Goal: Task Accomplishment & Management: Manage account settings

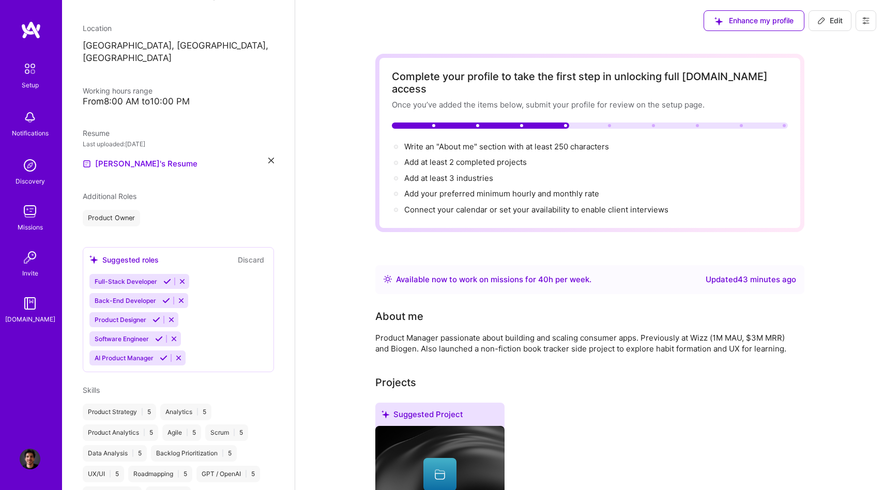
click at [837, 20] on span "Edit" at bounding box center [830, 21] width 25 height 10
select select "US"
select select "Right Now"
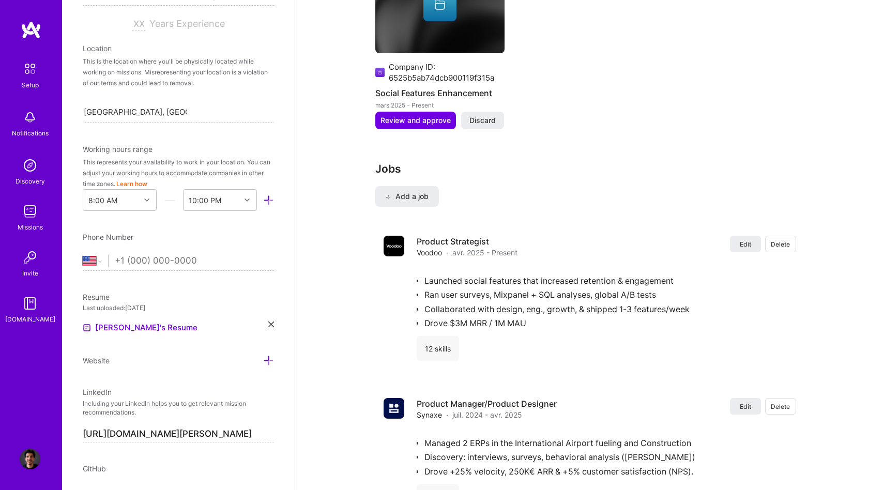
scroll to position [923, 0]
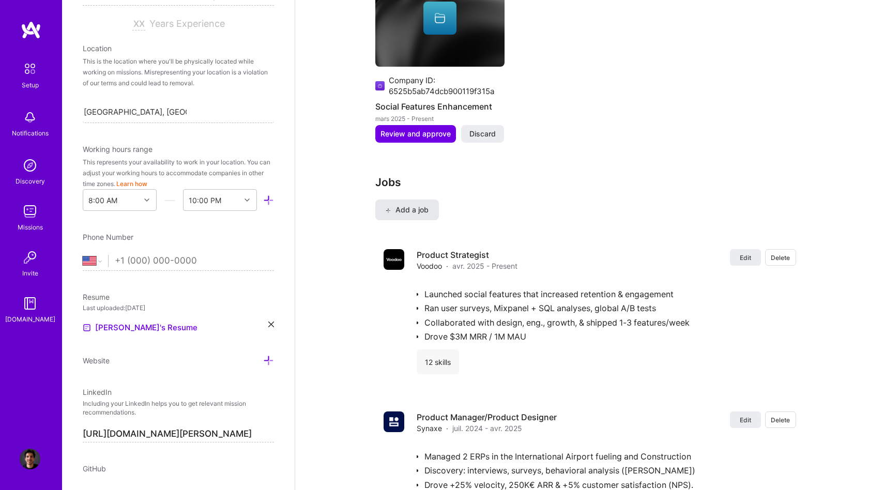
click at [402, 205] on span "Add a job" at bounding box center [407, 210] width 43 height 10
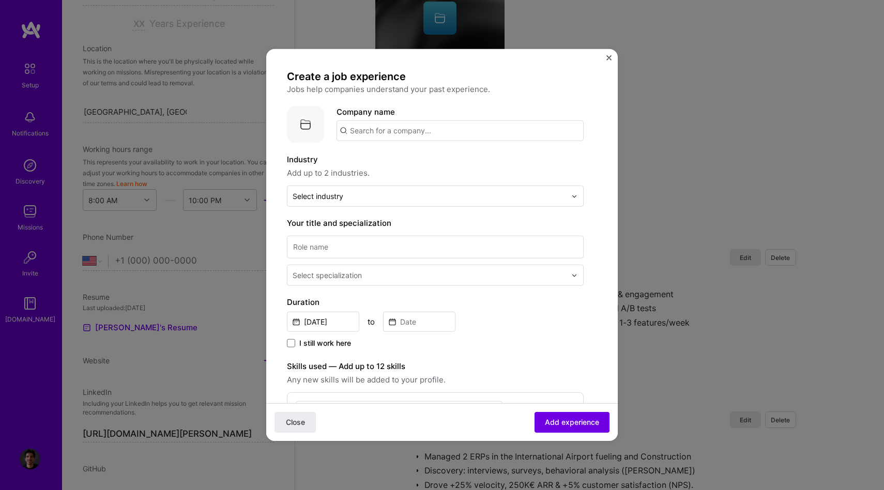
click at [407, 134] on input "text" at bounding box center [460, 131] width 247 height 21
click at [403, 158] on span "Hubvisory" at bounding box center [386, 156] width 37 height 11
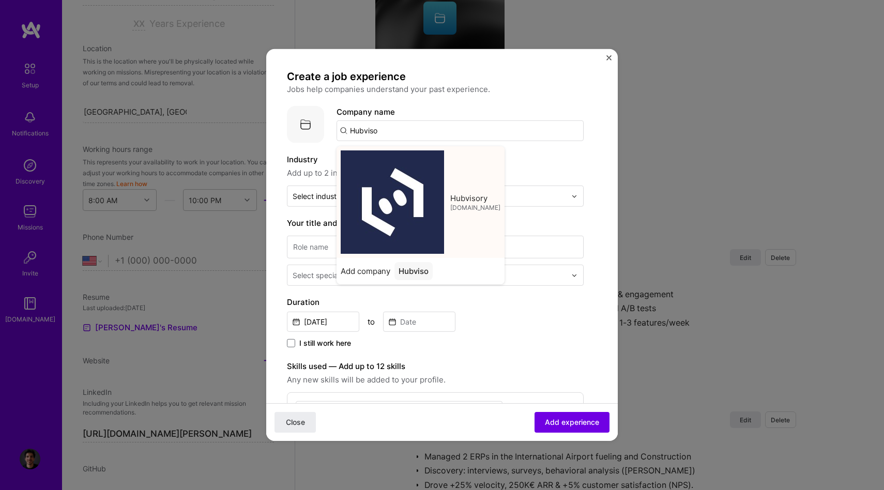
type input "Hubvisory"
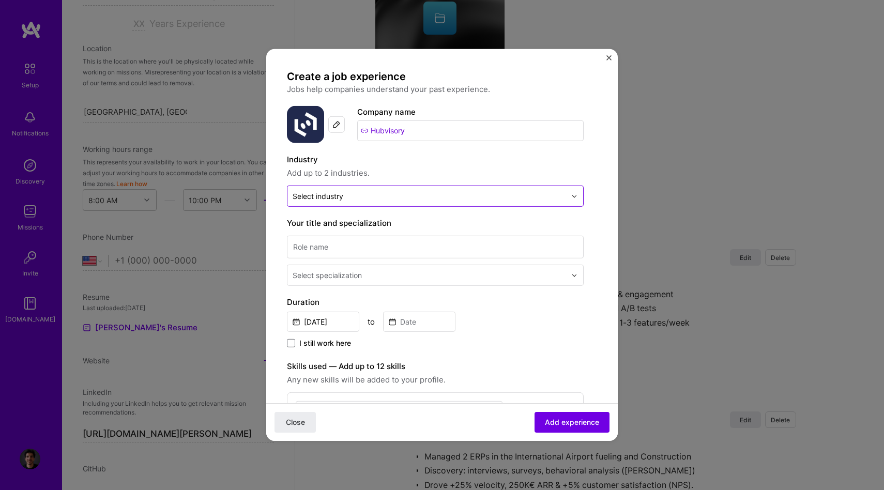
click at [336, 197] on div "Select industry 0" at bounding box center [318, 196] width 51 height 11
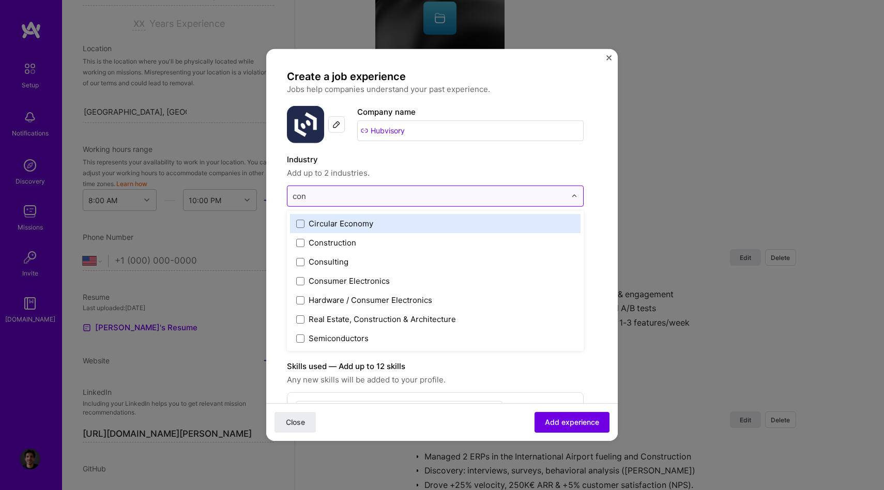
type input "cons"
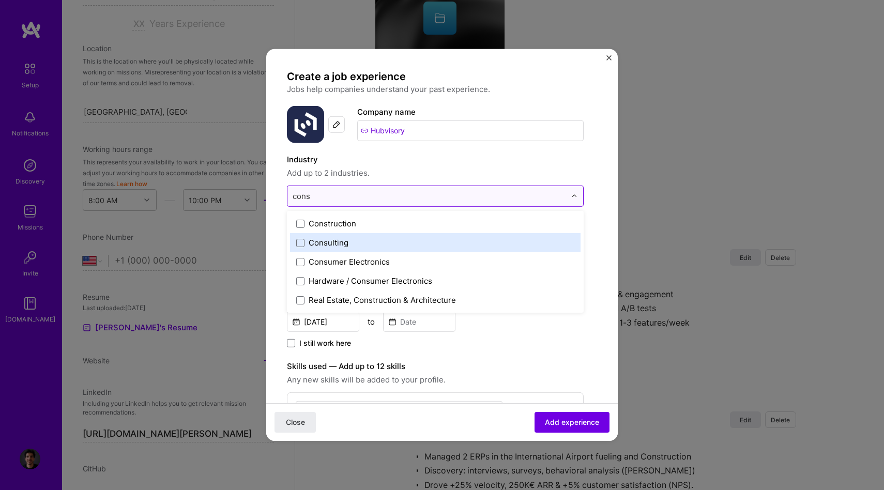
click at [348, 241] on label "Consulting" at bounding box center [435, 242] width 278 height 11
type input "p"
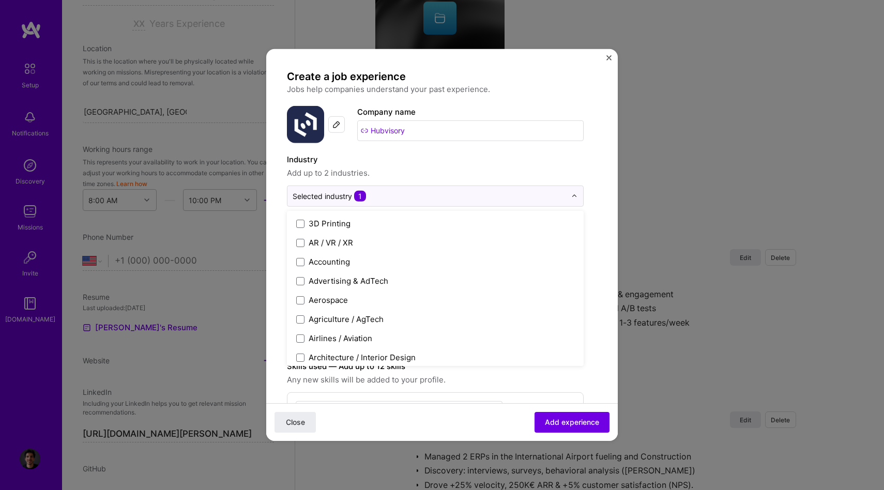
click at [456, 167] on div "Industry Add up to 2 industries." at bounding box center [435, 167] width 297 height 26
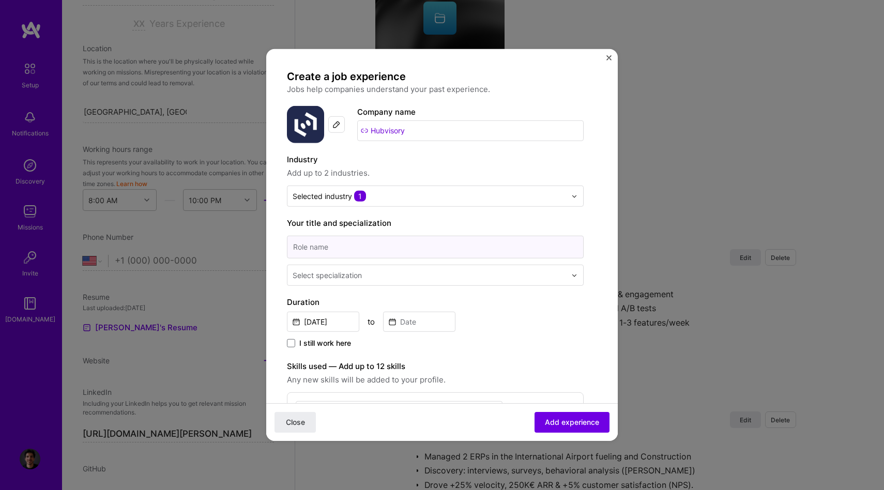
click at [309, 244] on input at bounding box center [435, 247] width 297 height 23
type input "Product Manager"
click at [351, 278] on div "Select specialization" at bounding box center [327, 275] width 69 height 11
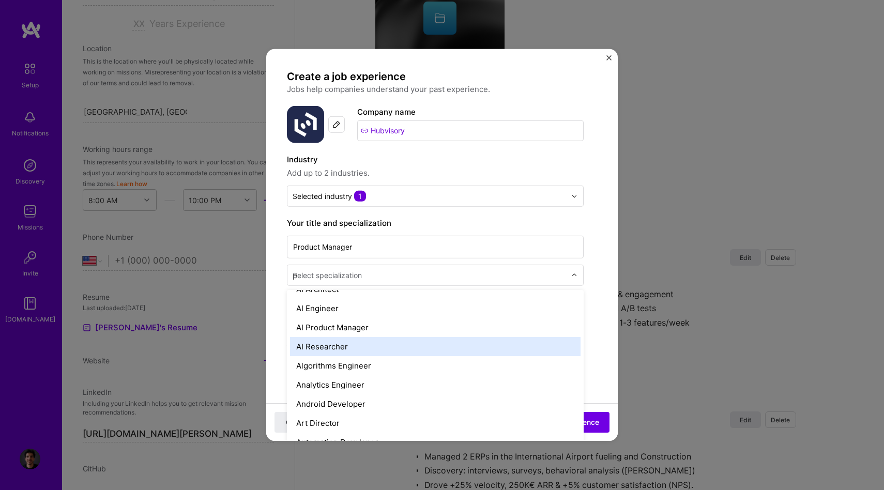
scroll to position [0, 0]
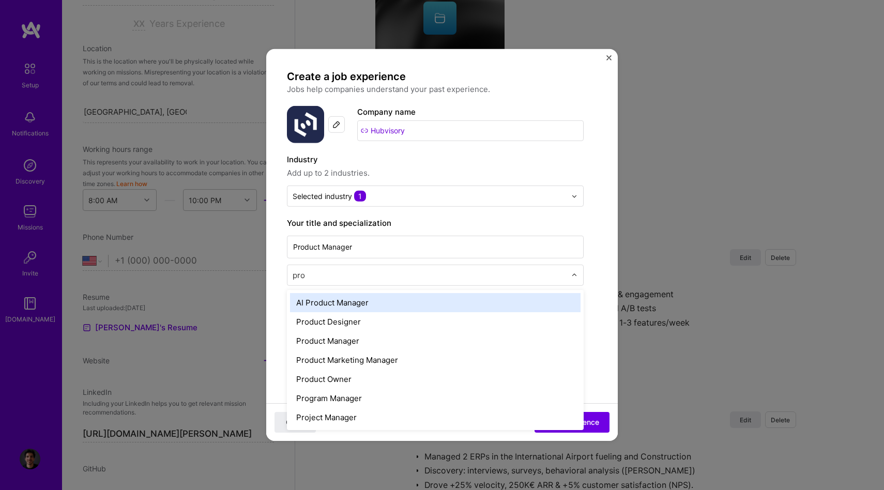
type input "prod"
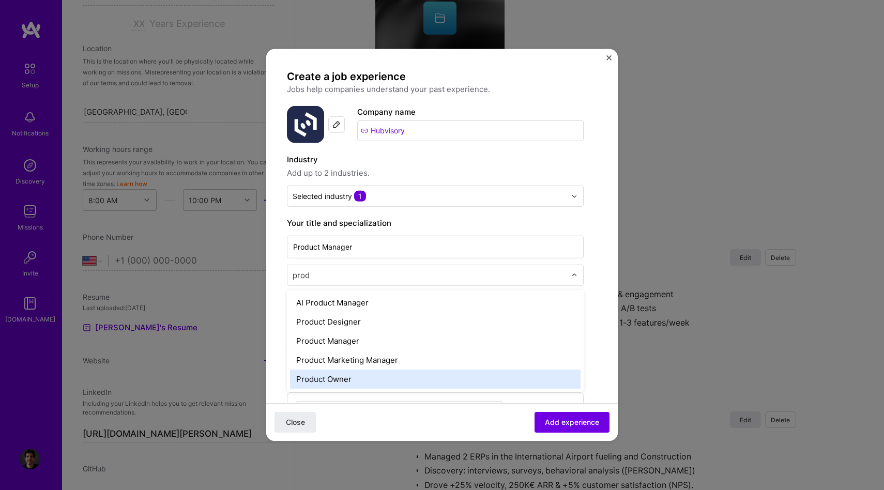
click at [373, 374] on div "Product Owner" at bounding box center [435, 379] width 291 height 19
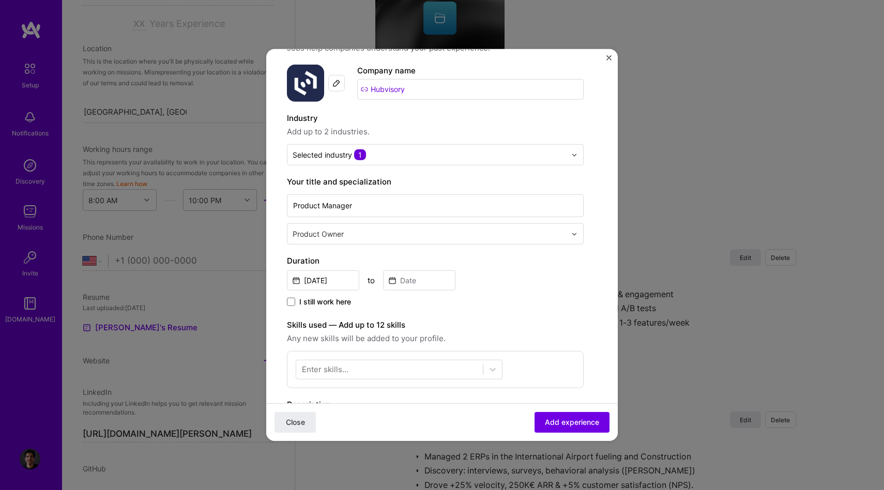
scroll to position [85, 0]
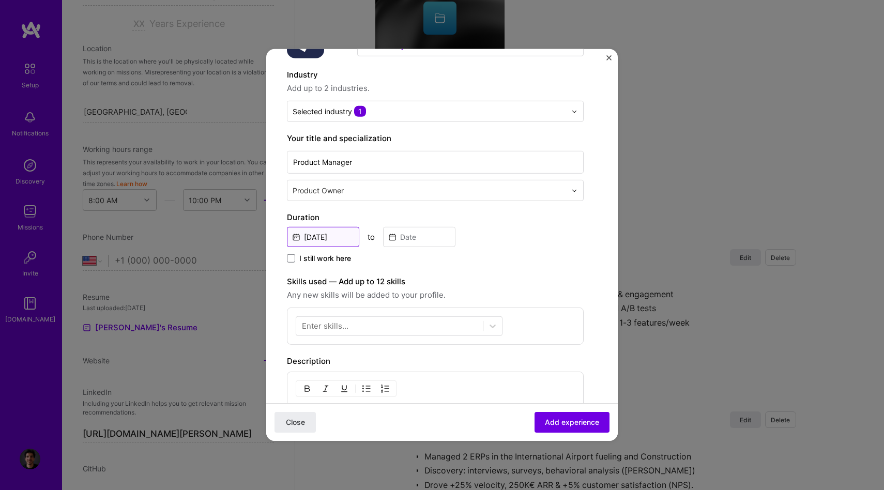
click at [308, 241] on input "[DATE]" at bounding box center [323, 237] width 72 height 20
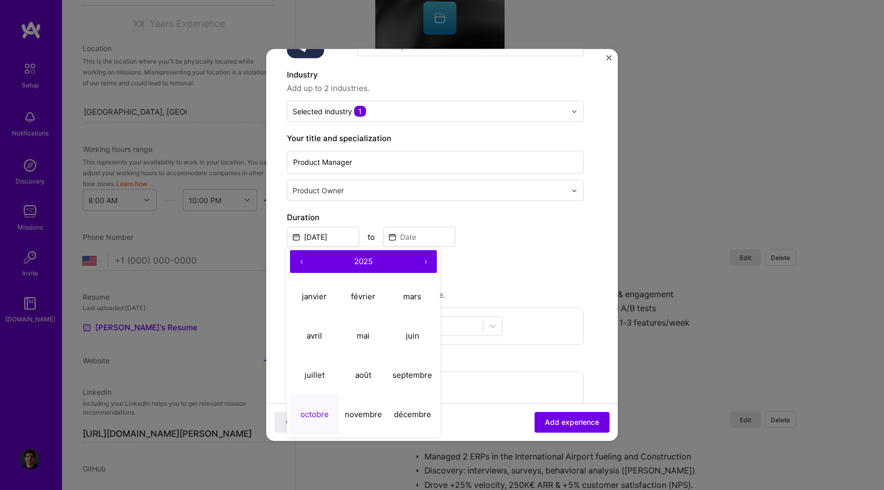
click at [302, 261] on button "‹" at bounding box center [301, 261] width 23 height 23
click at [518, 247] on div "Duration [DATE] ‹ 2022 › janvier février mars [PERSON_NAME] juin juillet août s…" at bounding box center [435, 239] width 297 height 54
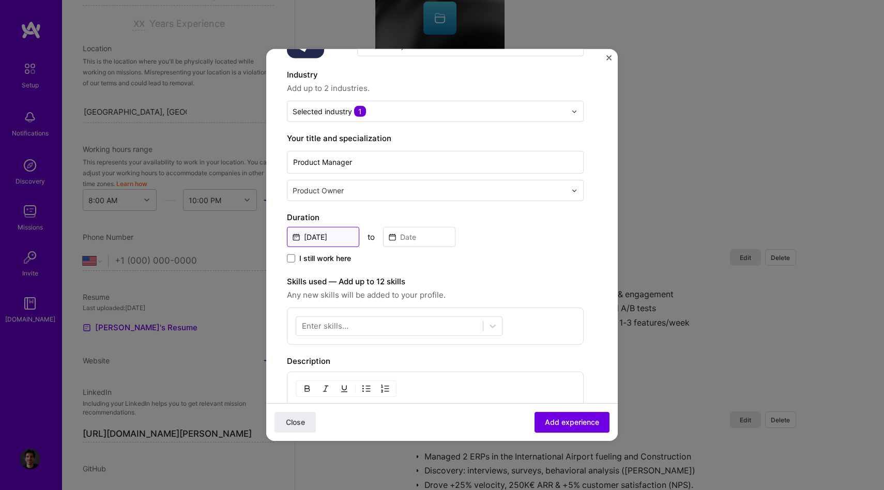
click at [313, 241] on input "[DATE]" at bounding box center [323, 237] width 72 height 20
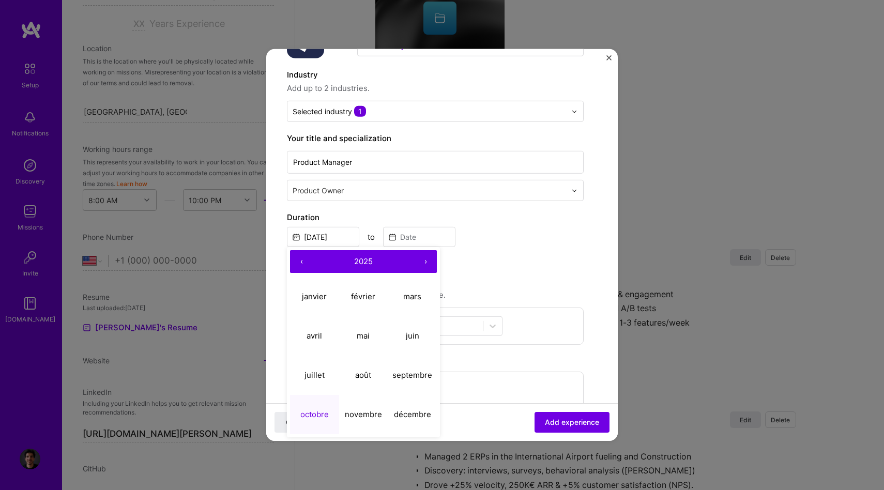
click at [302, 260] on button "‹" at bounding box center [301, 261] width 23 height 23
click at [302, 262] on button "‹" at bounding box center [301, 261] width 23 height 23
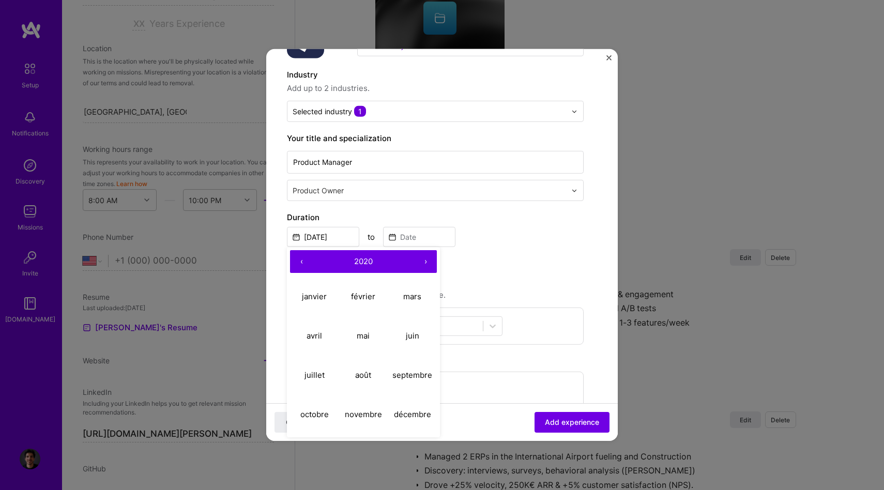
click at [422, 260] on button "›" at bounding box center [425, 261] width 23 height 23
click at [414, 334] on abbr "juin" at bounding box center [412, 335] width 13 height 10
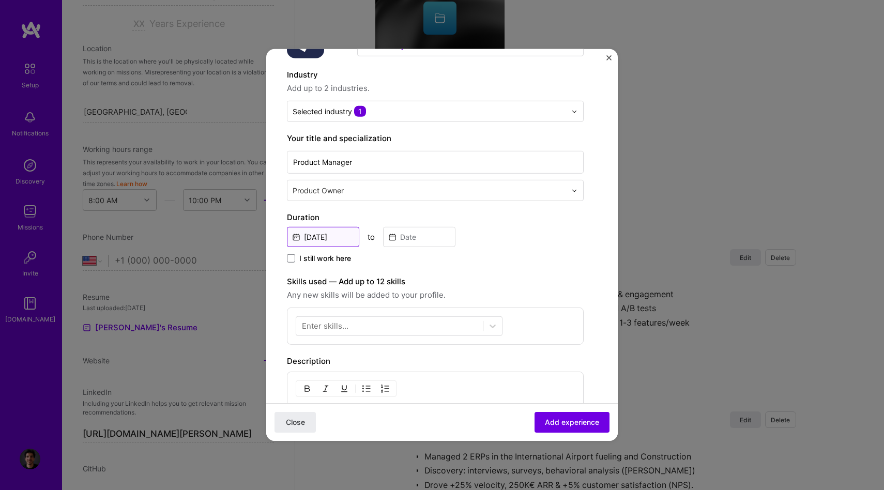
click at [340, 238] on input "[DATE]" at bounding box center [323, 237] width 72 height 20
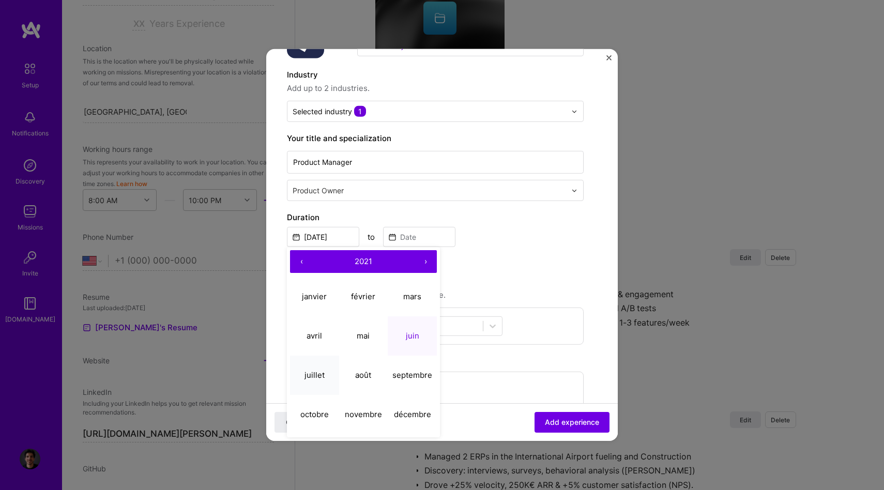
click at [309, 369] on button "juillet" at bounding box center [314, 374] width 49 height 39
type input "[DATE]"
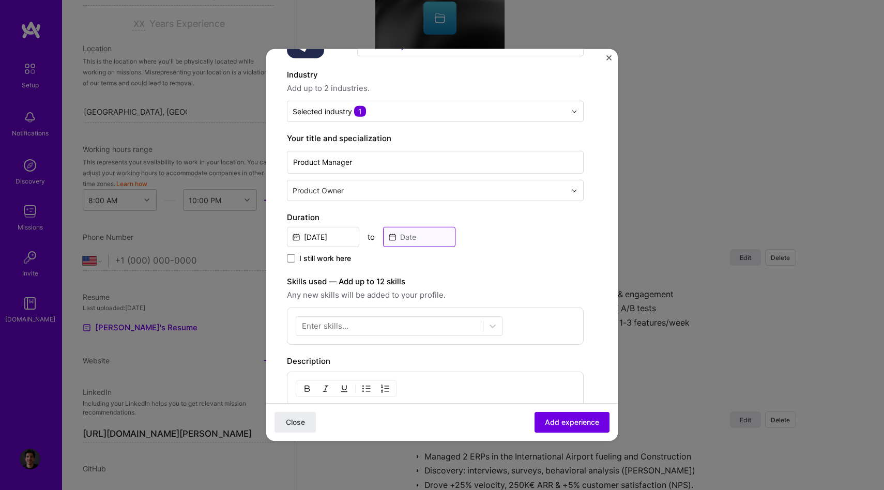
click at [422, 235] on input at bounding box center [419, 237] width 72 height 20
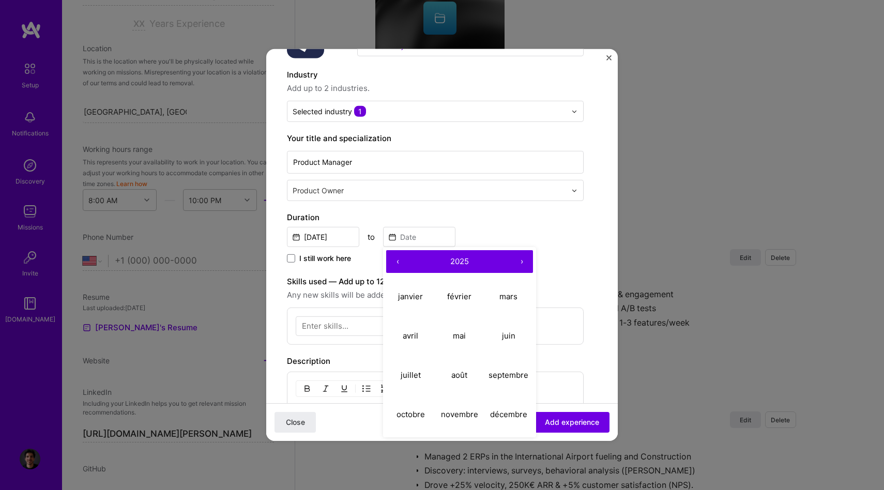
click at [400, 265] on button "‹" at bounding box center [397, 261] width 23 height 23
click at [524, 257] on button "›" at bounding box center [521, 261] width 23 height 23
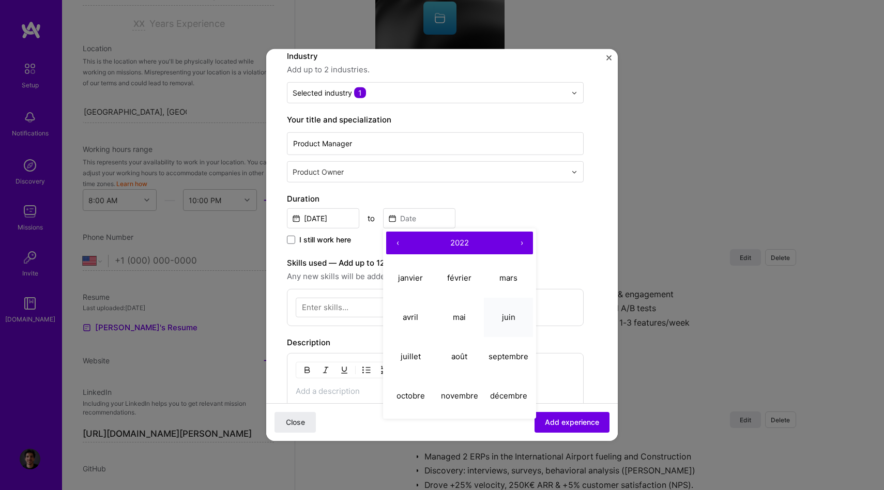
scroll to position [105, 0]
click at [467, 319] on button "mai" at bounding box center [459, 315] width 49 height 39
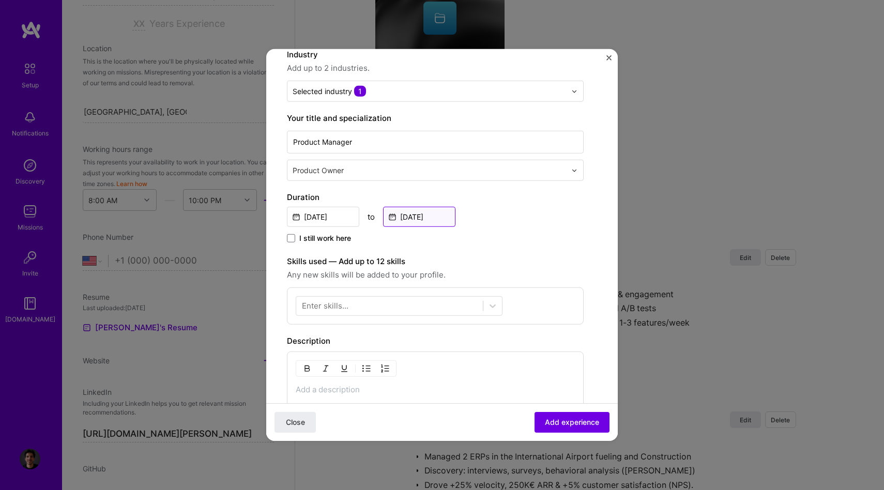
click at [428, 212] on input "[DATE]" at bounding box center [419, 217] width 72 height 20
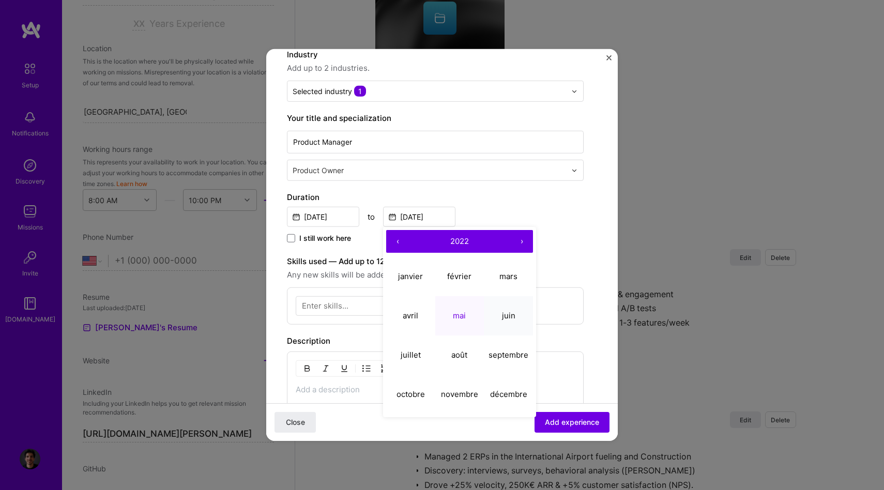
click at [504, 321] on button "juin" at bounding box center [508, 315] width 49 height 39
type input "[DATE]"
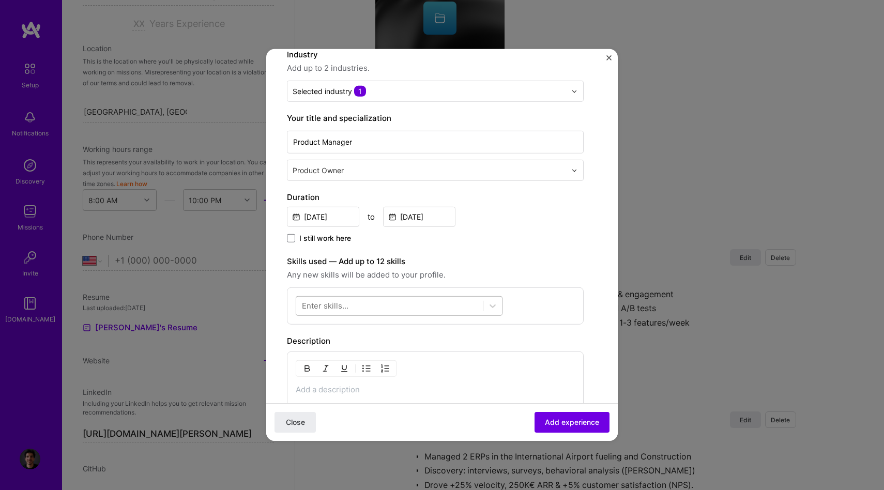
click at [416, 300] on div at bounding box center [389, 305] width 187 height 17
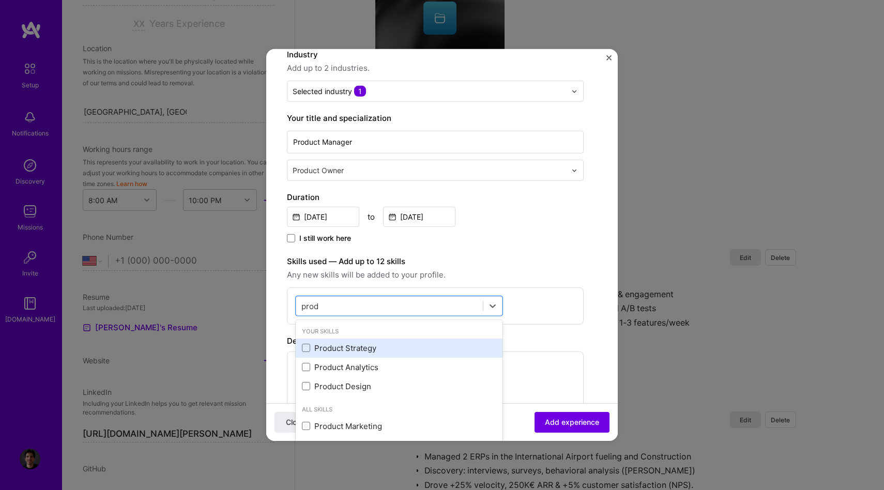
click at [369, 349] on div "Product Strategy" at bounding box center [399, 348] width 194 height 11
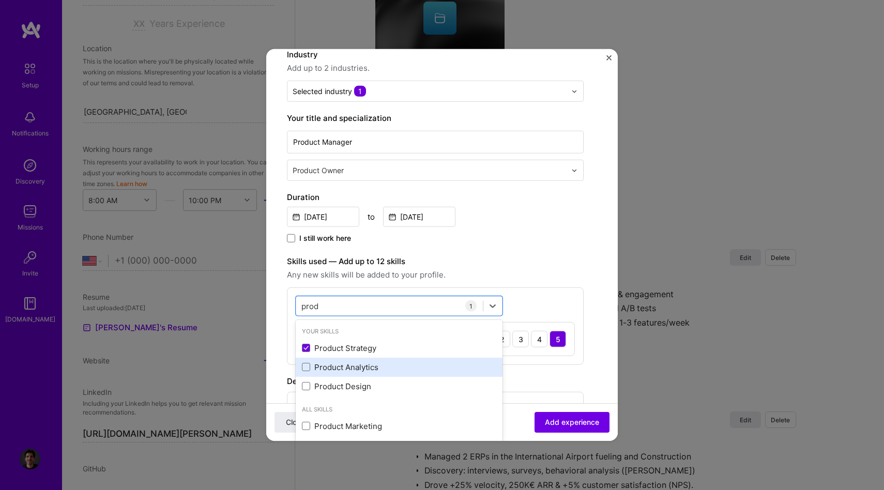
click at [365, 370] on div "Product Analytics" at bounding box center [399, 367] width 194 height 11
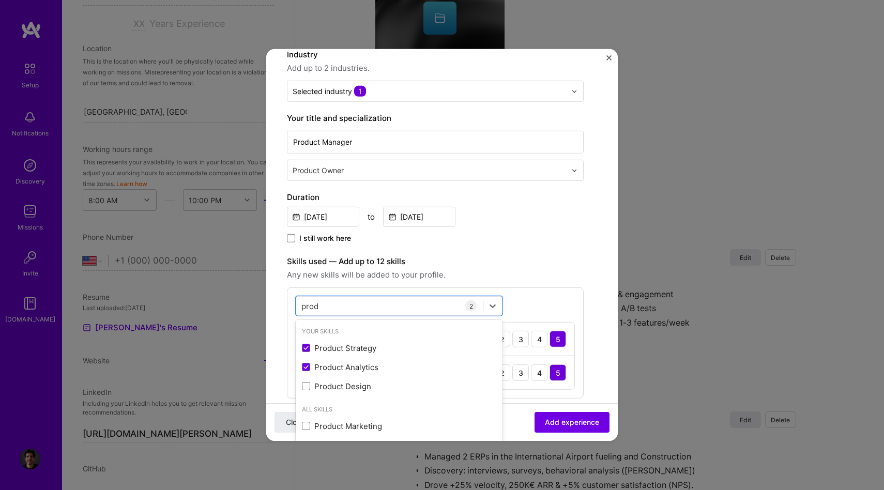
click at [365, 397] on div "Your Skills Product Strategy Product Analytics Product Design" at bounding box center [399, 361] width 207 height 78
click at [366, 391] on div "Product Design" at bounding box center [399, 386] width 194 height 11
click at [317, 303] on input "prod" at bounding box center [311, 305] width 18 height 11
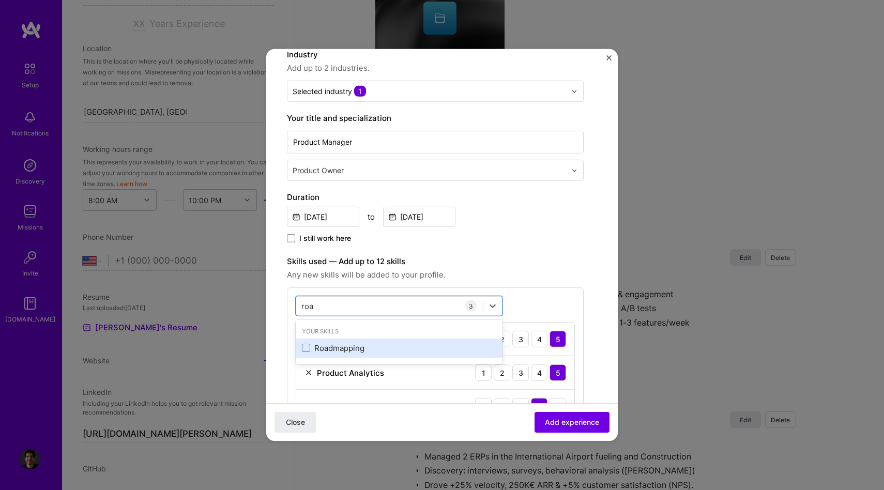
click at [335, 347] on div "Roadmapping" at bounding box center [399, 348] width 194 height 11
click at [325, 306] on div "roa roa" at bounding box center [389, 305] width 187 height 17
type input "r"
click at [327, 354] on div "Analytics" at bounding box center [399, 348] width 207 height 19
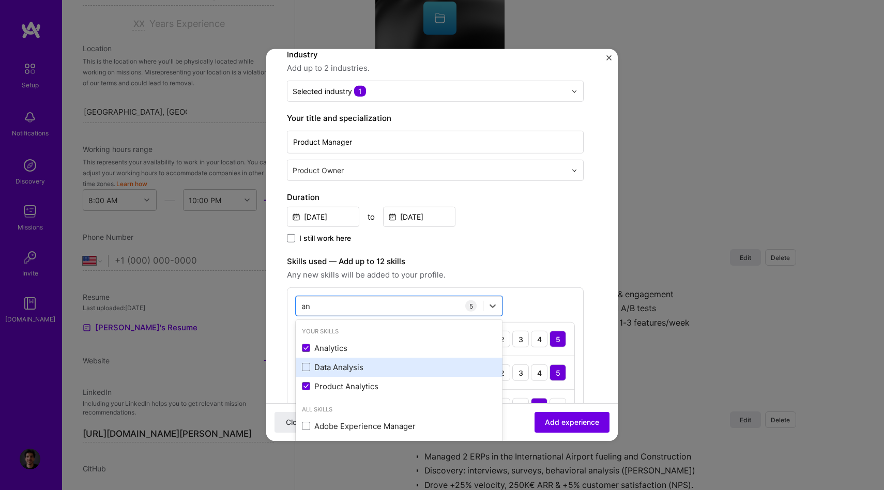
click at [327, 366] on div "Data Analysis" at bounding box center [399, 367] width 194 height 11
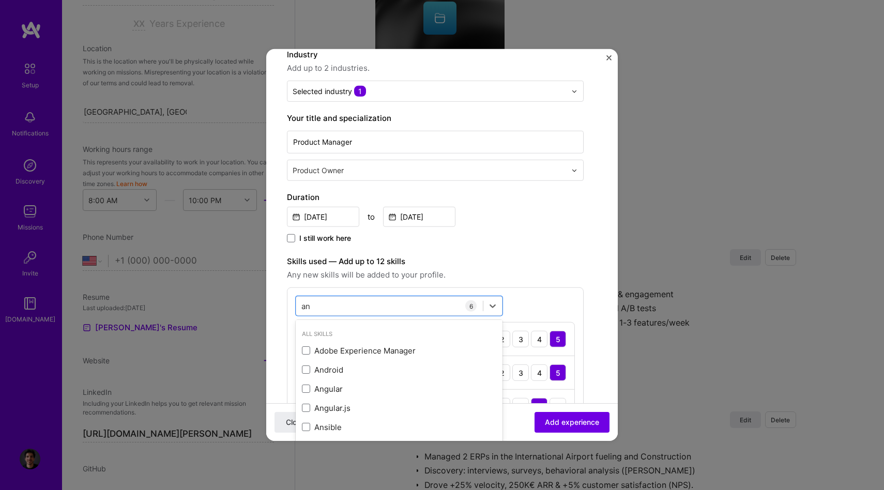
scroll to position [75, 0]
click at [328, 313] on div "an an" at bounding box center [389, 305] width 187 height 17
click at [328, 310] on div "an an" at bounding box center [389, 305] width 187 height 17
type input "a"
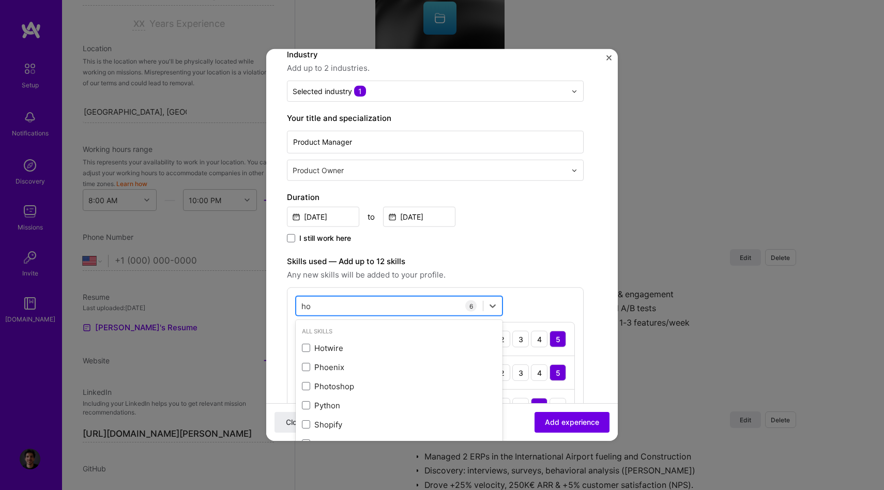
type input "h"
type input "goo"
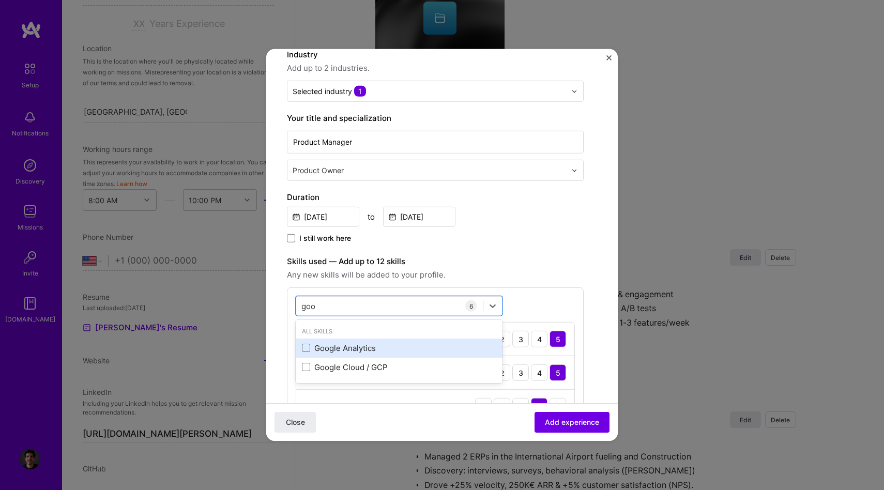
click at [353, 351] on div "Google Analytics" at bounding box center [399, 348] width 194 height 11
click at [308, 305] on input "goo" at bounding box center [309, 305] width 15 height 11
click at [312, 357] on div "Jira" at bounding box center [399, 348] width 207 height 19
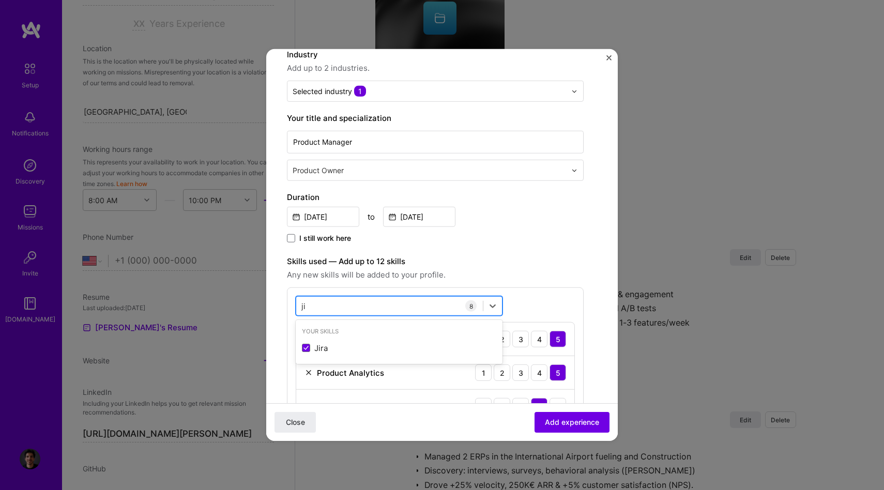
click at [321, 306] on div "ji ji" at bounding box center [389, 305] width 187 height 17
type input "j"
click at [318, 352] on div "Agile" at bounding box center [399, 348] width 194 height 11
click at [327, 303] on div "agil agil" at bounding box center [389, 305] width 187 height 17
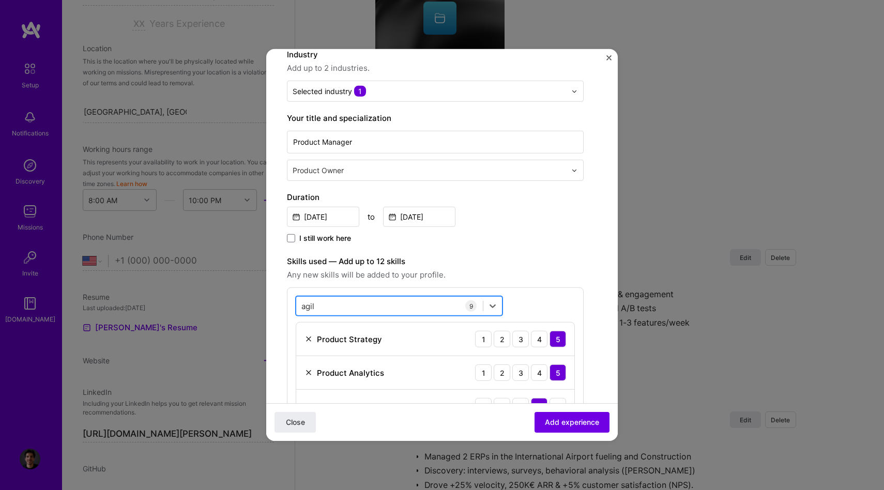
click at [327, 303] on div "agil agil" at bounding box center [389, 305] width 187 height 17
type input "a"
type input "scr"
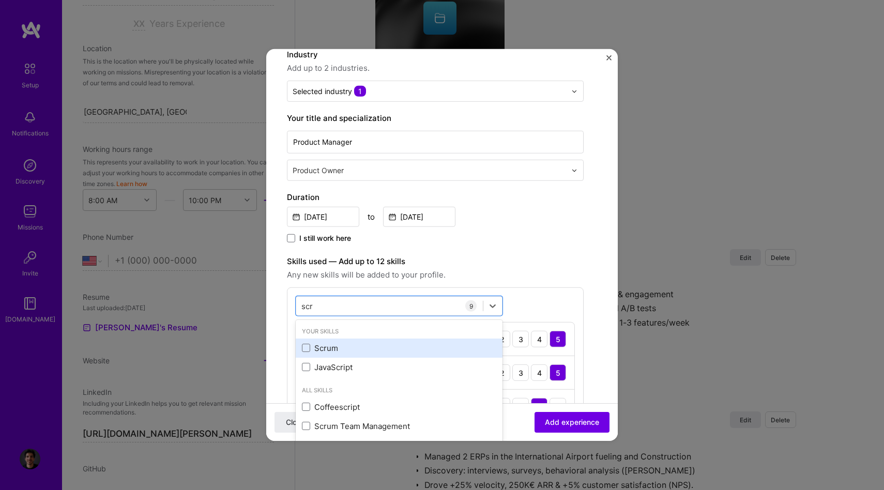
click at [325, 347] on div "Scrum" at bounding box center [399, 348] width 194 height 11
click at [309, 303] on input "scr" at bounding box center [308, 305] width 12 height 11
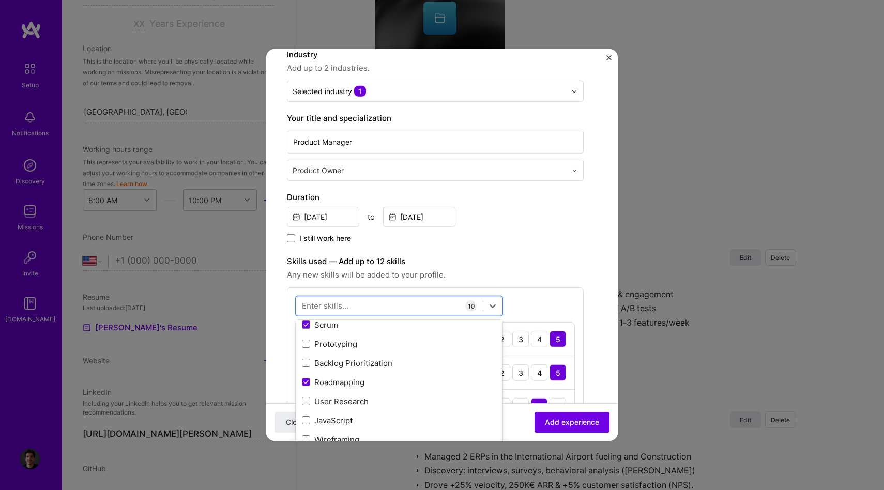
scroll to position [217, 0]
click at [329, 368] on div "Backlog Prioritization" at bounding box center [399, 360] width 207 height 19
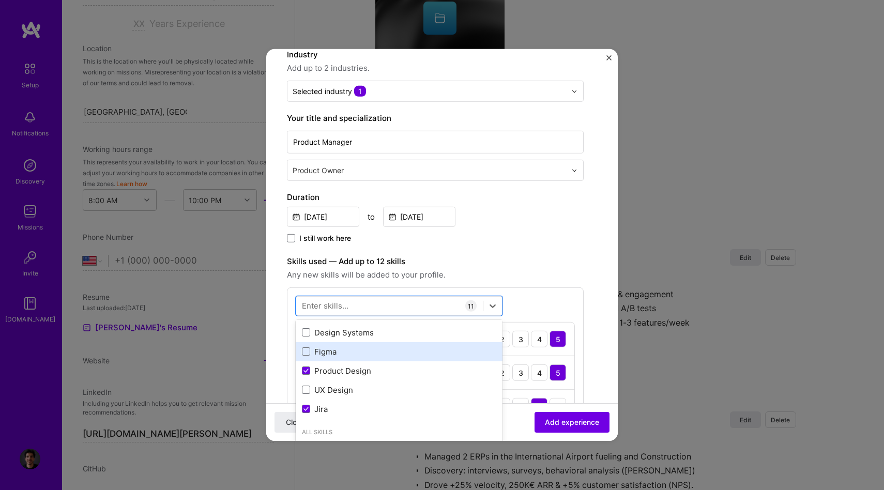
click at [341, 350] on div "Figma" at bounding box center [399, 352] width 194 height 11
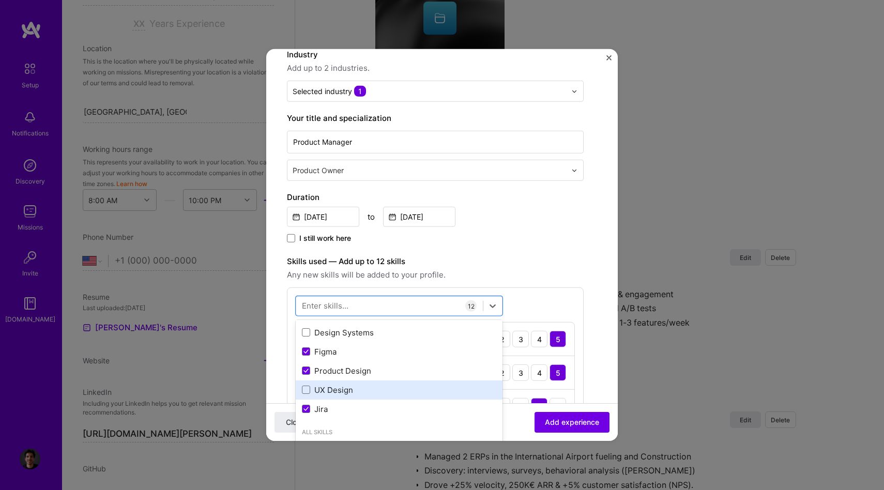
click at [371, 390] on div "UX Design" at bounding box center [399, 390] width 194 height 11
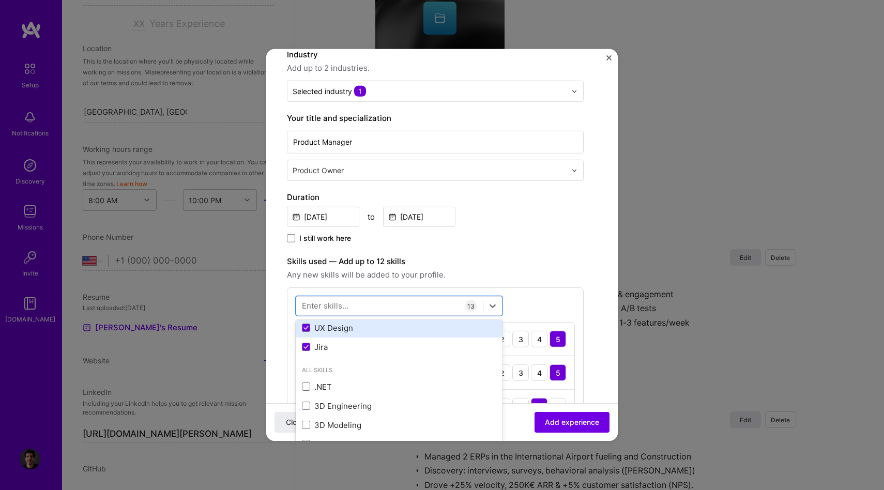
scroll to position [366, 0]
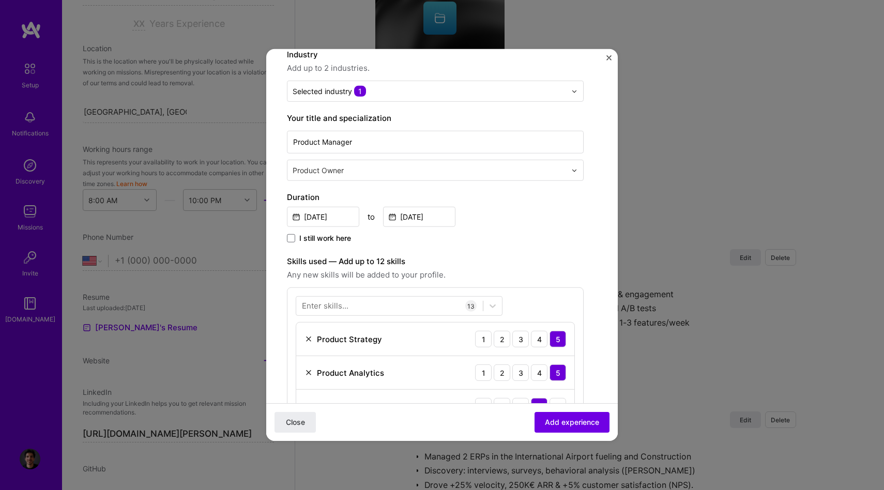
click at [492, 217] on div "[DATE] to [DATE]" at bounding box center [435, 216] width 297 height 22
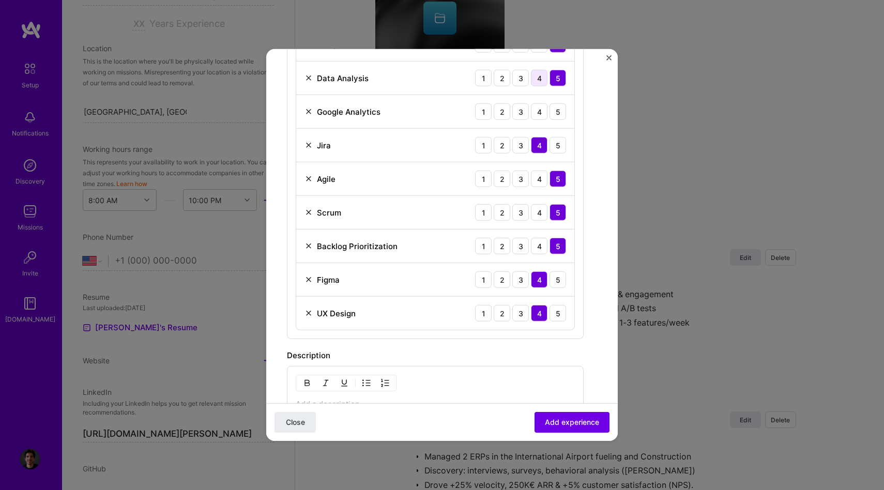
scroll to position [525, 0]
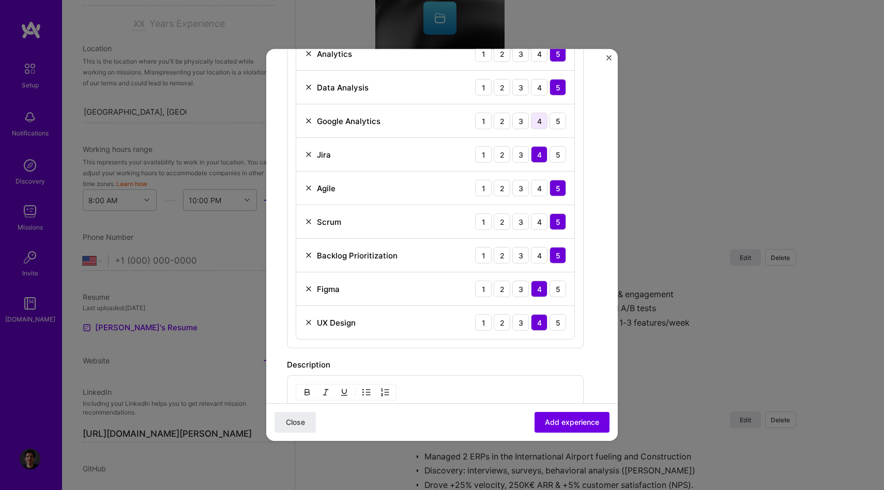
click at [540, 119] on div "4" at bounding box center [539, 121] width 17 height 17
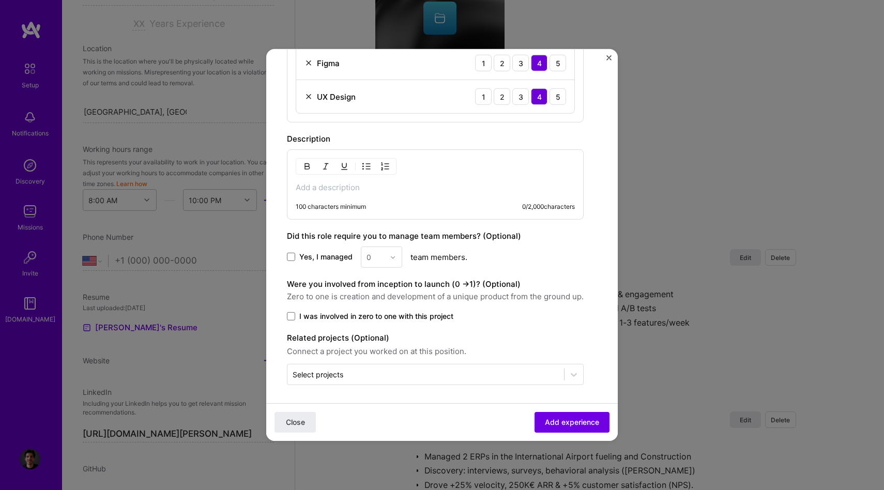
scroll to position [753, 0]
click at [294, 319] on label "I was involved in zero to one with this project" at bounding box center [435, 314] width 297 height 10
click at [0, 0] on input "I was involved in zero to one with this project" at bounding box center [0, 0] width 0 height 0
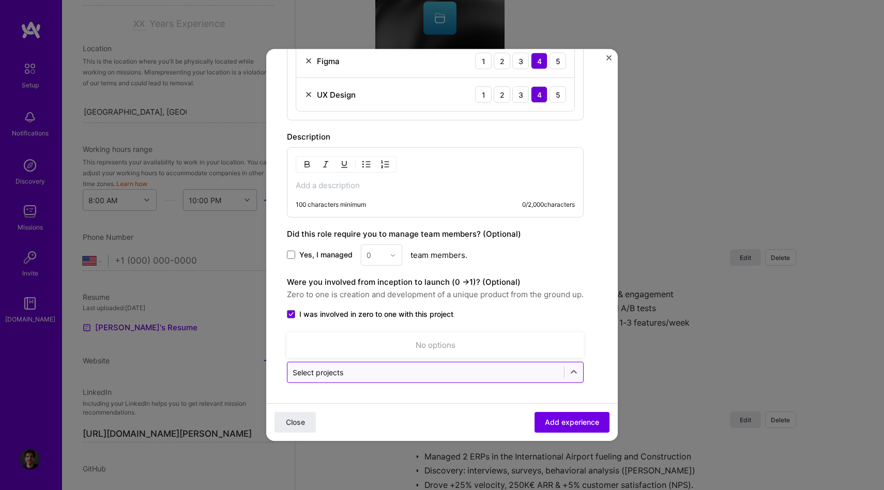
click at [356, 373] on input "text" at bounding box center [426, 372] width 266 height 11
click at [556, 279] on div "Were you involved from inception to launch (0 - > 1)? (Optional) Zero to one is…" at bounding box center [435, 288] width 297 height 25
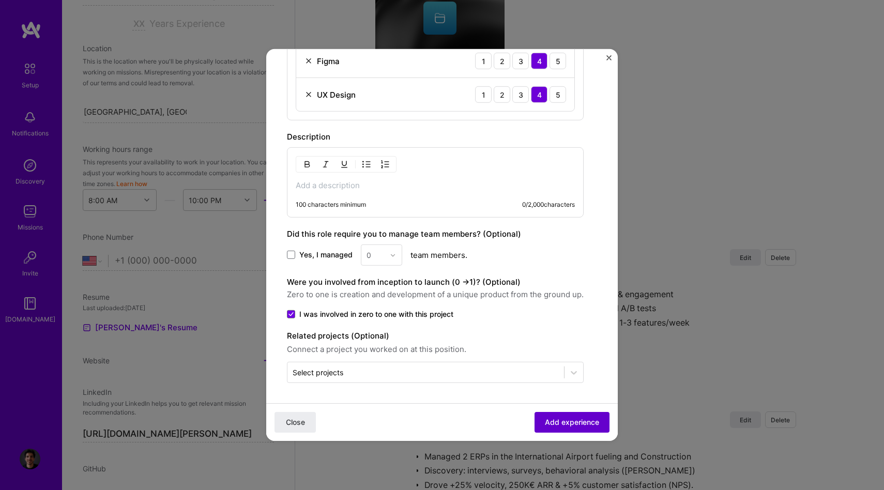
click at [562, 425] on span "Add experience" at bounding box center [572, 422] width 54 height 10
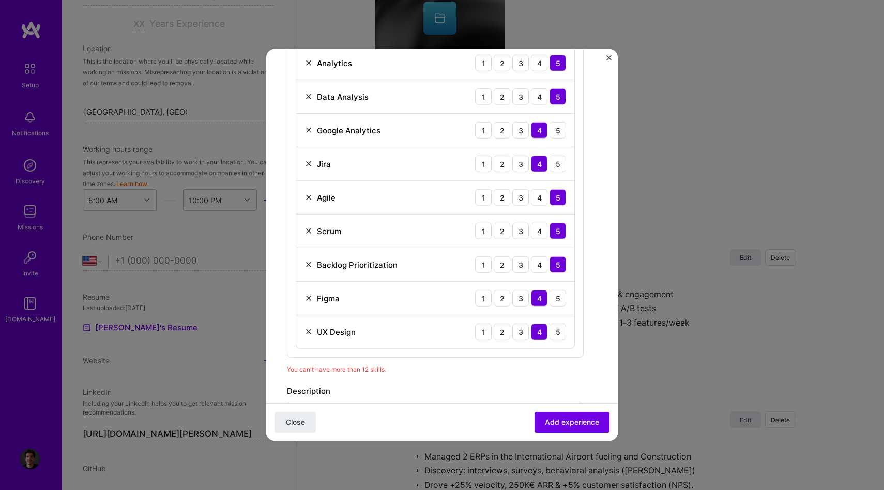
scroll to position [489, 0]
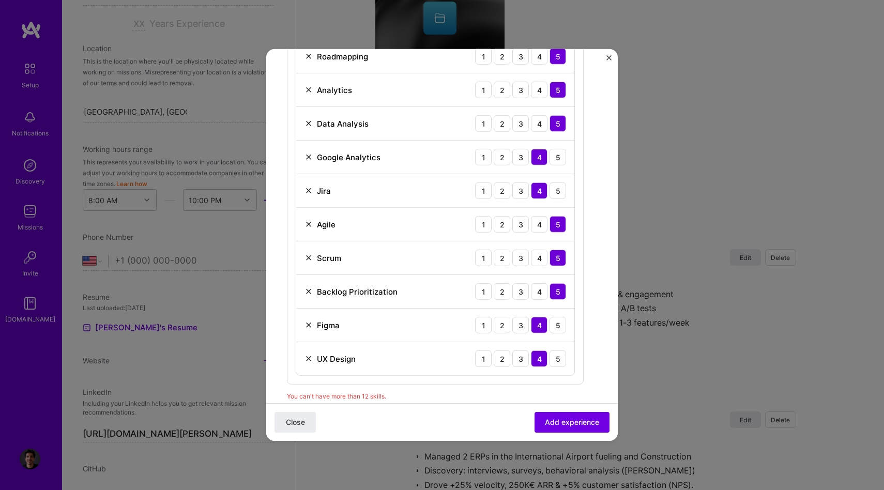
click at [309, 349] on div "UX Design 1 2 3 4 5" at bounding box center [435, 358] width 278 height 33
click at [309, 357] on img at bounding box center [309, 359] width 8 height 8
click at [307, 329] on div "Figma" at bounding box center [322, 325] width 35 height 11
click at [307, 327] on img at bounding box center [309, 325] width 8 height 8
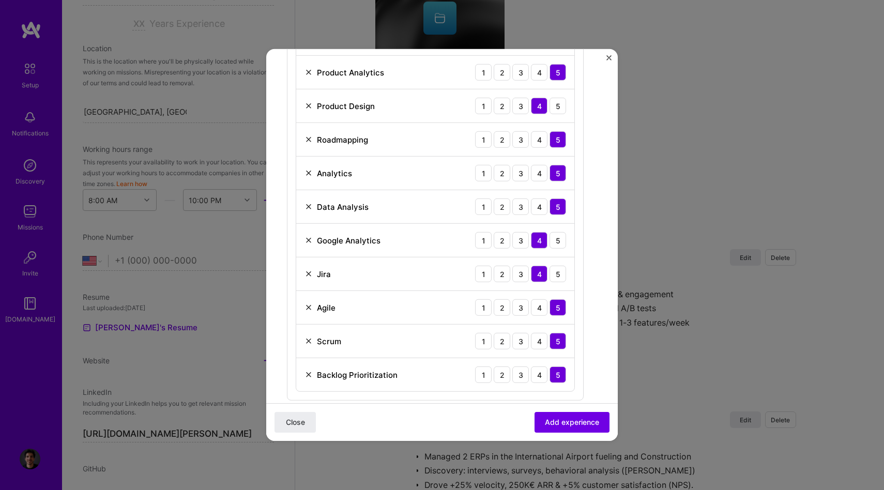
scroll to position [412, 0]
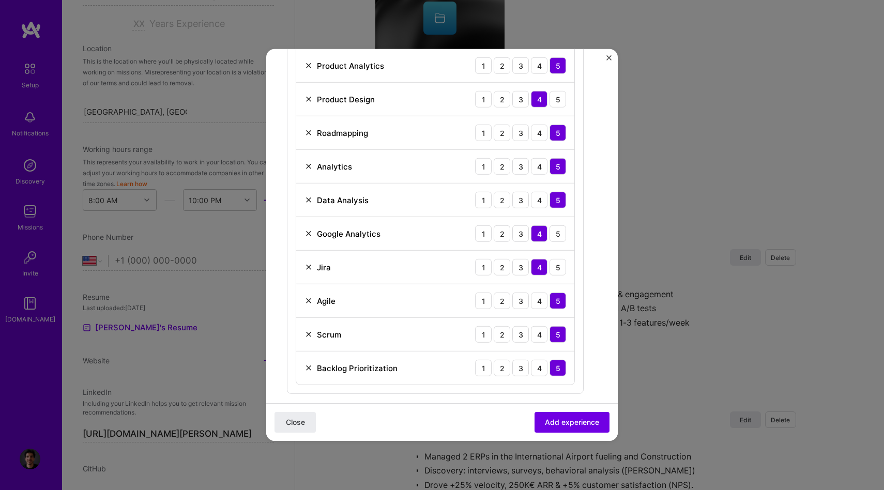
click at [306, 196] on img at bounding box center [309, 200] width 8 height 8
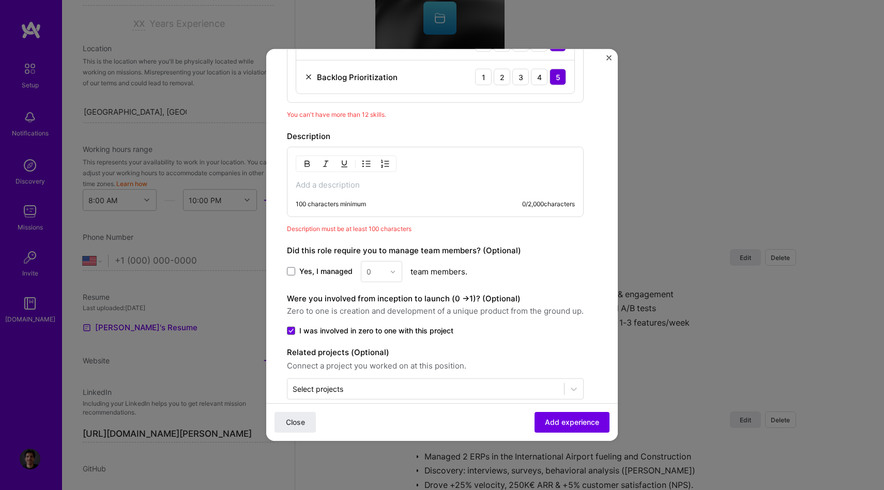
scroll to position [663, 0]
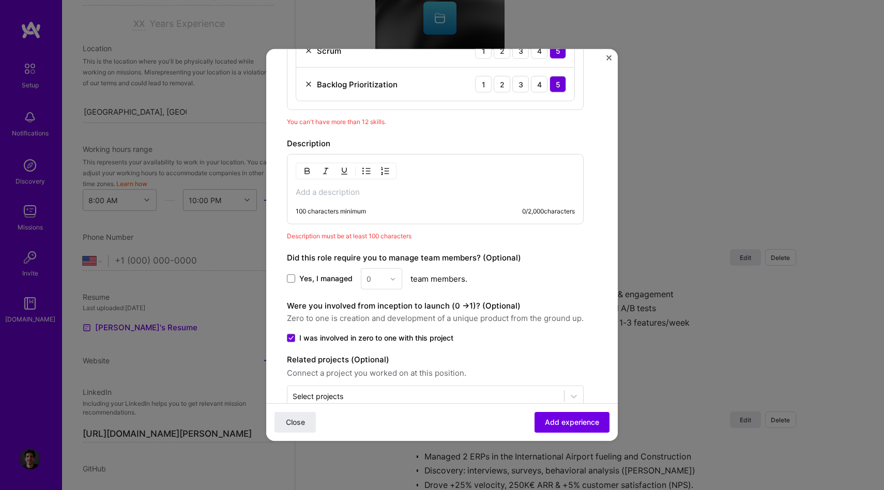
click at [388, 186] on div "100 characters minimum 0 / 2,000 characters" at bounding box center [435, 189] width 297 height 70
click at [347, 190] on p at bounding box center [435, 192] width 279 height 10
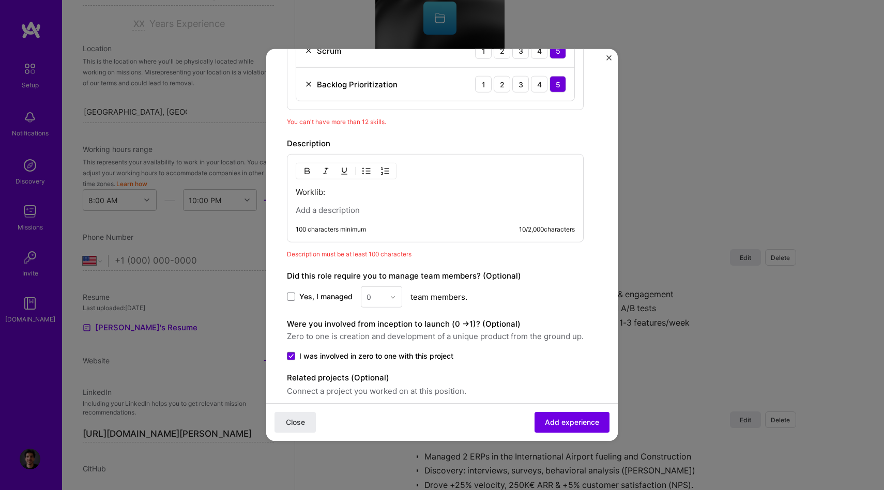
click at [310, 192] on p "Worklib:" at bounding box center [435, 192] width 279 height 10
click at [323, 210] on p at bounding box center [435, 210] width 279 height 10
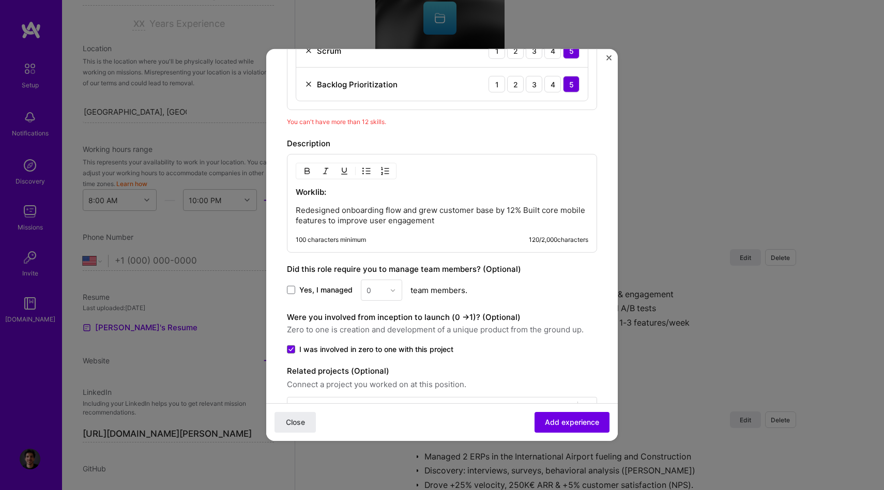
click at [370, 207] on p "Redesigned onboarding flow and grew customer base by 12% Built core mobile feat…" at bounding box center [442, 215] width 293 height 21
click at [392, 223] on p "Redesigned onboarding flow and grew customer base by 12% Built core mobile feat…" at bounding box center [442, 215] width 293 height 21
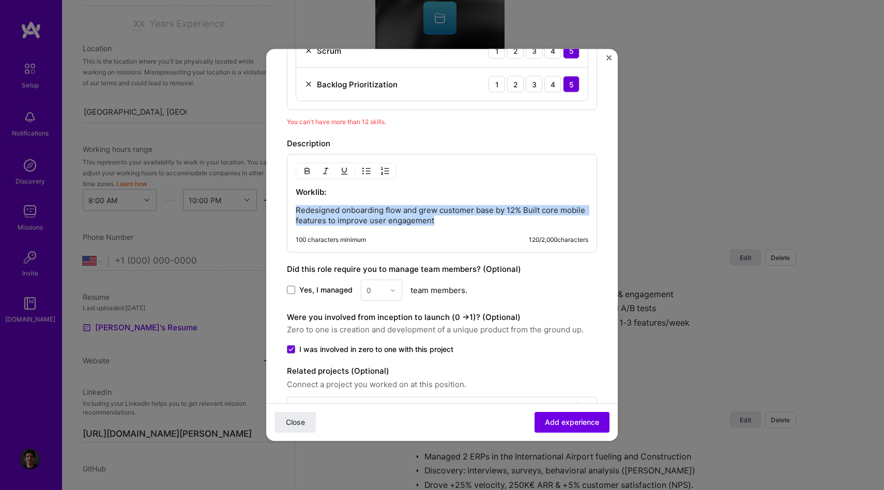
click at [392, 223] on p "Redesigned onboarding flow and grew customer base by 12% Built core mobile feat…" at bounding box center [442, 215] width 293 height 21
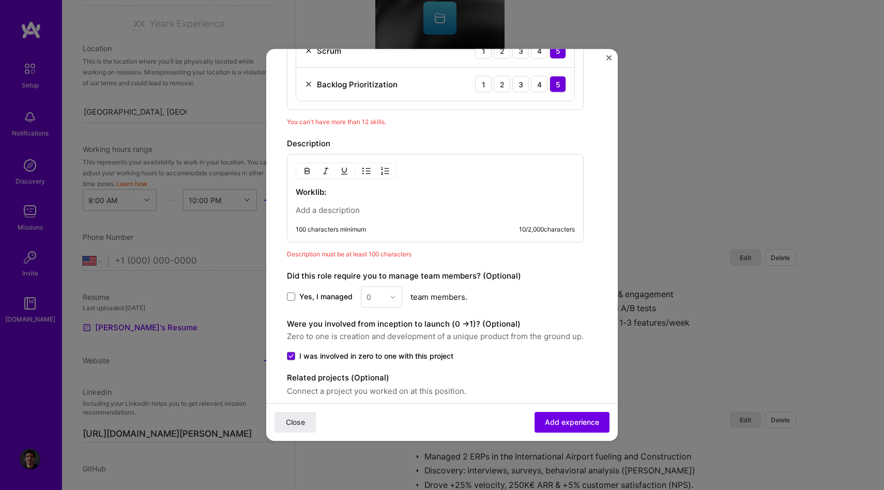
click at [363, 170] on img "button" at bounding box center [367, 171] width 8 height 8
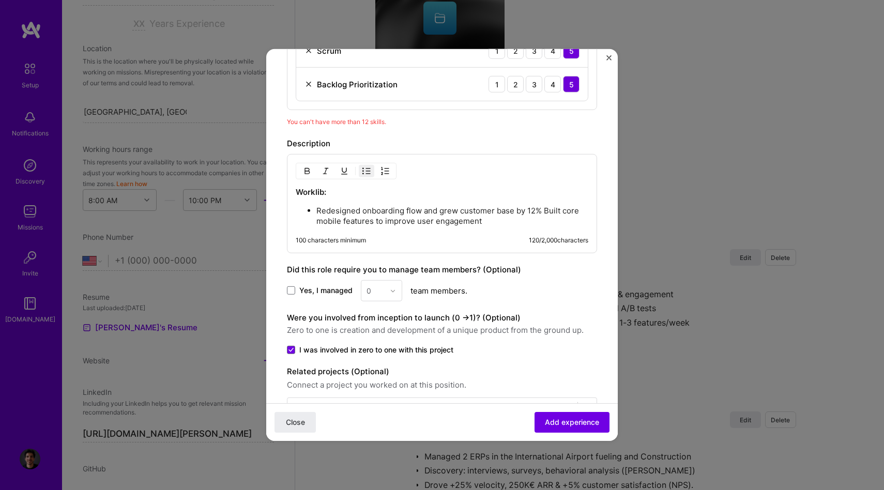
click at [545, 213] on p "Redesigned onboarding flow and grew customer base by 12% Built core mobile feat…" at bounding box center [453, 216] width 272 height 21
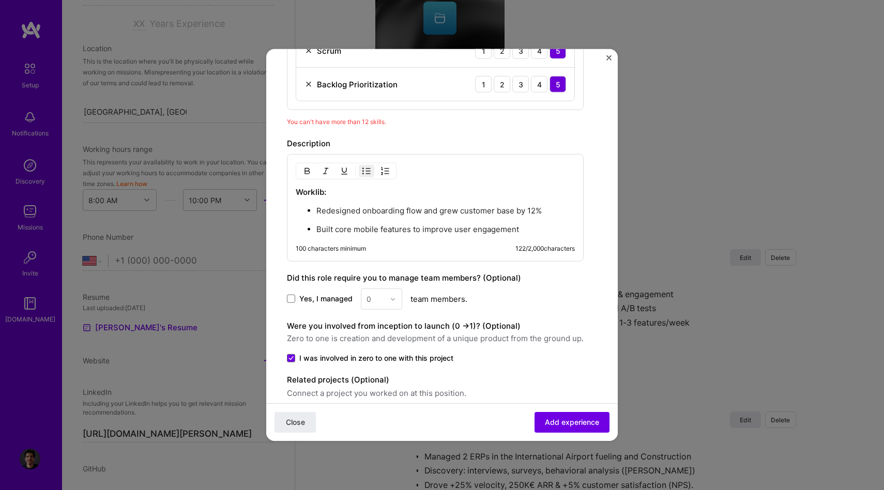
click at [547, 226] on p "Built core mobile features to improve user engagement" at bounding box center [446, 229] width 259 height 10
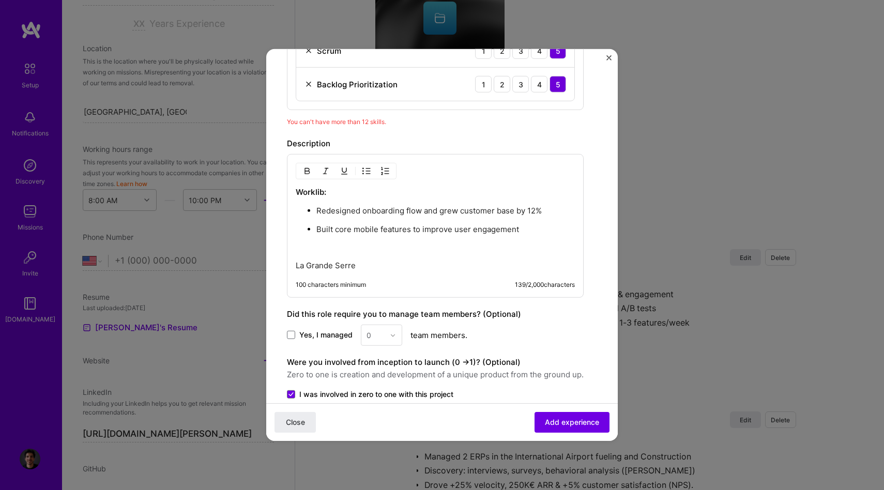
click at [351, 261] on p "La Grande Serre" at bounding box center [435, 266] width 279 height 10
click at [357, 264] on p "La Grande Serre" at bounding box center [435, 266] width 279 height 10
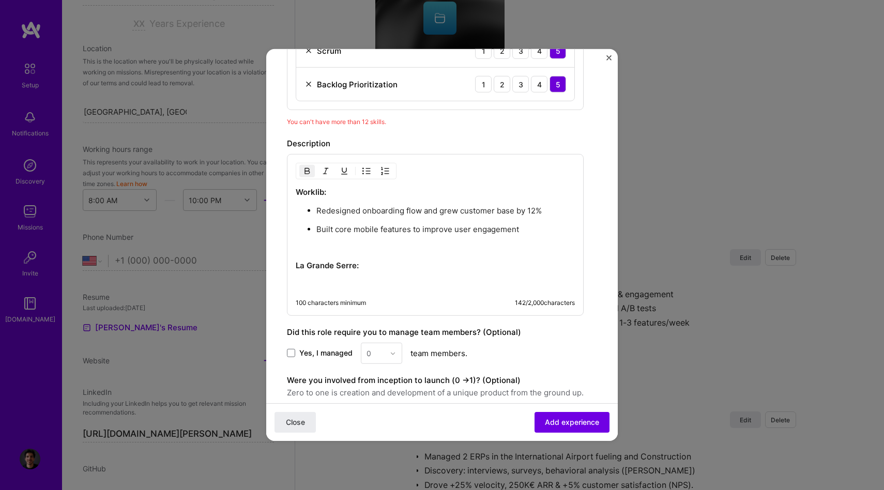
click at [366, 173] on img "button" at bounding box center [367, 171] width 8 height 8
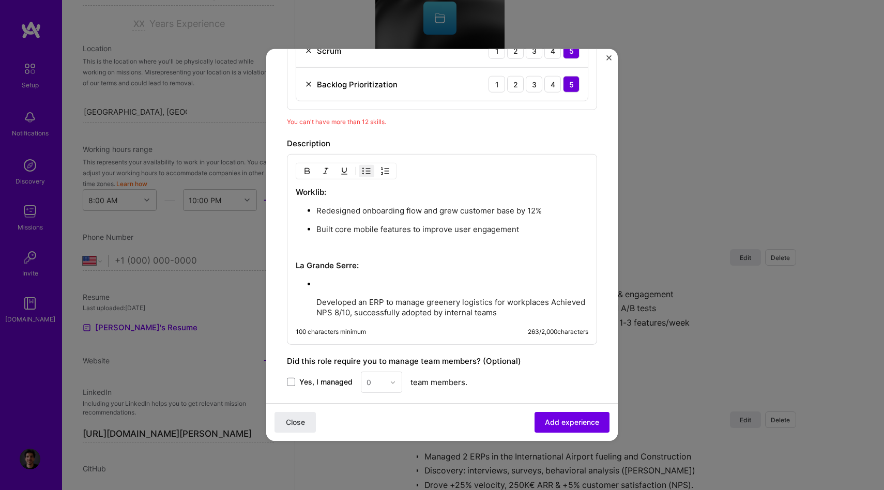
click at [317, 306] on p "Developed an ERP to manage greenery logistics for workplaces Achieved NPS 8/10,…" at bounding box center [453, 307] width 272 height 21
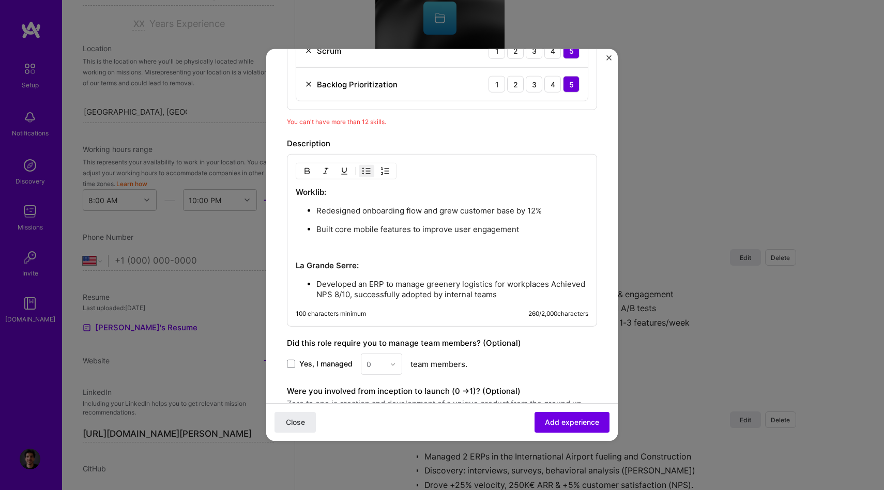
click at [550, 285] on p "Developed an ERP to manage greenery logistics for workplaces Achieved NPS 8/10,…" at bounding box center [453, 289] width 272 height 21
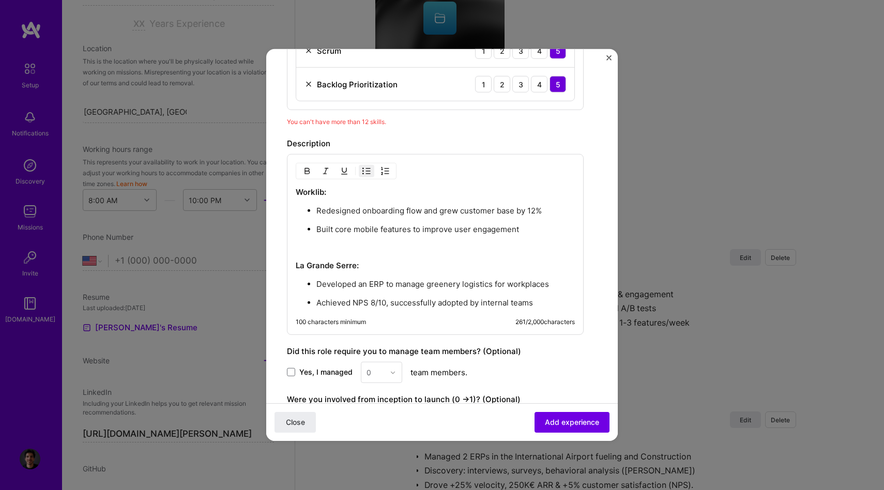
click at [343, 190] on p "Worklib:" at bounding box center [435, 192] width 279 height 10
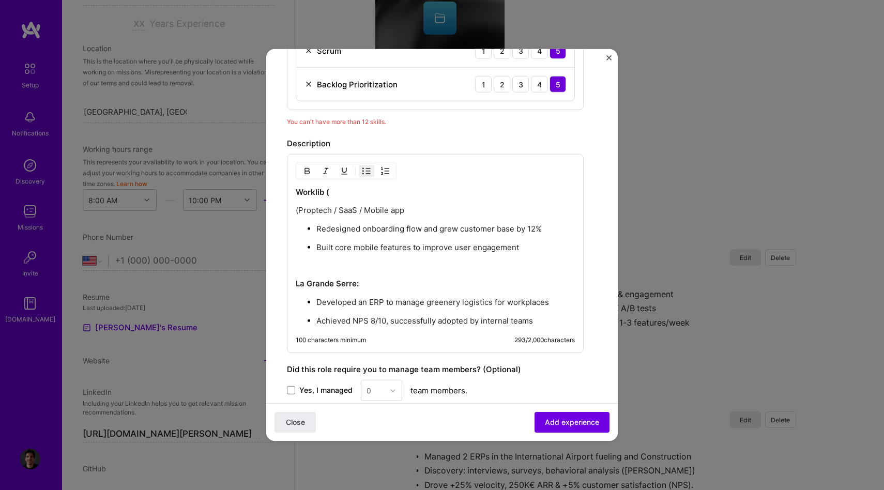
click at [299, 211] on p "(Proptech / SaaS / Mobile app" at bounding box center [435, 210] width 279 height 10
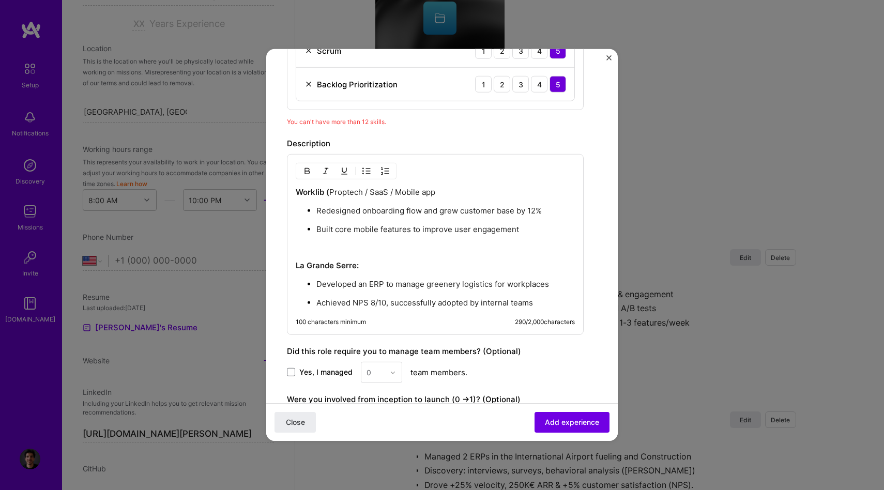
click at [443, 191] on p "Worklib ( Proptech / SaaS / Mobile app" at bounding box center [435, 192] width 279 height 10
click at [358, 193] on p "Worklib ( Proptech / SaaS / Mobile app)" at bounding box center [435, 192] width 279 height 10
click at [382, 259] on div "Worklib (Proptech / SaaS / Mobile app) Redesigned onboarding flow and grew cust…" at bounding box center [435, 247] width 279 height 121
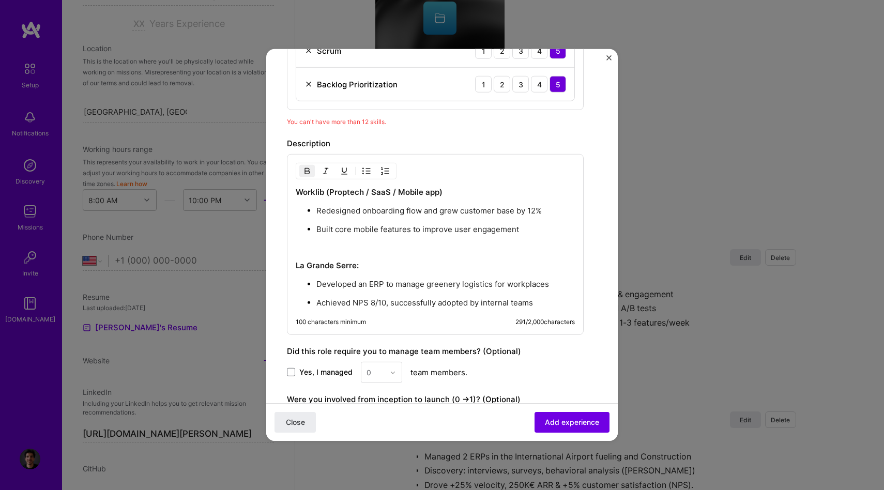
click at [374, 266] on p "La Grande Serre:" at bounding box center [435, 266] width 279 height 10
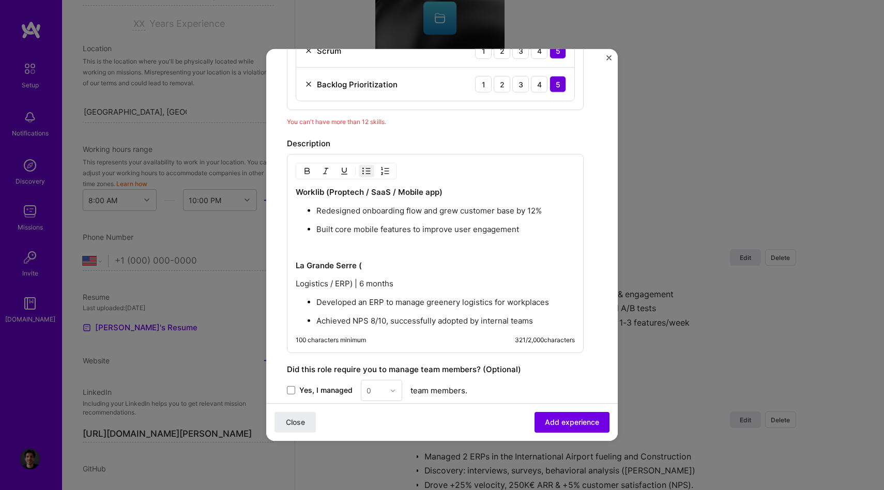
click at [293, 283] on div "Worklib (Proptech / SaaS / Mobile app) Redesigned onboarding flow and grew cust…" at bounding box center [435, 253] width 297 height 199
click at [302, 281] on p "Logistics / ERP) | 6 months" at bounding box center [435, 284] width 279 height 10
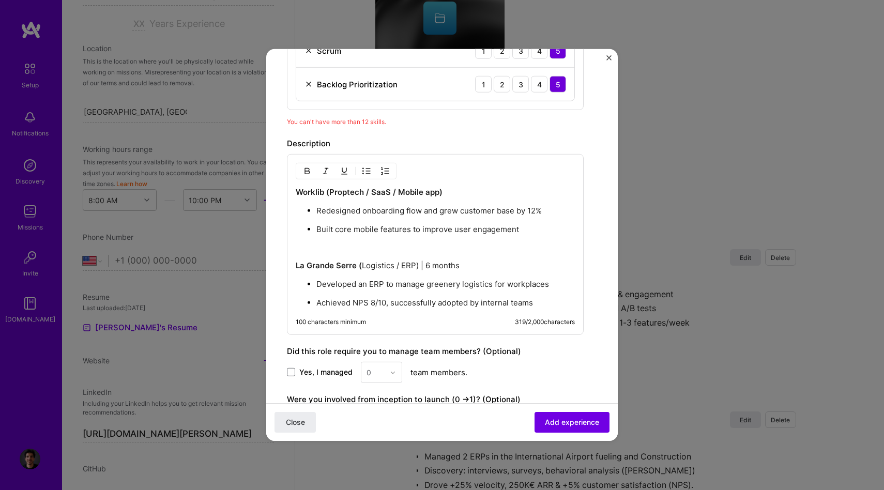
drag, startPoint x: 424, startPoint y: 264, endPoint x: 467, endPoint y: 262, distance: 43.0
click at [467, 262] on p "La Grande Serre ( Logistics / ERP) | 6 months" at bounding box center [435, 266] width 279 height 10
drag, startPoint x: 467, startPoint y: 262, endPoint x: 418, endPoint y: 263, distance: 49.1
click at [418, 263] on p "La Grande Serre ( Logistics / ERP) | 6 months" at bounding box center [435, 266] width 279 height 10
drag, startPoint x: 420, startPoint y: 264, endPoint x: 336, endPoint y: 264, distance: 83.8
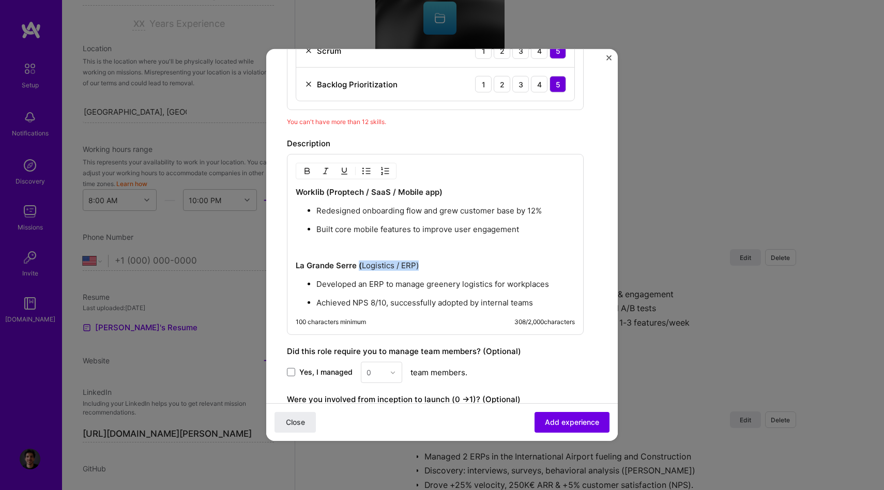
click at [336, 264] on p "La Grande Serre ( Logistics / ERP)" at bounding box center [435, 266] width 279 height 10
click at [336, 264] on strong "La Grande Serre (" at bounding box center [329, 266] width 66 height 10
click at [406, 272] on div "Worklib (Proptech / SaaS / Mobile app) Redesigned onboarding flow and grew cust…" at bounding box center [435, 247] width 279 height 121
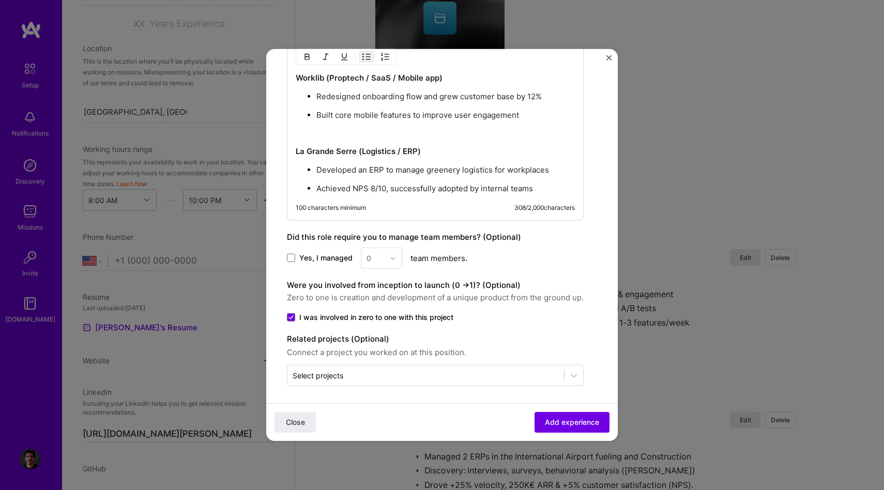
scroll to position [779, 0]
click at [582, 423] on span "Add experience" at bounding box center [572, 422] width 54 height 10
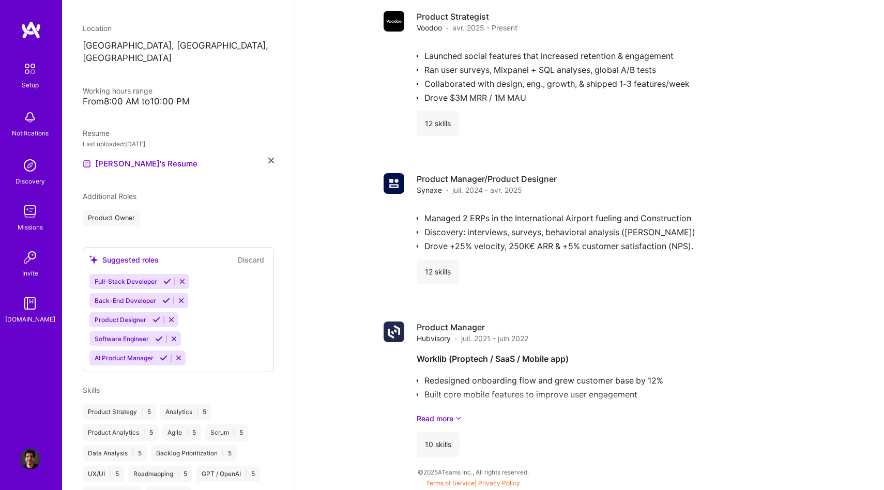
scroll to position [651, 0]
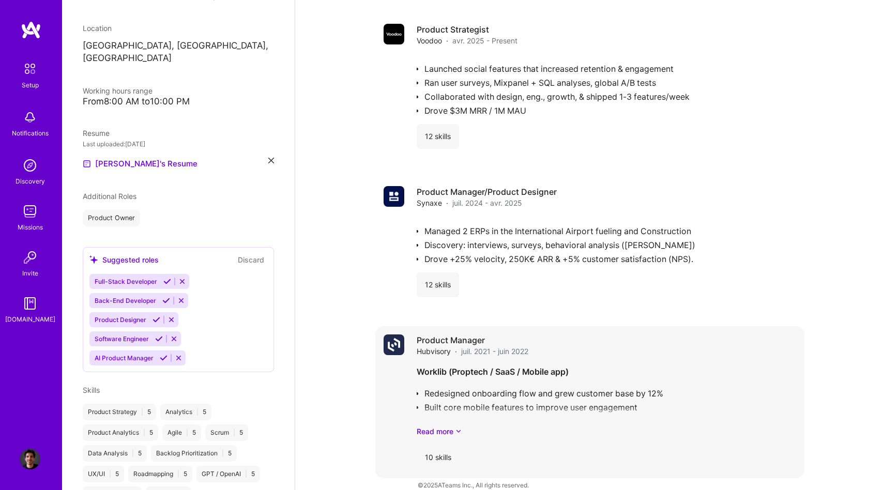
click at [439, 413] on div "Worklib (Proptech / SaaS / Mobile app) Redesigned onboarding flow and grew cust…" at bounding box center [607, 401] width 380 height 72
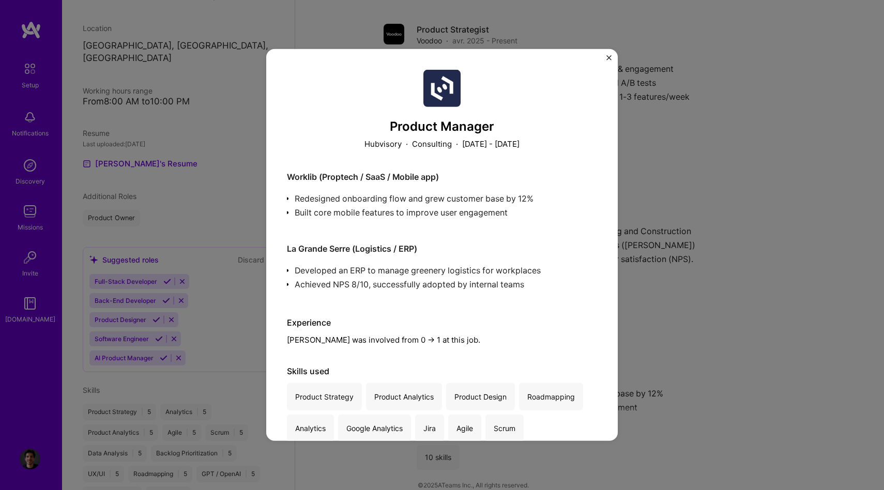
click at [700, 339] on div "Product Manager Hubvisory · Consulting · [DATE] - [DATE] Worklib (Proptech / Sa…" at bounding box center [442, 245] width 884 height 490
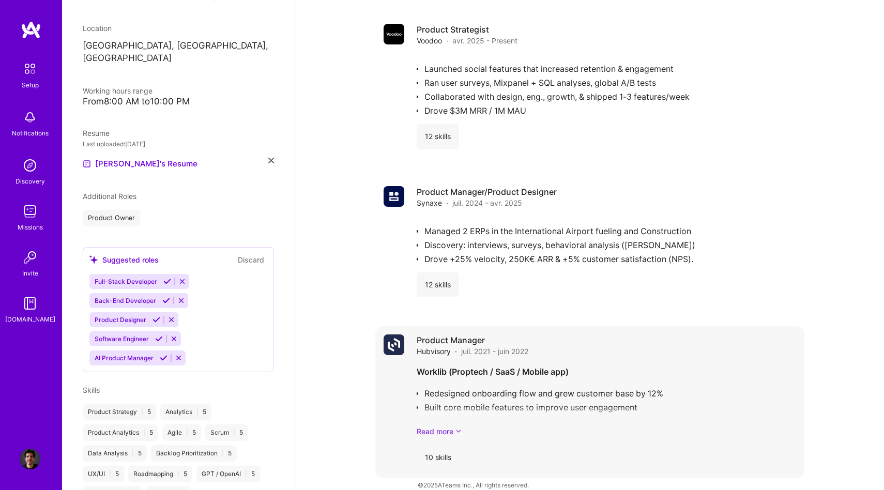
click at [435, 426] on link "Read more" at bounding box center [607, 431] width 380 height 11
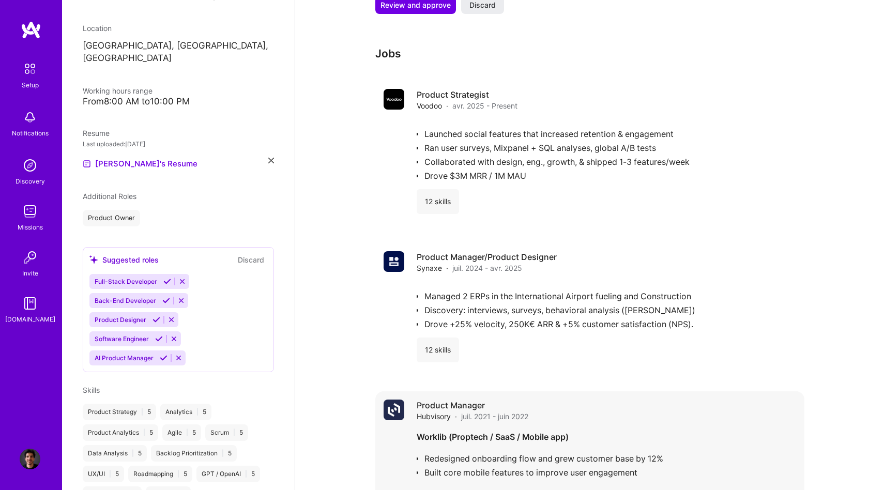
scroll to position [579, 0]
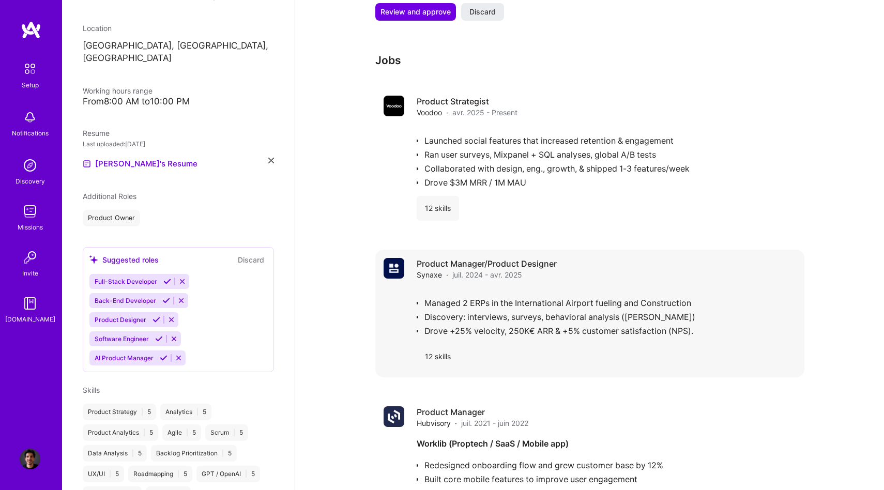
click at [440, 344] on div "12 skills" at bounding box center [438, 356] width 42 height 25
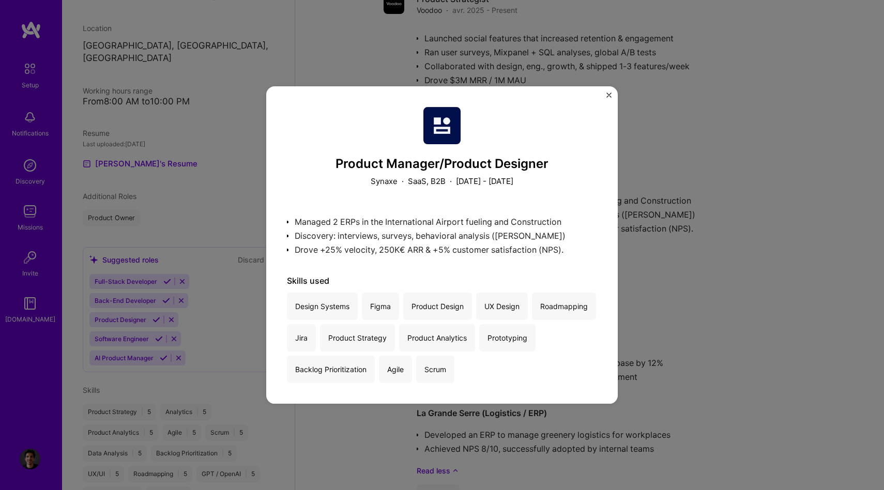
scroll to position [495, 0]
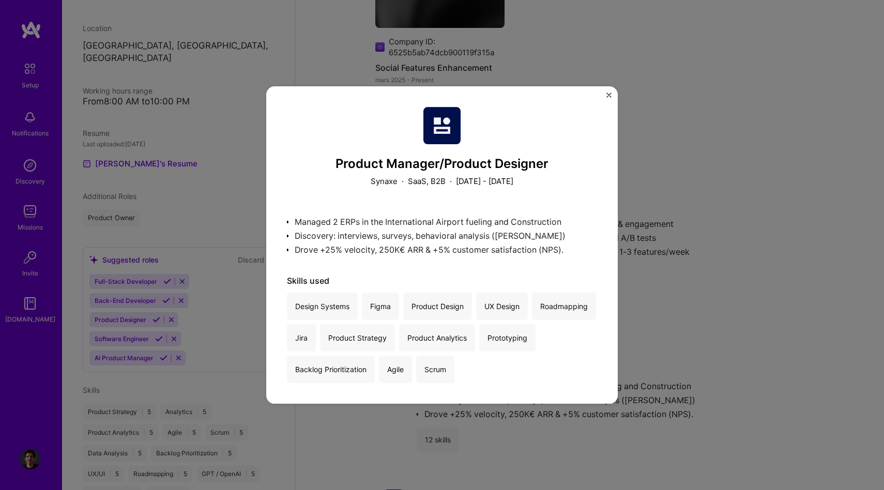
click at [600, 91] on div "Product Manager/Product Designer Synaxe · SaaS, B2B · [DATE] - [DATE] Managed 2…" at bounding box center [442, 245] width 352 height 318
click at [605, 95] on div "Product Manager/Product Designer Synaxe · SaaS, B2B · [DATE] - [DATE] Managed 2…" at bounding box center [442, 245] width 352 height 318
click at [608, 94] on img "Close" at bounding box center [609, 95] width 5 height 5
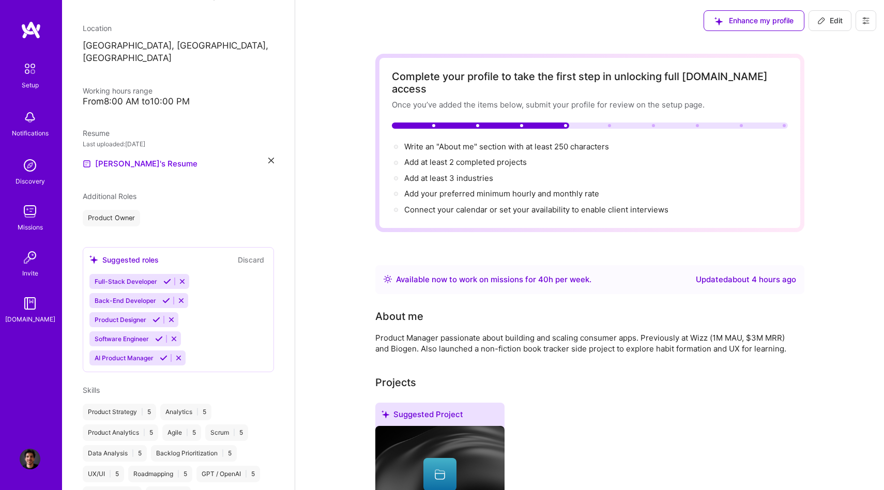
click at [823, 19] on icon at bounding box center [822, 21] width 8 height 8
select select "US"
select select "Right Now"
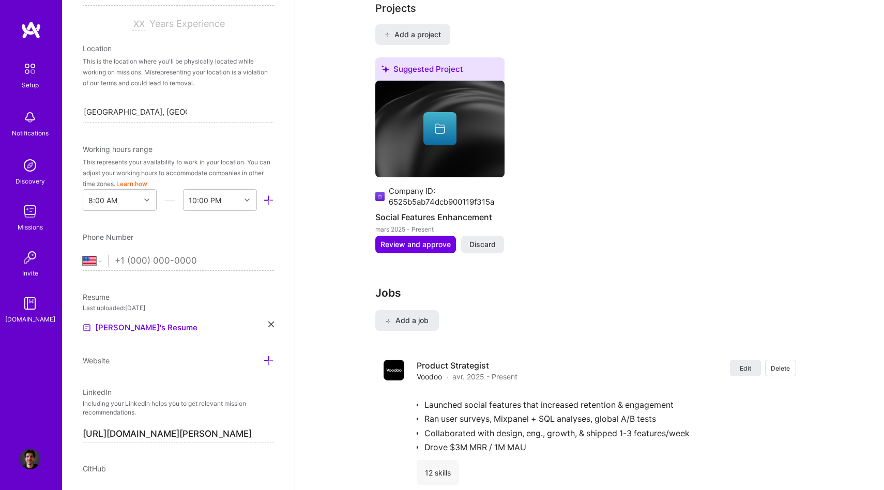
scroll to position [822, 0]
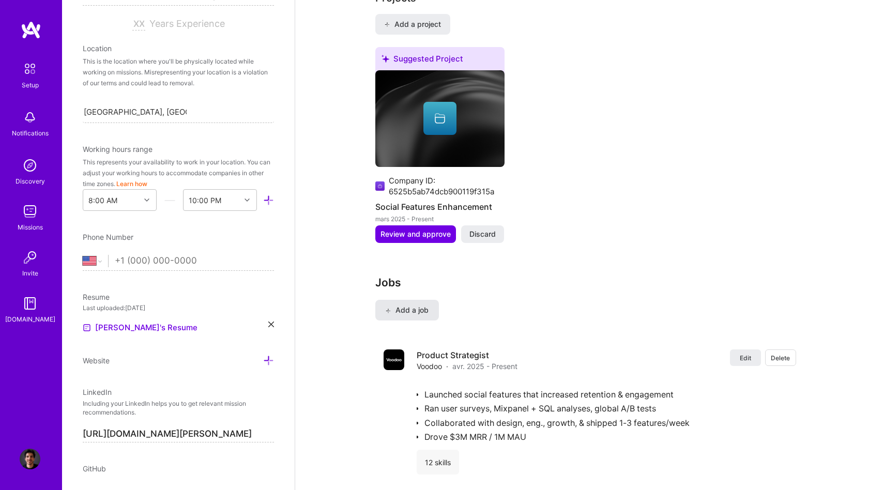
click at [419, 305] on span "Add a job" at bounding box center [407, 310] width 43 height 10
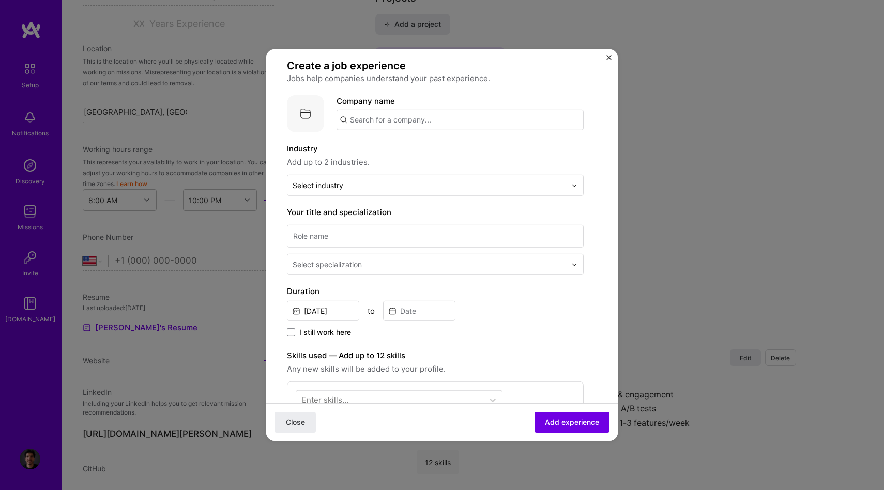
scroll to position [0, 0]
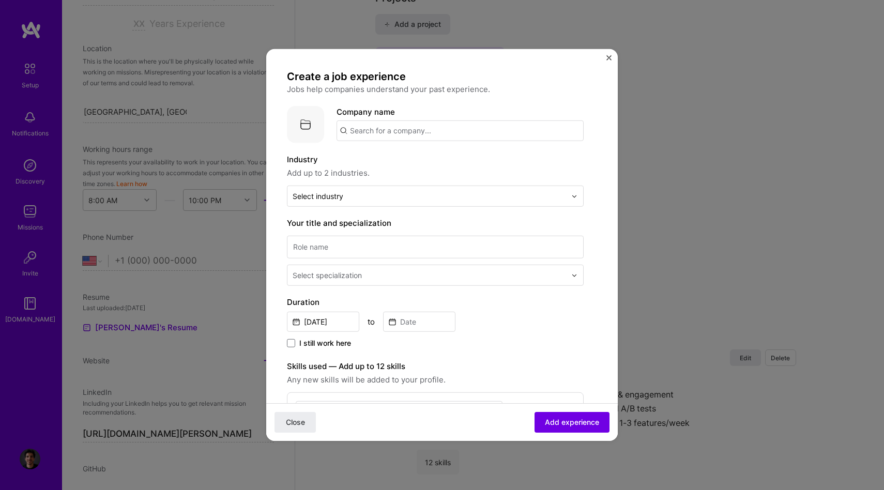
click at [402, 128] on input "text" at bounding box center [460, 131] width 247 height 21
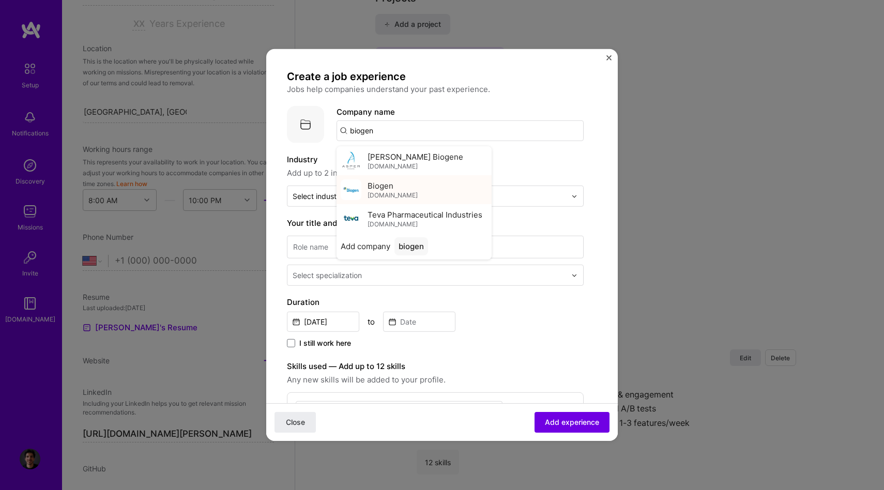
click at [404, 182] on div "Biogen [DOMAIN_NAME]" at bounding box center [414, 189] width 155 height 29
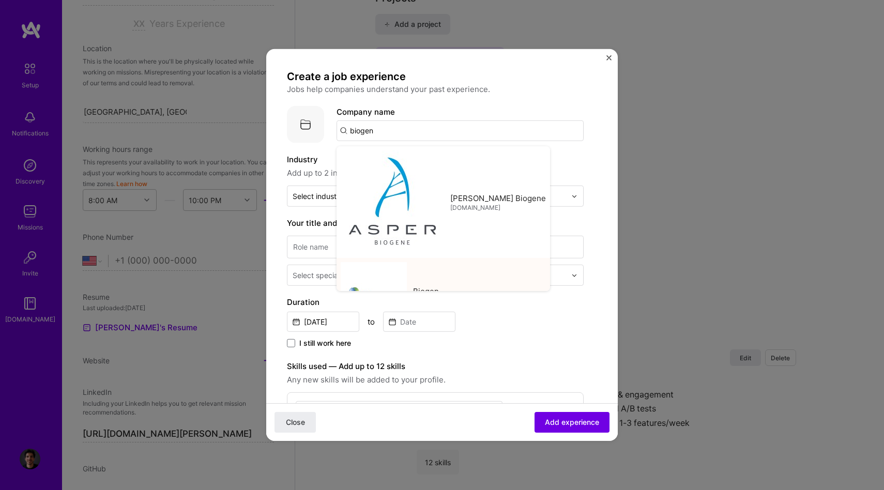
type input "Biogen"
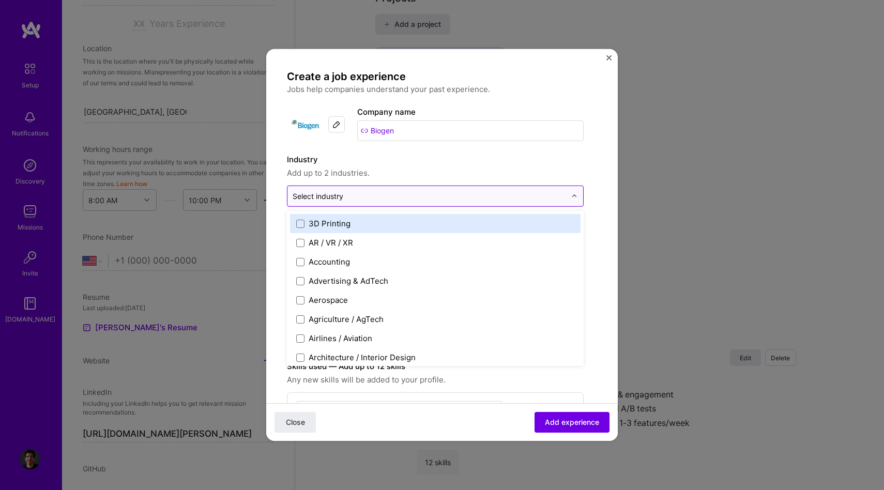
click at [345, 201] on input "text" at bounding box center [430, 196] width 274 height 11
type input "he"
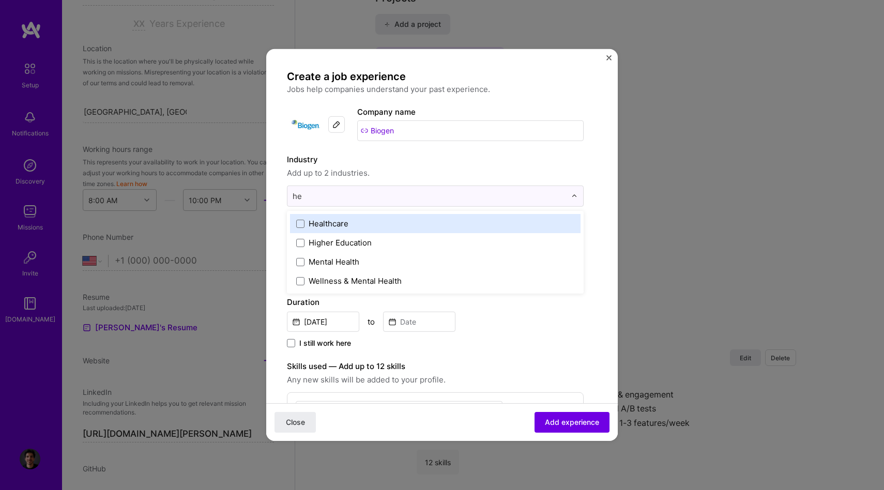
click at [344, 222] on div "Healthcare" at bounding box center [329, 223] width 40 height 11
type input "p"
type input "m"
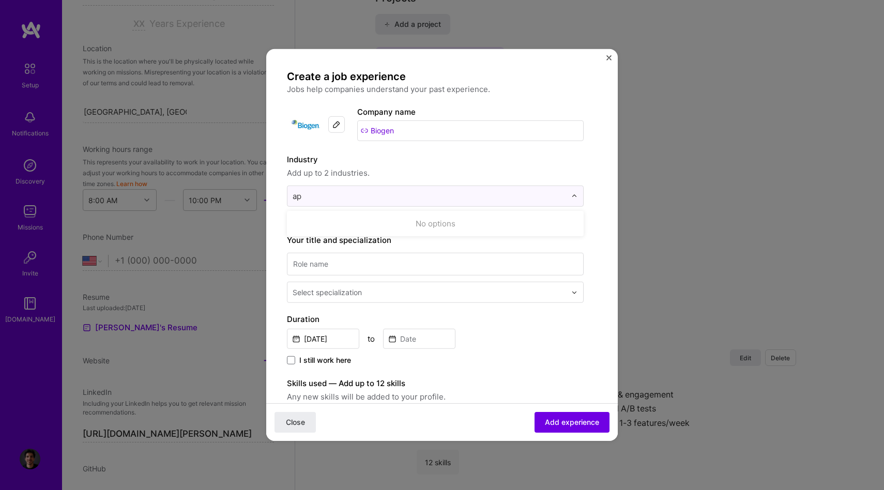
type input "a"
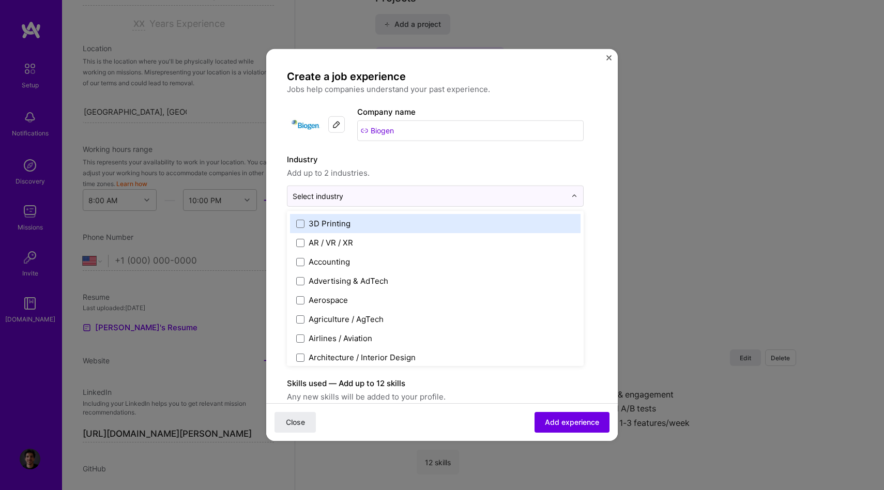
click at [405, 158] on label "Industry" at bounding box center [435, 160] width 297 height 12
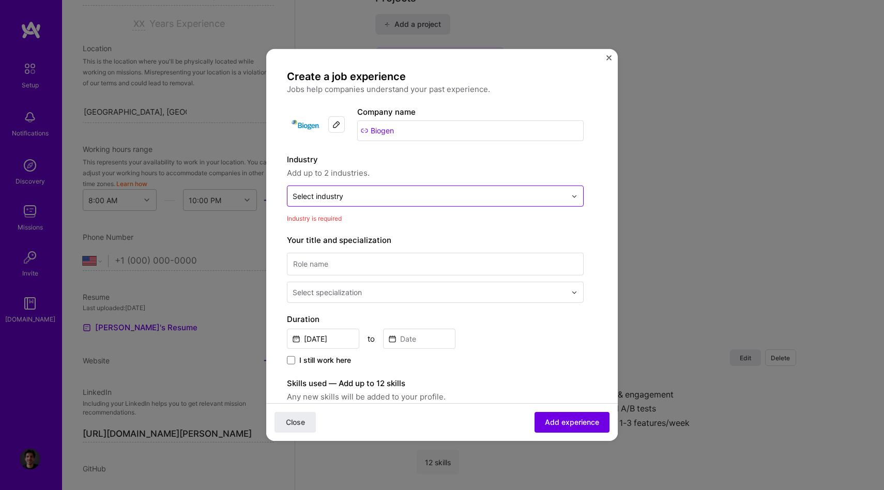
click at [367, 198] on input "text" at bounding box center [430, 196] width 274 height 11
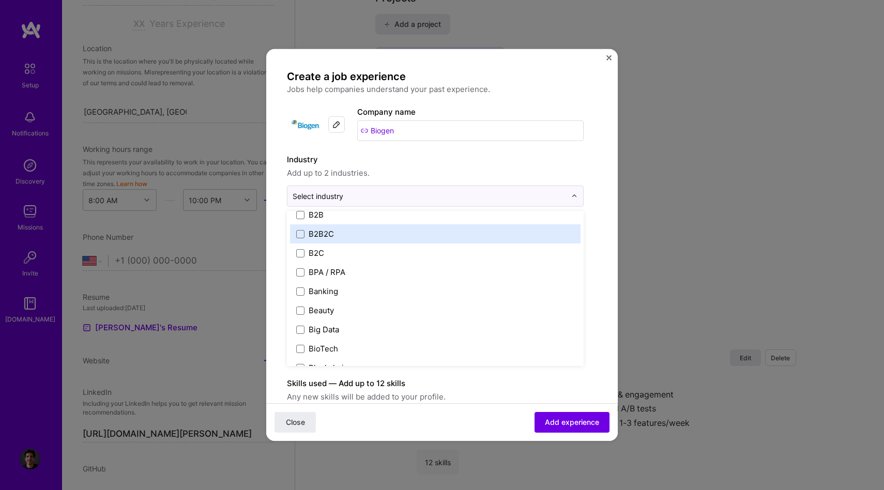
click at [381, 232] on label "B2B2C" at bounding box center [435, 234] width 278 height 11
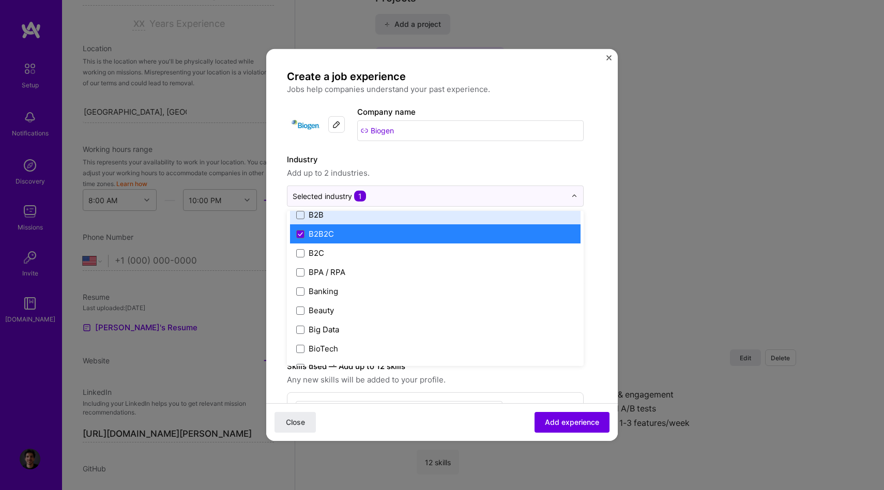
click at [477, 166] on div "Industry Add up to 2 industries." at bounding box center [435, 167] width 297 height 26
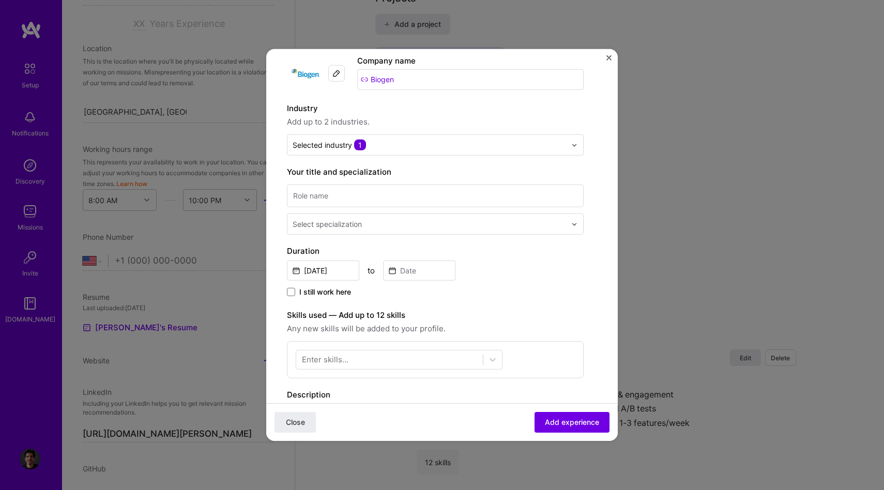
scroll to position [61, 0]
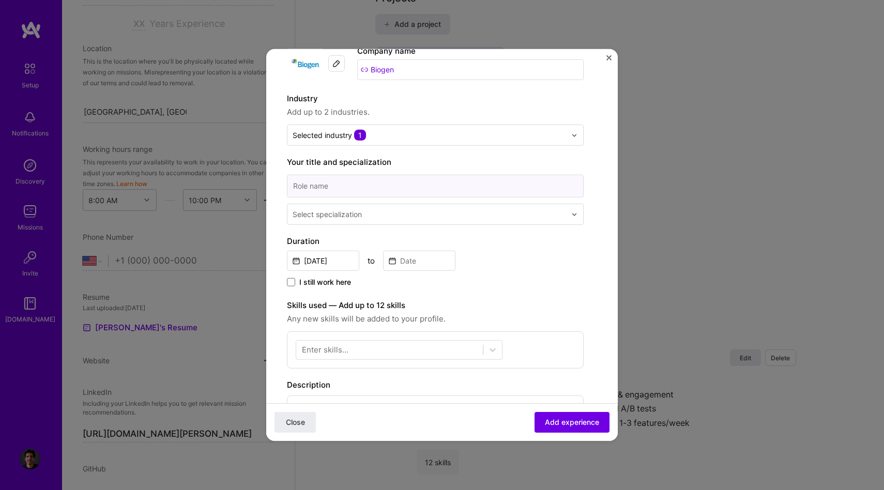
click at [317, 178] on input at bounding box center [435, 186] width 297 height 23
type input "Product Manager"
click at [345, 214] on div "Select specialization" at bounding box center [327, 214] width 69 height 11
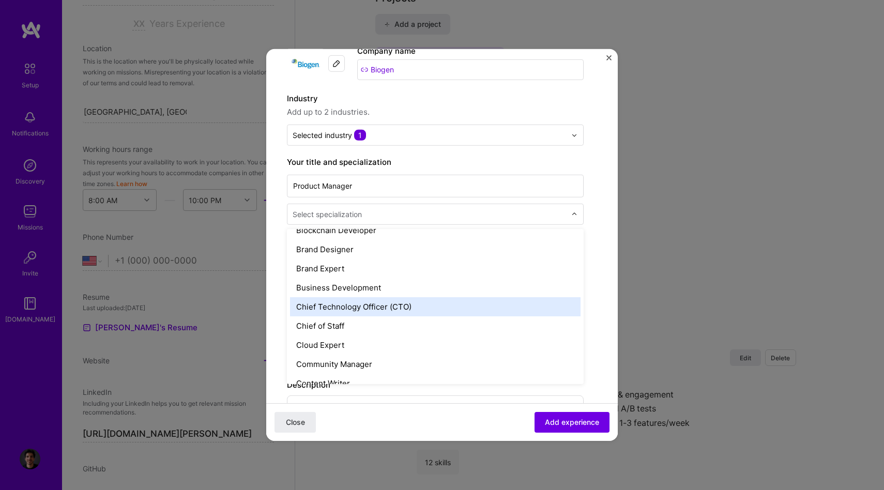
scroll to position [0, 0]
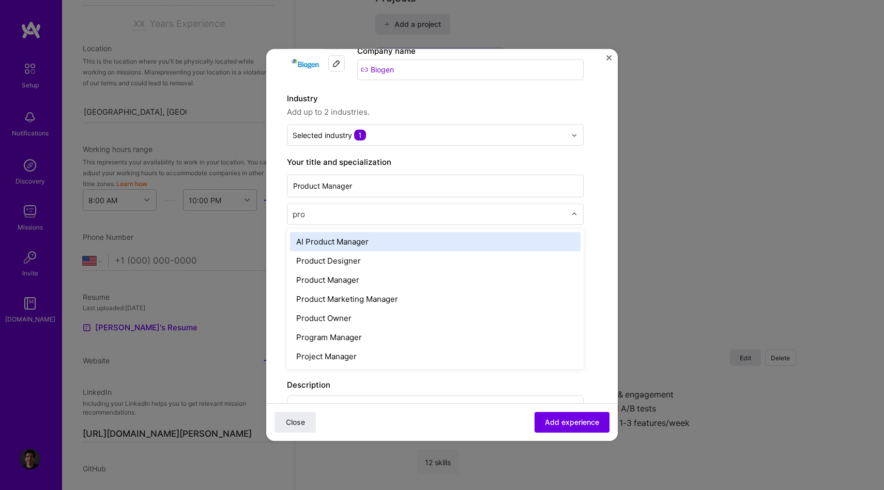
type input "prod"
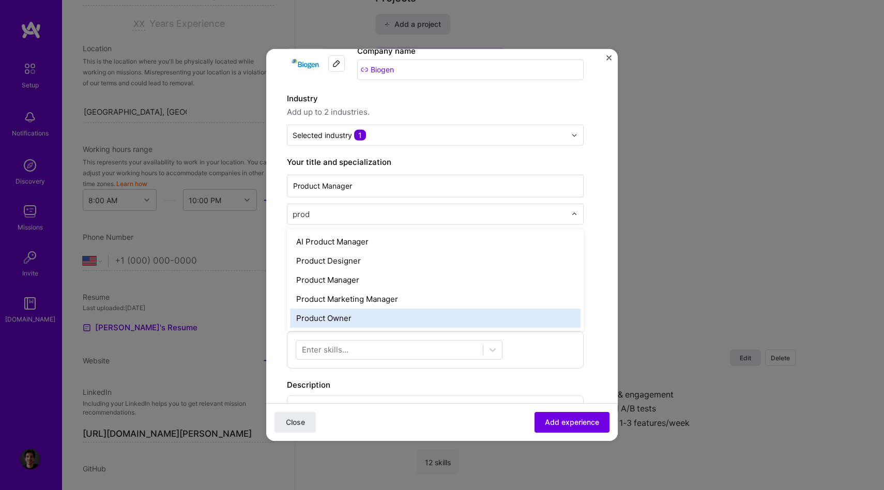
click at [353, 324] on div "Product Owner" at bounding box center [435, 318] width 291 height 19
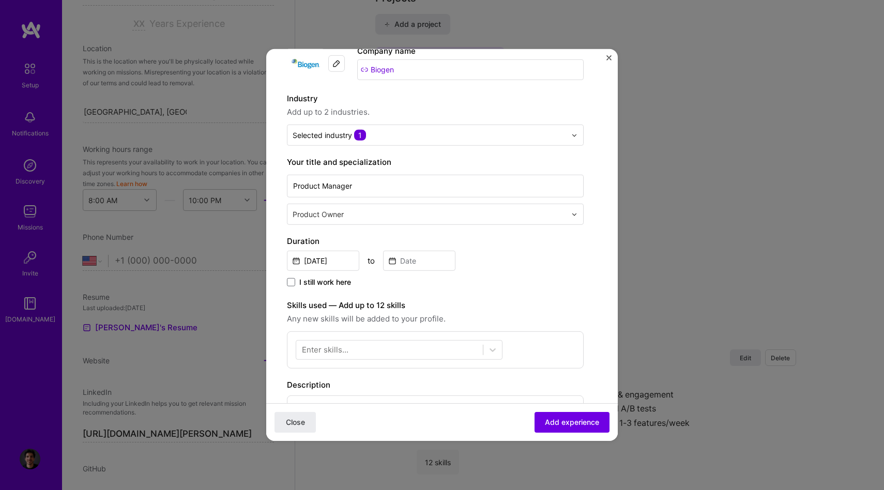
click at [329, 274] on div "Duration [DATE] to I still work here" at bounding box center [435, 262] width 297 height 54
click at [329, 260] on input "[DATE]" at bounding box center [323, 261] width 72 height 20
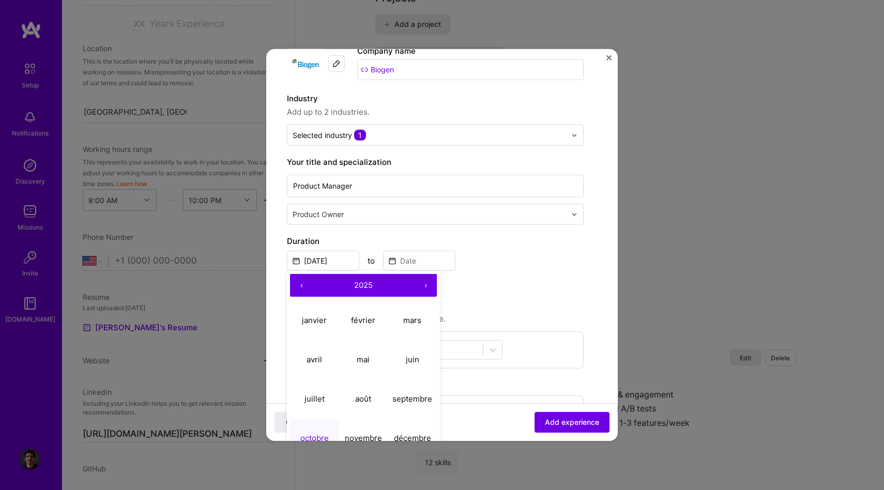
click at [300, 285] on button "‹" at bounding box center [301, 285] width 23 height 23
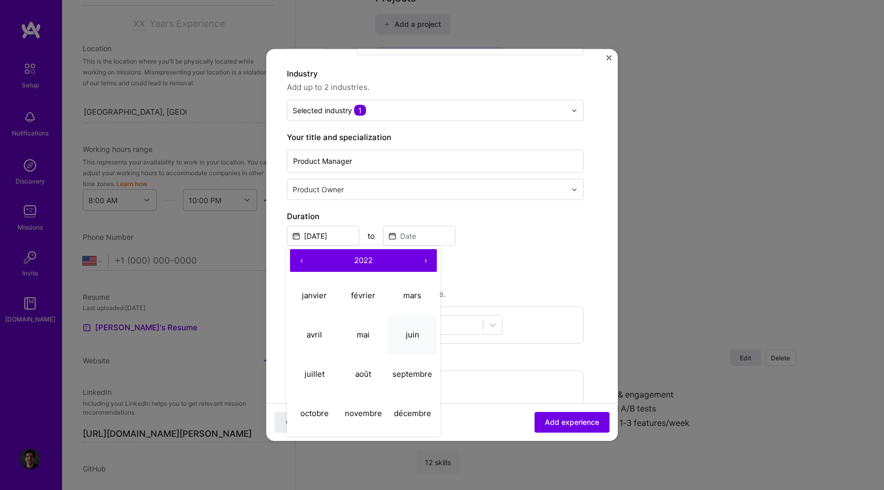
scroll to position [112, 0]
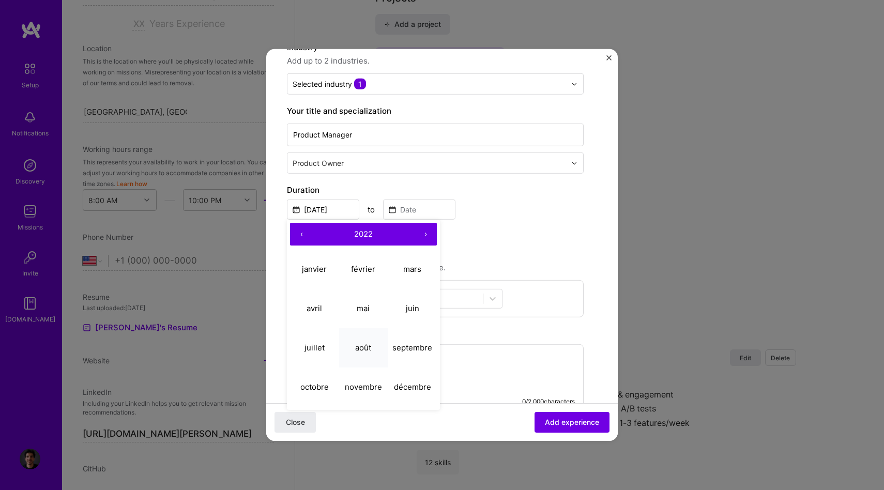
click at [373, 347] on button "août" at bounding box center [363, 347] width 49 height 39
type input "[DATE]"
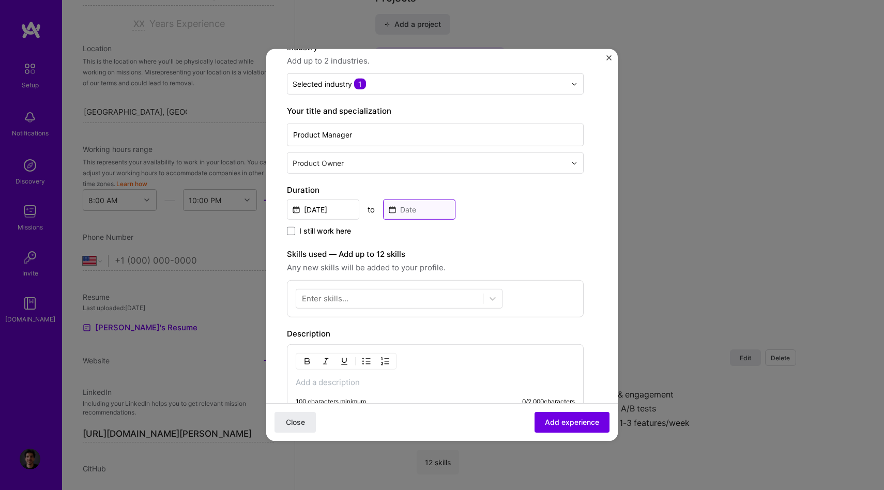
click at [419, 213] on input at bounding box center [419, 210] width 72 height 20
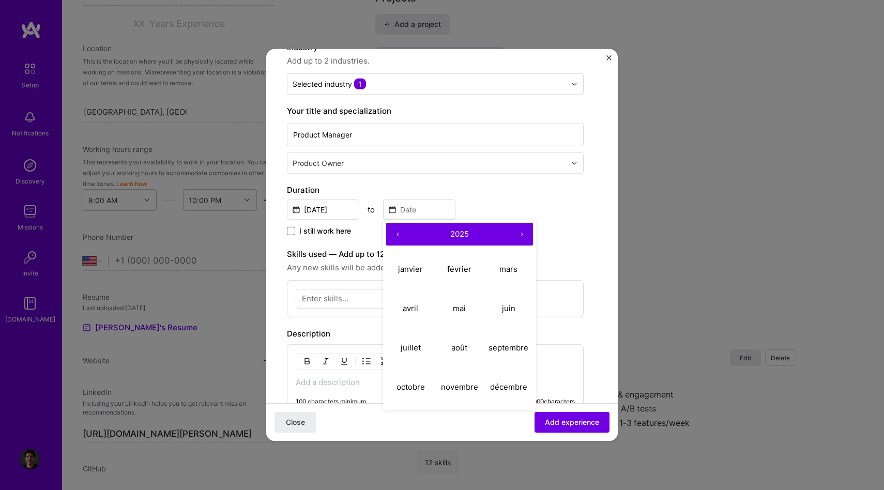
click at [400, 234] on button "‹" at bounding box center [397, 234] width 23 height 23
click at [523, 233] on button "›" at bounding box center [521, 234] width 23 height 23
click at [471, 269] on abbr "février" at bounding box center [459, 269] width 24 height 10
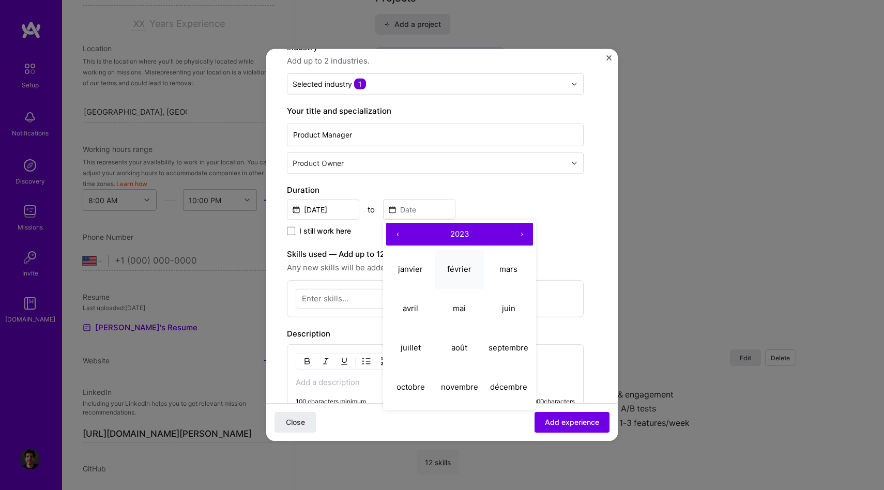
type input "[DATE]"
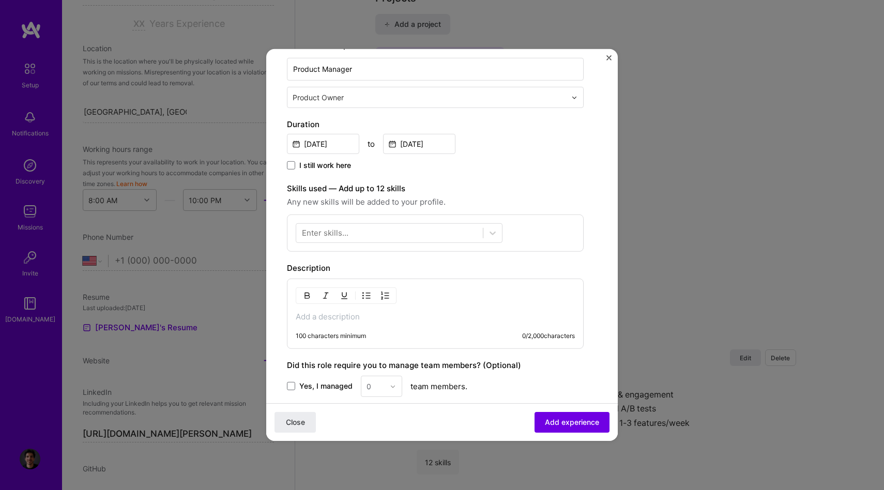
scroll to position [188, 0]
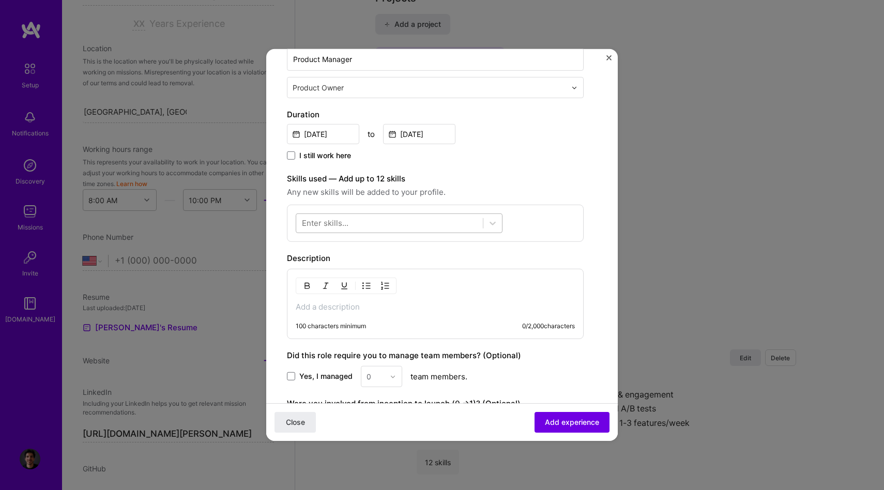
click at [373, 223] on div at bounding box center [389, 223] width 187 height 17
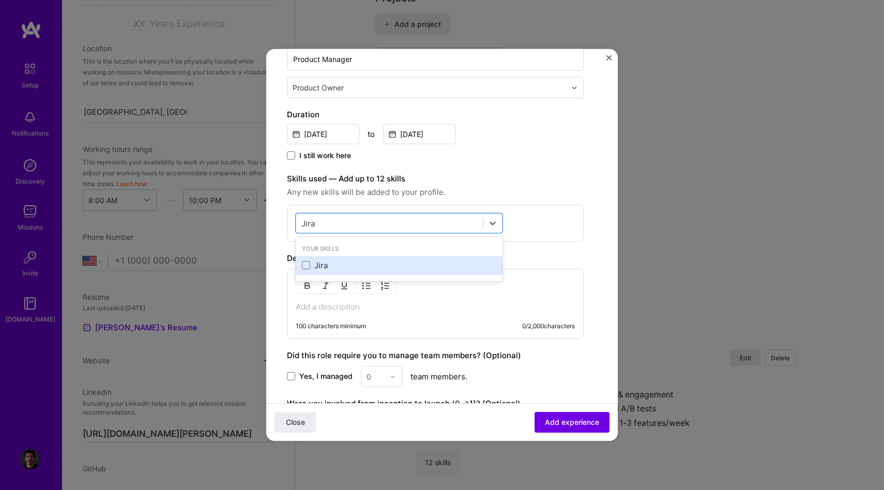
click at [351, 265] on div "Jira" at bounding box center [399, 265] width 194 height 11
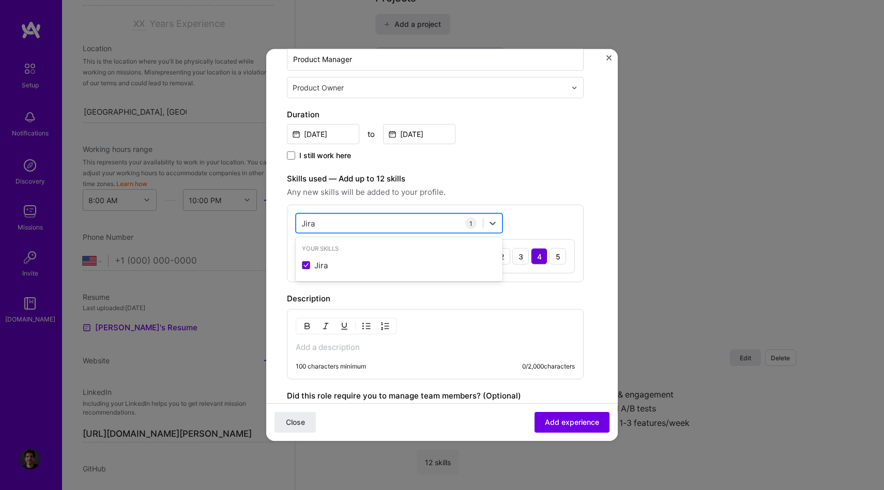
click at [335, 227] on div "[PERSON_NAME]" at bounding box center [389, 223] width 187 height 17
type input "J"
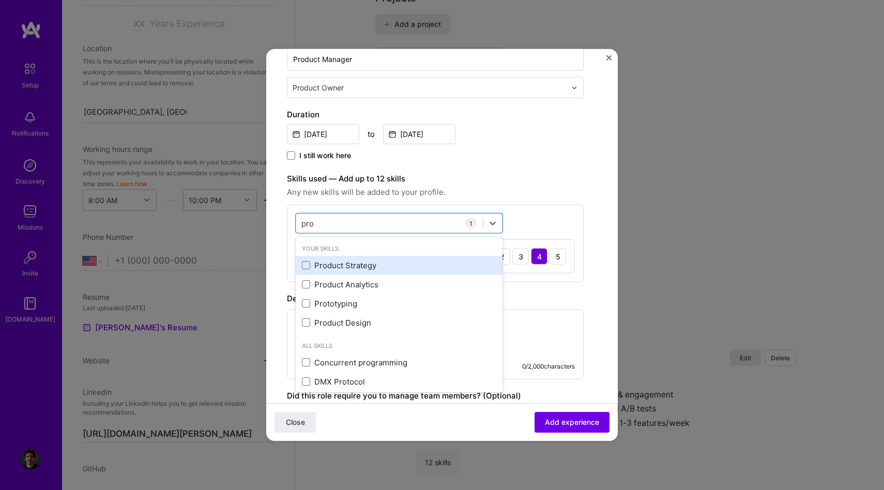
click at [334, 274] on div "Product Strategy" at bounding box center [399, 265] width 207 height 19
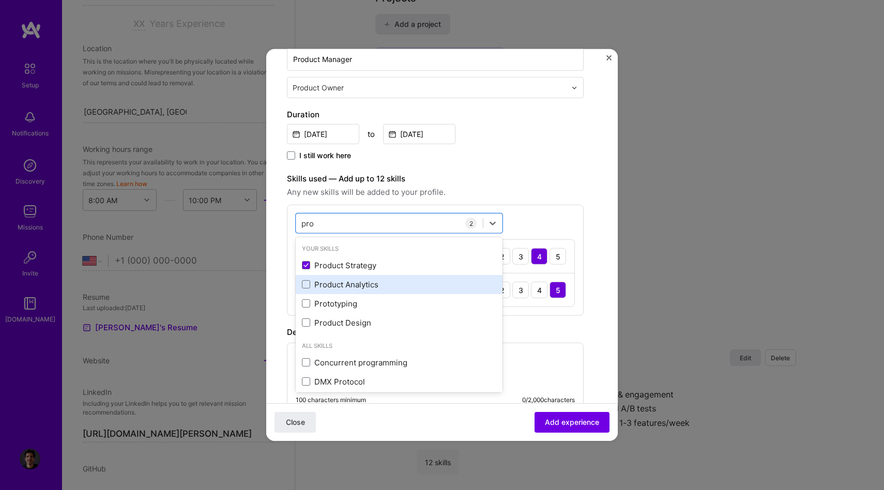
click at [328, 281] on div "Product Analytics" at bounding box center [399, 284] width 194 height 11
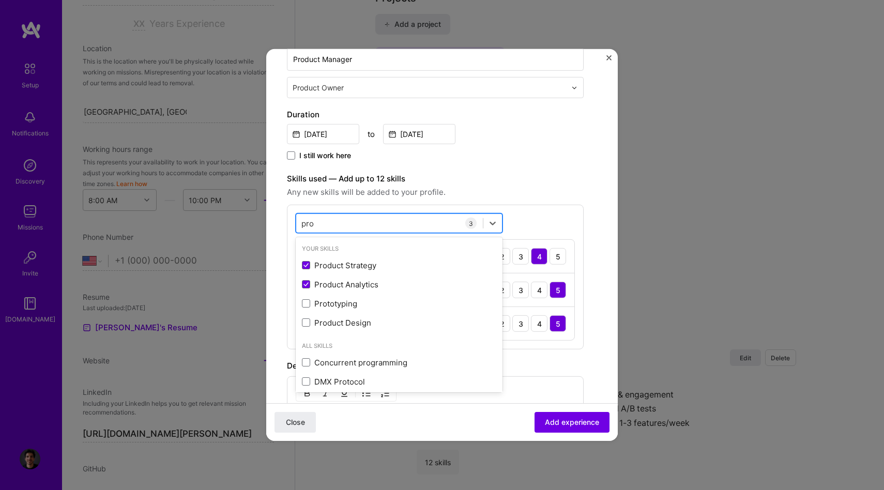
click at [334, 226] on div "pro pro" at bounding box center [389, 223] width 187 height 17
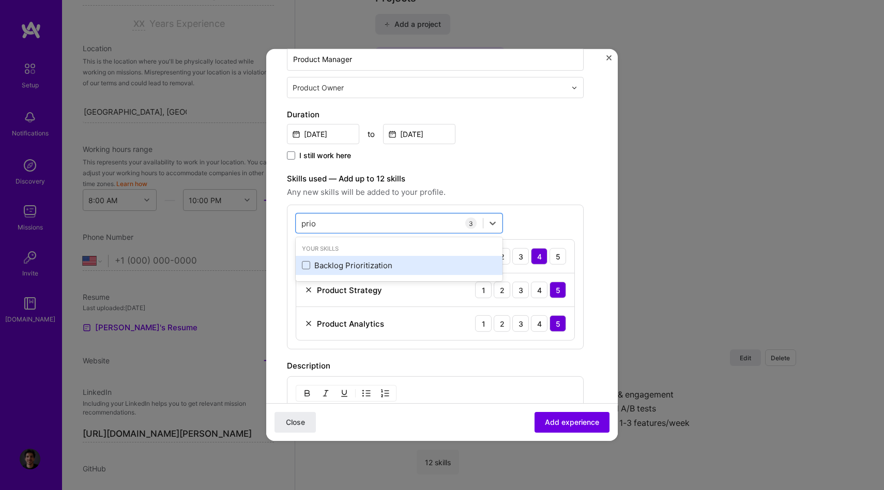
click at [340, 256] on div "Backlog Prioritization" at bounding box center [399, 265] width 207 height 19
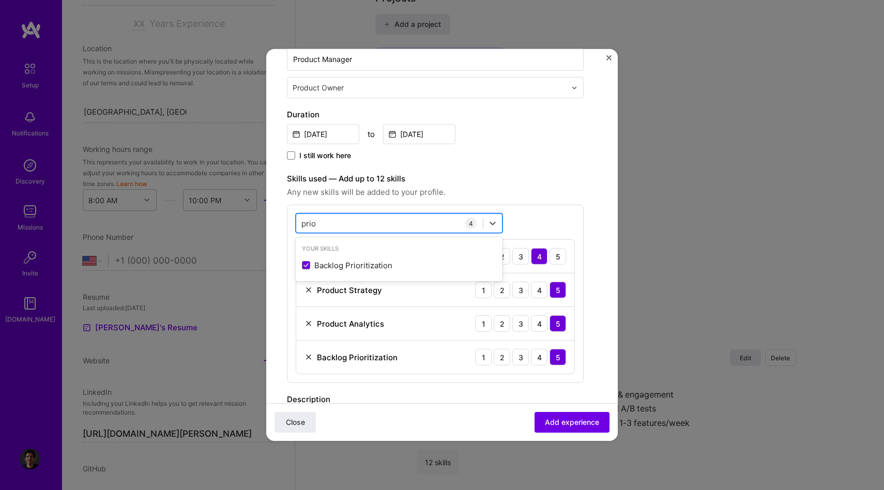
click at [310, 222] on input "prio" at bounding box center [309, 223] width 15 height 11
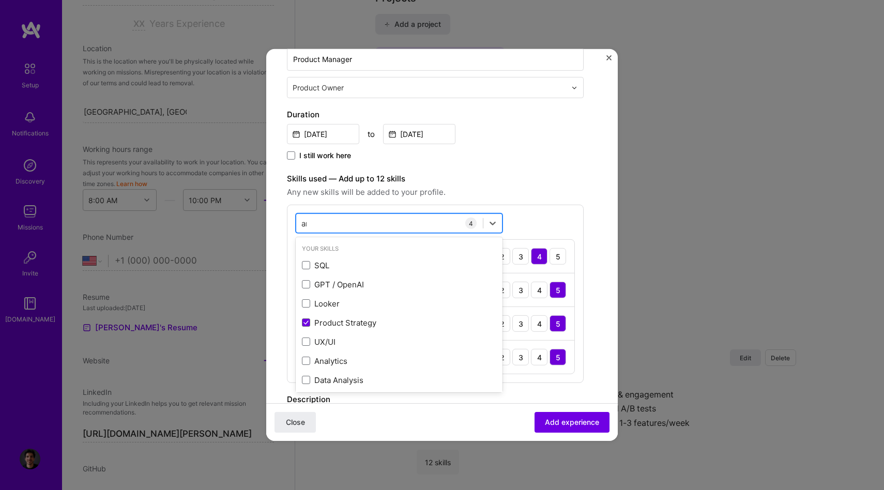
type input "[PERSON_NAME]"
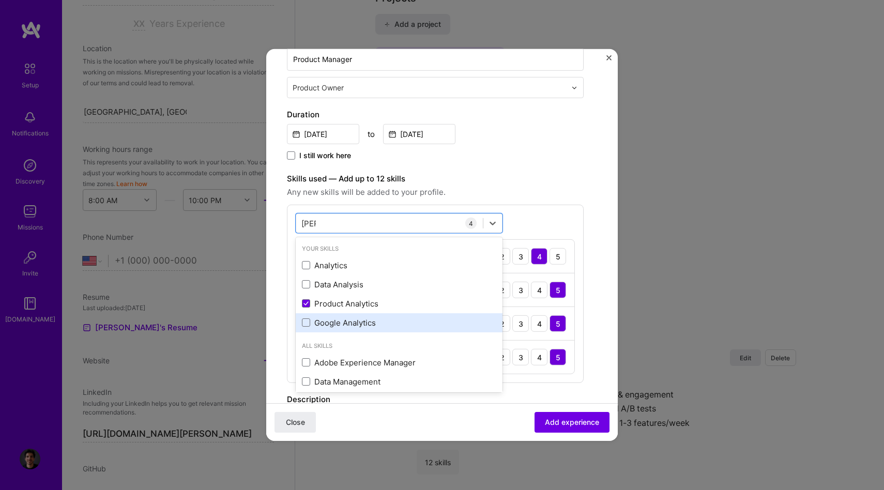
click at [318, 321] on div "Google Analytics" at bounding box center [399, 323] width 194 height 11
click at [309, 222] on input "[PERSON_NAME]" at bounding box center [309, 223] width 14 height 11
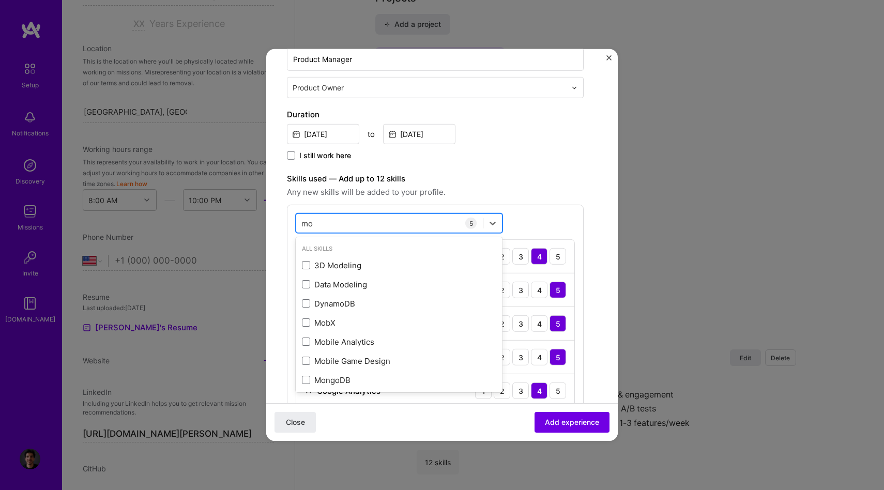
type input "m"
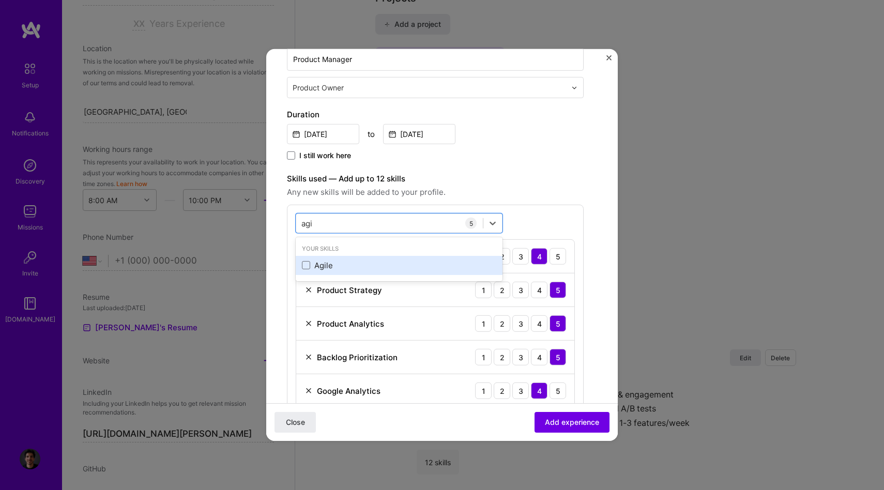
click at [335, 267] on div "Agile" at bounding box center [399, 265] width 194 height 11
click at [333, 227] on div "agi agi" at bounding box center [389, 223] width 187 height 17
type input "a"
click at [341, 264] on div "Roadmapping" at bounding box center [399, 265] width 194 height 11
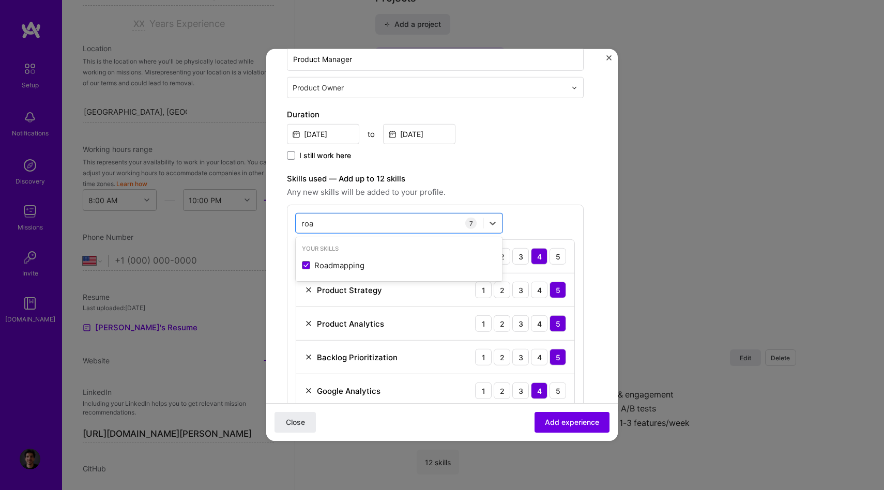
click at [405, 189] on span "Any new skills will be added to your profile." at bounding box center [435, 192] width 297 height 12
click at [338, 226] on div "roa roa" at bounding box center [389, 223] width 187 height 17
type input "r"
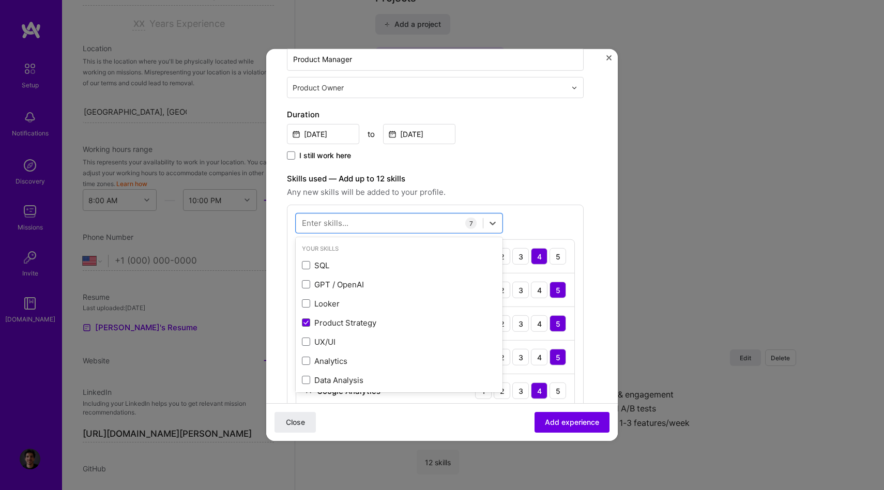
click at [500, 191] on span "Any new skills will be added to your profile." at bounding box center [435, 192] width 297 height 12
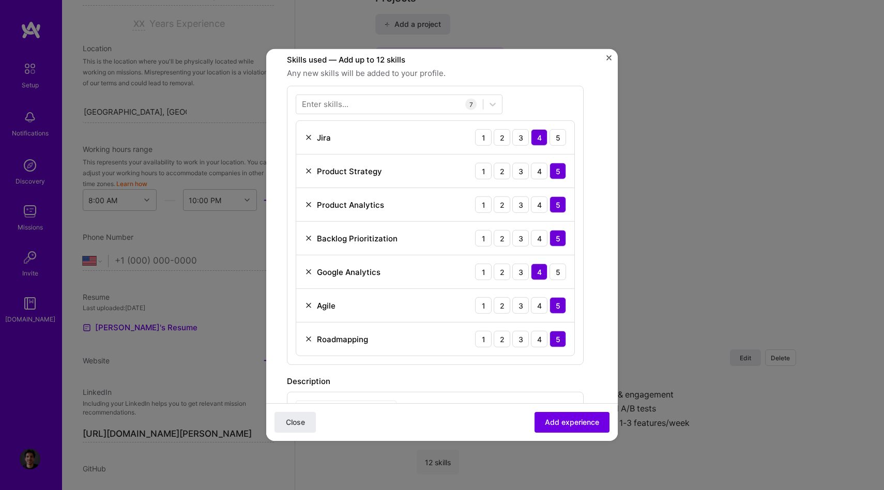
scroll to position [254, 0]
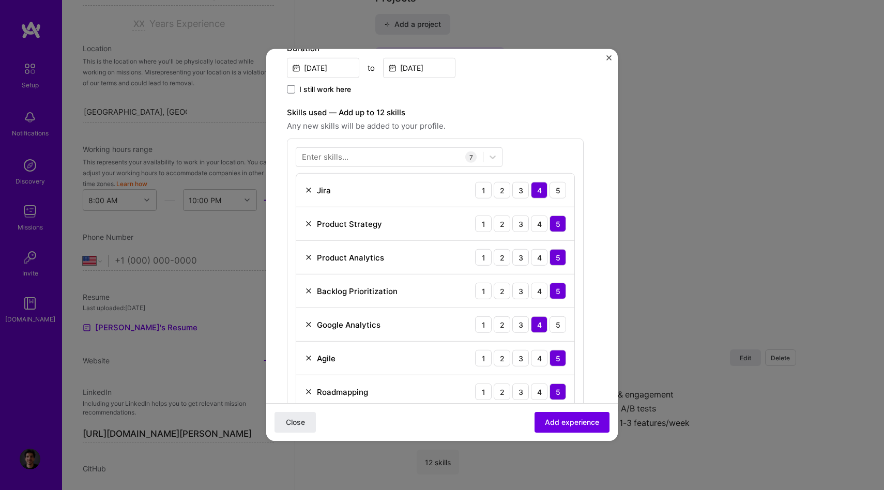
click at [340, 161] on div "Enter skills..." at bounding box center [325, 157] width 47 height 11
click at [329, 161] on div "Enter skills..." at bounding box center [325, 157] width 47 height 11
click at [339, 159] on div "Enter skills..." at bounding box center [325, 157] width 47 height 11
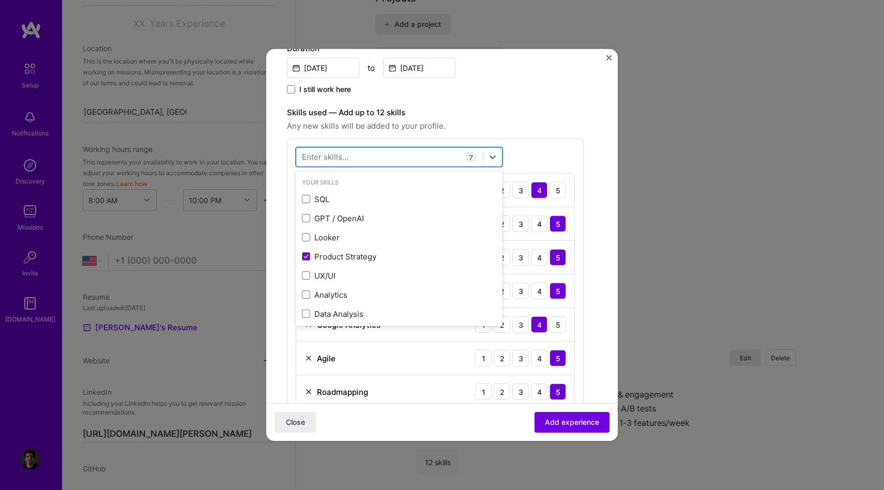
click at [412, 153] on div at bounding box center [389, 156] width 187 height 17
type input "b"
type input "u"
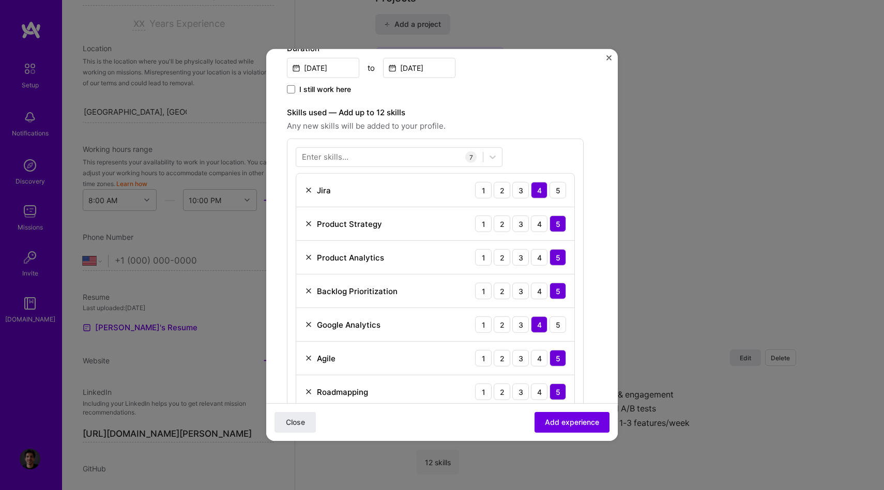
click at [508, 117] on label "Skills used — Add up to 12 skills" at bounding box center [435, 113] width 297 height 12
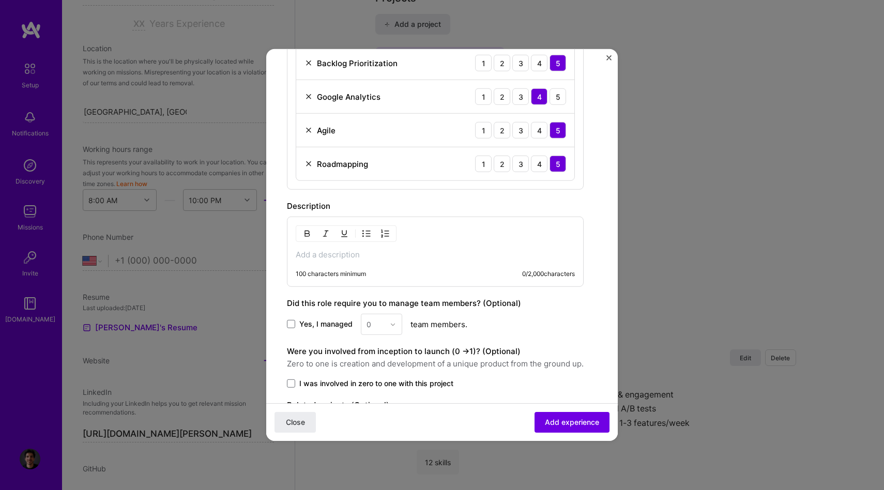
scroll to position [480, 0]
click at [433, 260] on p at bounding box center [435, 256] width 279 height 10
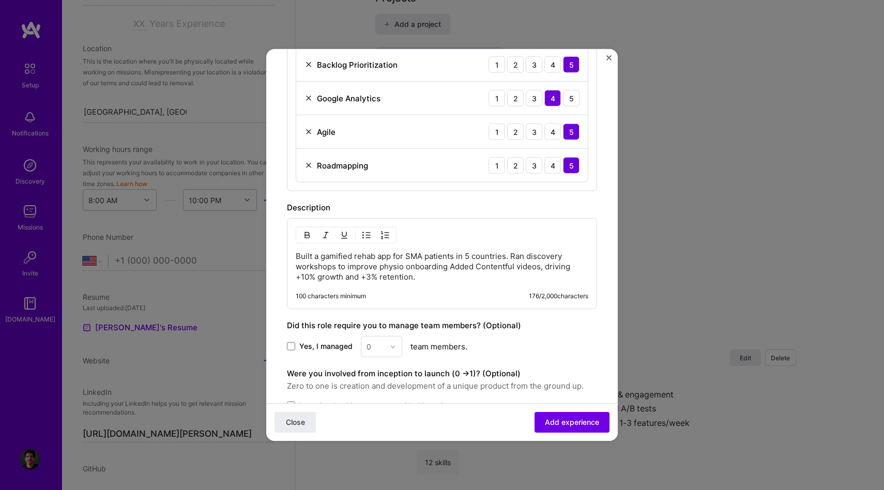
click at [390, 234] on button "button" at bounding box center [386, 235] width 16 height 12
click at [364, 257] on p "Built a gamified rehab app for SMA patients in 5 countries. Ran discovery works…" at bounding box center [453, 267] width 272 height 31
click at [368, 237] on img "button" at bounding box center [367, 235] width 8 height 8
click at [531, 253] on p "Built a gamified rehab app for SMA patients in 5 countries. Ran discovery works…" at bounding box center [453, 267] width 272 height 31
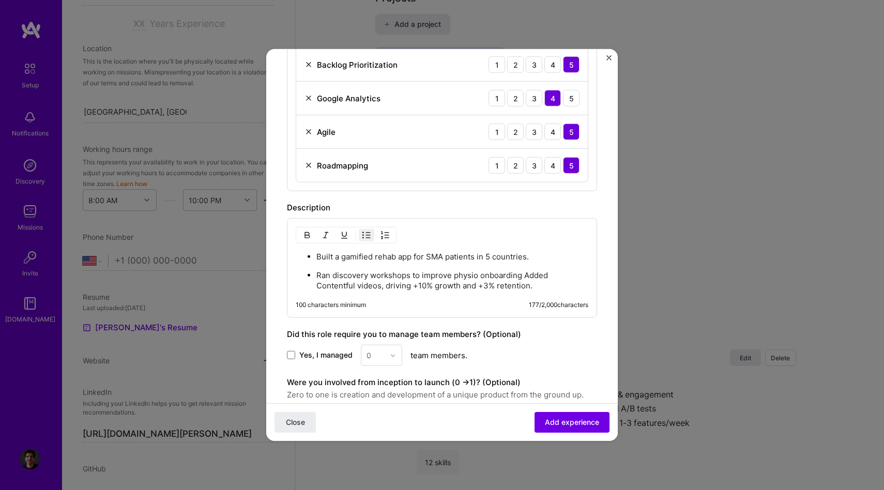
click at [522, 273] on p "Ran discovery workshops to improve physio onboarding Added Contentful videos, d…" at bounding box center [453, 280] width 272 height 21
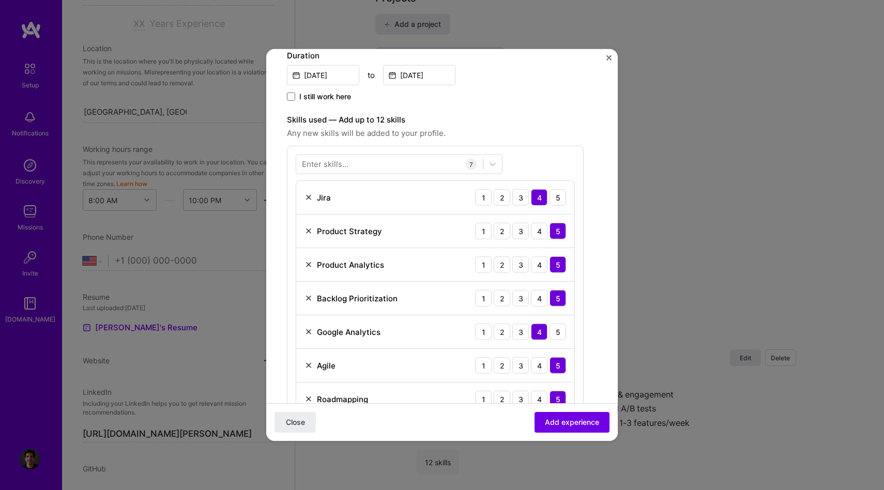
scroll to position [229, 0]
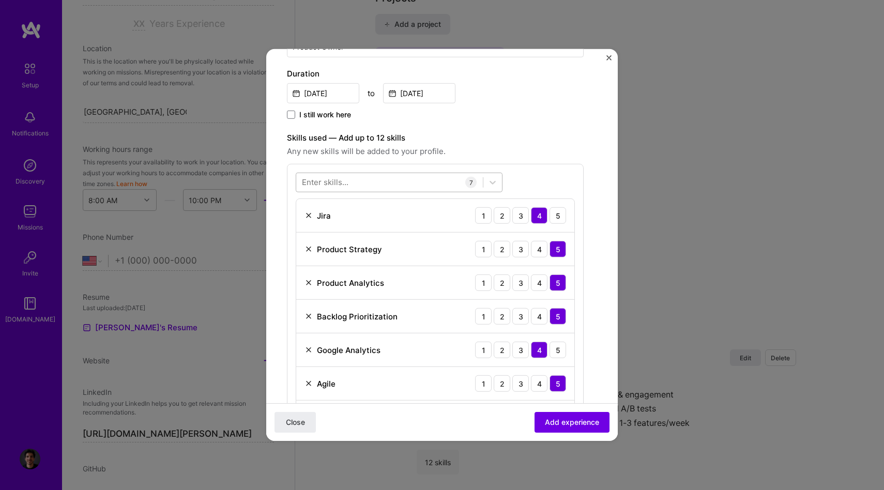
click at [357, 184] on div at bounding box center [389, 182] width 187 height 17
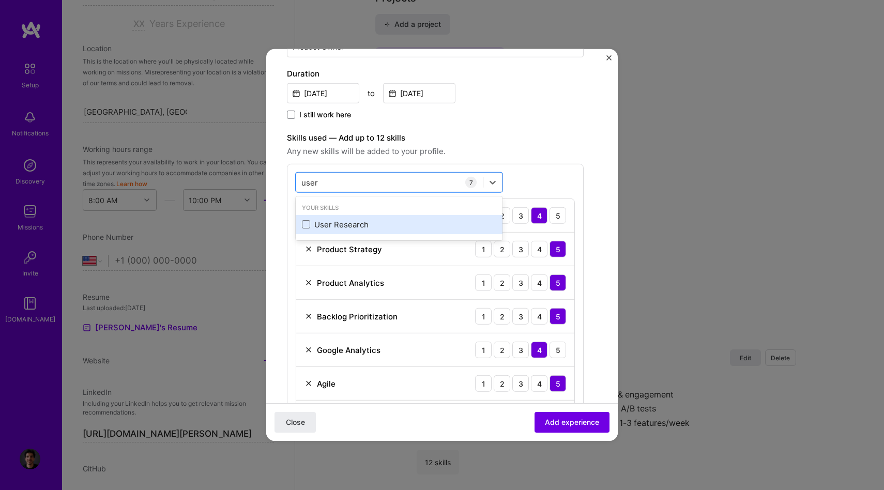
click at [343, 227] on div "User Research" at bounding box center [399, 224] width 194 height 11
type input "user"
click at [566, 125] on div "Create a job experience Jobs help companies understand your past experience. Co…" at bounding box center [435, 309] width 297 height 936
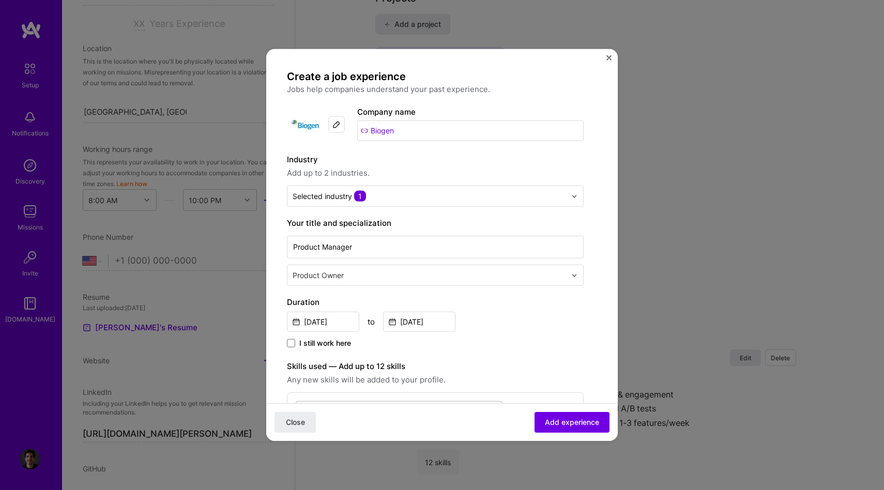
scroll to position [622, 0]
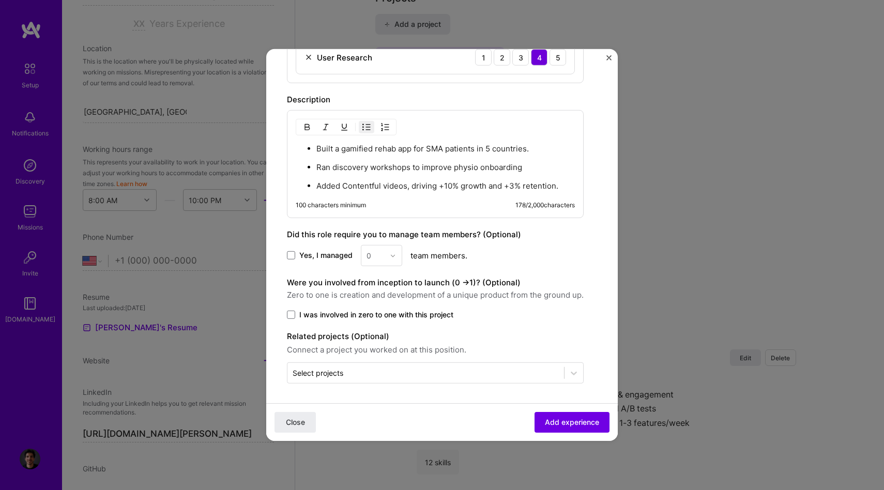
click at [330, 312] on span "I was involved in zero to one with this project" at bounding box center [376, 315] width 154 height 10
click at [0, 0] on input "I was involved in zero to one with this project" at bounding box center [0, 0] width 0 height 0
click at [322, 314] on span "I was involved in zero to one with this project" at bounding box center [376, 315] width 154 height 10
click at [0, 0] on input "I was involved in zero to one with this project" at bounding box center [0, 0] width 0 height 0
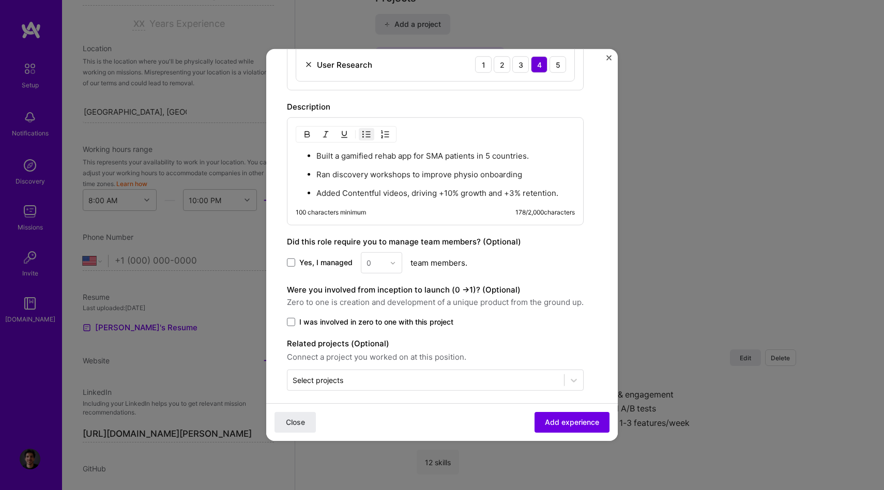
scroll to position [613, 0]
click at [329, 196] on p "Added Contentful videos, driving +10% growth and +3% retention." at bounding box center [446, 195] width 259 height 10
click at [370, 195] on p "Managed Contentful videos, driving +10% growth and +3% retention." at bounding box center [446, 195] width 259 height 10
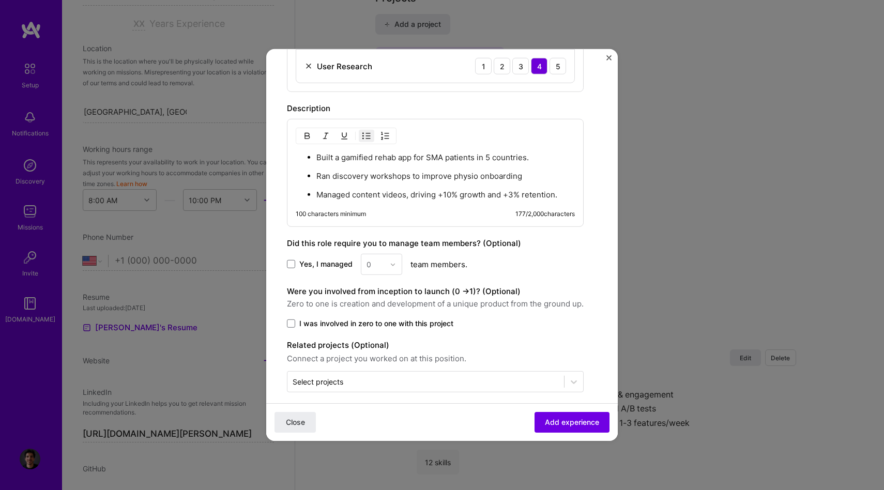
click at [389, 193] on p "Managed content videos, driving +10% growth and +3% retention." at bounding box center [446, 195] width 259 height 10
click at [382, 198] on p "Managed content , driving +10% growth and +3% retention." at bounding box center [446, 195] width 259 height 10
drag, startPoint x: 384, startPoint y: 194, endPoint x: 324, endPoint y: 194, distance: 60.0
click at [324, 194] on p "Managed content , driving +10% growth and +3% retention." at bounding box center [446, 195] width 259 height 10
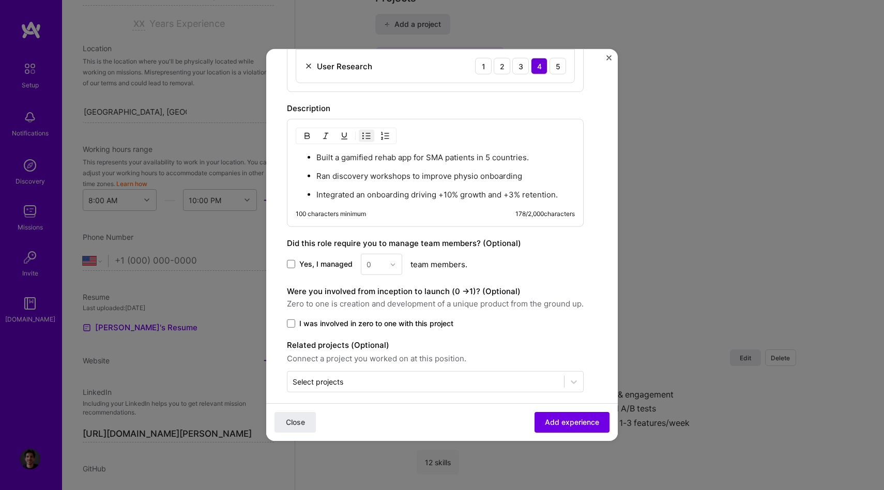
scroll to position [622, 0]
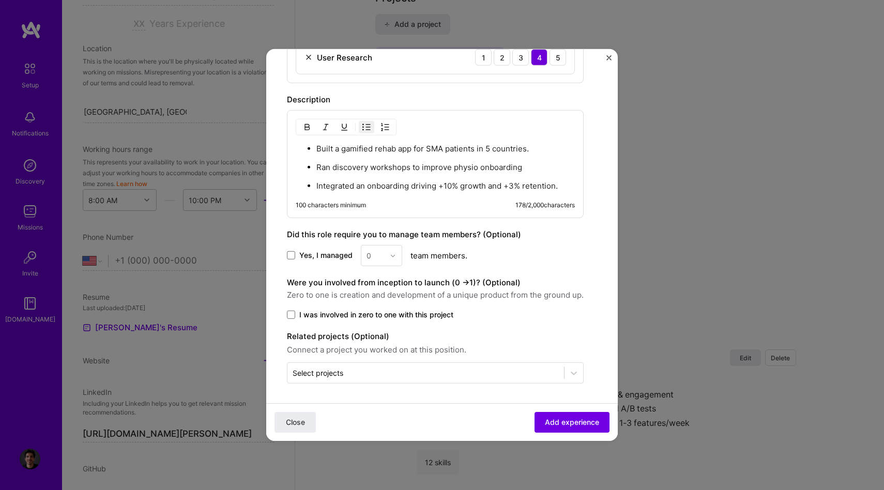
click at [319, 317] on span "I was involved in zero to one with this project" at bounding box center [376, 315] width 154 height 10
click at [0, 0] on input "I was involved in zero to one with this project" at bounding box center [0, 0] width 0 height 0
click at [411, 317] on span "I was involved in zero to one with this project" at bounding box center [376, 315] width 154 height 10
click at [0, 0] on input "I was involved in zero to one with this project" at bounding box center [0, 0] width 0 height 0
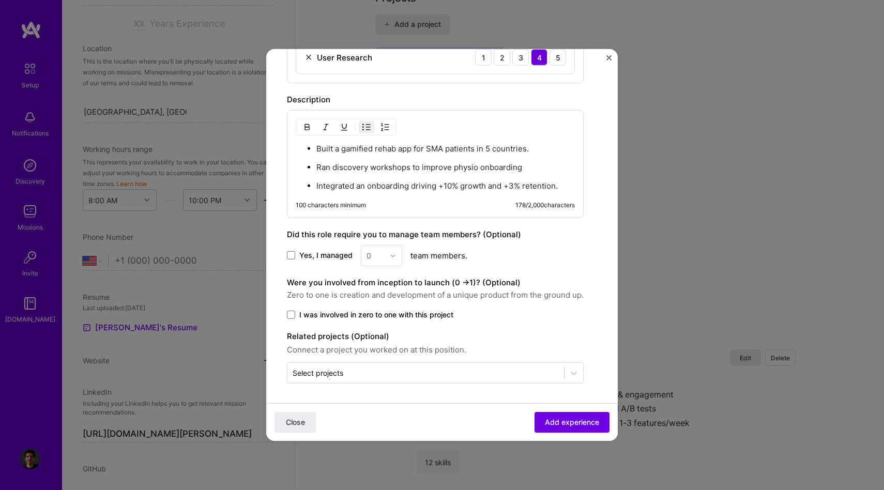
click at [445, 355] on div "Related projects (Optional) Connect a project you worked on at this position. S…" at bounding box center [435, 356] width 297 height 53
click at [398, 183] on p "Integrated an onboarding driving +10% growth and +3% retention." at bounding box center [446, 186] width 259 height 10
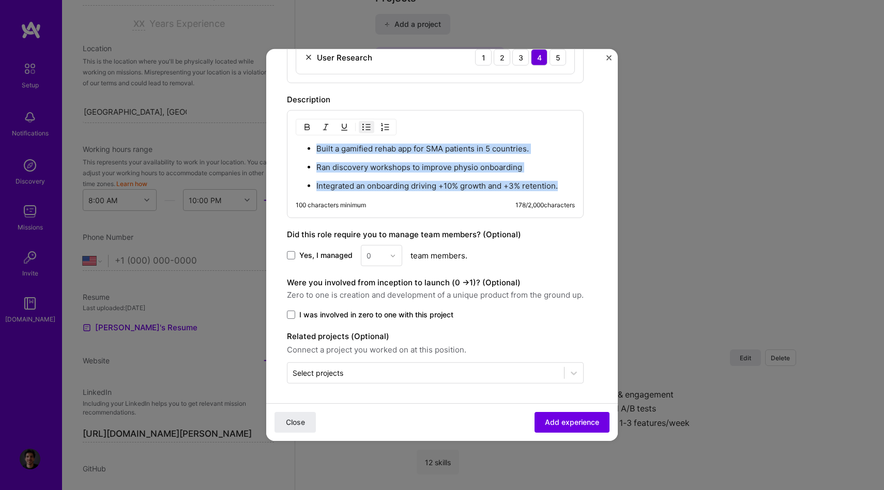
copy ul "Built a gamified rehab app for SMA patients in 5 countries. Ran discovery works…"
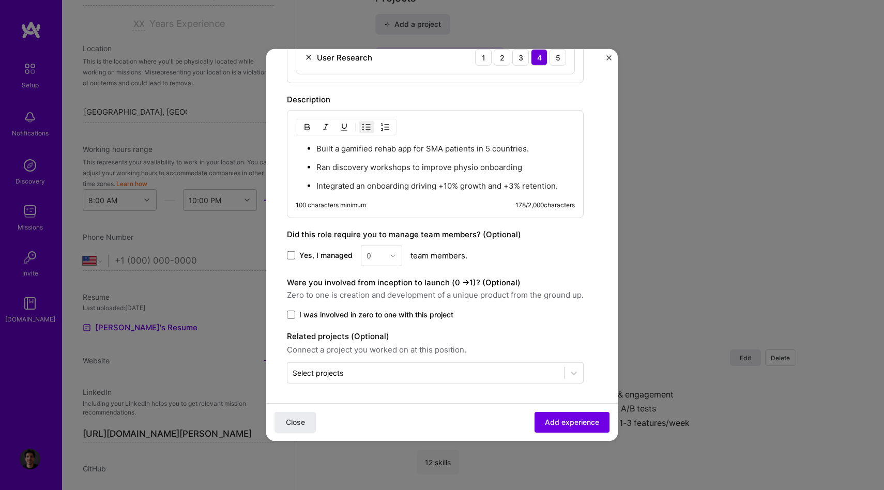
click at [529, 435] on div "Close Add experience" at bounding box center [442, 422] width 352 height 38
click at [565, 418] on span "Add experience" at bounding box center [572, 422] width 54 height 10
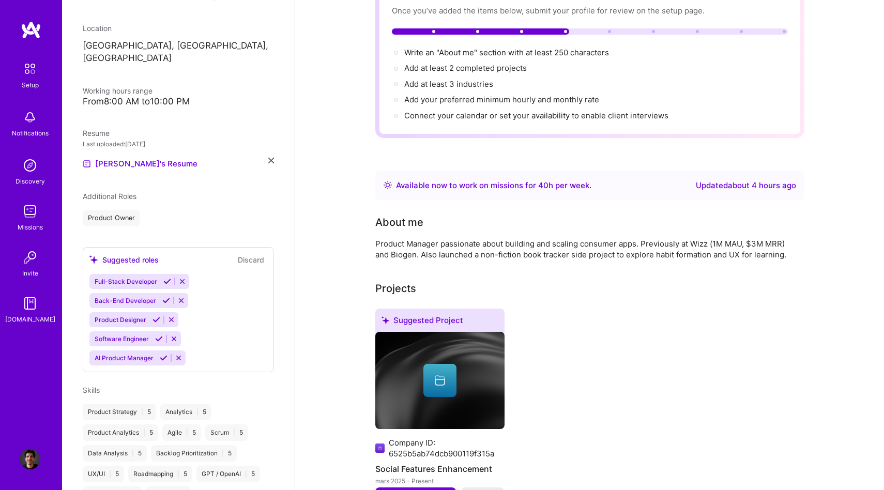
scroll to position [0, 0]
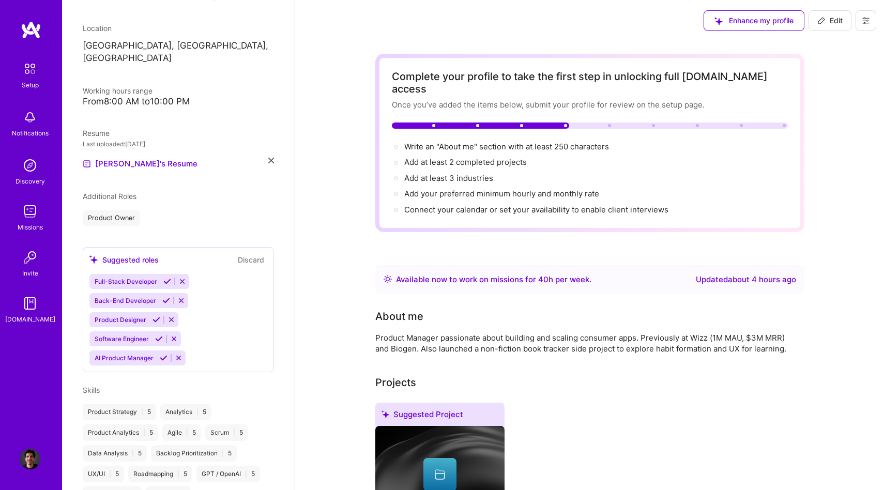
click at [825, 21] on icon at bounding box center [822, 21] width 8 height 8
select select "US"
select select "Right Now"
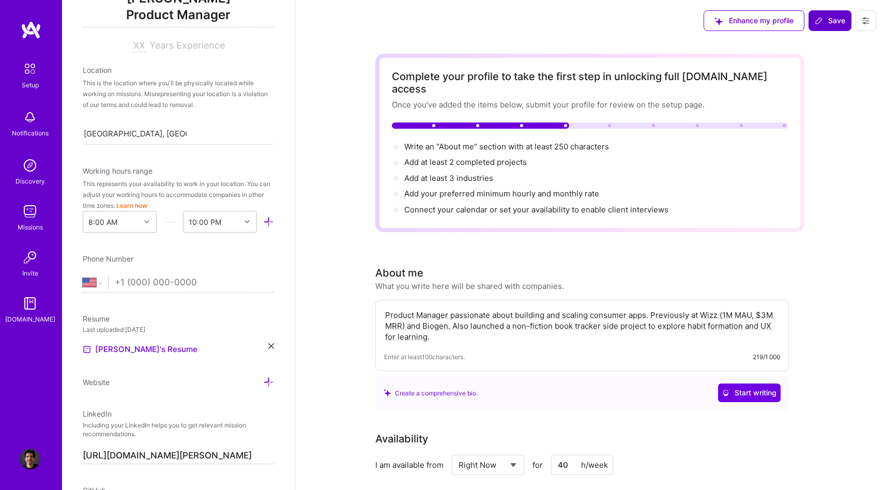
scroll to position [171, 0]
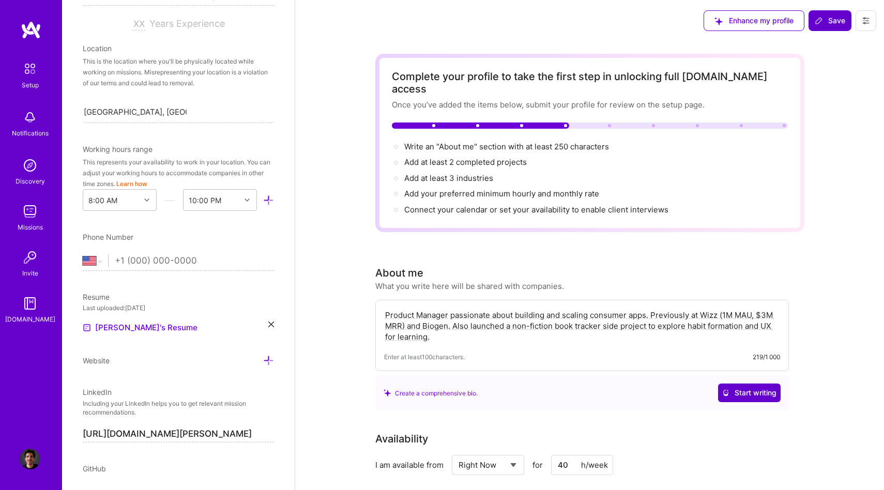
click at [732, 388] on span "Start writing" at bounding box center [750, 393] width 54 height 10
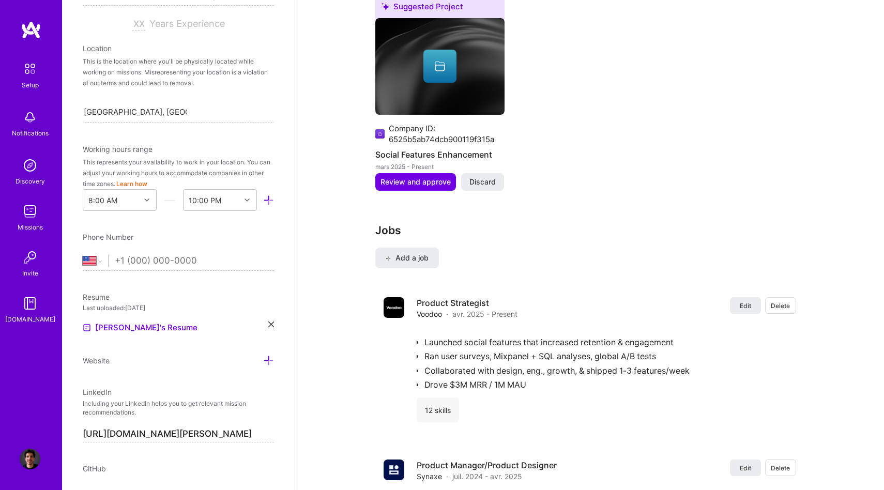
scroll to position [894, 0]
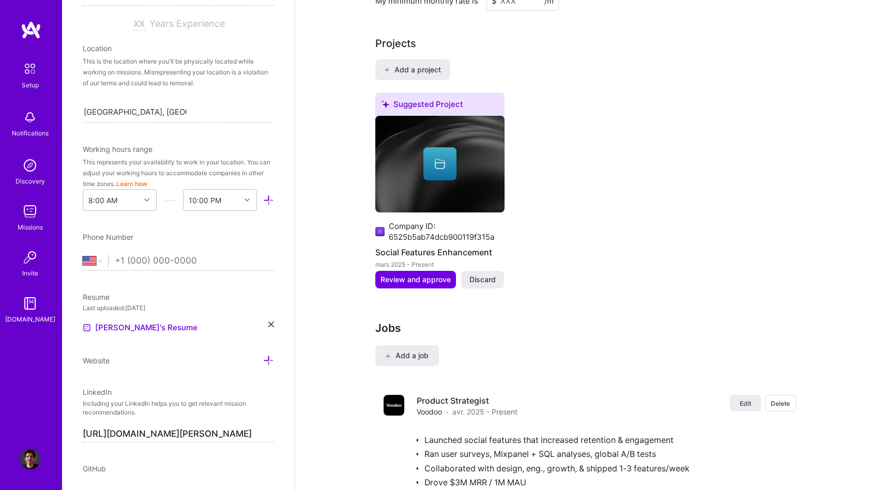
click at [418, 222] on div "Company ID: 6525b5ab74dcb900119f315a" at bounding box center [447, 232] width 116 height 22
click at [413, 351] on span "Add a job" at bounding box center [407, 356] width 43 height 10
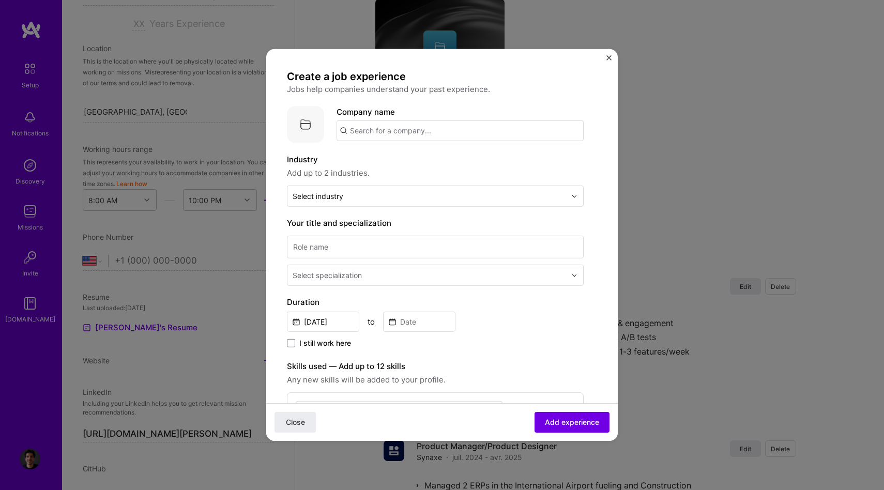
click at [363, 133] on input "text" at bounding box center [460, 131] width 247 height 21
click at [377, 160] on span "The HEINEKEN Company" at bounding box center [414, 156] width 92 height 11
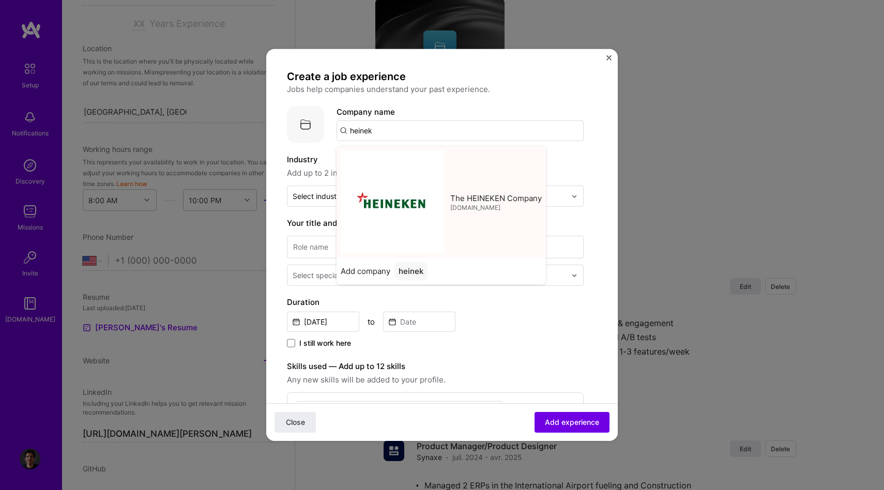
type input "The HEINEKEN Company"
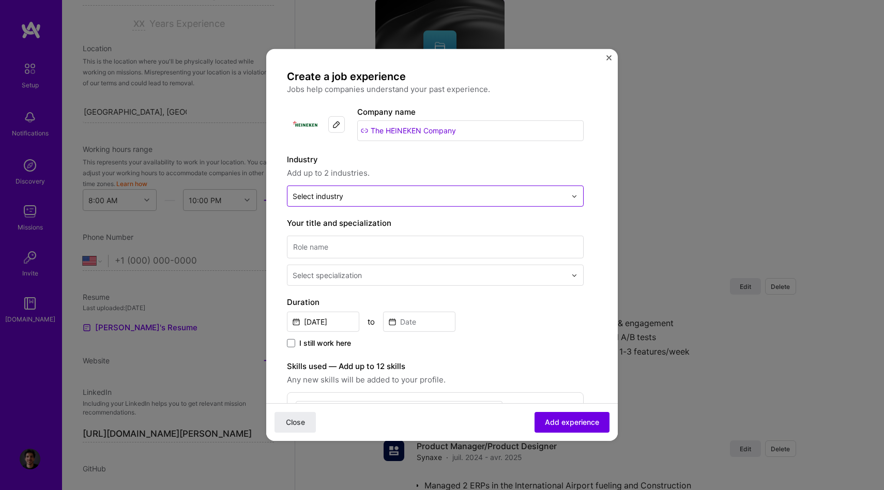
click at [356, 189] on div "Select industry 0" at bounding box center [430, 196] width 284 height 20
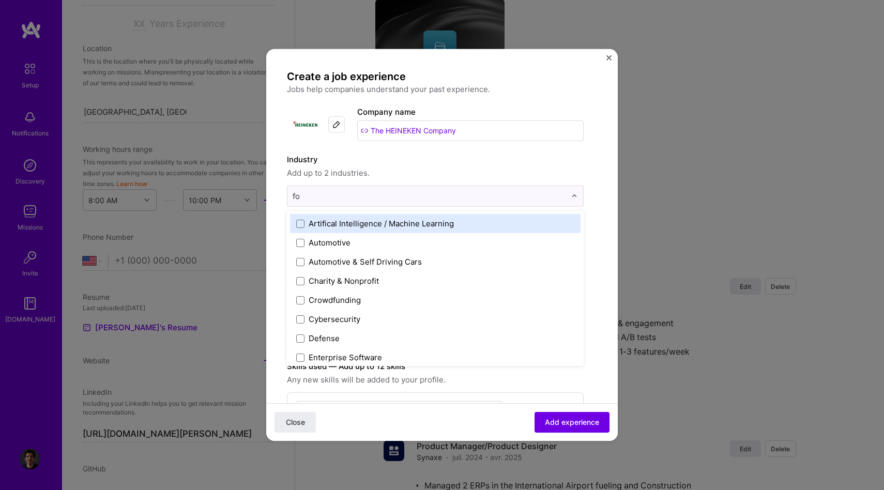
type input "foo"
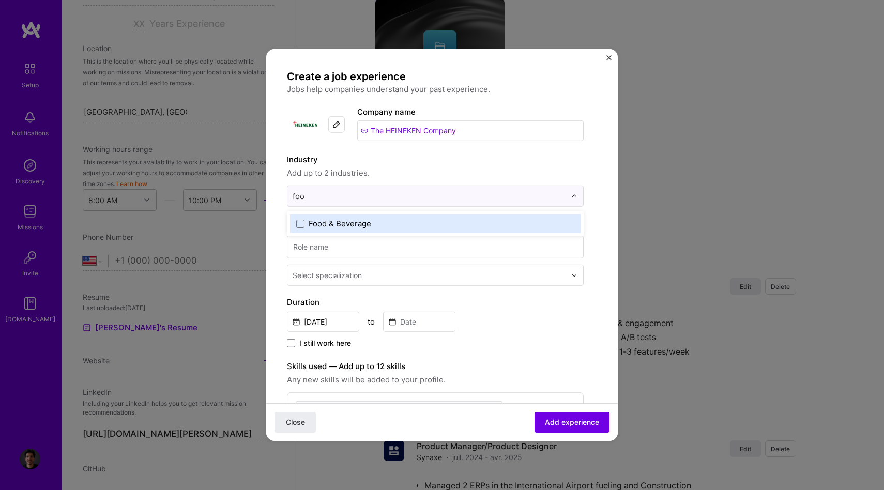
click at [358, 221] on div "Food & Beverage" at bounding box center [340, 223] width 63 height 11
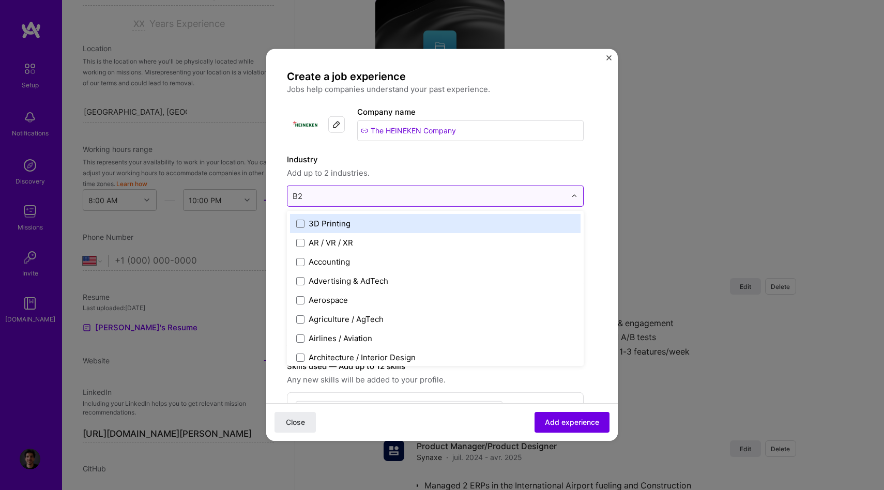
type input "B2B"
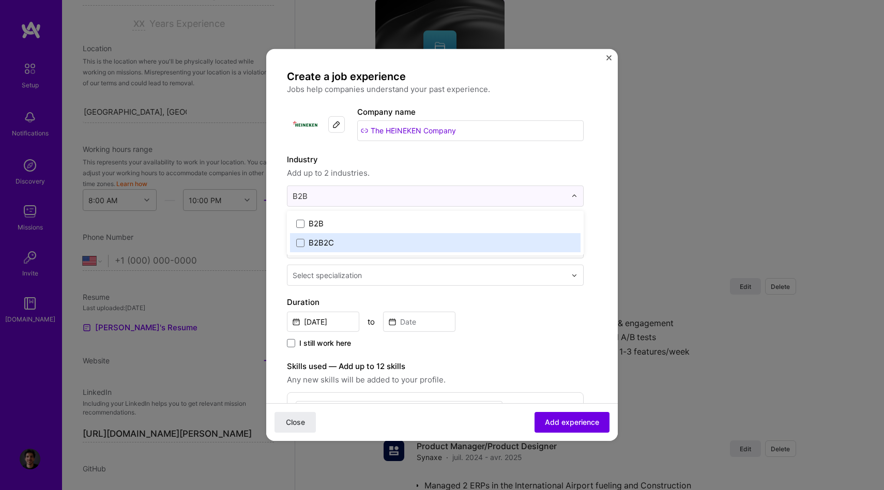
click at [374, 238] on label "B2B2C" at bounding box center [435, 242] width 278 height 11
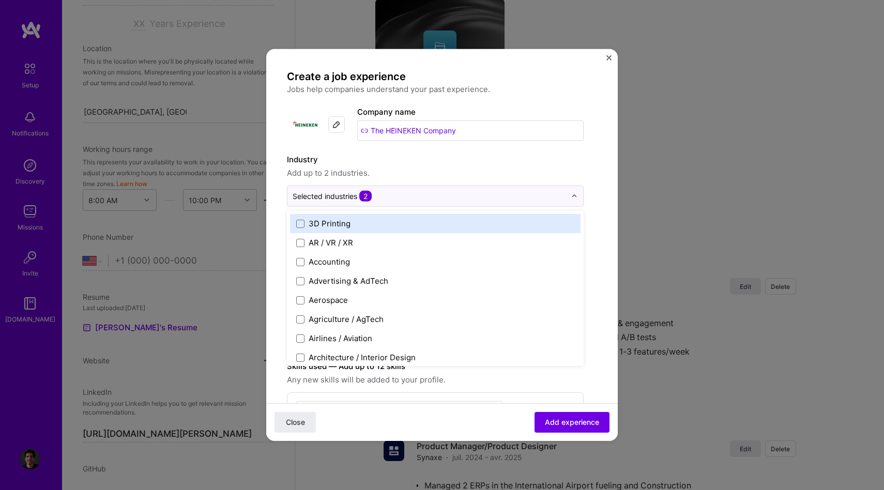
click at [409, 162] on label "Industry" at bounding box center [435, 160] width 297 height 12
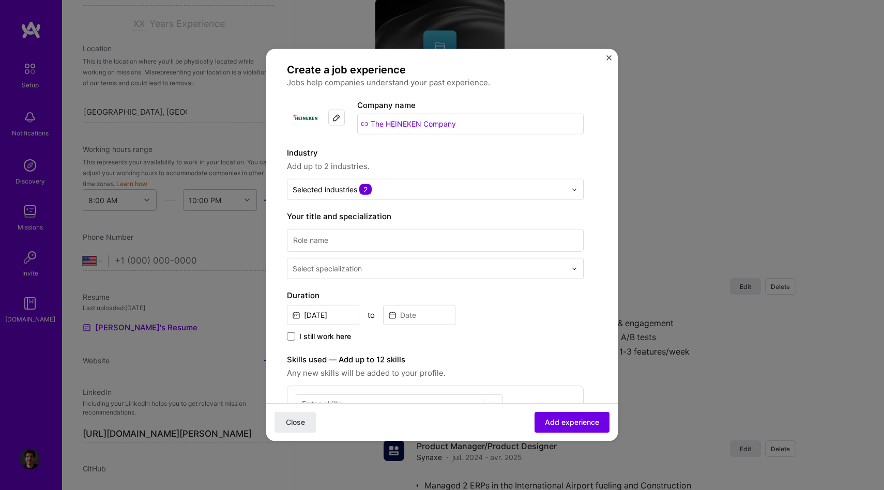
scroll to position [13, 0]
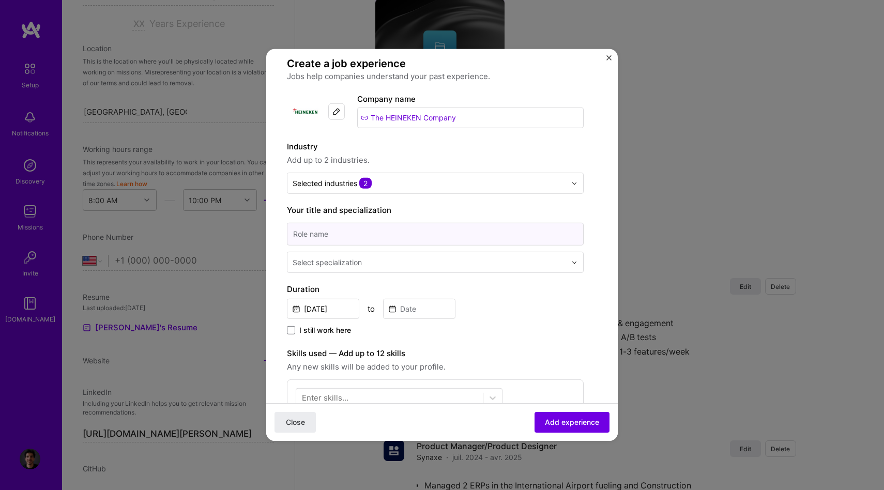
click at [353, 233] on input at bounding box center [435, 234] width 297 height 23
type input "Product Owner / Product Manager"
click at [361, 270] on div "Select specialization" at bounding box center [430, 262] width 284 height 20
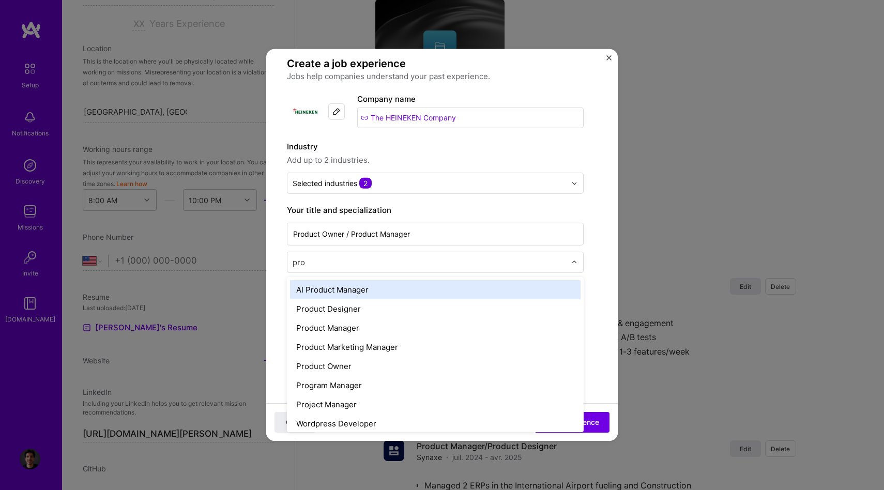
type input "prod"
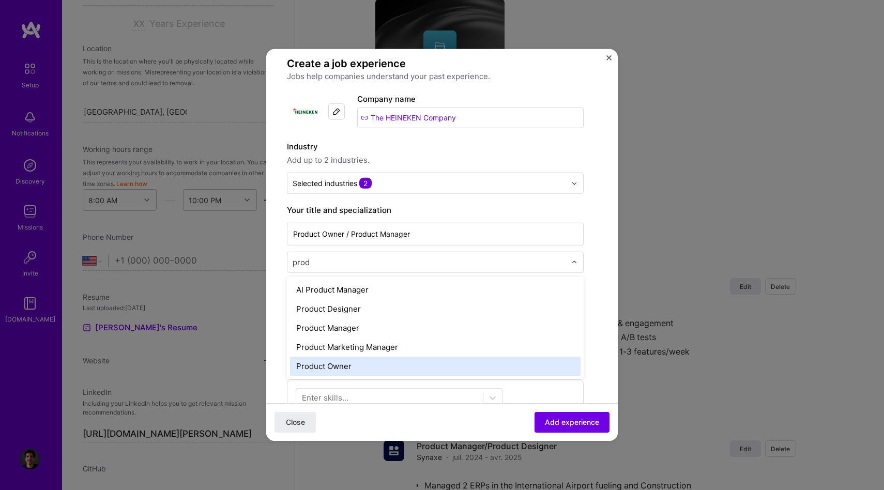
click at [365, 368] on div "Product Owner" at bounding box center [435, 366] width 291 height 19
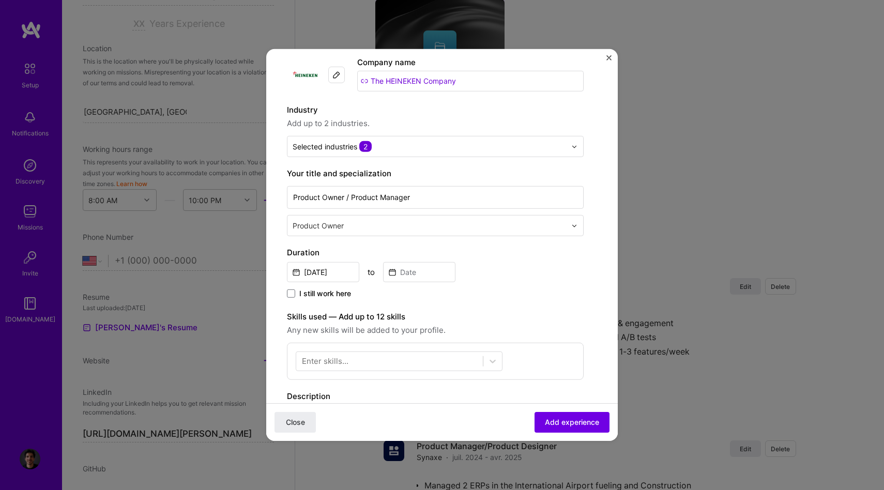
scroll to position [51, 0]
click at [324, 272] on input "[DATE]" at bounding box center [323, 271] width 72 height 20
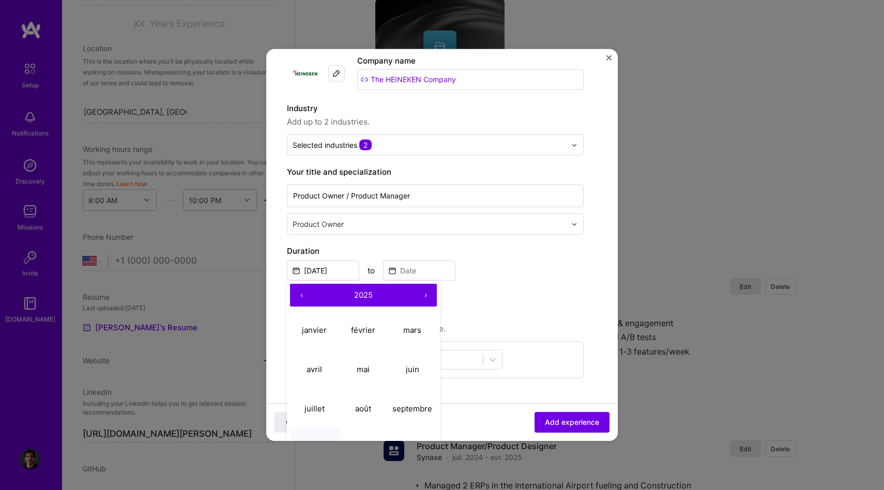
click at [300, 294] on button "‹" at bounding box center [301, 295] width 23 height 23
click at [411, 371] on abbr "juin" at bounding box center [412, 369] width 13 height 10
type input "[DATE]"
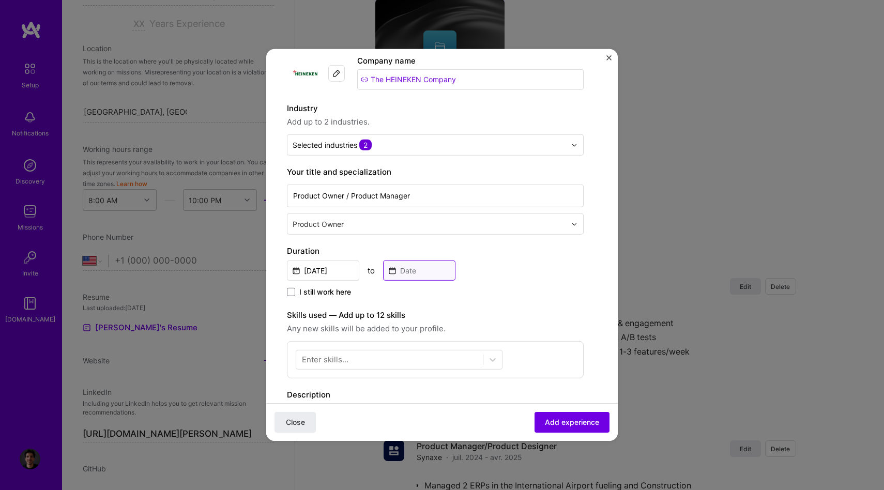
click at [415, 274] on input at bounding box center [419, 271] width 72 height 20
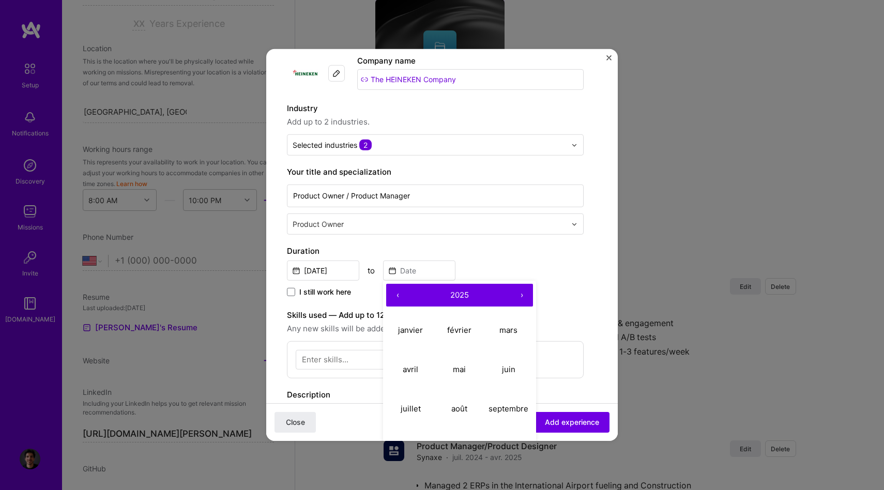
click at [525, 294] on button "›" at bounding box center [521, 295] width 23 height 23
click at [424, 303] on button "2026" at bounding box center [459, 295] width 101 height 23
click at [472, 300] on button "[DATE] – [DATE]" at bounding box center [459, 295] width 101 height 23
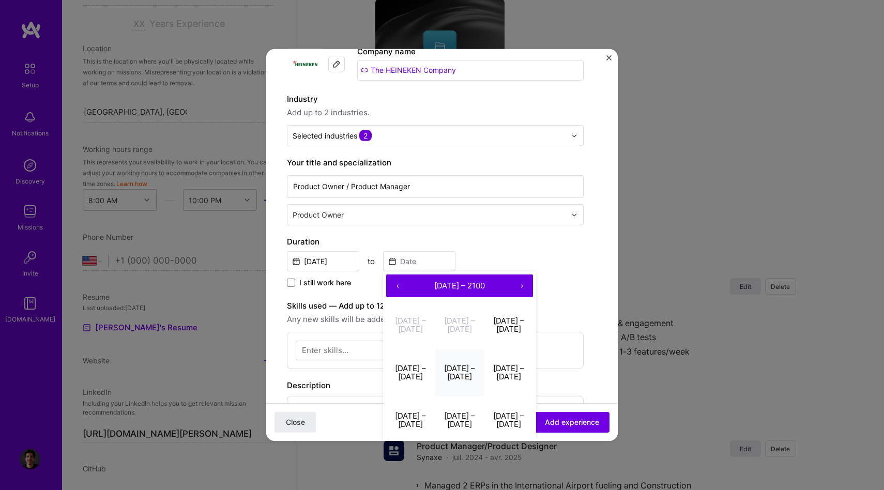
scroll to position [49, 0]
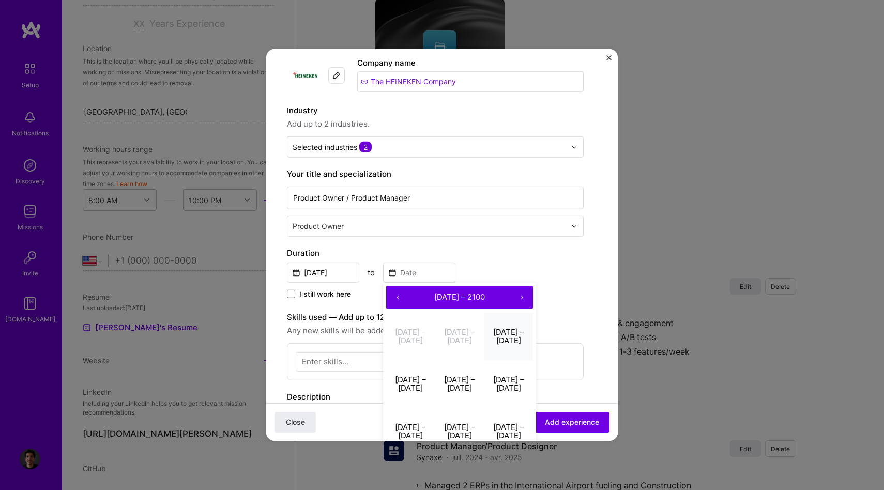
click at [513, 333] on button "[DATE] – [DATE]" at bounding box center [508, 336] width 49 height 48
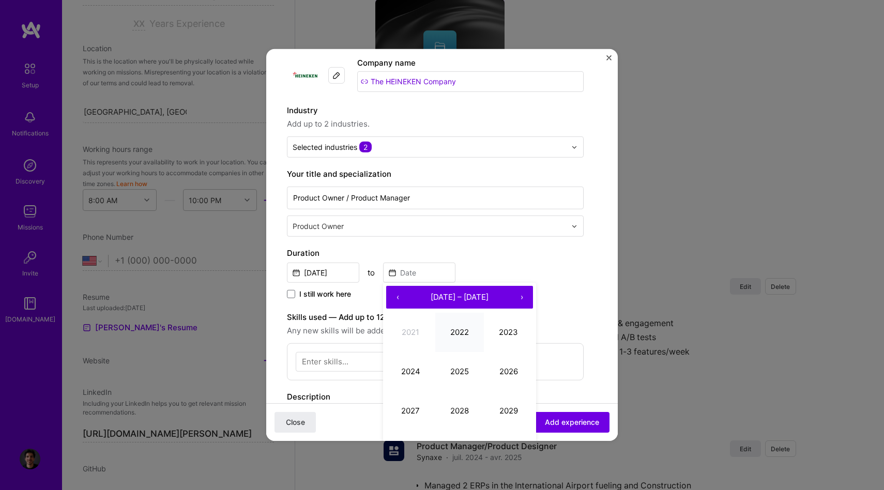
click at [463, 329] on button "2022" at bounding box center [459, 331] width 49 height 39
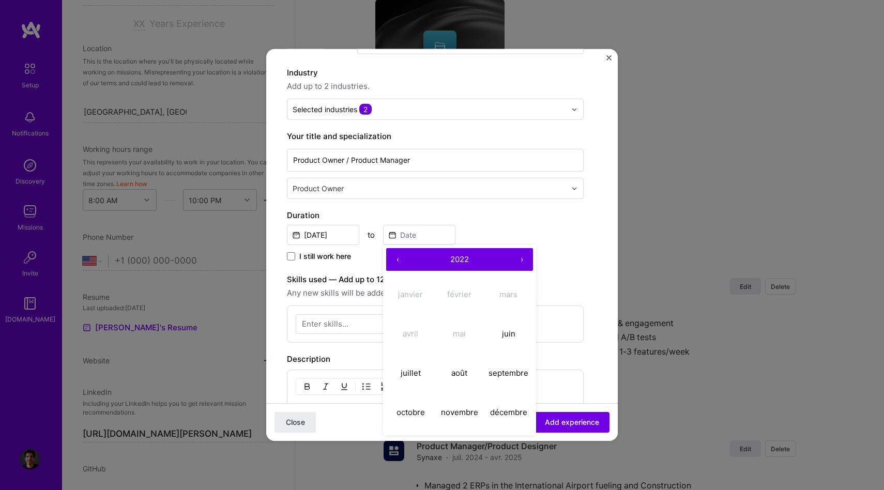
scroll to position [88, 0]
click at [468, 373] on abbr "août" at bounding box center [460, 371] width 16 height 10
type input "[DATE]"
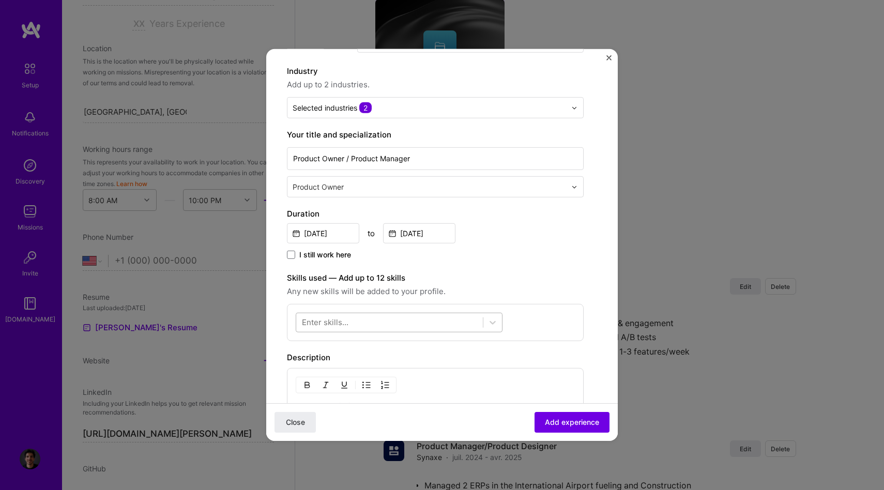
click at [374, 326] on div at bounding box center [389, 322] width 187 height 17
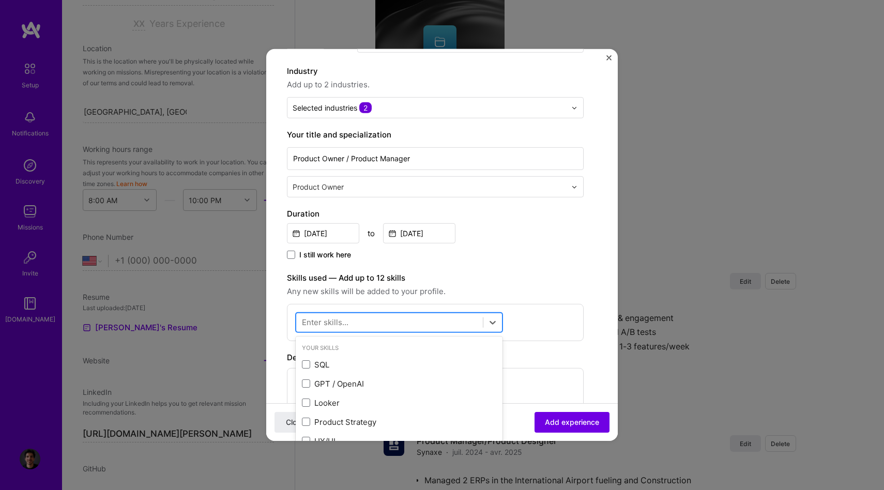
scroll to position [899, 0]
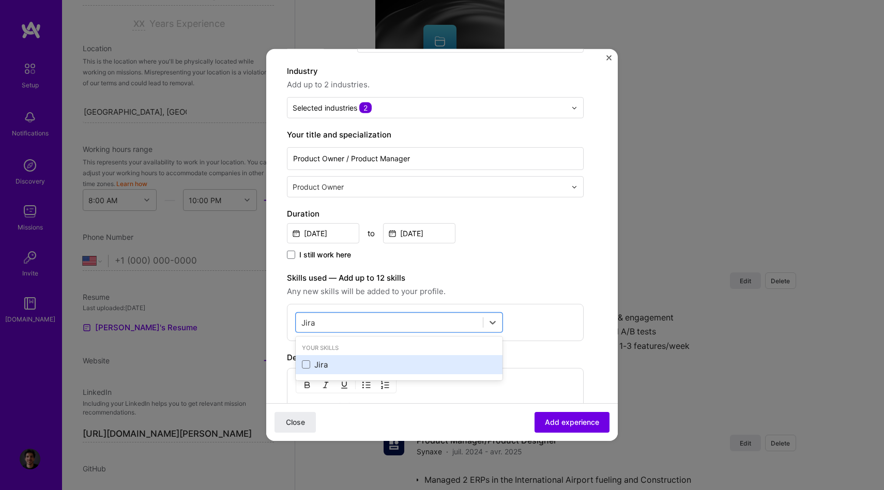
click at [354, 369] on div "Jira" at bounding box center [399, 364] width 194 height 11
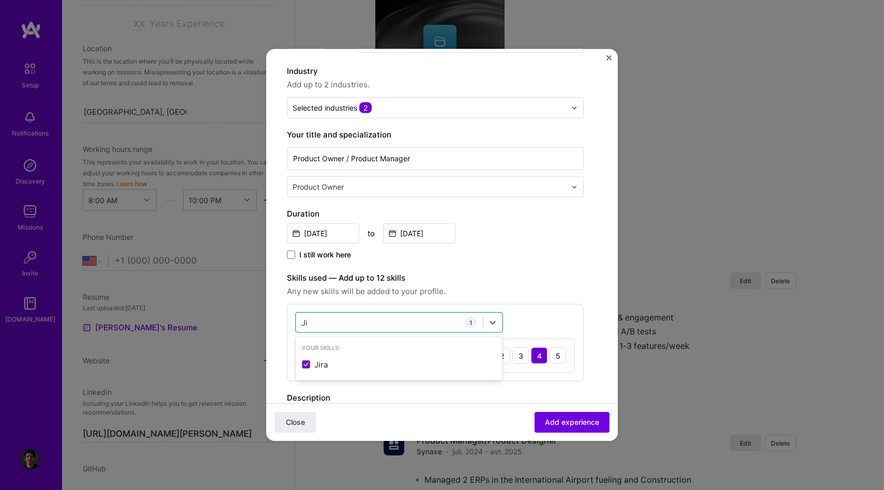
type input "J"
click at [350, 362] on div "Agile" at bounding box center [399, 364] width 194 height 11
click at [311, 325] on input "agil" at bounding box center [309, 322] width 14 height 11
type input "r"
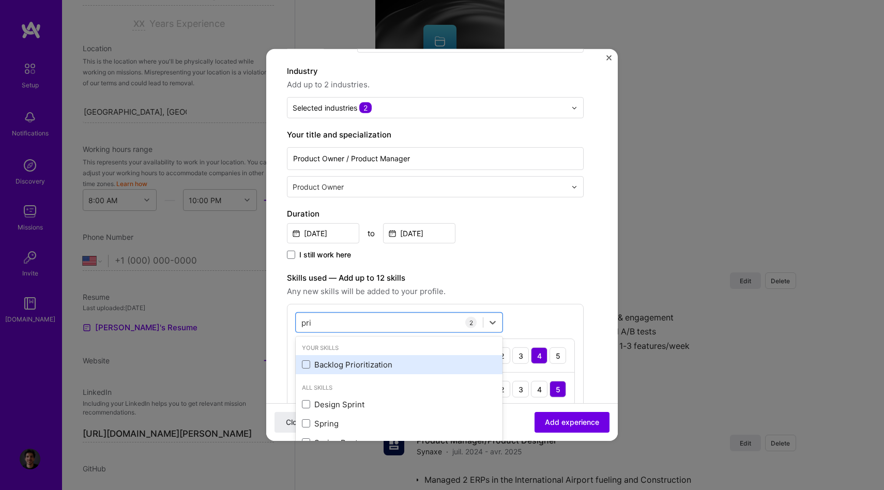
click at [324, 369] on div "Backlog Prioritization" at bounding box center [399, 364] width 194 height 11
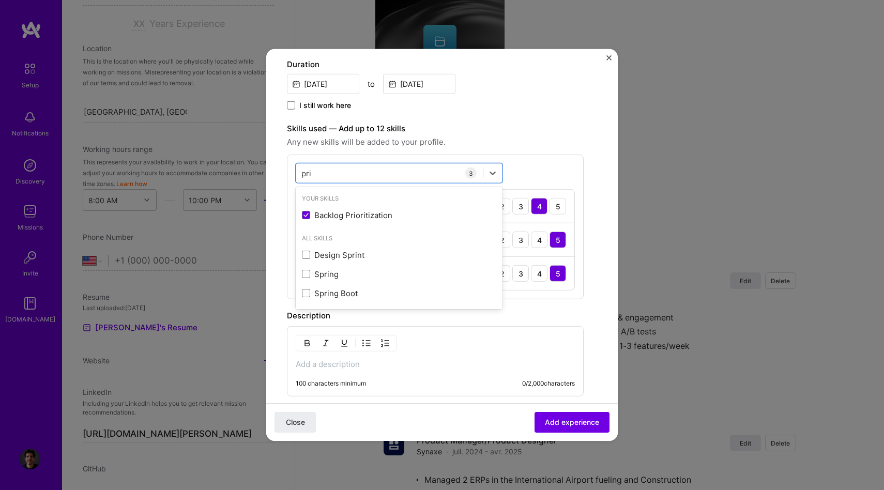
scroll to position [265, 0]
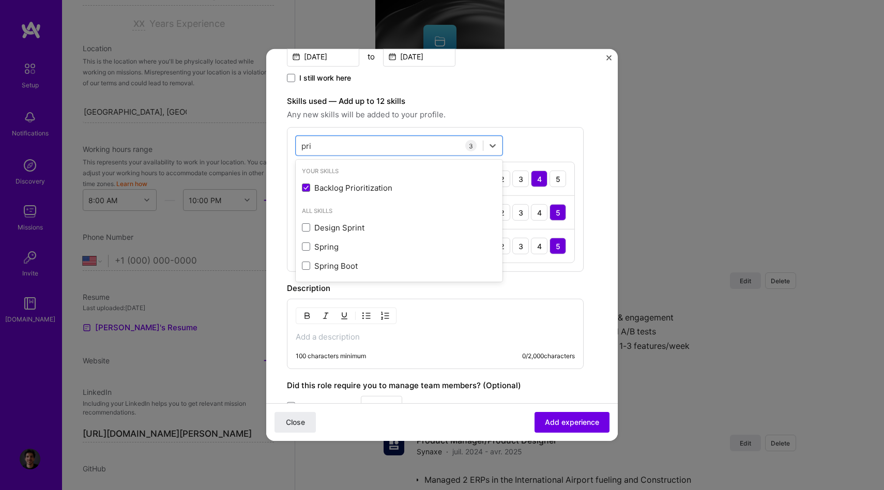
click at [362, 205] on div "All Skills Design Sprint Spring Spring Boot" at bounding box center [399, 241] width 207 height 78
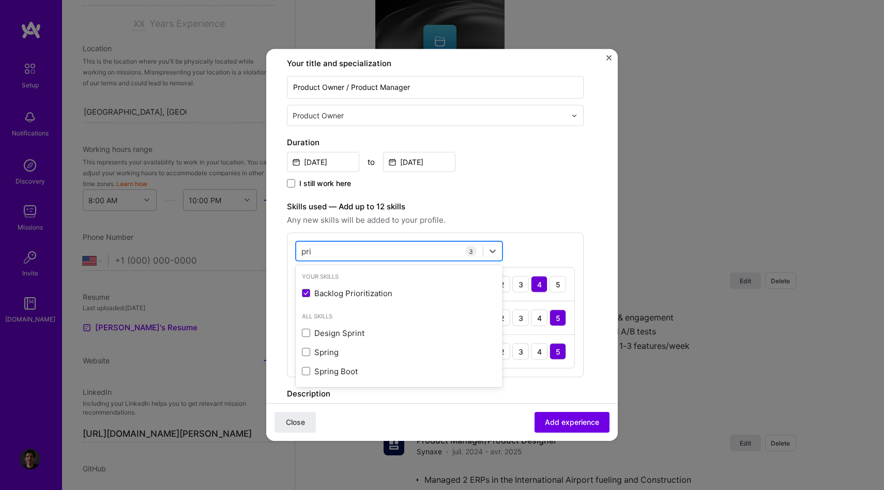
scroll to position [158, 0]
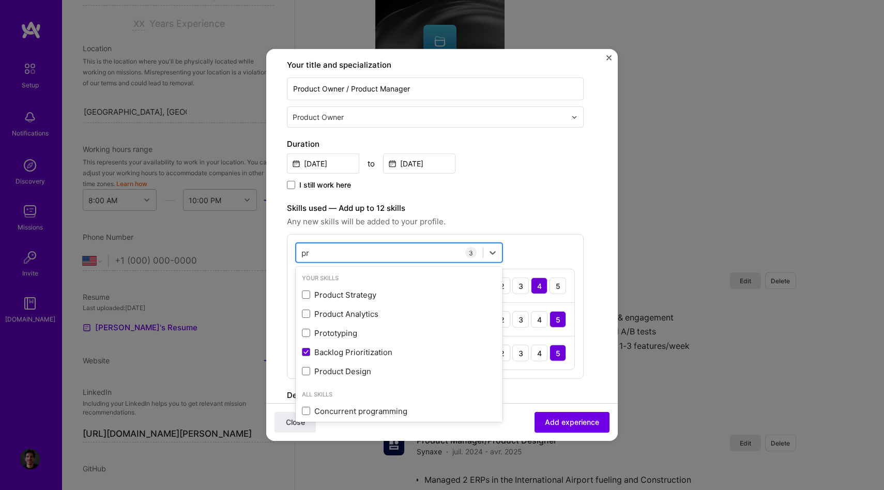
type input "p"
click at [309, 252] on input "back" at bounding box center [311, 252] width 19 height 11
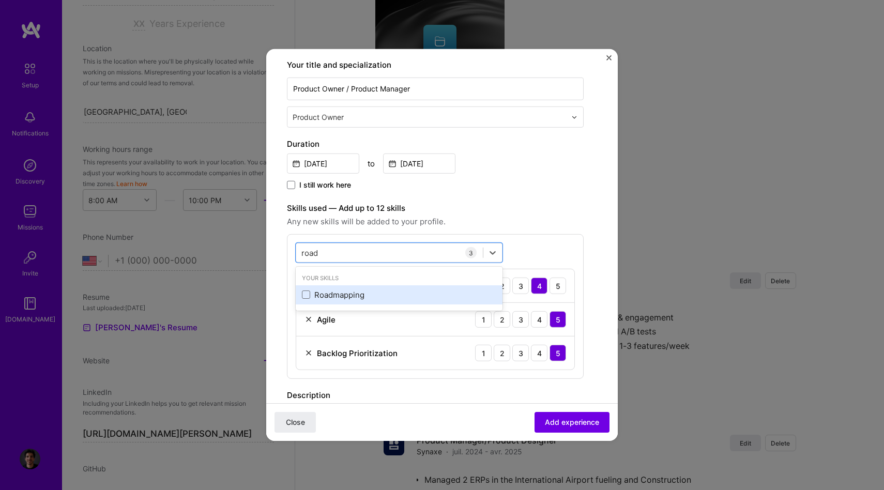
click at [321, 296] on div "Roadmapping" at bounding box center [399, 295] width 194 height 11
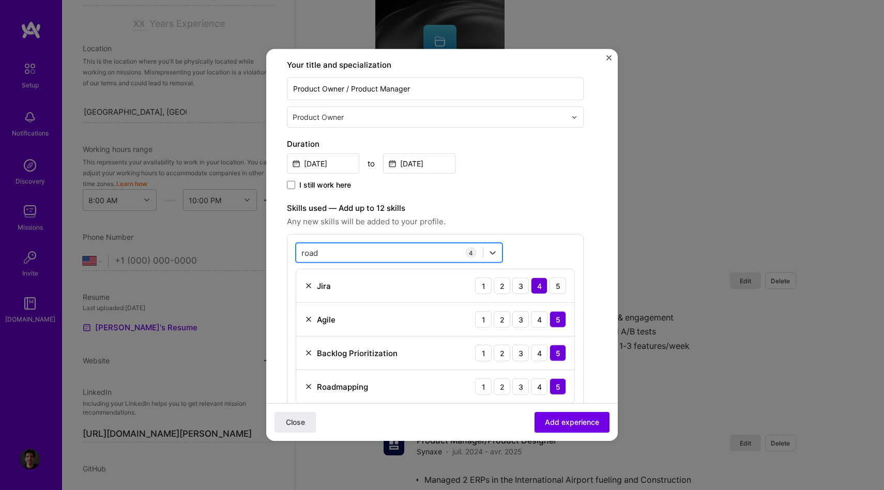
click at [317, 260] on div "[GEOGRAPHIC_DATA]" at bounding box center [389, 252] width 187 height 17
click at [316, 256] on input "road" at bounding box center [311, 252] width 18 height 11
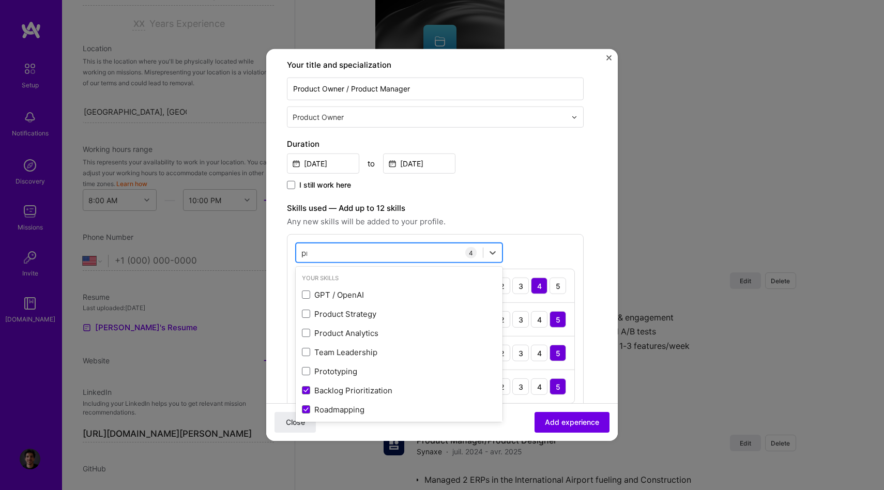
type input "prod"
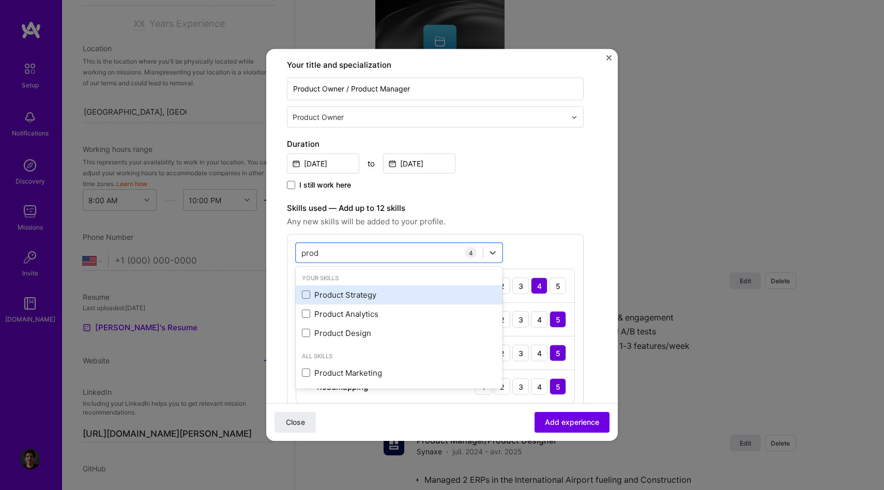
click at [331, 295] on div "Product Strategy" at bounding box center [399, 295] width 194 height 11
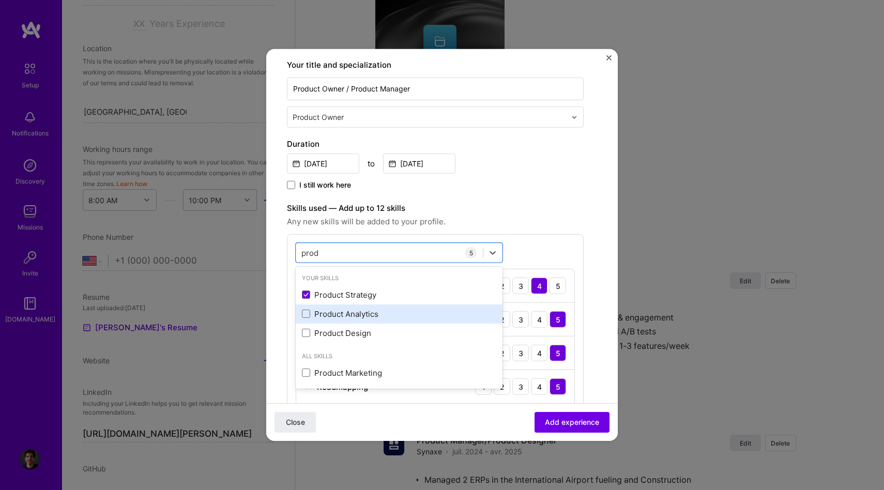
click at [331, 310] on div "Product Analytics" at bounding box center [399, 314] width 194 height 11
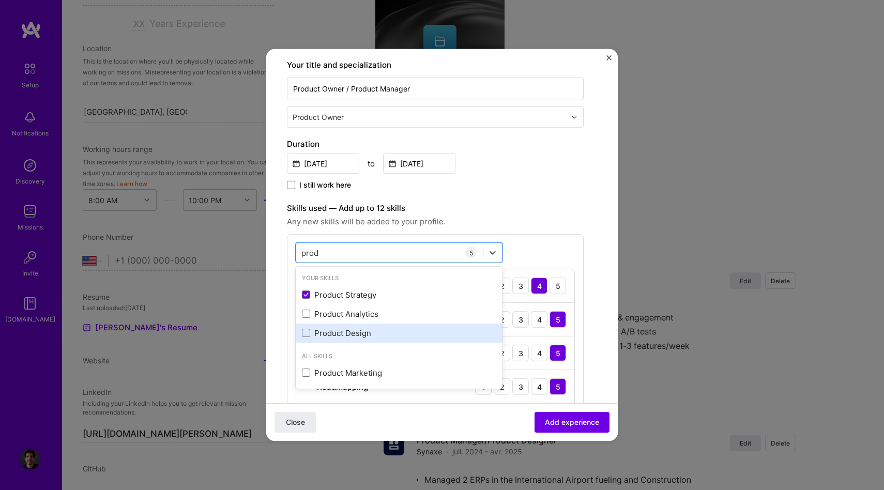
click at [331, 324] on div "Product Design" at bounding box center [399, 333] width 207 height 19
click at [331, 329] on div "Product Design" at bounding box center [399, 333] width 194 height 11
click at [331, 331] on div "Product Design" at bounding box center [399, 333] width 194 height 11
click at [305, 254] on input "prod" at bounding box center [311, 252] width 18 height 11
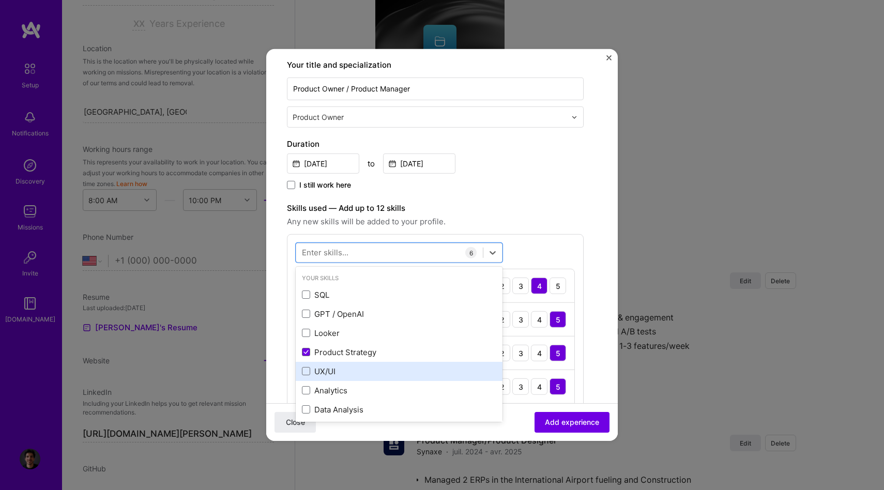
click at [313, 376] on div "UX/UI" at bounding box center [399, 371] width 194 height 11
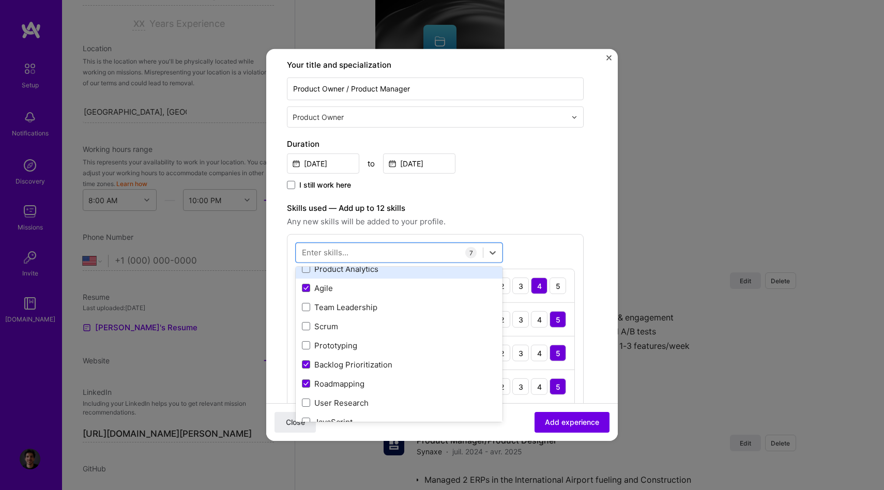
scroll to position [162, 0]
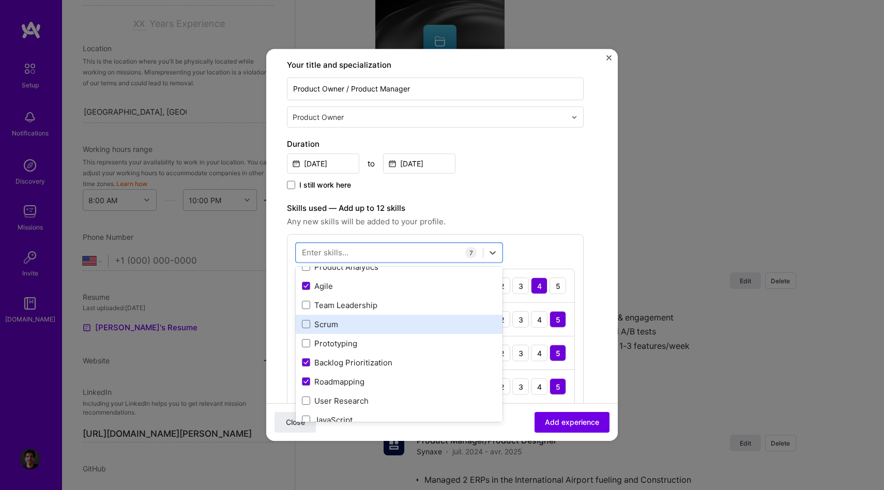
click at [353, 324] on div "Scrum" at bounding box center [399, 324] width 194 height 11
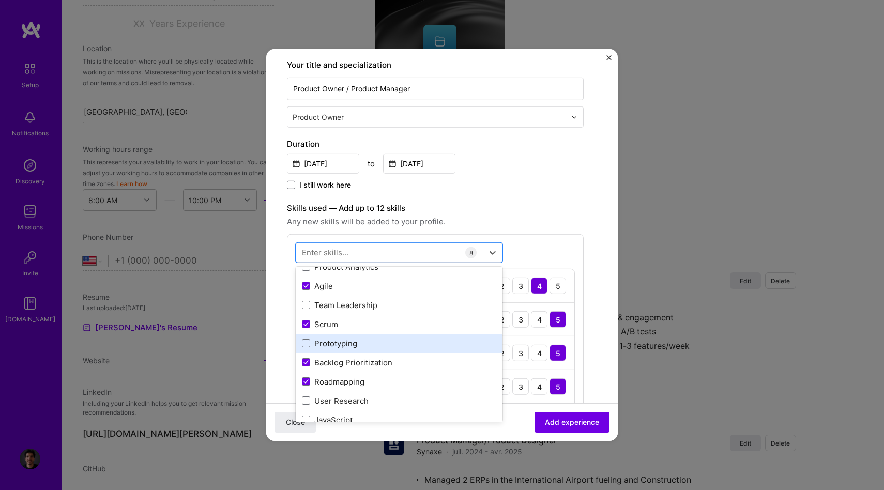
click at [360, 350] on div "Prototyping" at bounding box center [399, 343] width 207 height 19
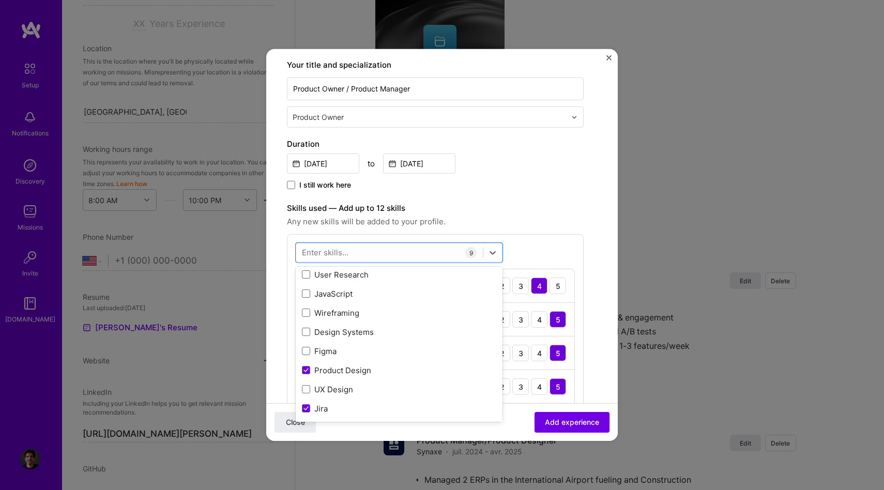
scroll to position [329, 0]
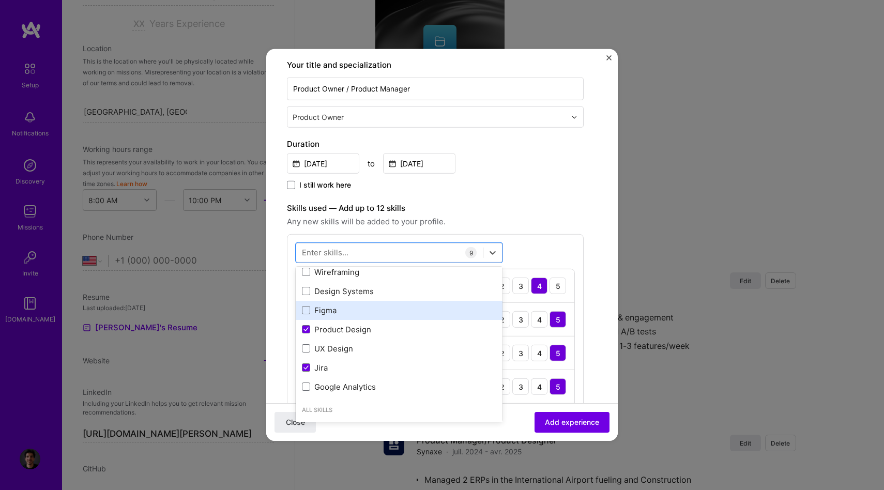
click at [349, 312] on div "Figma" at bounding box center [399, 310] width 194 height 11
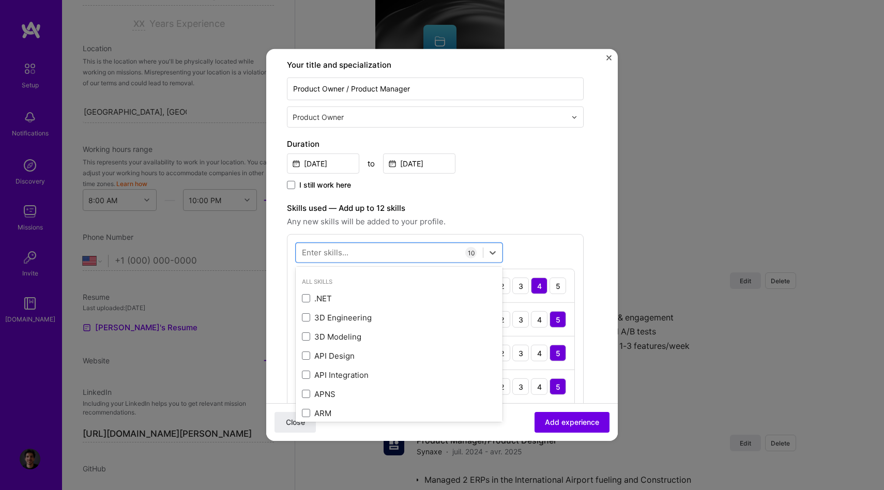
scroll to position [469, 0]
click at [513, 160] on div "[DATE] to [DATE]" at bounding box center [435, 163] width 297 height 22
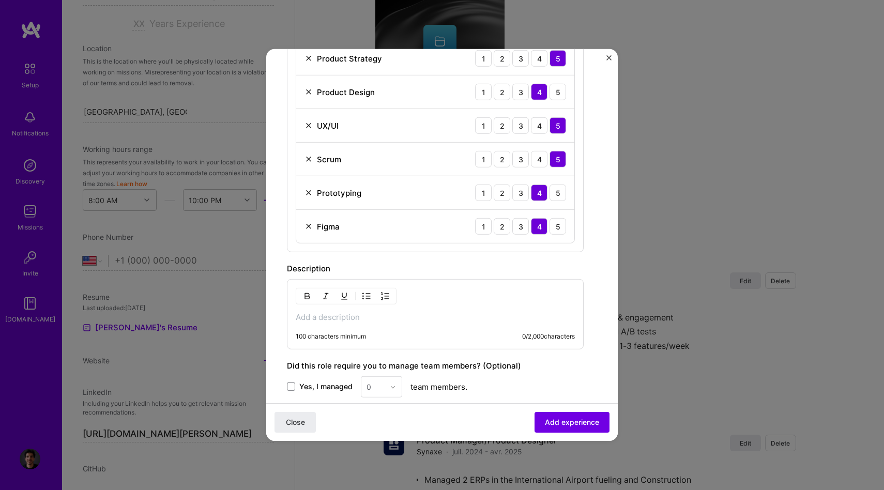
scroll to position [519, 0]
click at [344, 320] on p at bounding box center [435, 318] width 279 height 10
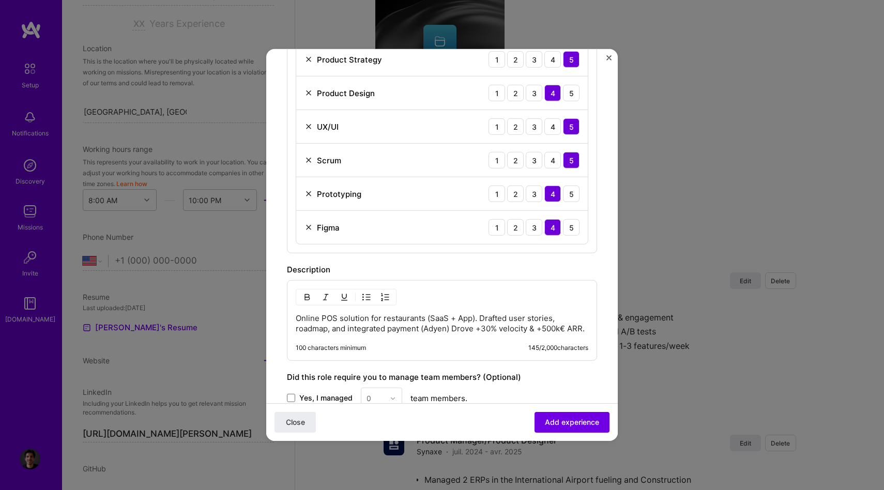
click at [299, 319] on p "Online POS solution for restaurants (SaaS + App). Drafted user stories, roadmap…" at bounding box center [442, 323] width 293 height 21
click at [365, 296] on img "button" at bounding box center [367, 297] width 8 height 8
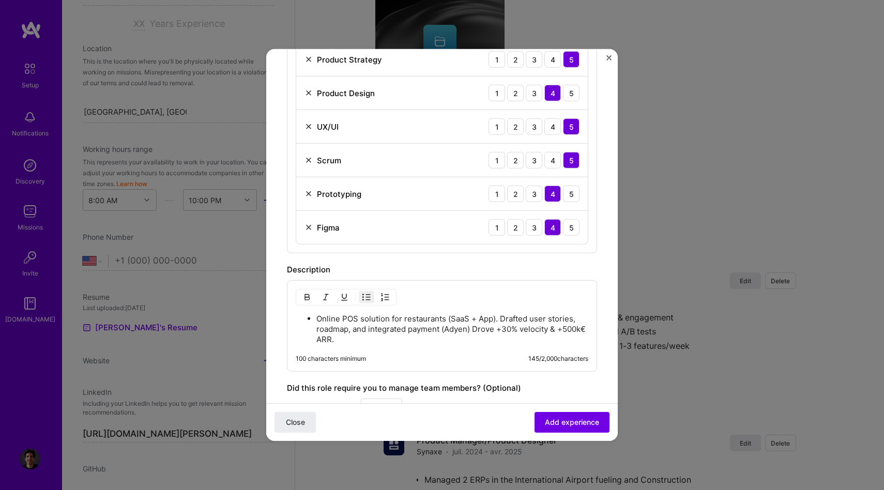
click at [498, 318] on p "Online POS solution for restaurants (SaaS + App). Drafted user stories, roadmap…" at bounding box center [453, 329] width 272 height 31
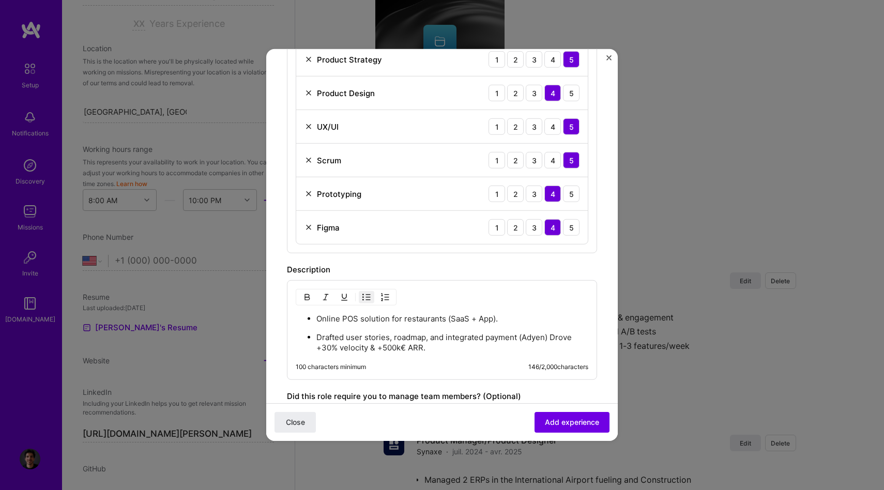
click at [552, 338] on p "Drafted user stories, roadmap, and integrated payment (Adyen) Drove +30% veloci…" at bounding box center [453, 343] width 272 height 21
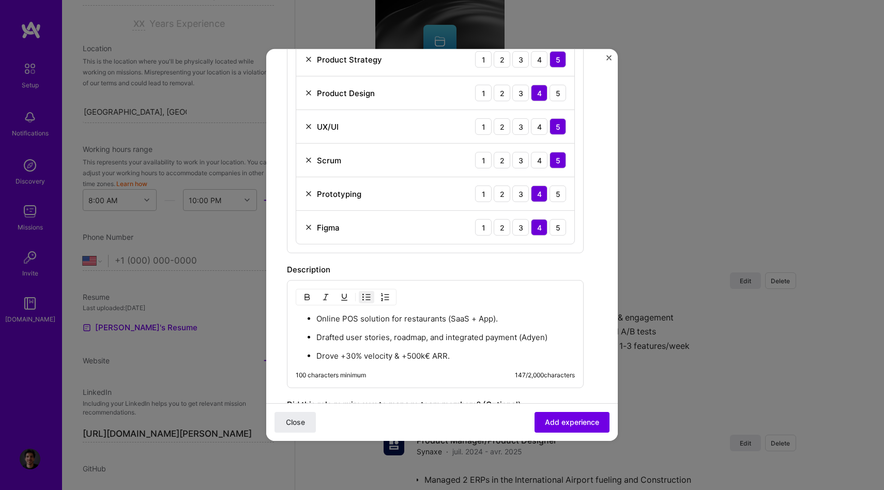
scroll to position [689, 0]
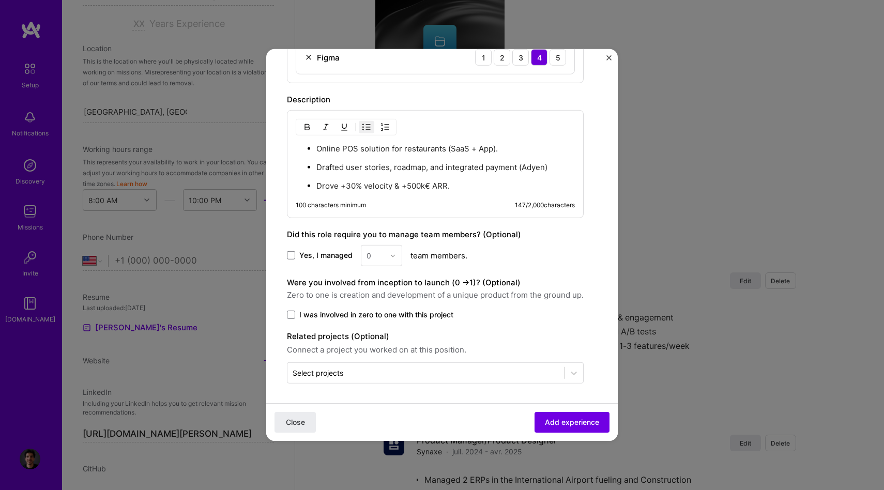
click at [314, 308] on div "Were you involved from inception to launch (0 - > 1)? (Optional) Zero to one is…" at bounding box center [435, 298] width 297 height 43
click at [562, 419] on span "Add experience" at bounding box center [572, 422] width 54 height 10
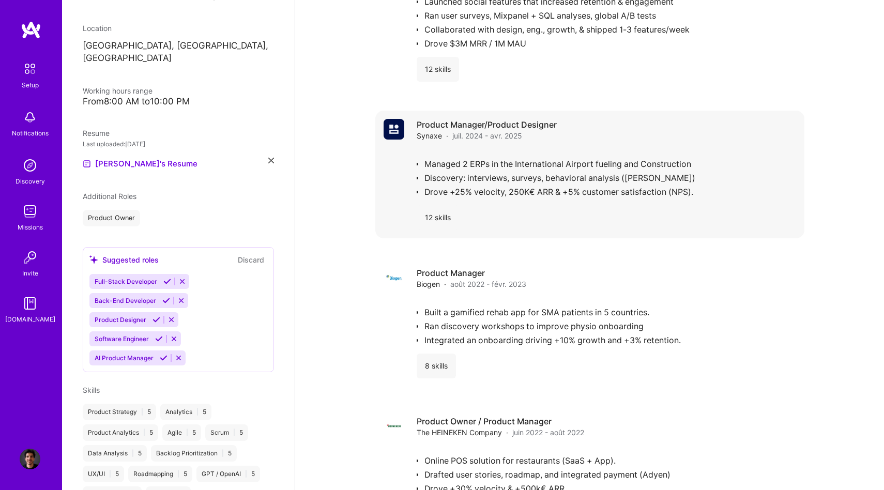
scroll to position [622, 0]
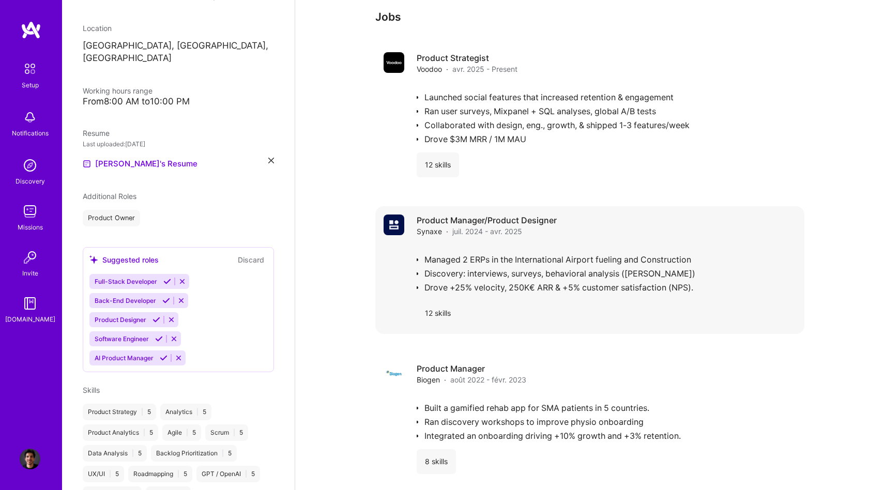
click at [524, 245] on div "Managed 2 ERPs in the International Airport fueling and Construction Discovery:…" at bounding box center [607, 269] width 380 height 48
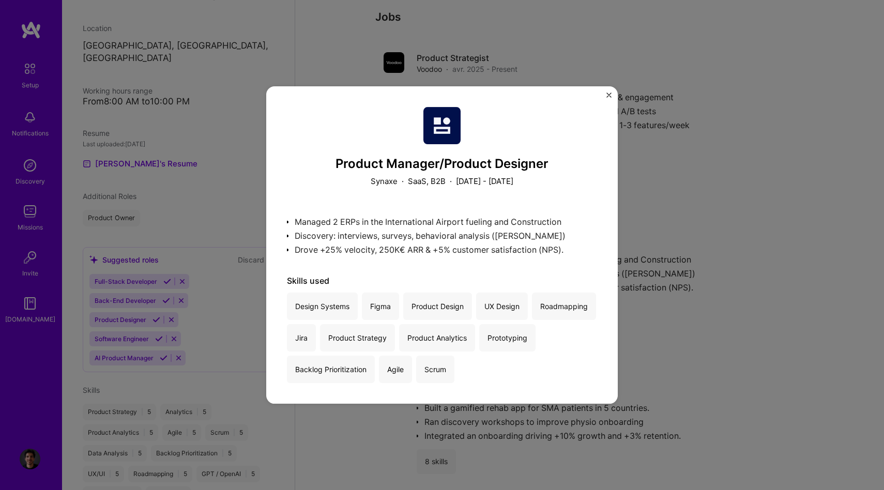
click at [783, 178] on div "Product Manager/Product Designer Synaxe · SaaS, B2B · [DATE] - [DATE] Managed 2…" at bounding box center [442, 245] width 884 height 490
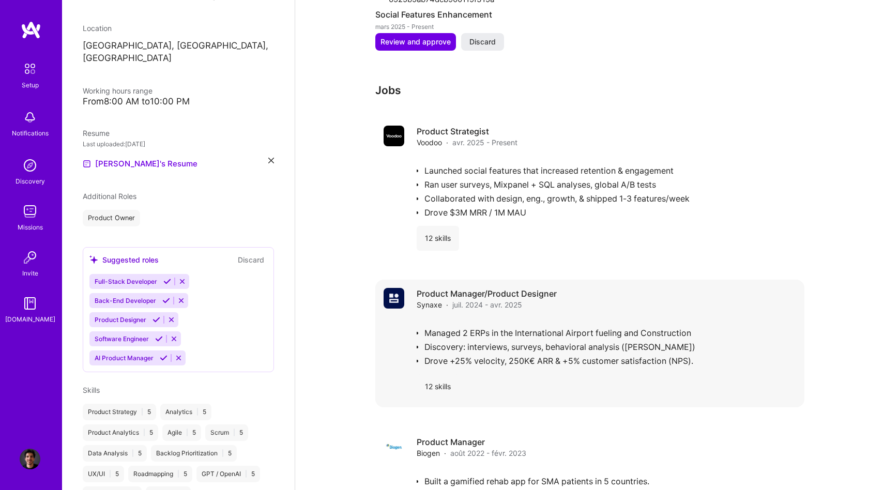
scroll to position [543, 0]
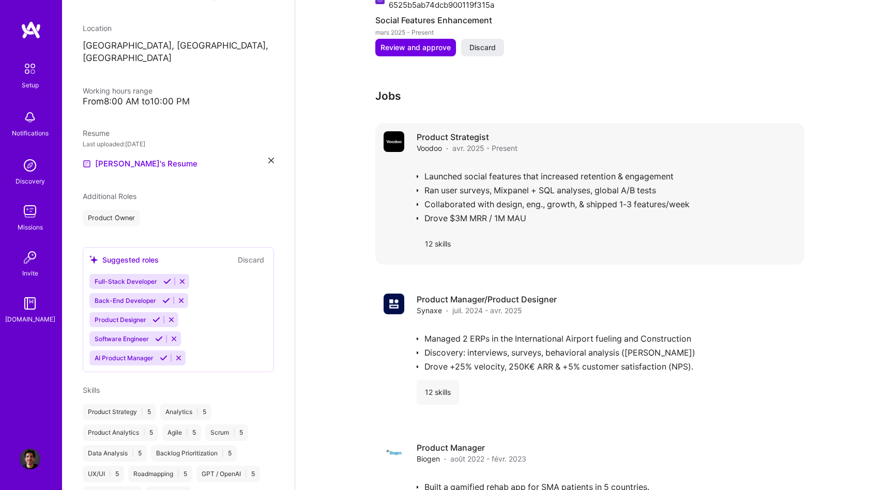
click at [554, 196] on div "Launched social features that increased retention & engagement Ran user surveys…" at bounding box center [607, 193] width 380 height 62
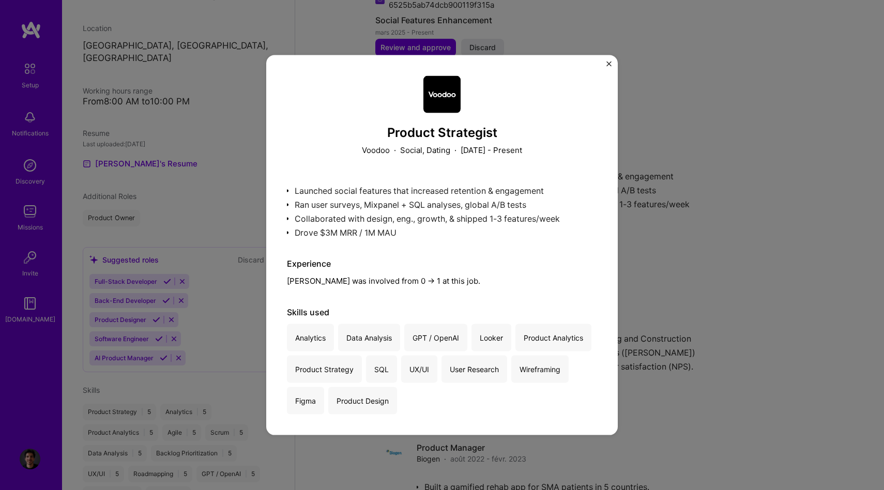
click at [690, 210] on div "Product Strategist Voodoo · Social, Dating · [DATE] - Present Launched social f…" at bounding box center [442, 245] width 884 height 490
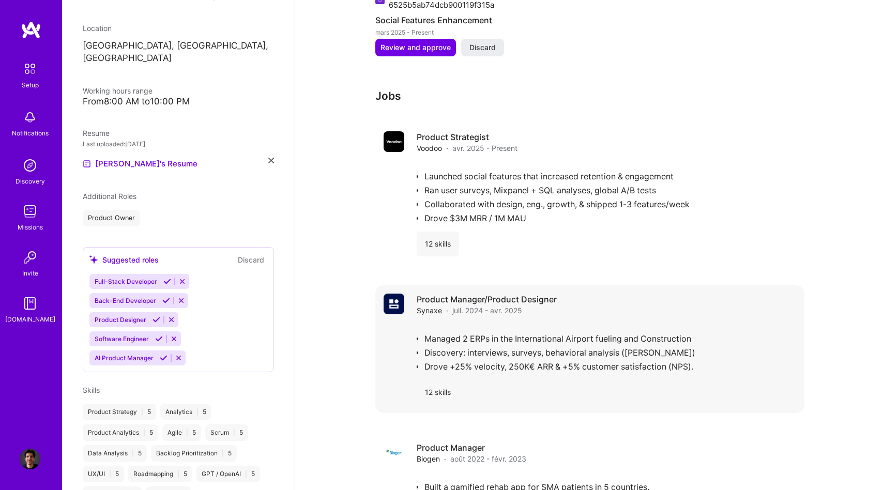
click at [526, 347] on div "Managed 2 ERPs in the International Airport fueling and Construction Discovery:…" at bounding box center [607, 348] width 380 height 48
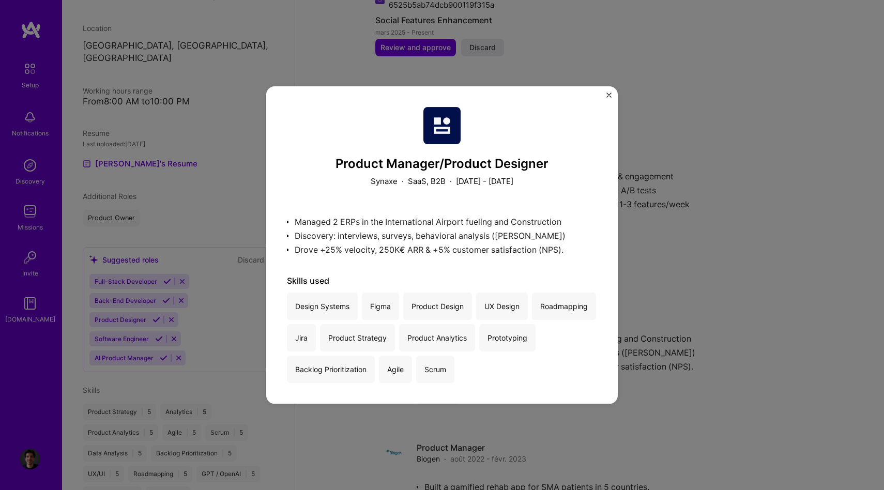
click at [669, 273] on div "Product Manager/Product Designer Synaxe · SaaS, B2B · [DATE] - [DATE] Managed 2…" at bounding box center [442, 245] width 884 height 490
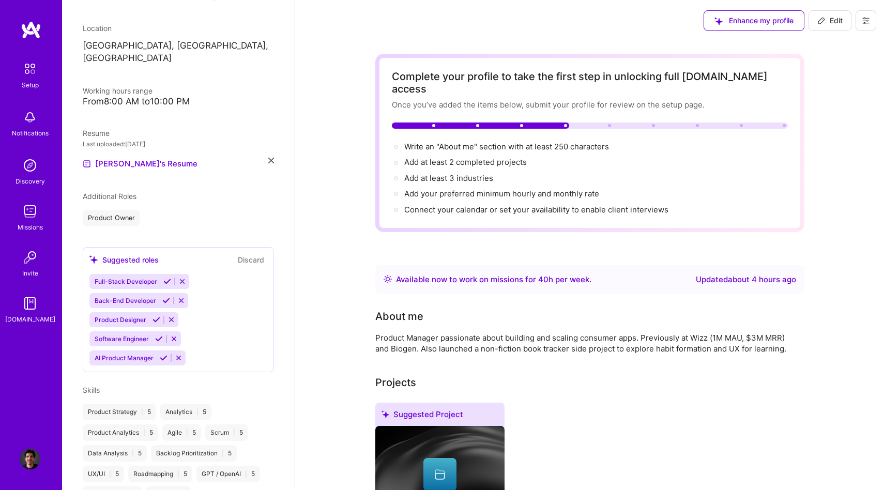
click at [830, 27] on button "Edit" at bounding box center [830, 20] width 43 height 21
select select "US"
select select "Right Now"
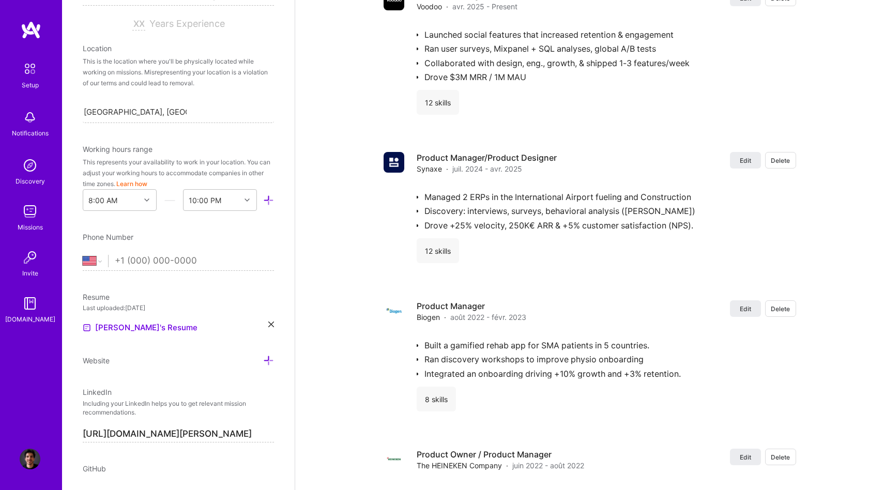
scroll to position [1213, 0]
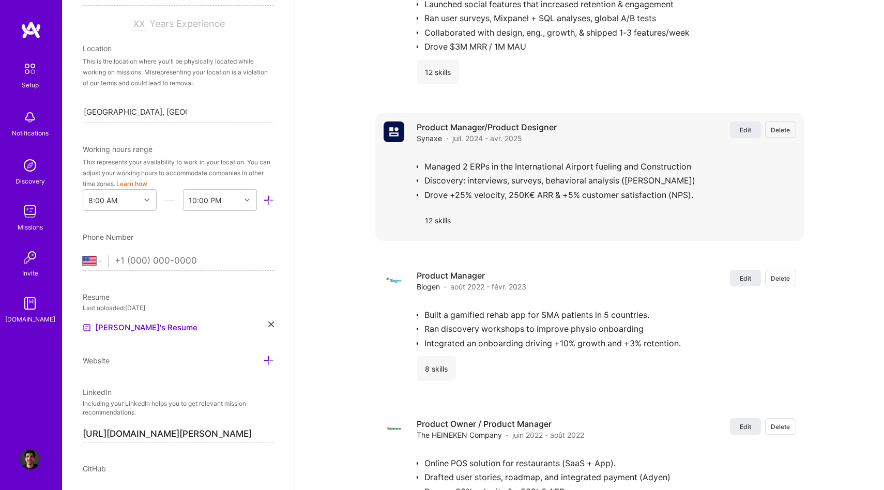
click at [638, 208] on div "12 skills" at bounding box center [607, 220] width 380 height 25
click at [740, 126] on span "Edit" at bounding box center [745, 130] width 11 height 9
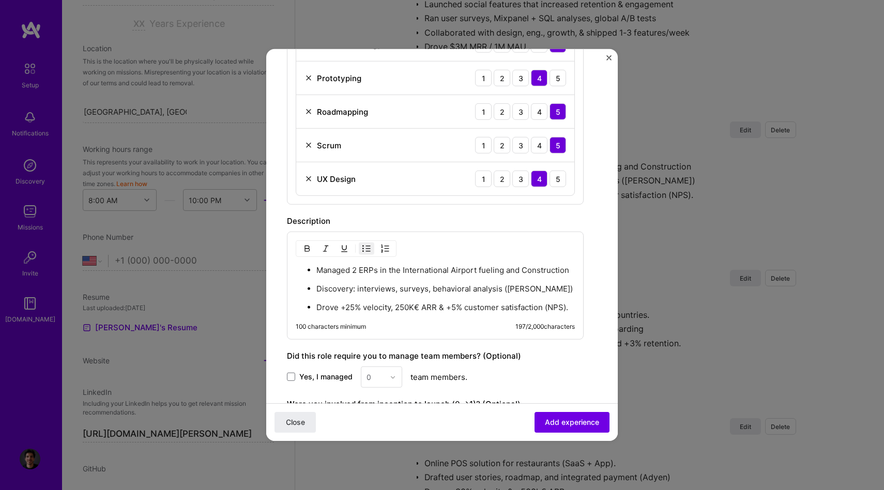
scroll to position [757, 0]
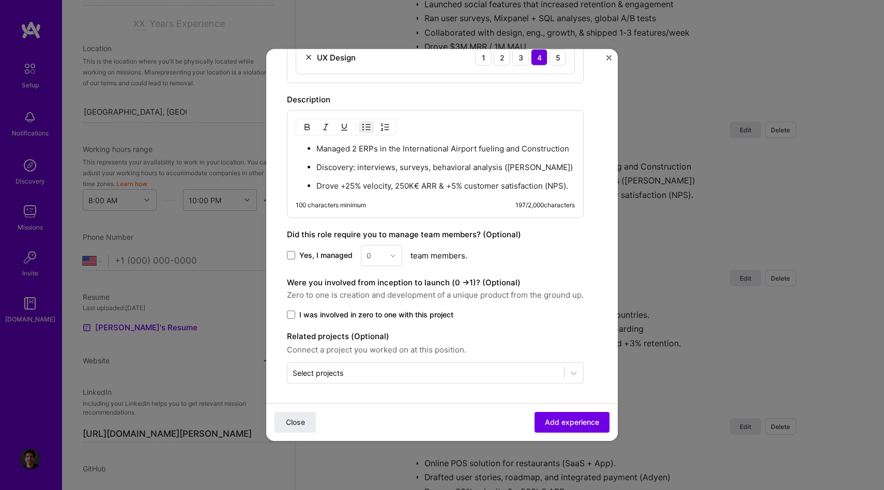
click at [290, 319] on label "I was involved in zero to one with this project" at bounding box center [435, 315] width 297 height 10
click at [0, 0] on input "I was involved in zero to one with this project" at bounding box center [0, 0] width 0 height 0
click at [583, 420] on span "Add experience" at bounding box center [572, 422] width 54 height 10
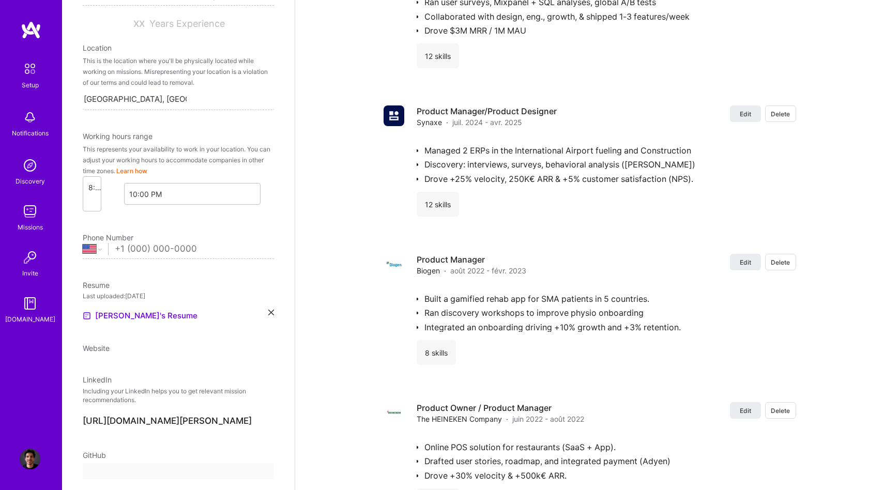
select select "US"
select select "Right Now"
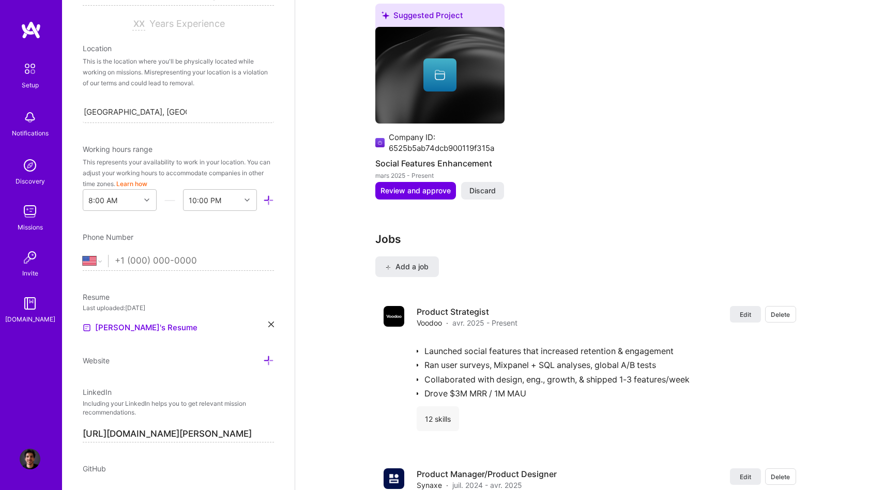
scroll to position [989, 0]
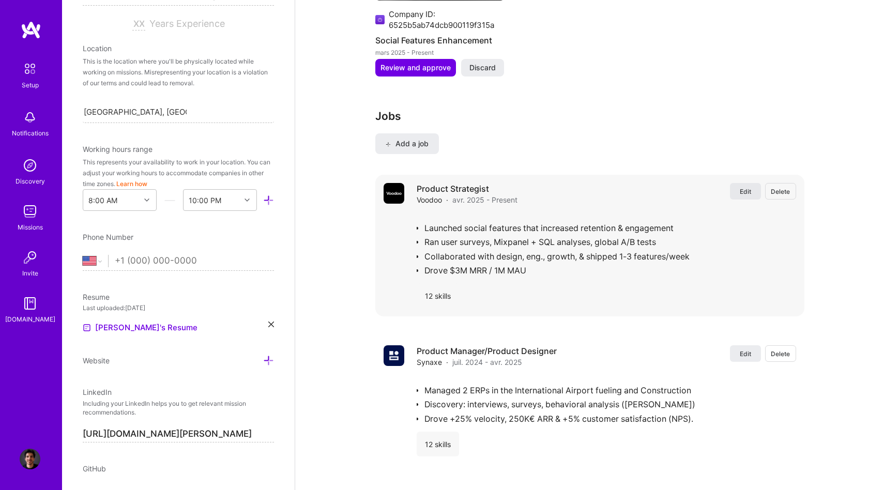
click at [745, 187] on span "Edit" at bounding box center [745, 191] width 11 height 9
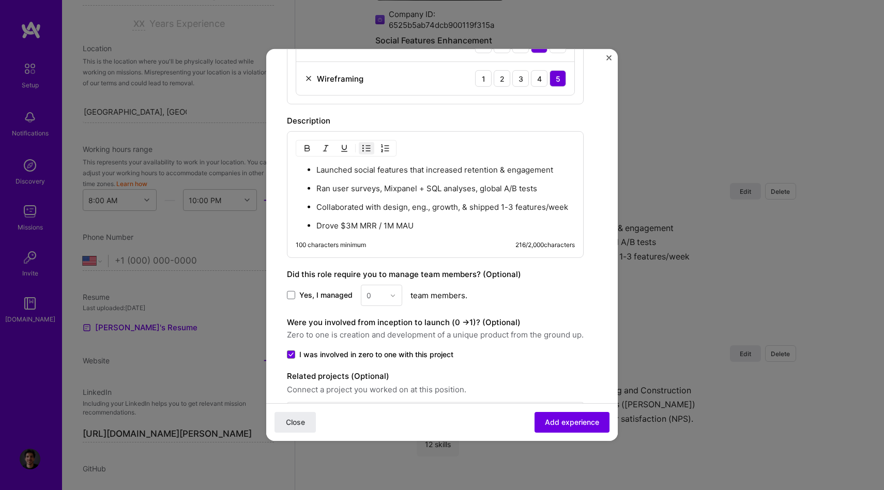
scroll to position [738, 0]
click at [289, 350] on span at bounding box center [291, 353] width 8 height 8
click at [0, 0] on input "I was involved in zero to one with this project" at bounding box center [0, 0] width 0 height 0
click at [586, 425] on span "Add experience" at bounding box center [572, 422] width 54 height 10
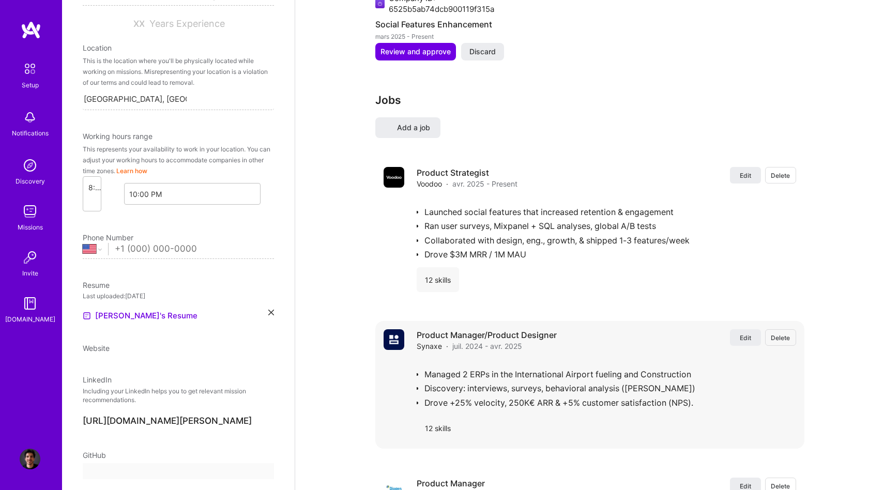
select select "US"
select select "Right Now"
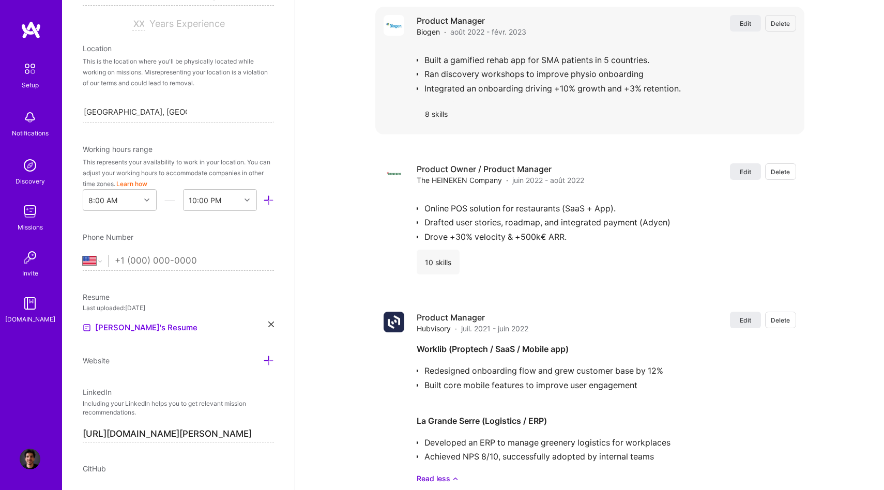
scroll to position [1515, 0]
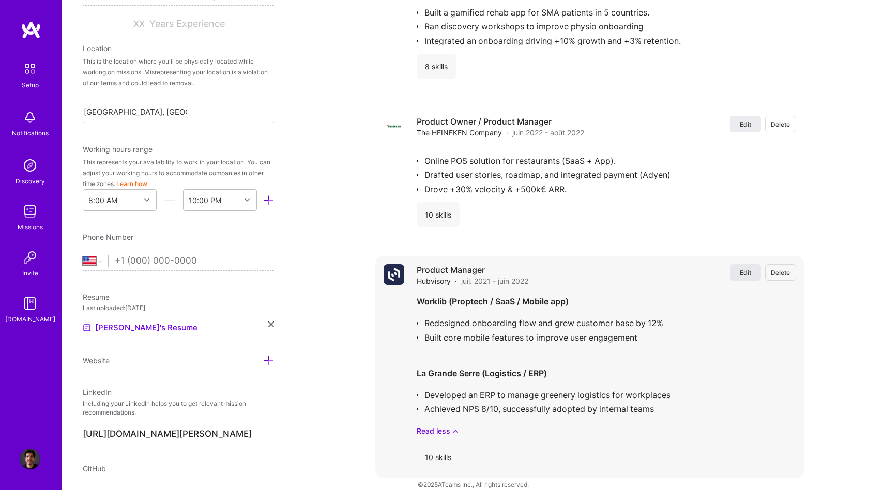
click at [738, 264] on button "Edit" at bounding box center [745, 272] width 31 height 17
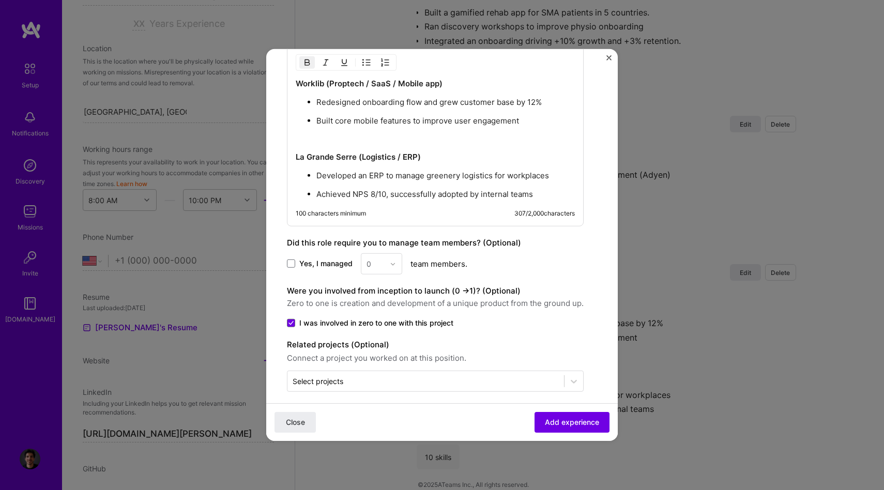
scroll to position [762, 0]
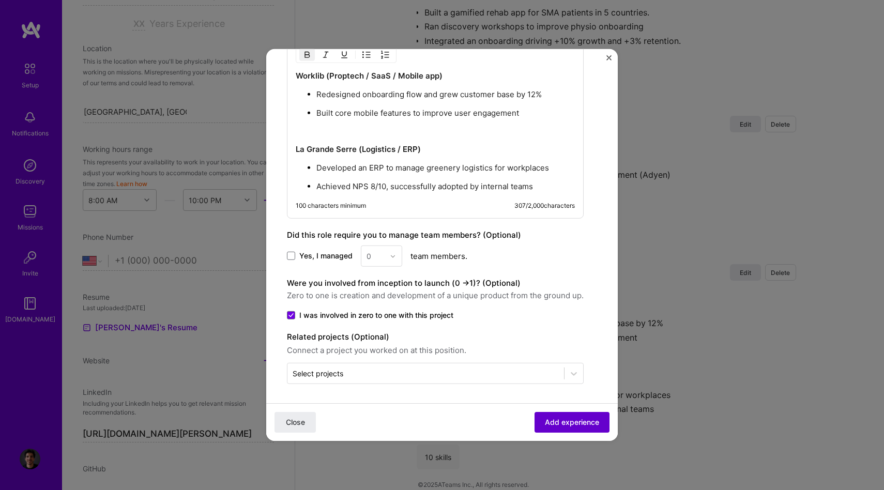
click at [565, 425] on span "Add experience" at bounding box center [572, 422] width 54 height 10
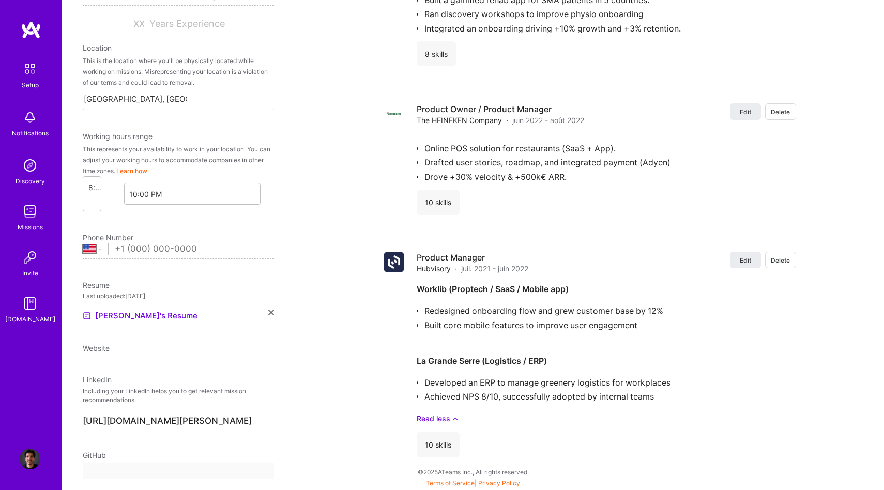
select select "US"
select select "Right Now"
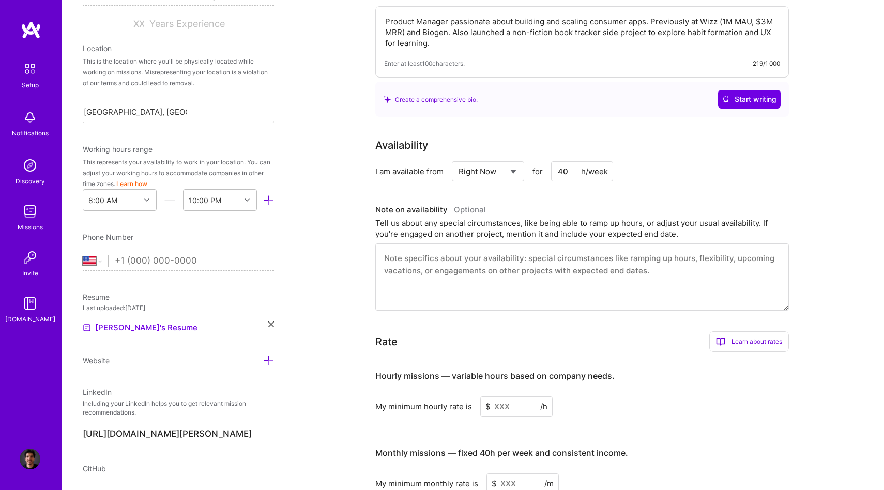
scroll to position [300, 0]
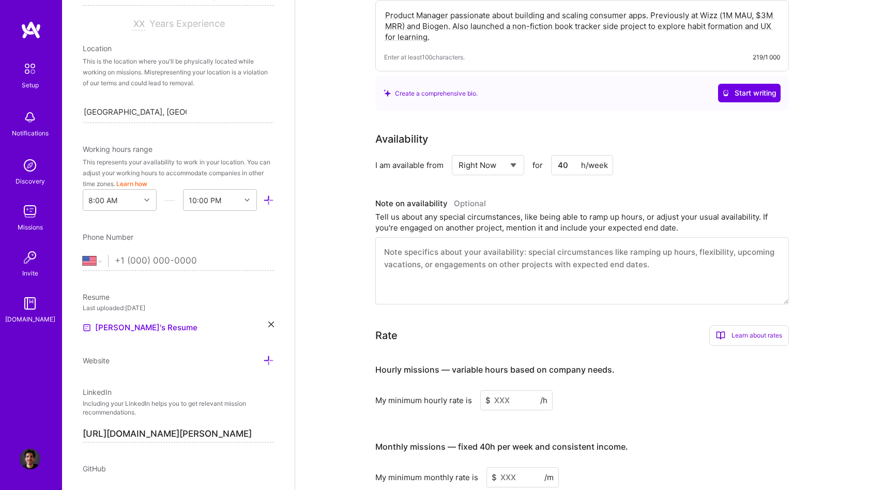
click at [534, 287] on textarea at bounding box center [582, 270] width 414 height 67
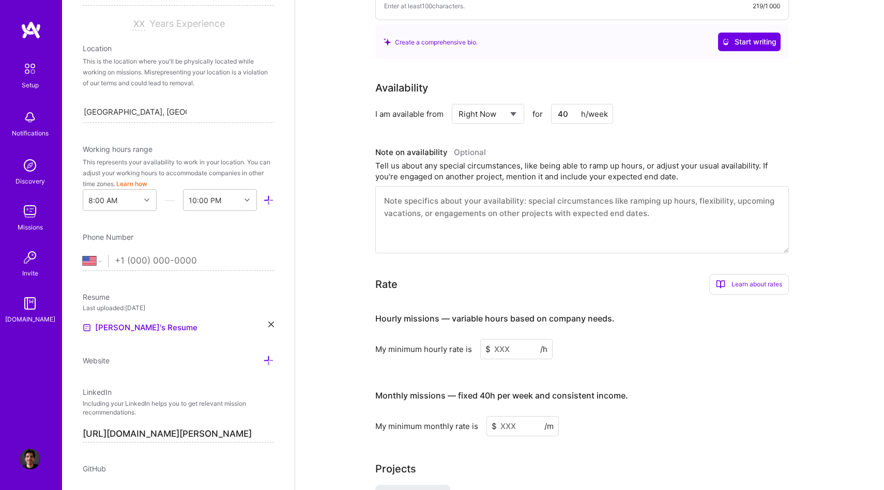
scroll to position [358, 0]
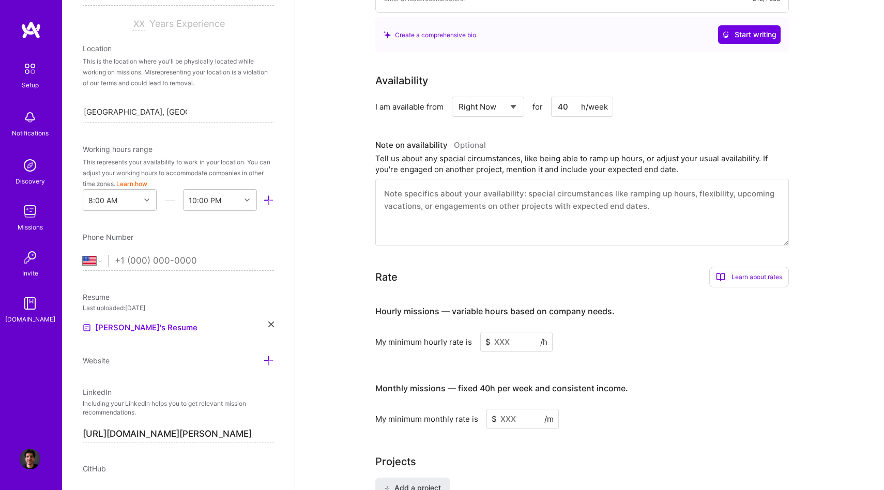
click at [205, 253] on input "tel" at bounding box center [194, 261] width 159 height 30
type input "[PHONE_NUMBER]"
select select "FR"
click at [197, 318] on div "Resume Last uploaded: [DATE] [PERSON_NAME]'s Resume" at bounding box center [178, 313] width 191 height 42
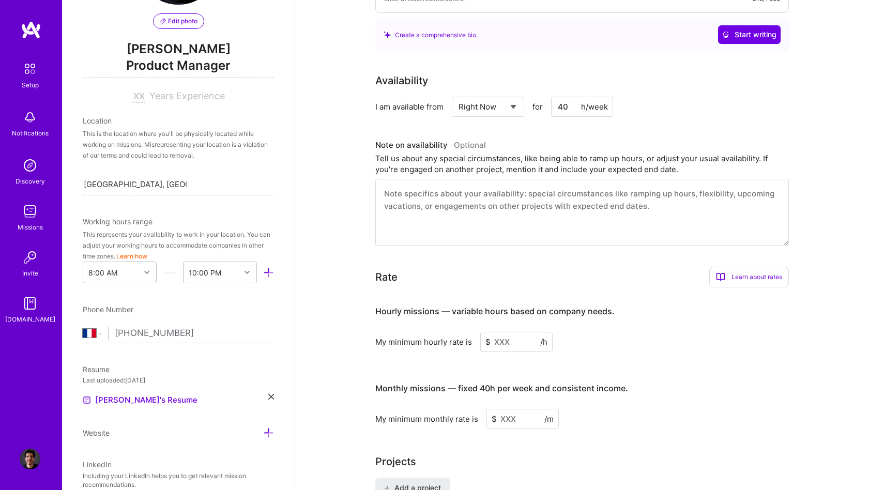
scroll to position [100, 0]
click at [137, 98] on input at bounding box center [138, 95] width 13 height 12
click at [147, 159] on div "This is the location where you'll be physically located while working on missio…" at bounding box center [178, 143] width 191 height 33
click at [136, 93] on input "6" at bounding box center [138, 95] width 13 height 12
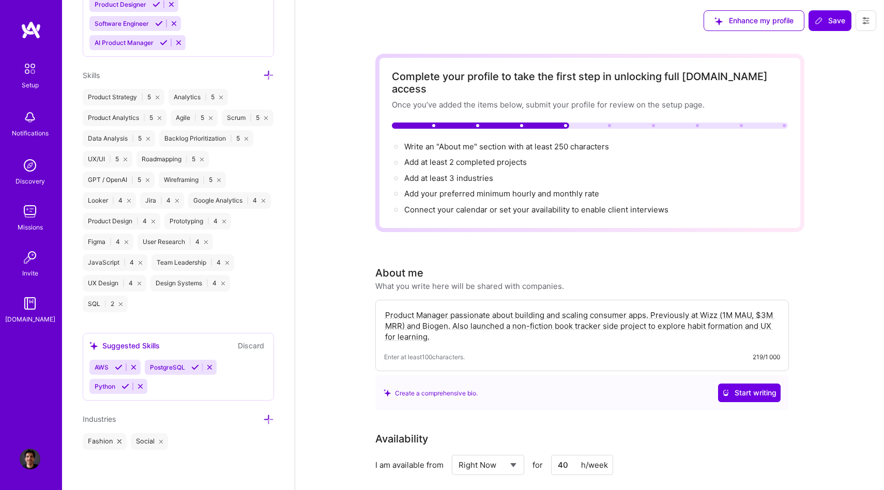
scroll to position [0, 0]
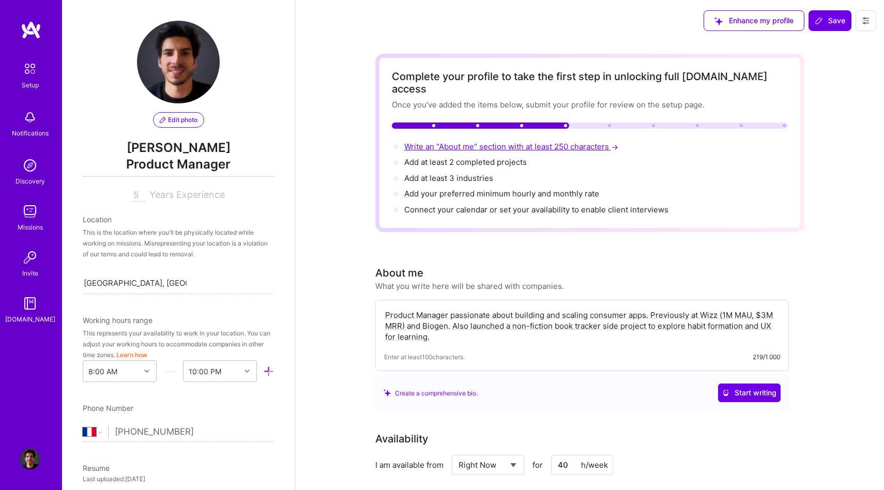
type input "5"
click at [453, 142] on span "Write an "About me" section with at least 250 characters →" at bounding box center [512, 147] width 216 height 10
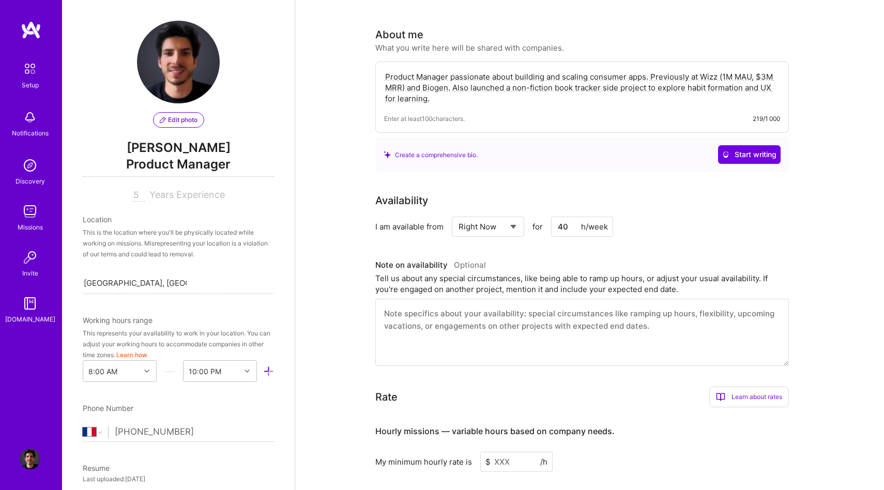
scroll to position [231, 0]
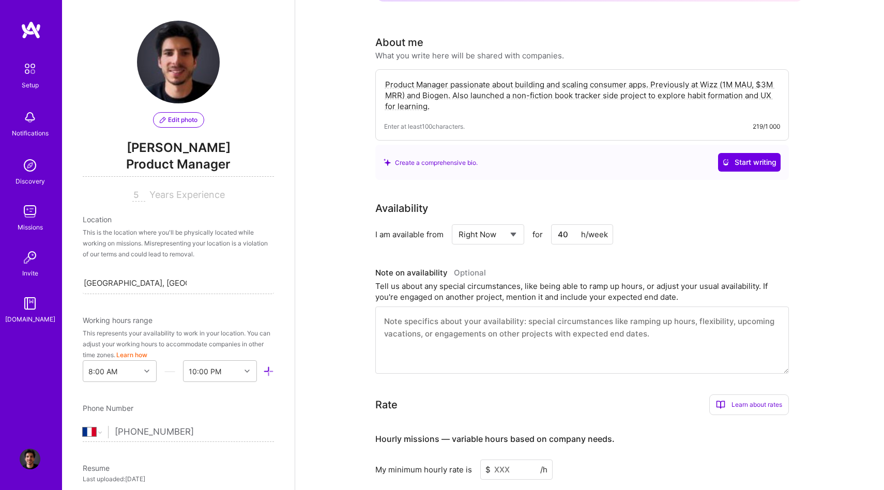
click at [440, 95] on textarea "Product Manager passionate about building and scaling consumer apps. Previously…" at bounding box center [582, 95] width 396 height 35
click at [456, 101] on div "Product Manager passionate about building and scaling consumer apps. Previously…" at bounding box center [582, 104] width 414 height 71
click at [447, 95] on textarea "Product Manager passionate about building and scaling consumer apps. Previously…" at bounding box center [582, 95] width 396 height 35
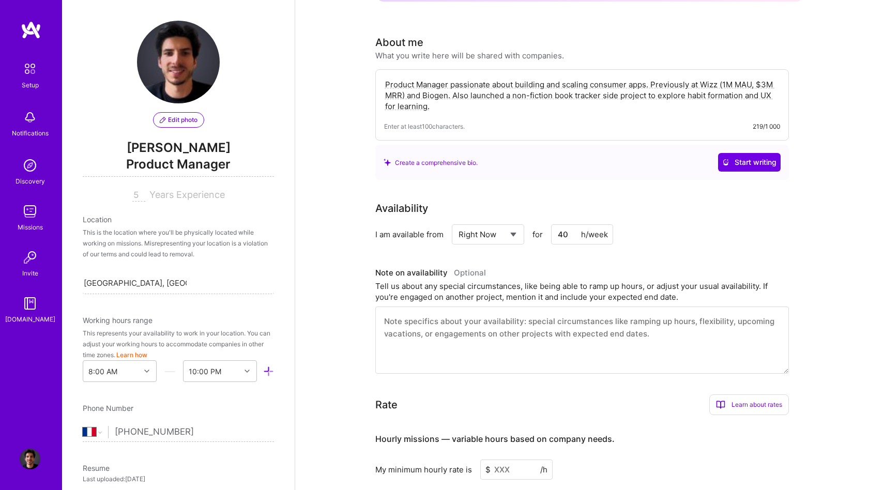
click at [447, 95] on textarea "Product Manager passionate about building and scaling consumer apps. Previously…" at bounding box center [582, 95] width 396 height 35
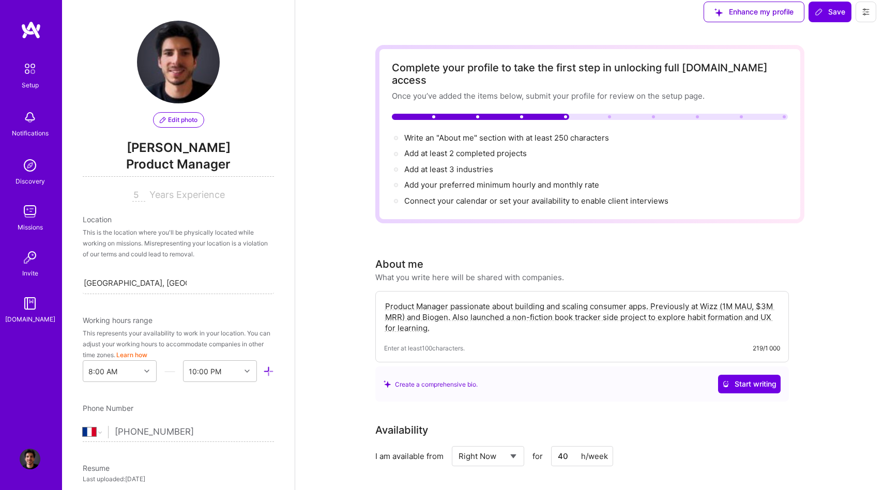
scroll to position [0, 0]
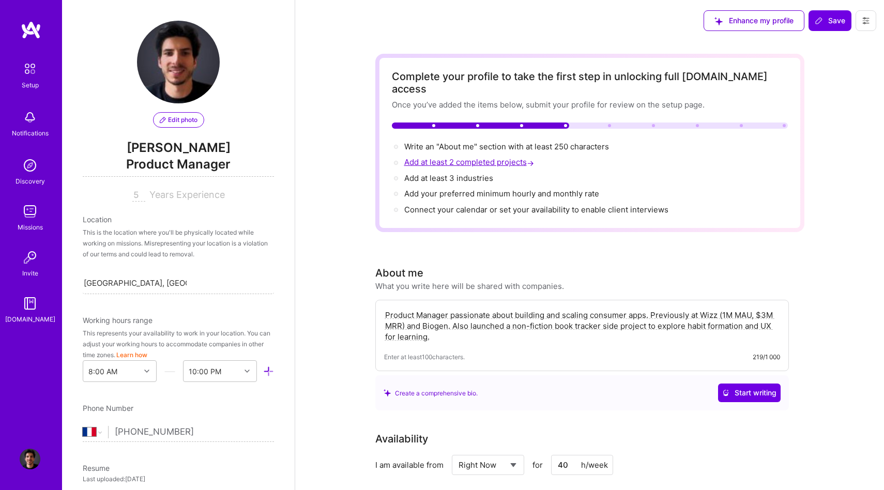
click at [445, 157] on span "Add at least 2 completed projects →" at bounding box center [470, 162] width 132 height 10
click at [446, 173] on span "Add at least 3 industries →" at bounding box center [453, 178] width 98 height 10
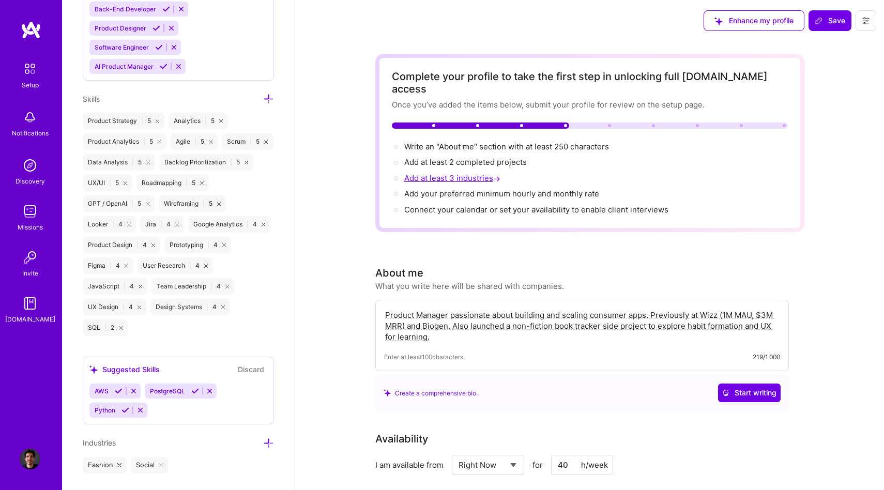
scroll to position [834, 0]
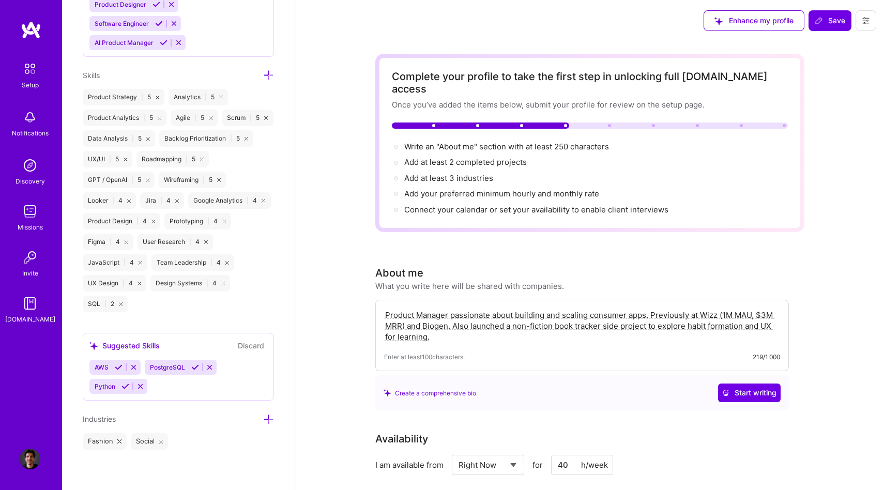
click at [160, 385] on div "AWS PostgreSQL Python" at bounding box center [178, 377] width 178 height 34
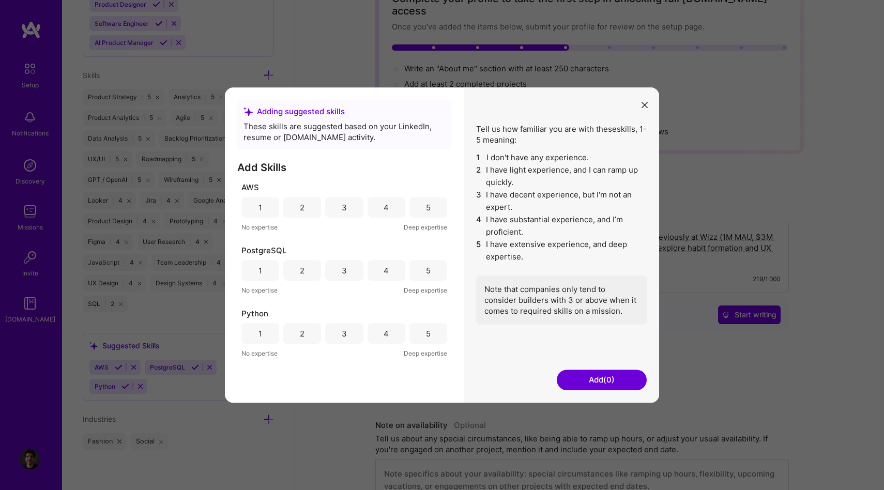
scroll to position [53, 0]
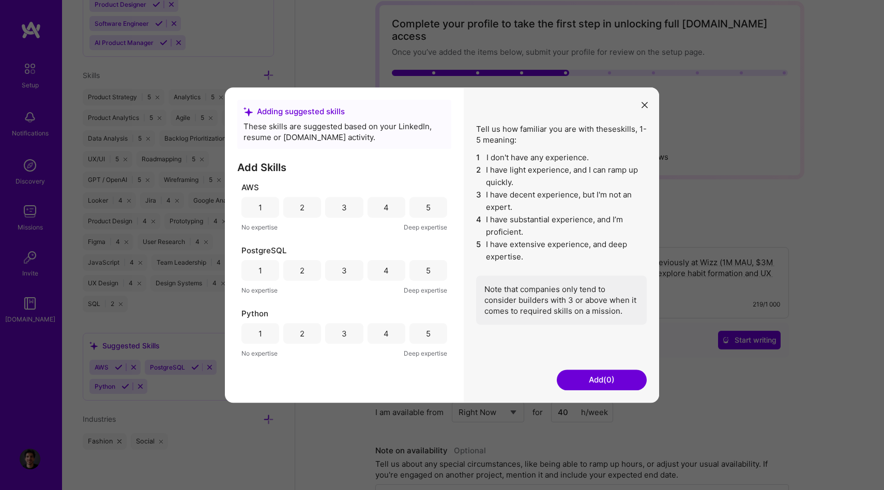
click at [647, 106] on icon "modal" at bounding box center [645, 105] width 6 height 6
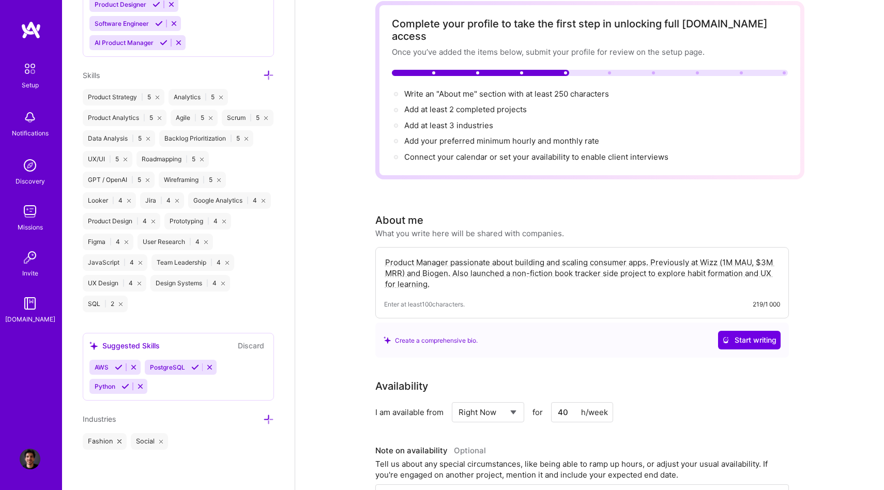
click at [133, 364] on icon at bounding box center [134, 368] width 8 height 8
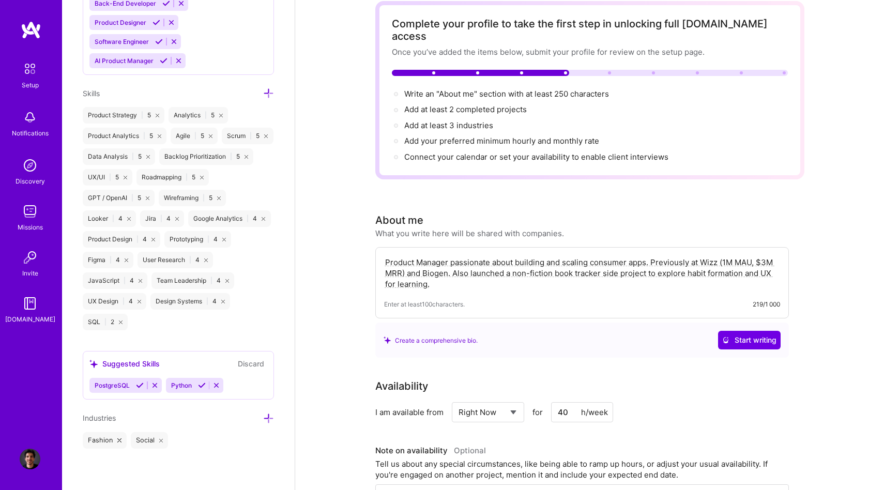
scroll to position [815, 0]
click at [158, 385] on icon at bounding box center [155, 387] width 8 height 8
click at [144, 385] on button at bounding box center [140, 386] width 14 height 9
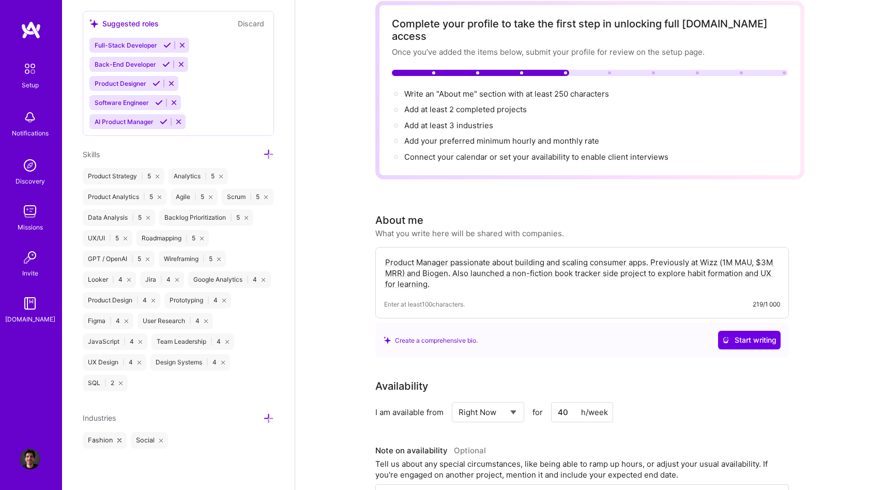
scroll to position [754, 0]
click at [268, 415] on icon at bounding box center [268, 419] width 11 height 11
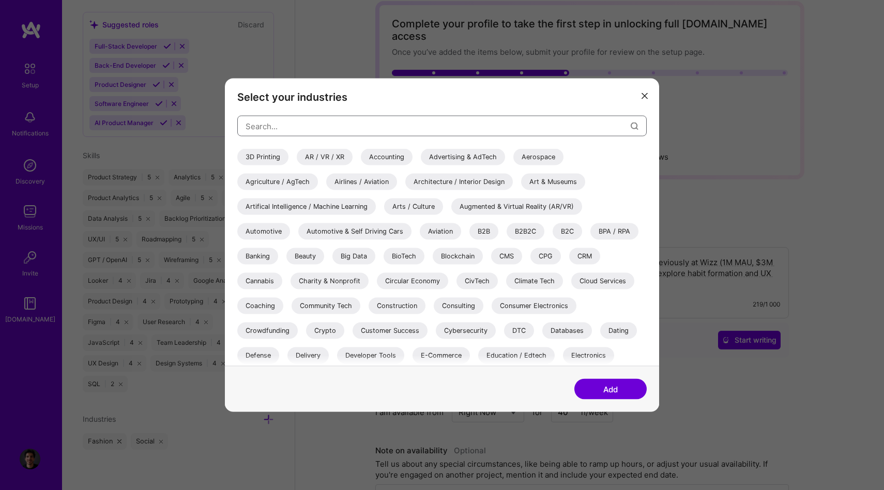
click at [280, 129] on input "modal" at bounding box center [438, 126] width 385 height 26
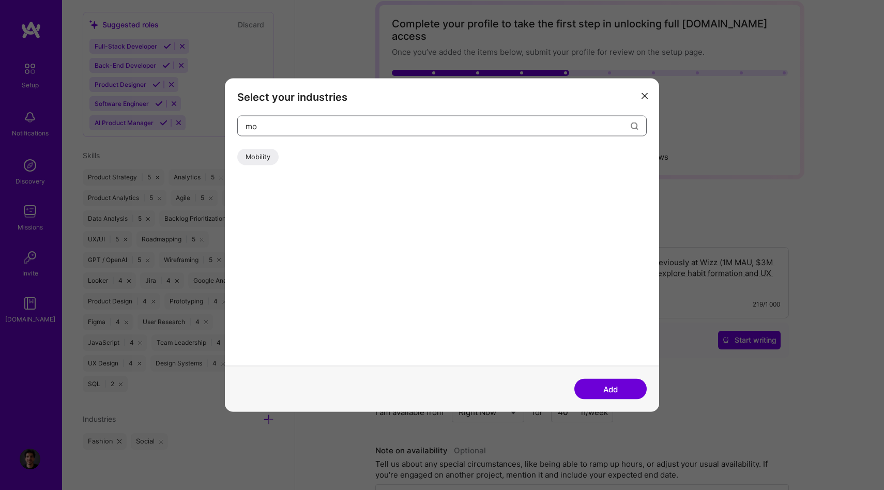
type input "m"
type input "hea"
click at [268, 157] on div "Healthcare" at bounding box center [262, 157] width 50 height 17
click at [340, 157] on div "Mental Health" at bounding box center [325, 157] width 59 height 17
click at [403, 157] on div "Wellness & Mental Health" at bounding box center [411, 157] width 95 height 17
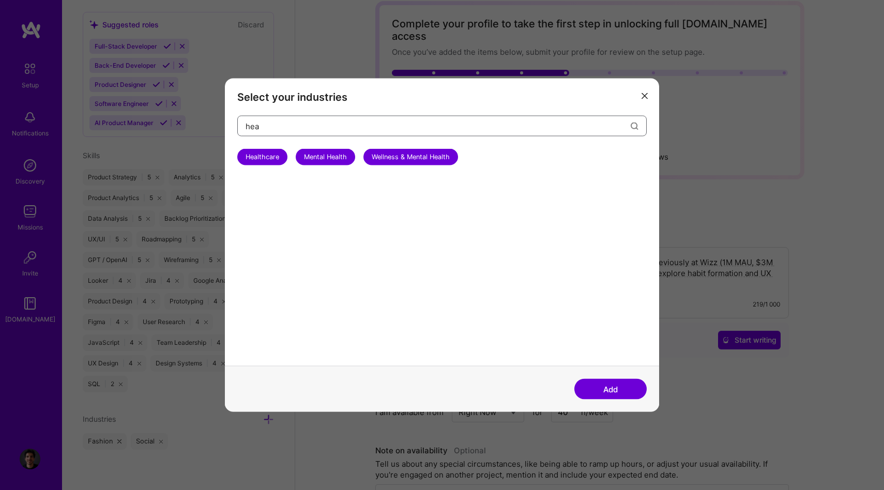
click at [302, 129] on input "hea" at bounding box center [438, 126] width 385 height 26
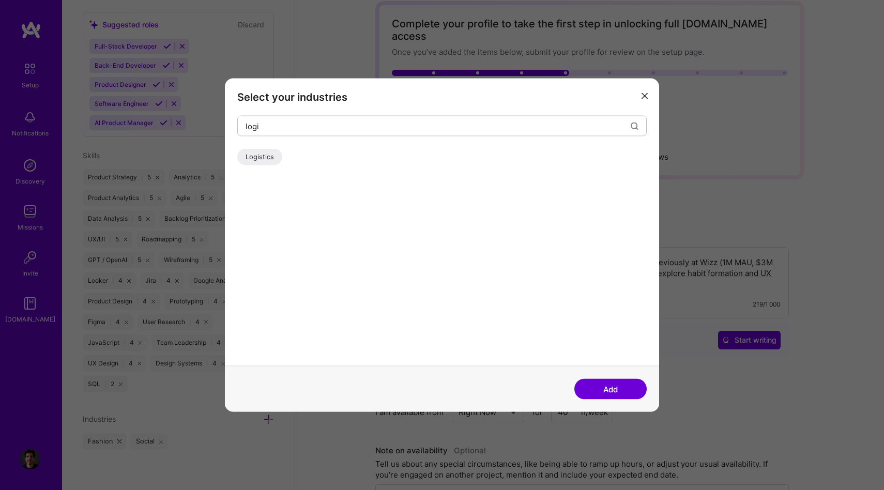
click at [255, 151] on div "Logistics" at bounding box center [259, 157] width 45 height 17
click at [255, 121] on input "logi" at bounding box center [438, 126] width 385 height 26
click at [256, 167] on div "SaaS" at bounding box center [442, 159] width 410 height 21
click at [256, 160] on div "SaaS" at bounding box center [253, 157] width 32 height 17
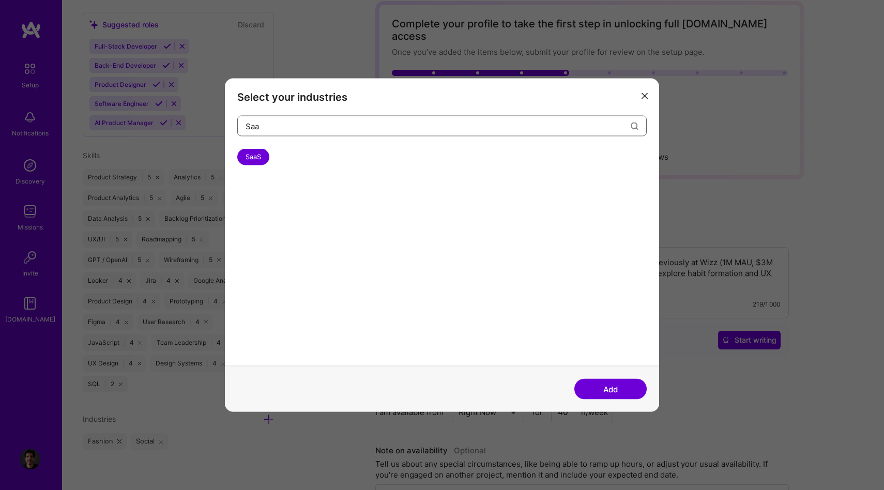
click at [255, 129] on input "Saa" at bounding box center [438, 126] width 385 height 26
type input "m"
type input "a"
type input "air"
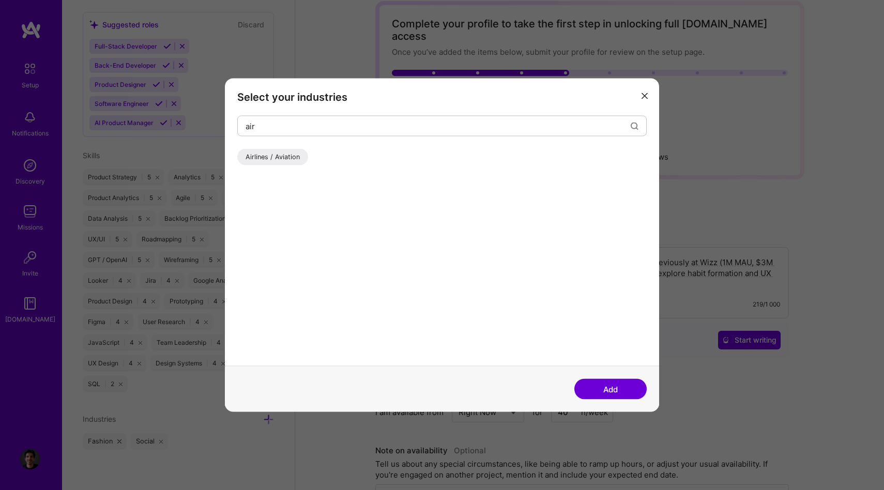
click at [265, 155] on div "Airlines / Aviation" at bounding box center [272, 157] width 71 height 17
click at [272, 128] on input "air" at bounding box center [438, 126] width 385 height 26
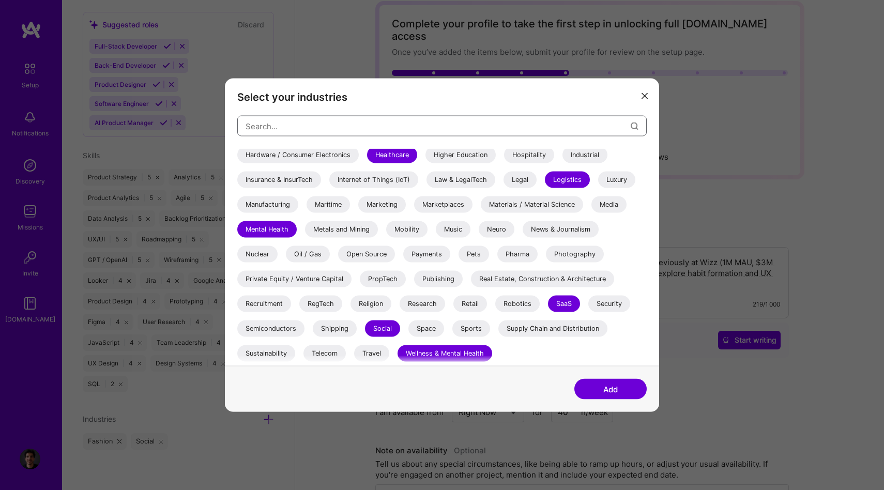
scroll to position [0, 0]
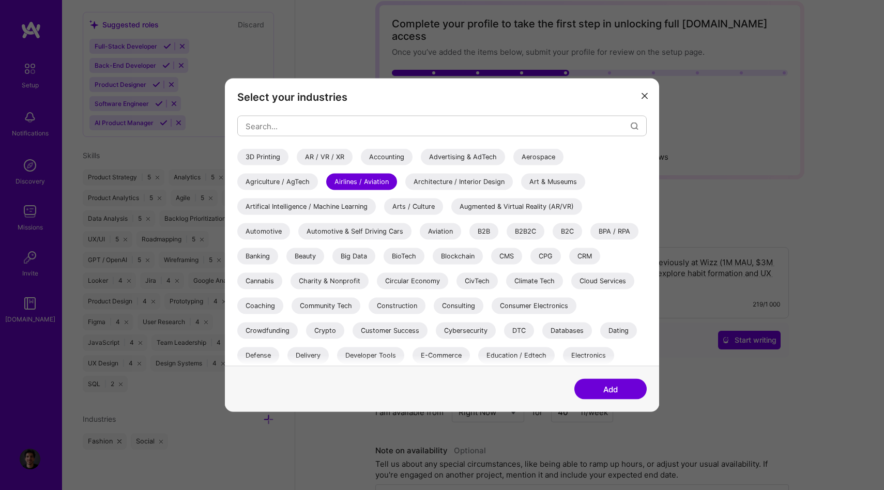
click at [484, 232] on div "B2B" at bounding box center [484, 231] width 29 height 17
click at [528, 234] on div "B2B2C" at bounding box center [526, 231] width 38 height 17
click at [570, 232] on div "B2C" at bounding box center [567, 231] width 29 height 17
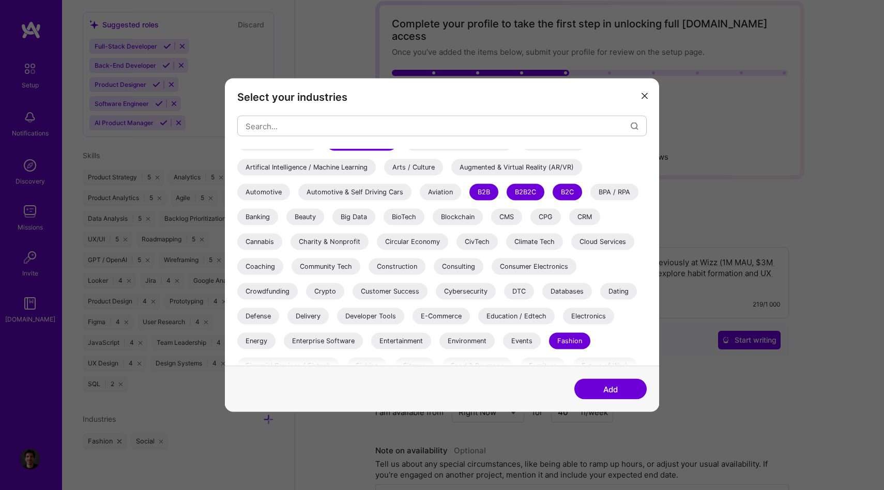
click at [452, 259] on div "Consulting" at bounding box center [459, 267] width 50 height 17
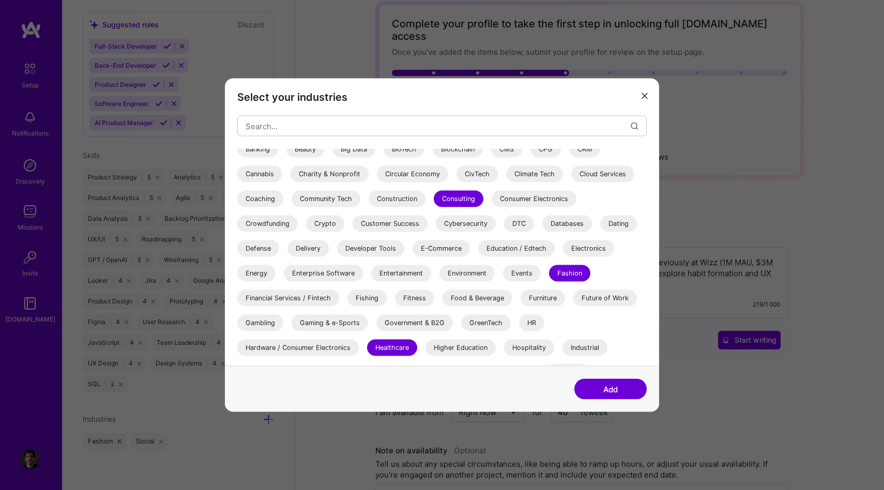
scroll to position [110, 0]
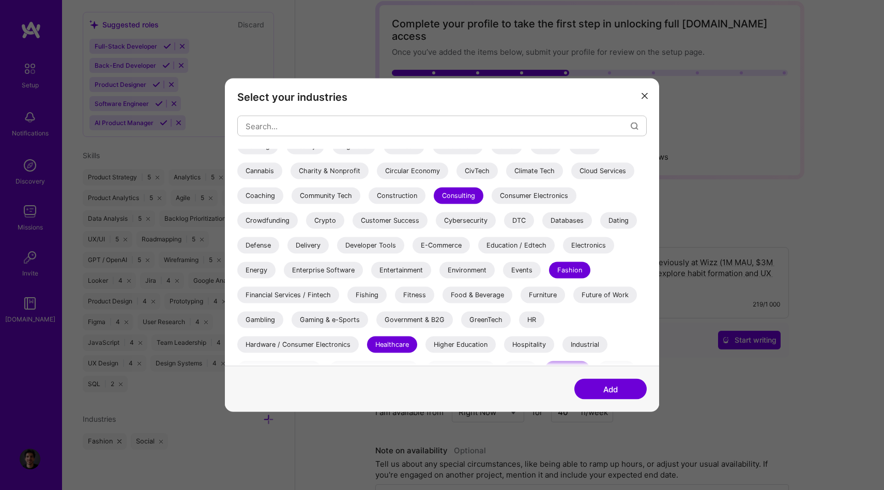
click at [619, 222] on div "Dating" at bounding box center [618, 221] width 37 height 17
click at [428, 248] on div "E-Commerce" at bounding box center [441, 245] width 57 height 17
click at [600, 292] on div "Future of Work" at bounding box center [606, 295] width 64 height 17
click at [463, 299] on div "Food & Beverage" at bounding box center [478, 295] width 70 height 17
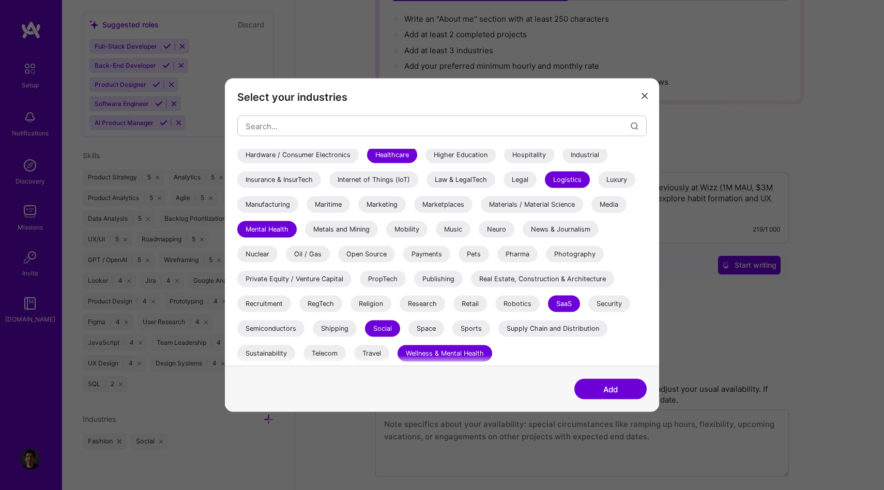
scroll to position [130, 0]
click at [423, 253] on div "Payments" at bounding box center [426, 254] width 47 height 17
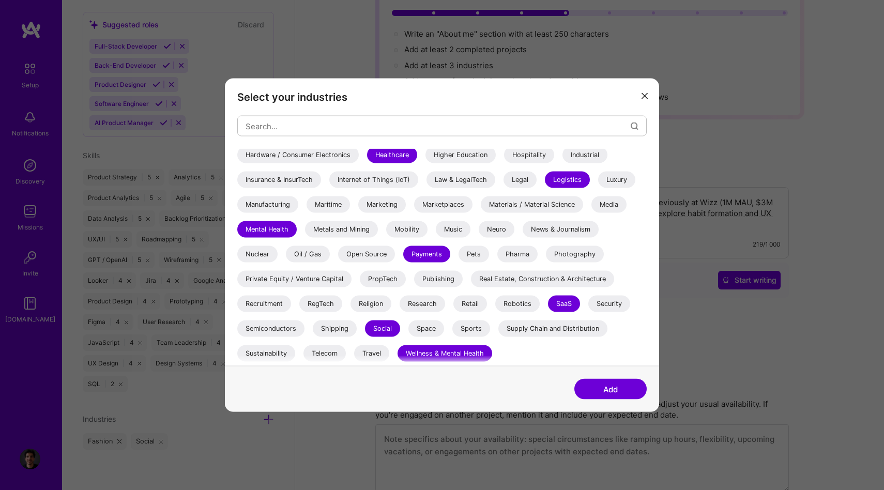
scroll to position [106, 0]
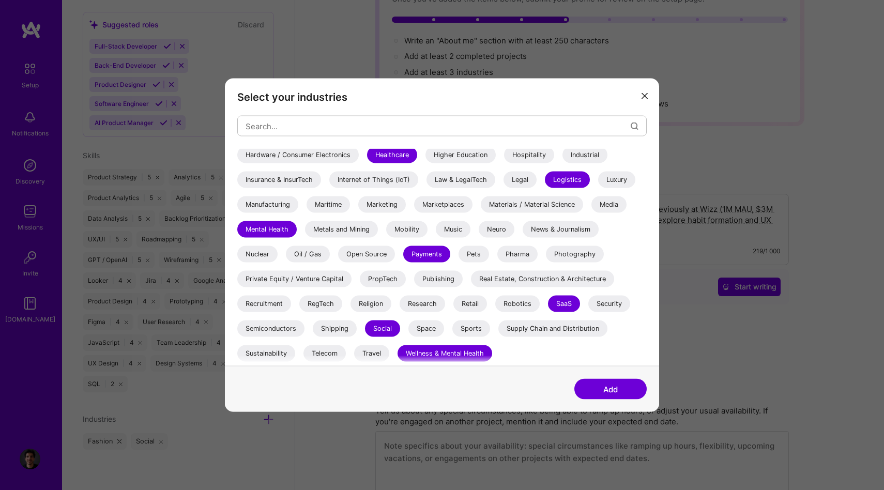
click at [381, 350] on div "Travel" at bounding box center [371, 353] width 35 height 17
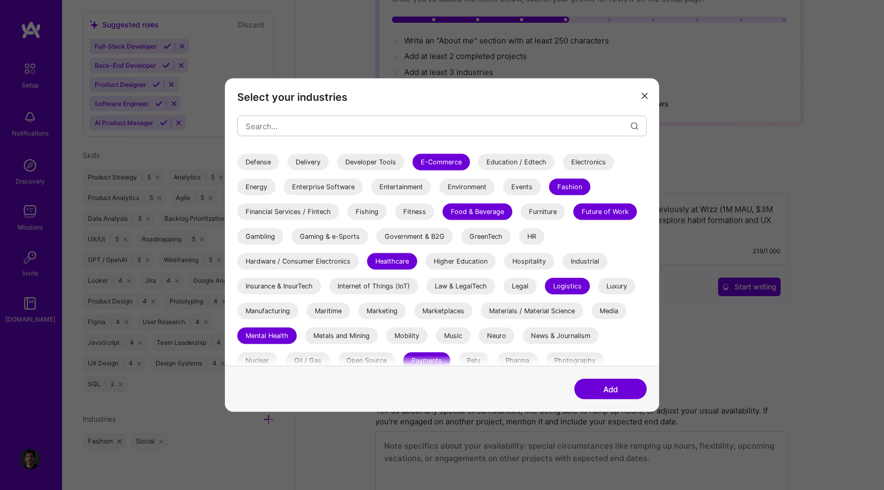
scroll to position [0, 0]
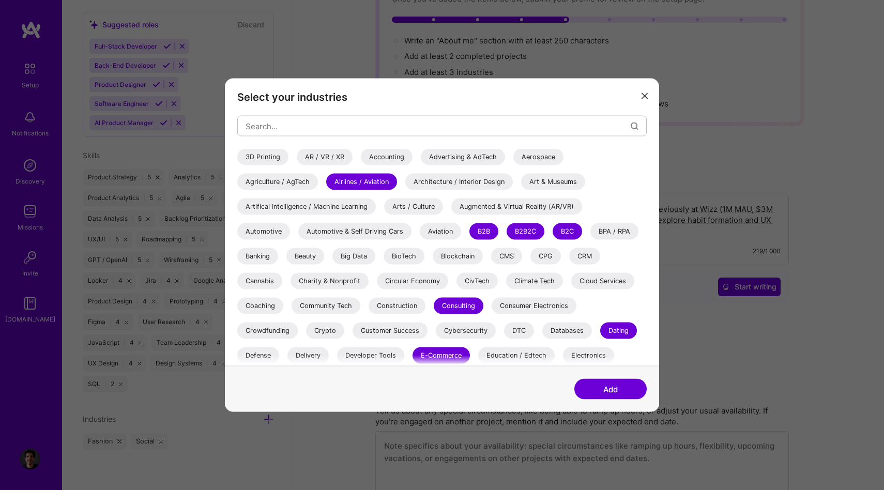
click at [611, 389] on button "Add" at bounding box center [611, 389] width 72 height 21
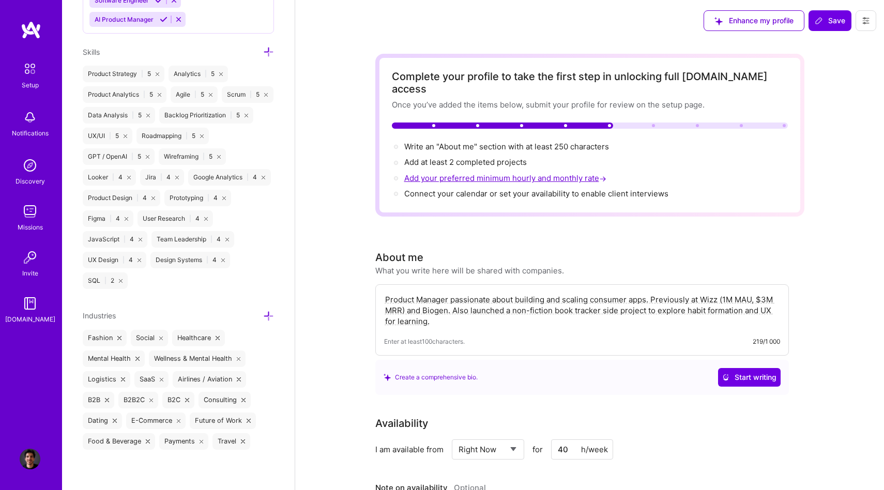
click at [511, 173] on span "Add your preferred minimum hourly and monthly rate →" at bounding box center [506, 178] width 204 height 10
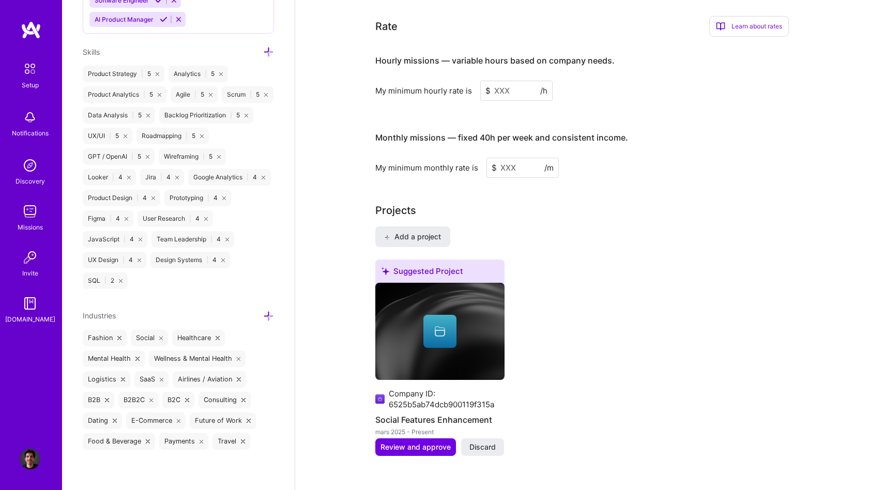
scroll to position [597, 0]
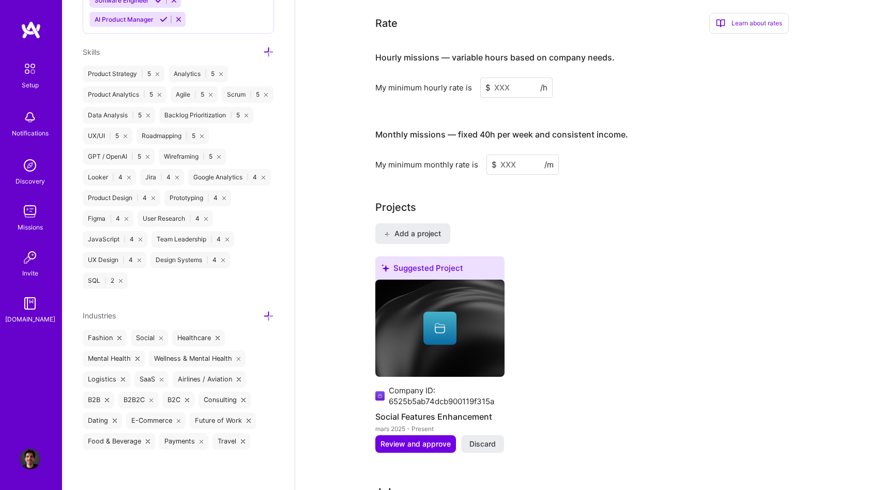
click at [507, 78] on input at bounding box center [516, 88] width 72 height 20
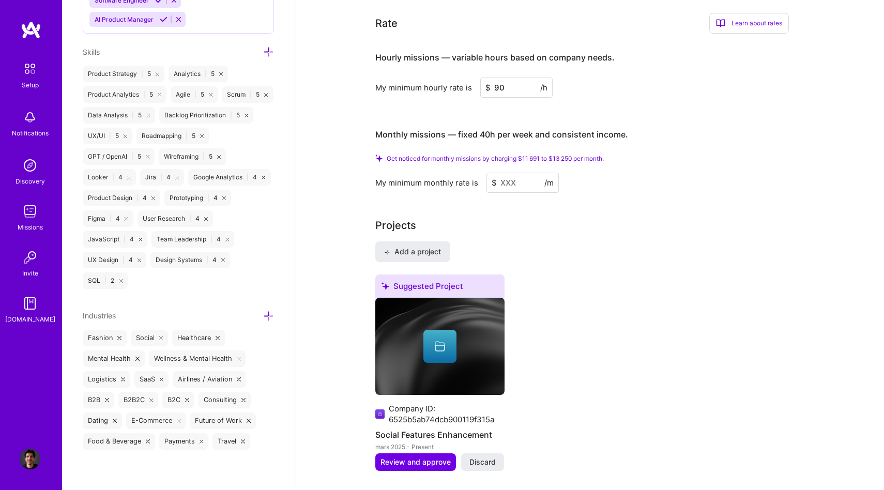
type input "9"
type input "85"
click at [526, 173] on input at bounding box center [523, 183] width 72 height 20
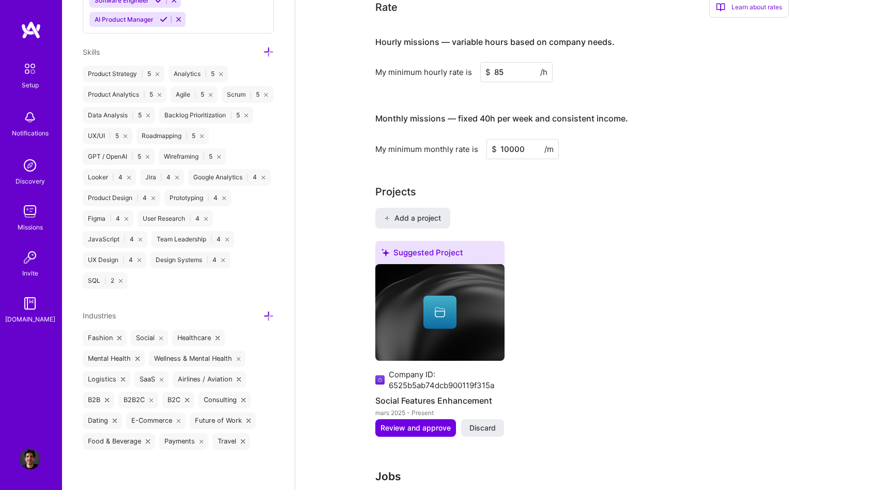
type input "10000"
click at [639, 208] on div "Add a project Suggested Project Company ID: 6525b5ab74dcb900119f315a Social Fea…" at bounding box center [589, 329] width 429 height 242
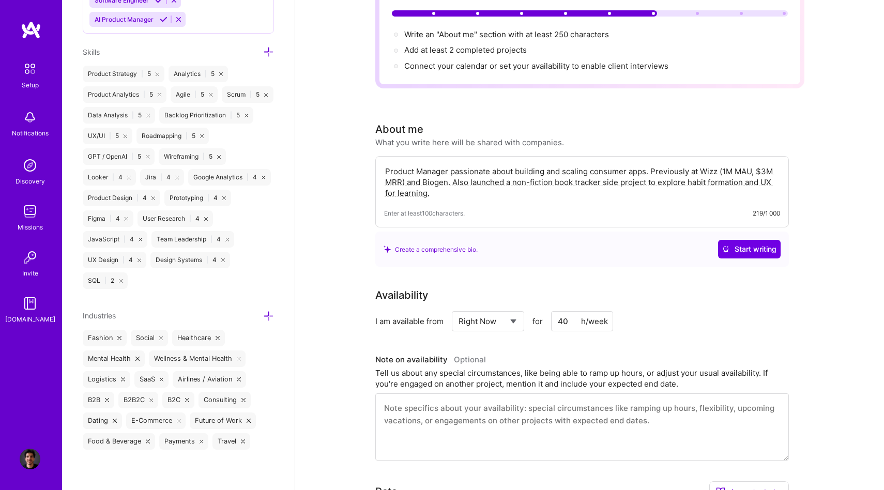
scroll to position [0, 0]
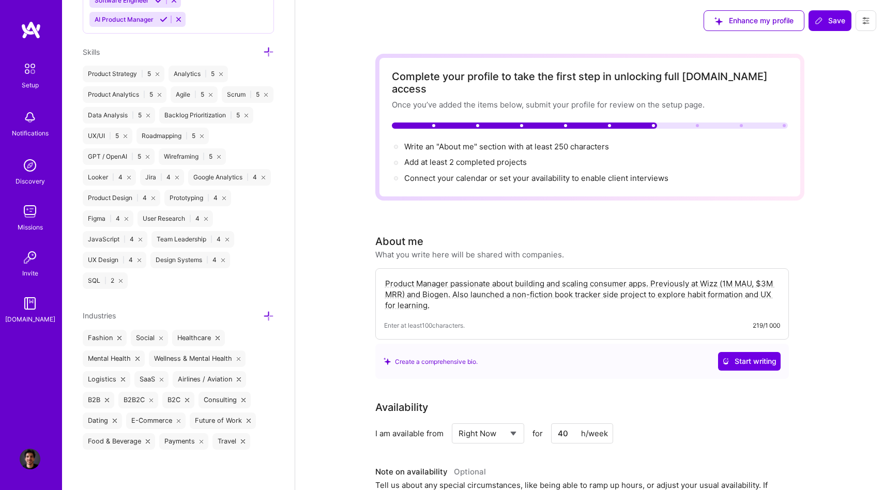
click at [828, 22] on span "Save" at bounding box center [830, 21] width 31 height 10
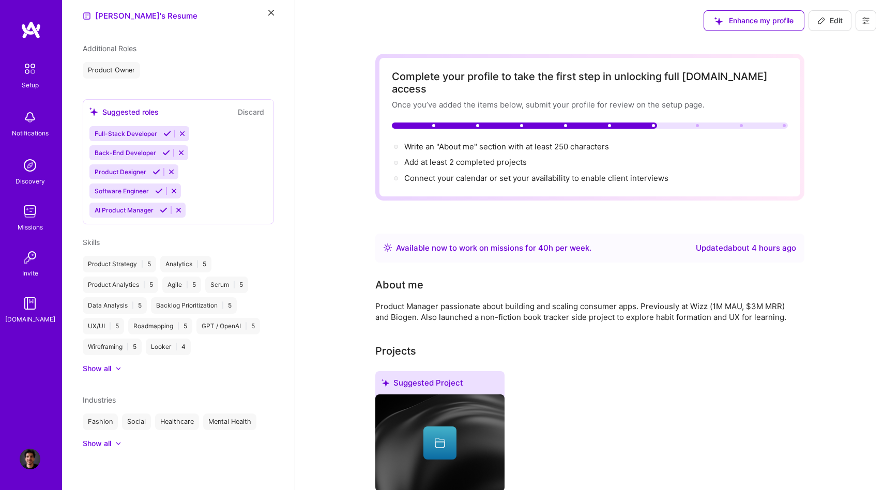
scroll to position [304, 0]
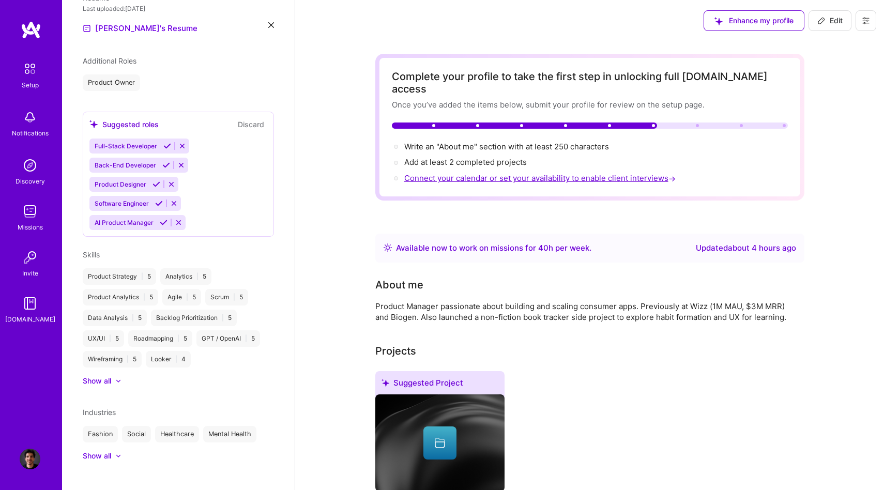
click at [509, 173] on span "Connect your calendar or set your availability to enable client interviews →" at bounding box center [541, 178] width 274 height 10
select select "US"
select select "Right Now"
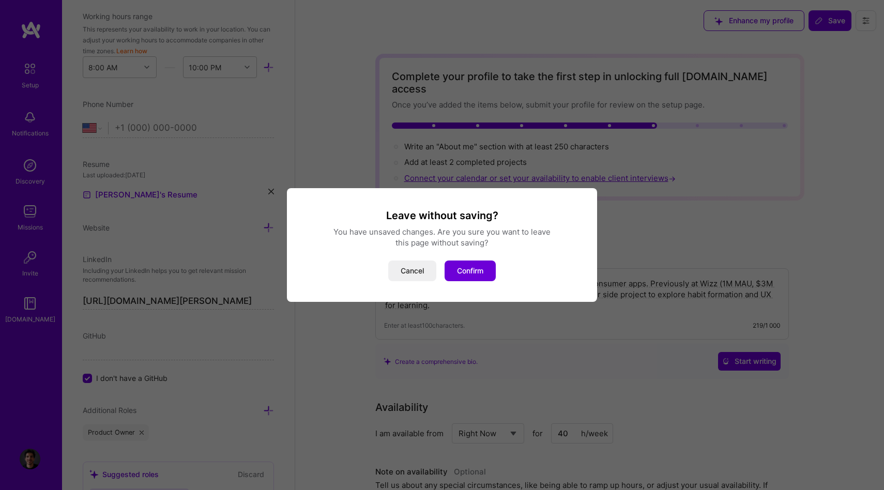
scroll to position [360, 0]
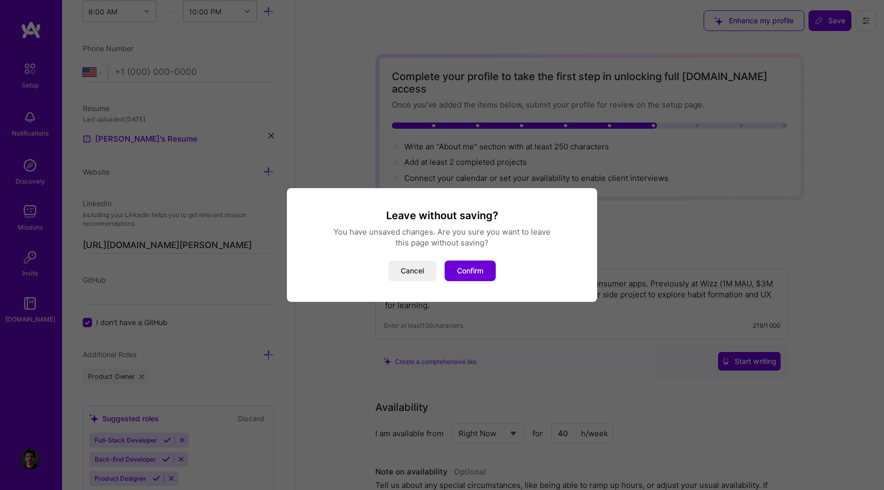
click at [715, 183] on div "Leave without saving? You have unsaved changes. Are you sure you want to leave …" at bounding box center [442, 245] width 884 height 490
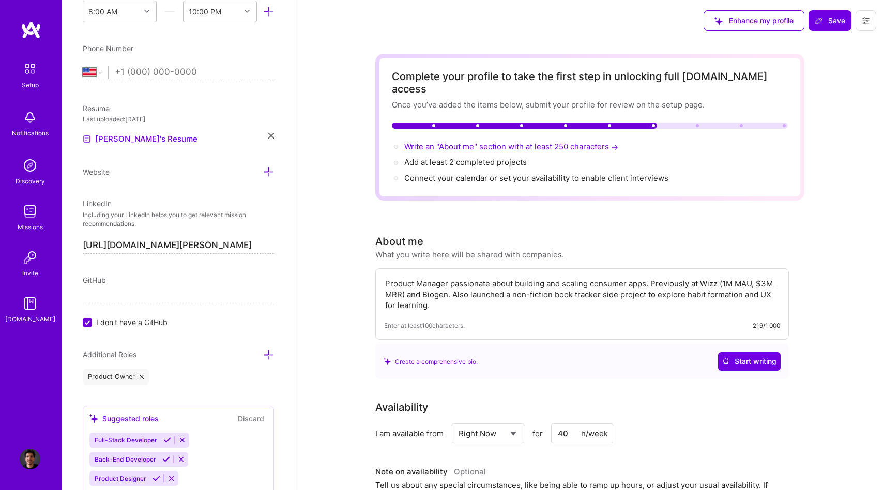
click at [494, 142] on span "Write an "About me" section with at least 250 characters →" at bounding box center [512, 147] width 216 height 10
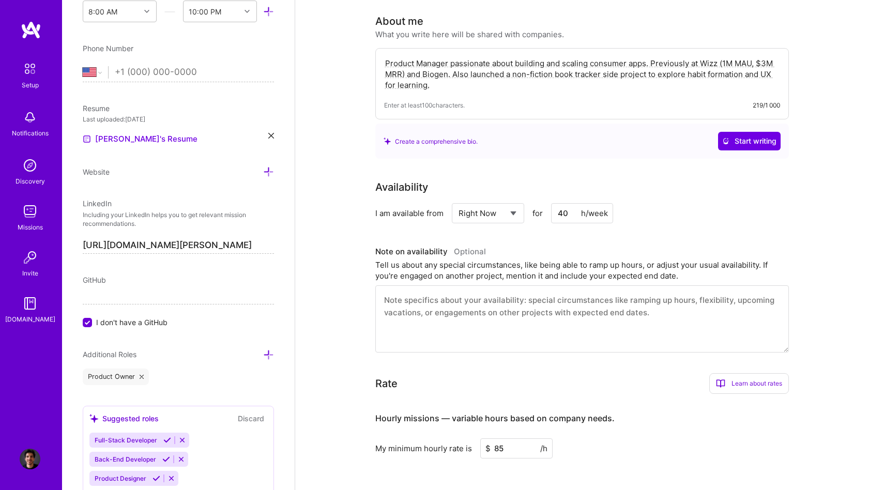
scroll to position [221, 0]
click at [417, 80] on div "Product Manager passionate about building and scaling consumer apps. Previously…" at bounding box center [582, 82] width 414 height 71
click at [417, 56] on textarea "Product Manager passionate about building and scaling consumer apps. Previously…" at bounding box center [582, 73] width 396 height 35
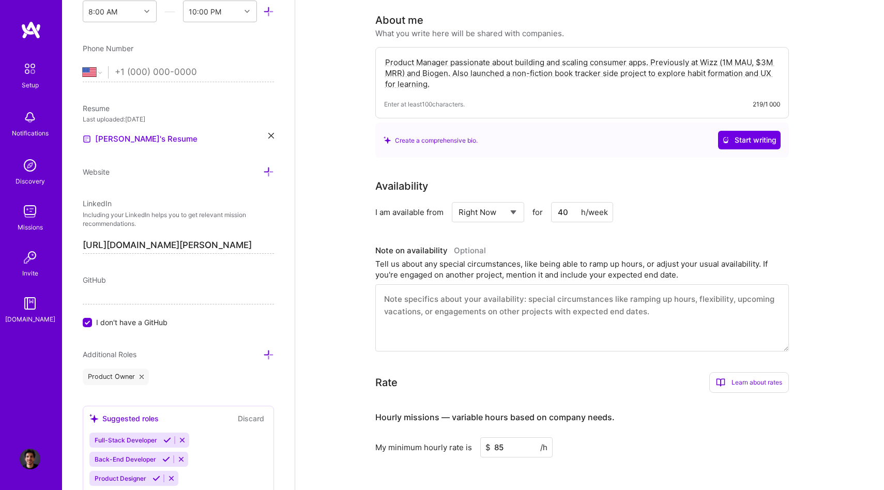
click at [417, 56] on textarea "Product Manager passionate about building and scaling consumer apps. Previously…" at bounding box center [582, 73] width 396 height 35
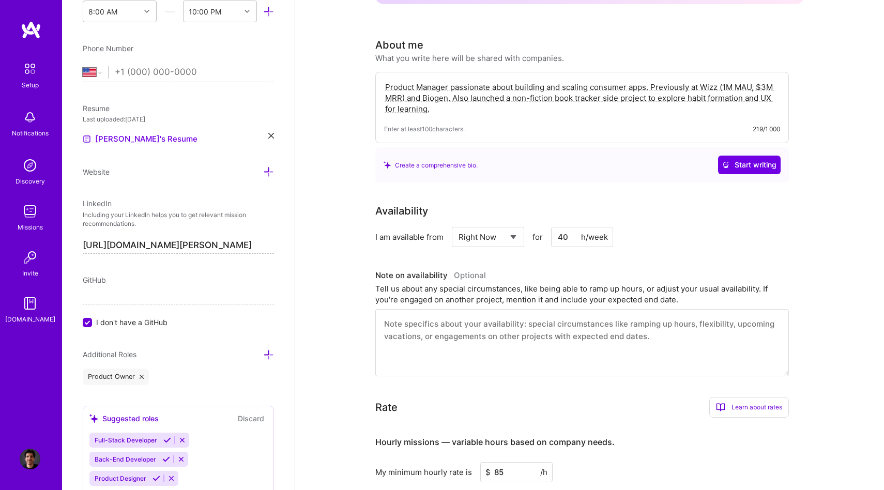
scroll to position [190, 0]
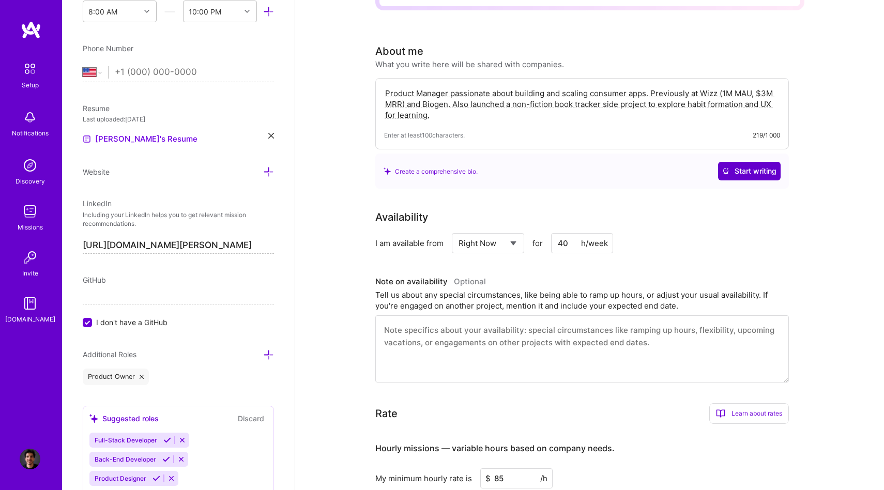
click at [741, 166] on span "Start writing" at bounding box center [750, 171] width 54 height 10
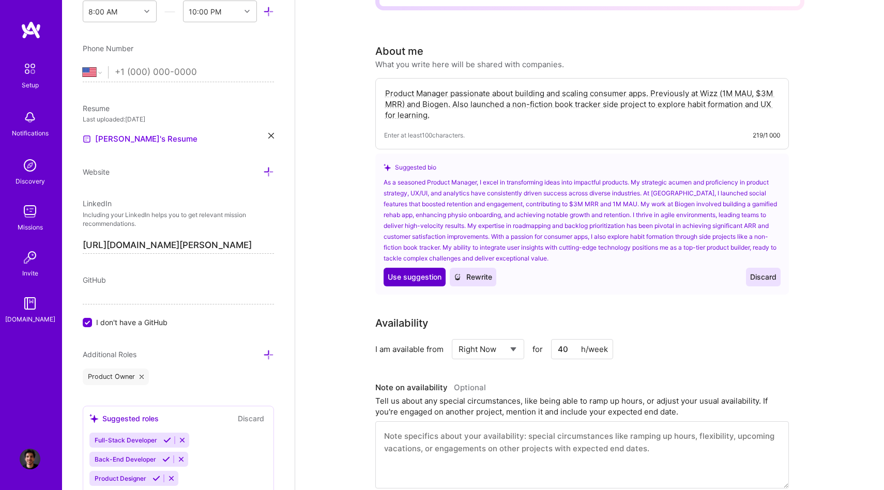
click at [408, 272] on span "Use suggestion" at bounding box center [415, 277] width 54 height 10
type textarea "As a seasoned Product Manager, I excel in transforming ideas into impactful pro…"
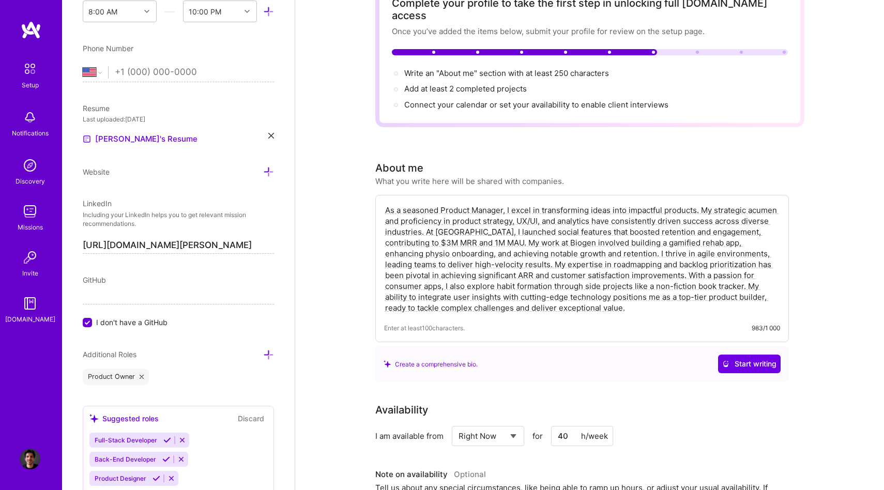
scroll to position [0, 0]
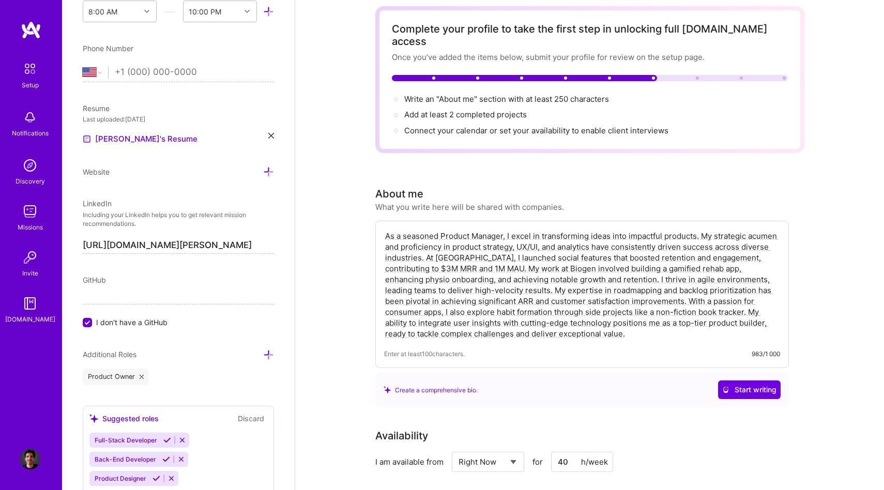
scroll to position [49, 0]
click at [455, 384] on div "Create a comprehensive bio." at bounding box center [431, 389] width 94 height 11
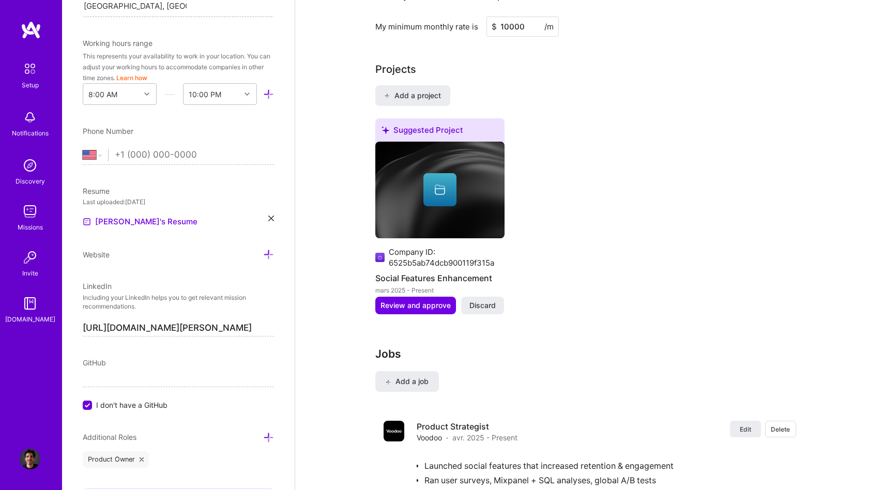
scroll to position [0, 0]
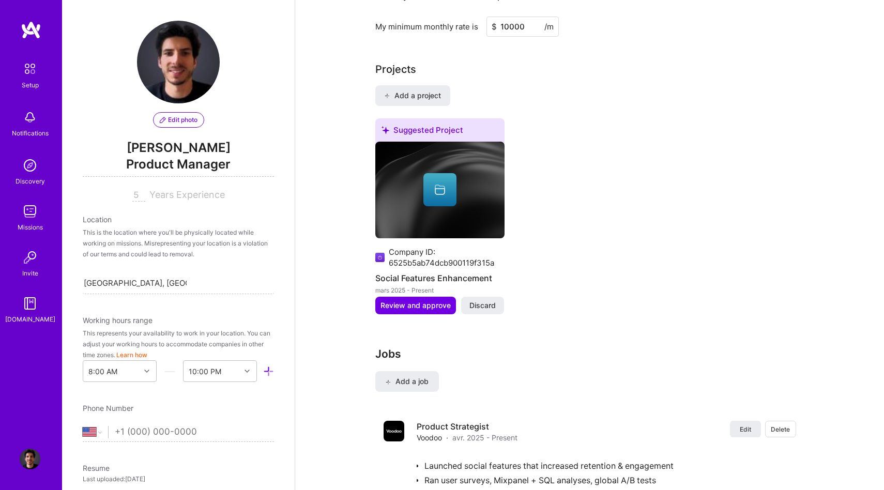
click at [176, 120] on span "Edit photo" at bounding box center [179, 119] width 38 height 9
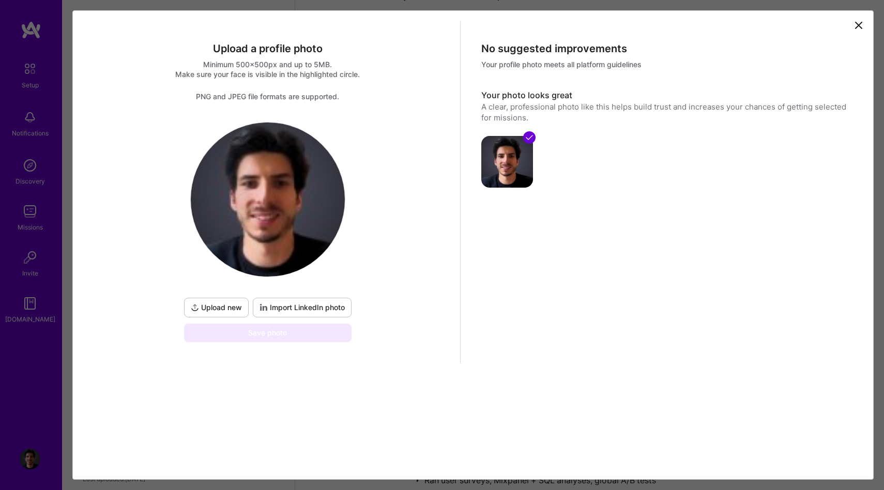
click at [227, 307] on span "Upload new" at bounding box center [216, 308] width 51 height 10
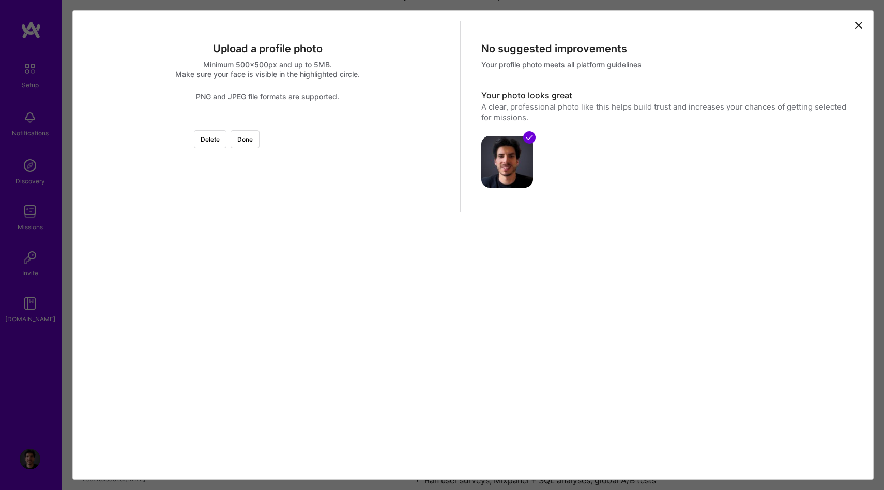
click at [341, 230] on div at bounding box center [423, 277] width 310 height 310
click at [268, 122] on div at bounding box center [268, 122] width 0 height 0
click at [293, 281] on div at bounding box center [419, 304] width 252 height 252
click at [294, 280] on div at bounding box center [420, 289] width 252 height 252
click at [413, 212] on div "Upload a profile photo Minimum 500x500px and up to 5MB. Make sure your face is …" at bounding box center [268, 116] width 385 height 191
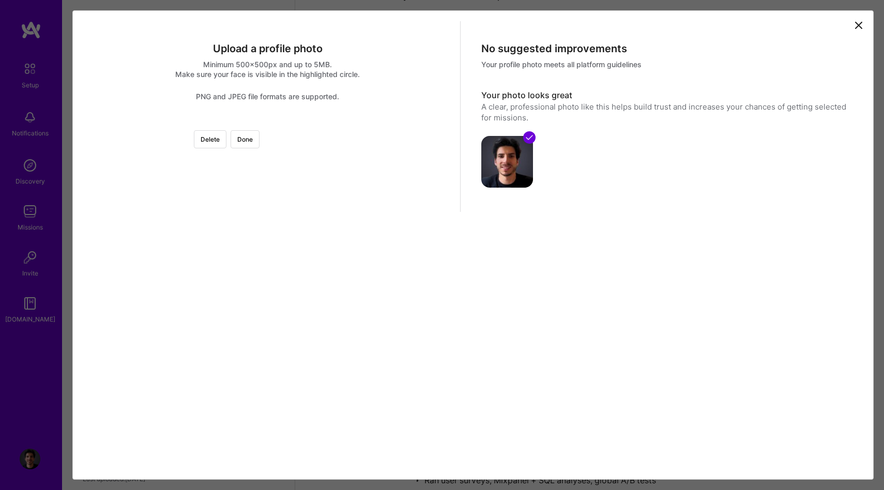
click at [284, 263] on div at bounding box center [418, 294] width 269 height 269
click at [568, 233] on div "No suggested improvements Your profile photo meets all platform guidelines Your…" at bounding box center [666, 127] width 411 height 212
click at [260, 141] on button "Done" at bounding box center [245, 139] width 29 height 18
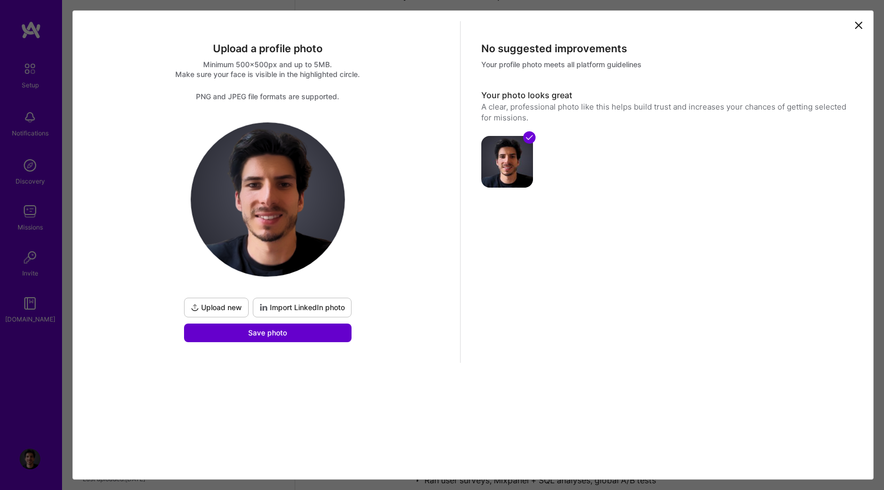
click at [289, 333] on button "Save photo" at bounding box center [268, 333] width 168 height 19
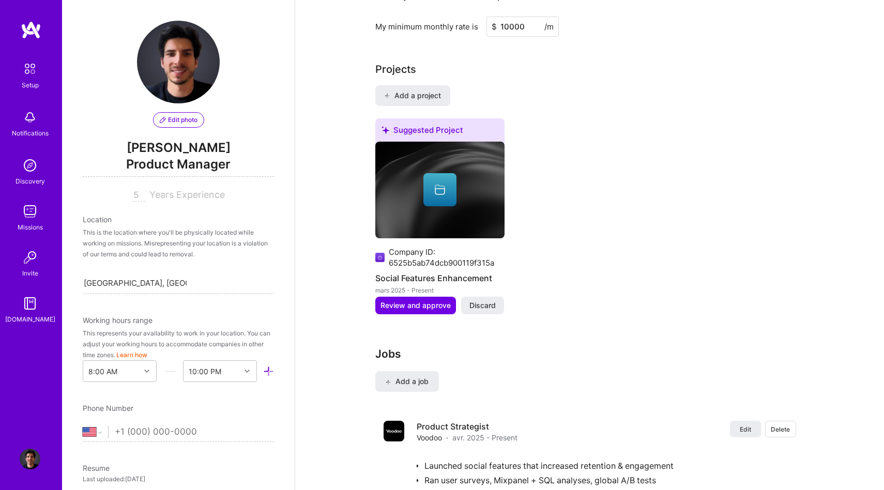
click at [138, 354] on button "Learn how" at bounding box center [131, 355] width 31 height 11
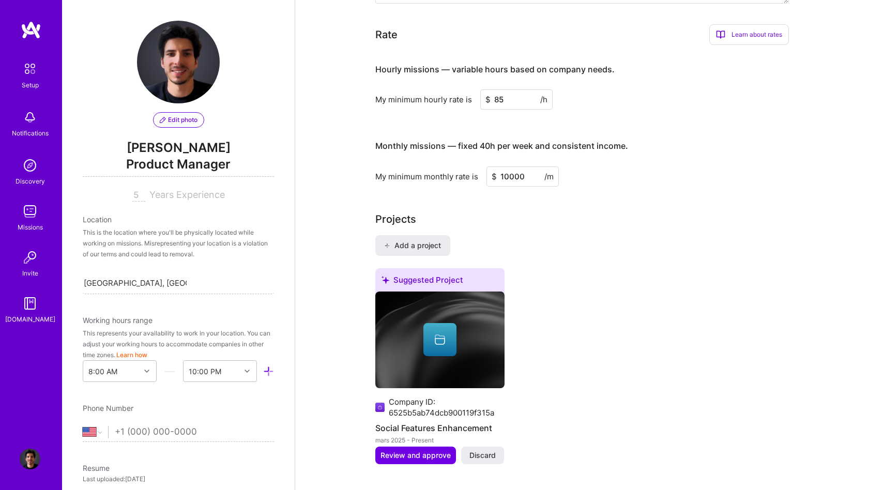
scroll to position [637, 0]
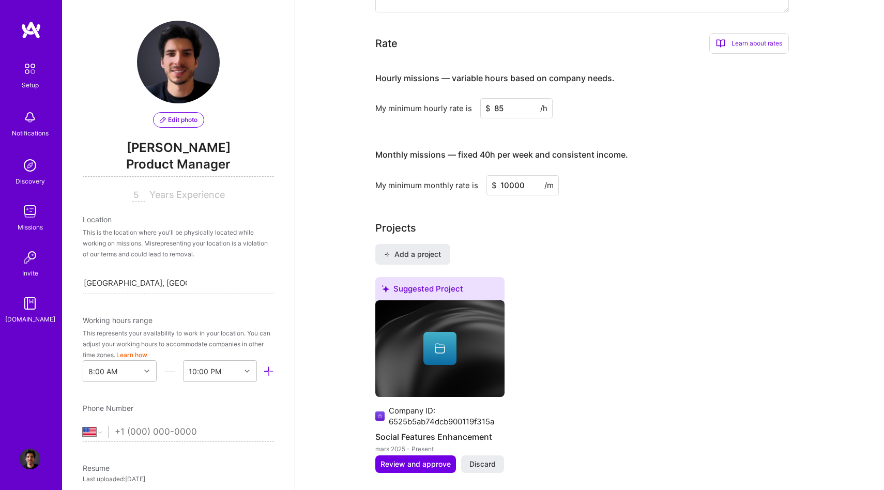
click at [416, 277] on div "Suggested Project" at bounding box center [439, 290] width 129 height 27
click at [374, 404] on div "Complete your profile to take the first step in unlocking full [DOMAIN_NAME] ac…" at bounding box center [589, 415] width 589 height 2021
click at [404, 277] on div "Suggested Project" at bounding box center [439, 290] width 129 height 27
click at [404, 387] on div "Company ID: 6525b5ab74dcb900119f315a Social Features Enhancement mars 2025 - Pr…" at bounding box center [439, 377] width 129 height 155
click at [430, 459] on span "Review and approve" at bounding box center [416, 464] width 70 height 10
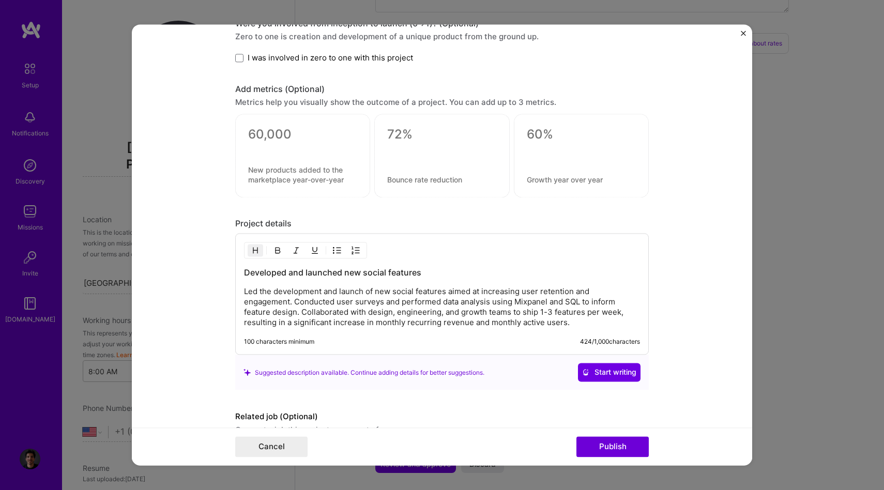
scroll to position [882, 0]
click at [402, 141] on textarea at bounding box center [441, 136] width 109 height 16
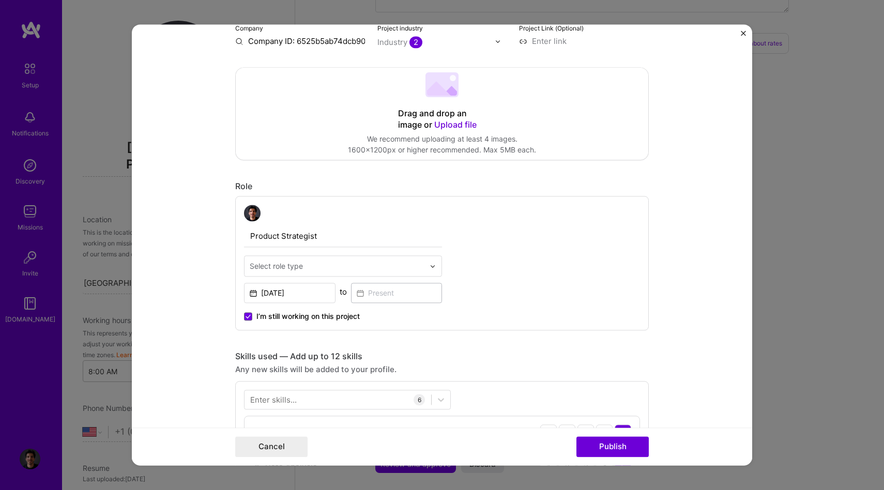
scroll to position [0, 0]
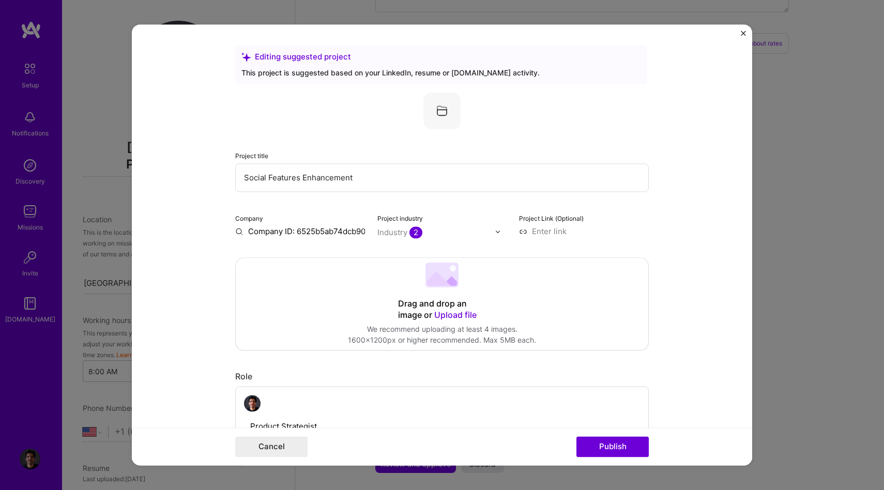
click at [447, 110] on img at bounding box center [442, 110] width 37 height 37
click at [302, 174] on input "Social Features Enhancement" at bounding box center [442, 177] width 414 height 28
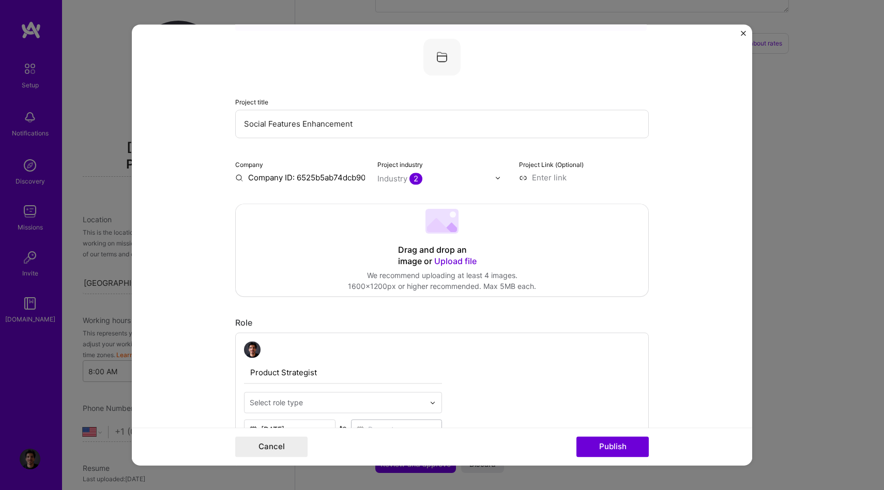
scroll to position [63, 0]
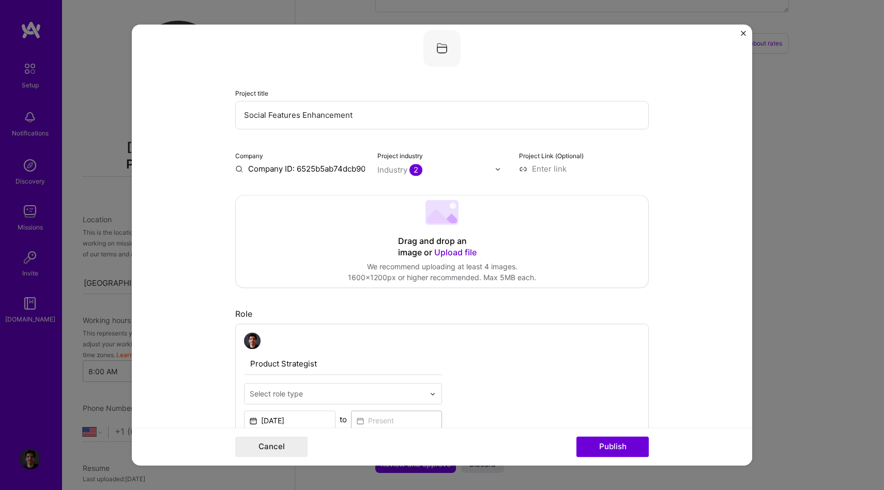
click at [456, 252] on span "Upload file" at bounding box center [455, 252] width 42 height 10
click at [458, 254] on span "Upload file" at bounding box center [455, 252] width 42 height 10
click at [445, 254] on span "Upload file" at bounding box center [455, 252] width 42 height 10
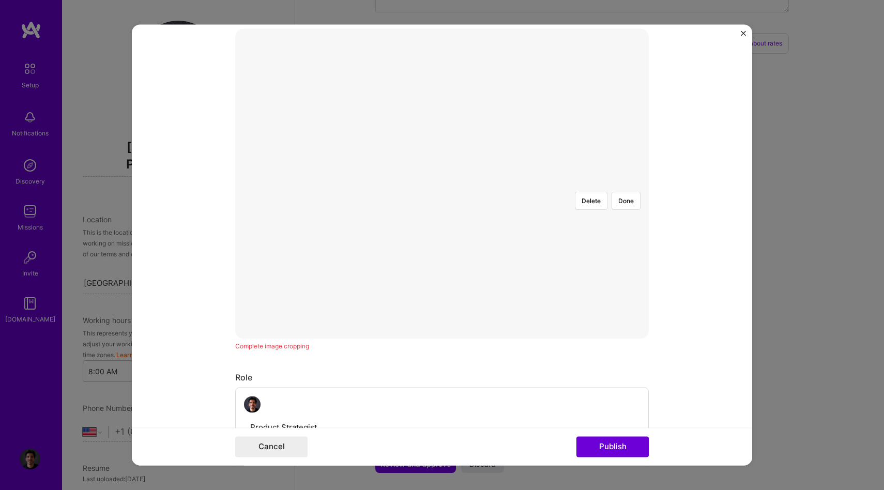
scroll to position [207, 0]
click at [502, 232] on div at bounding box center [600, 322] width 311 height 234
click at [631, 214] on button "Done" at bounding box center [626, 223] width 29 height 18
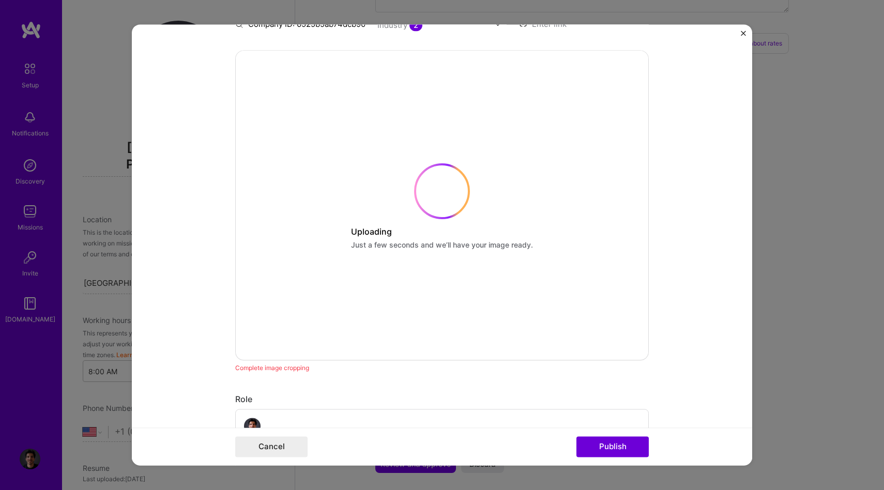
scroll to position [458, 0]
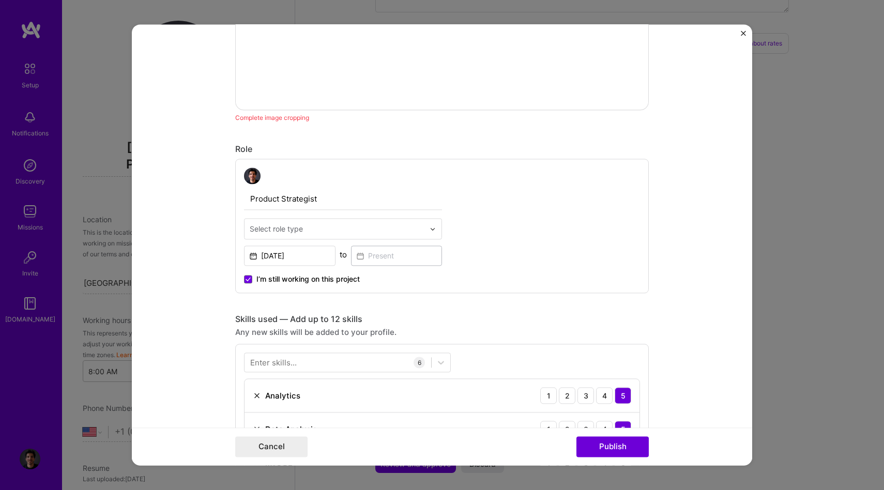
click at [287, 204] on input "Product Strategist" at bounding box center [343, 199] width 198 height 22
click at [291, 184] on div at bounding box center [343, 176] width 198 height 17
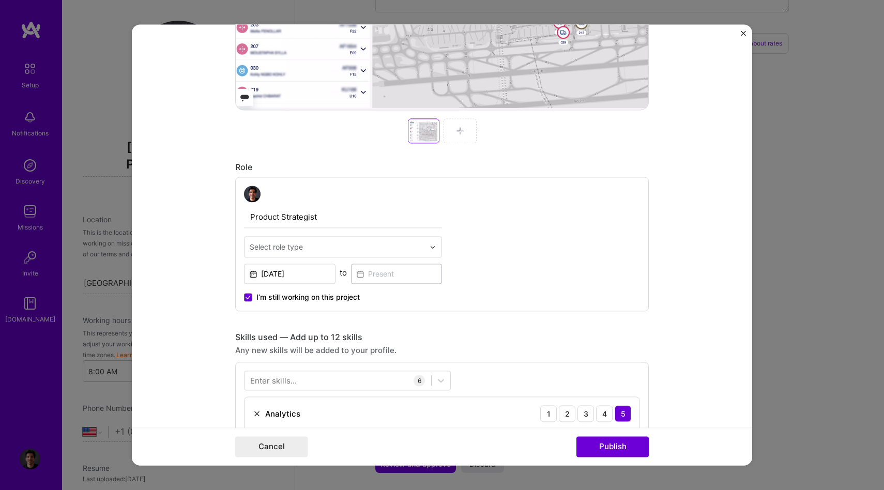
click at [291, 222] on input "Product Strategist" at bounding box center [343, 217] width 198 height 22
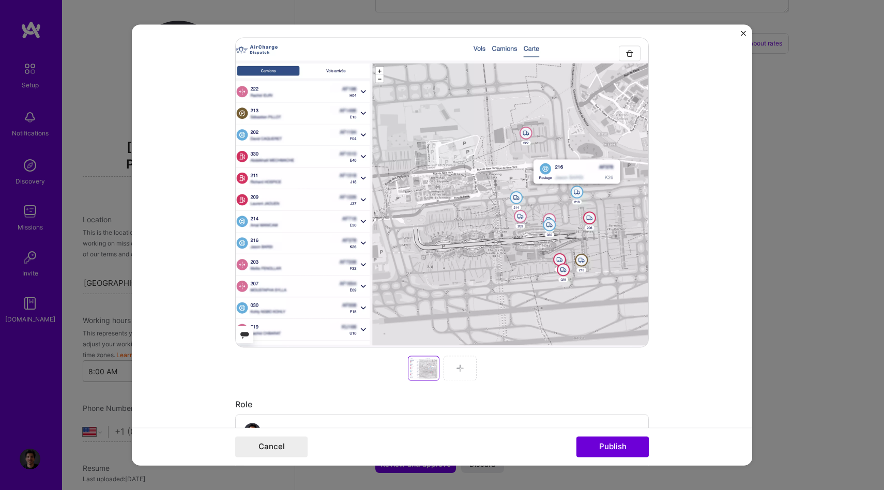
scroll to position [221, 0]
type input "Product Manager/Product Designer"
click at [458, 368] on img at bounding box center [460, 368] width 8 height 8
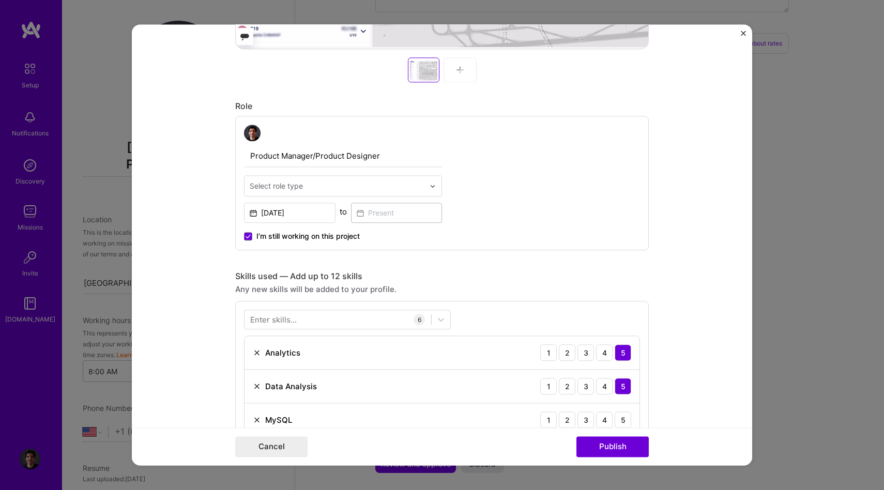
scroll to position [509, 0]
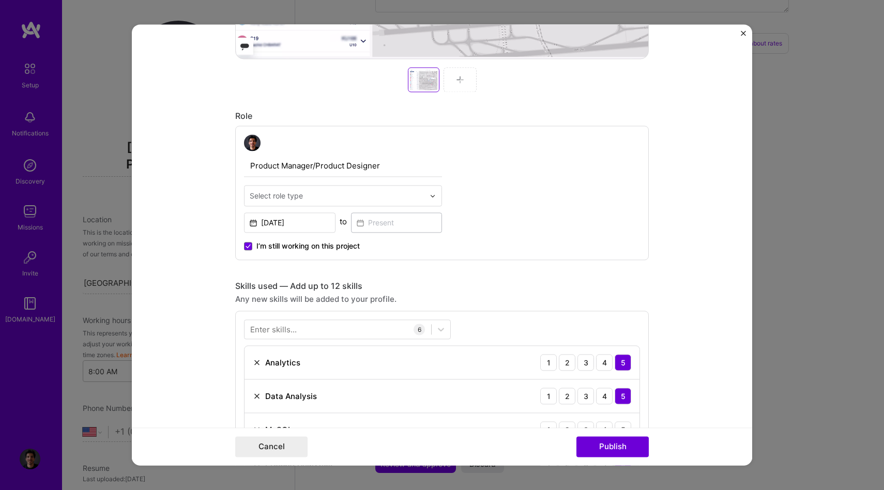
click at [274, 196] on div "Select role type" at bounding box center [276, 195] width 53 height 11
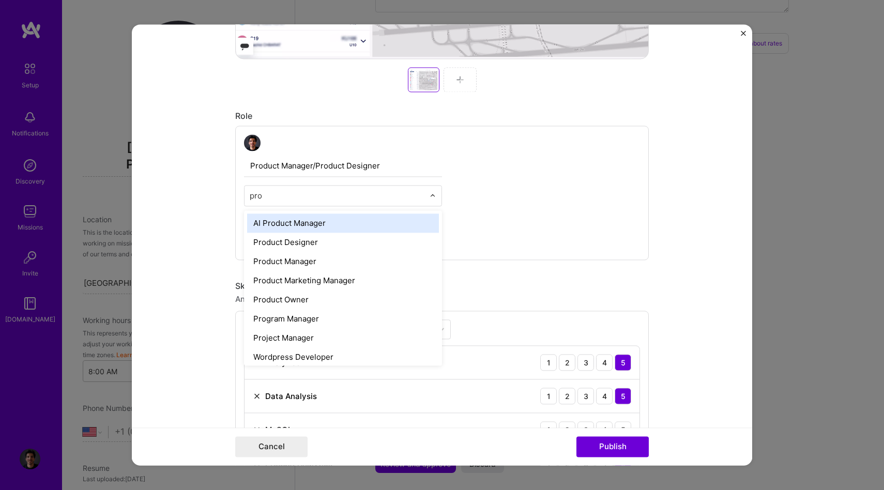
type input "prod"
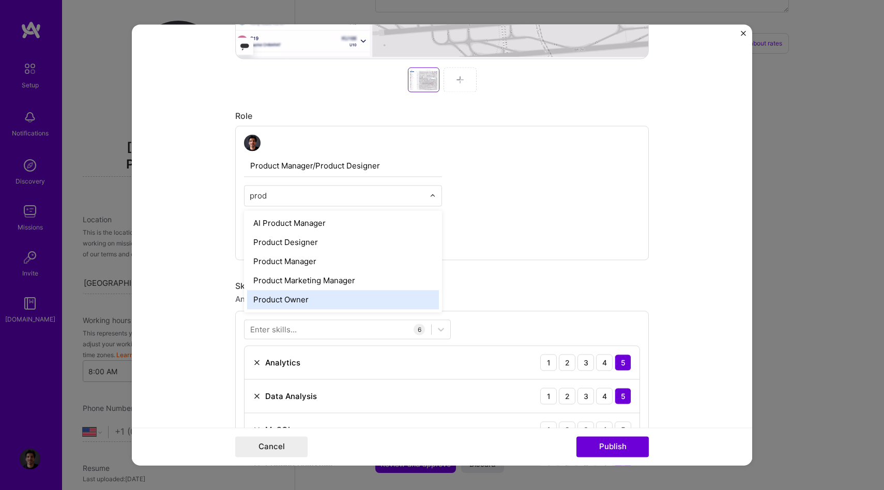
click at [378, 304] on div "Product Owner" at bounding box center [343, 299] width 192 height 19
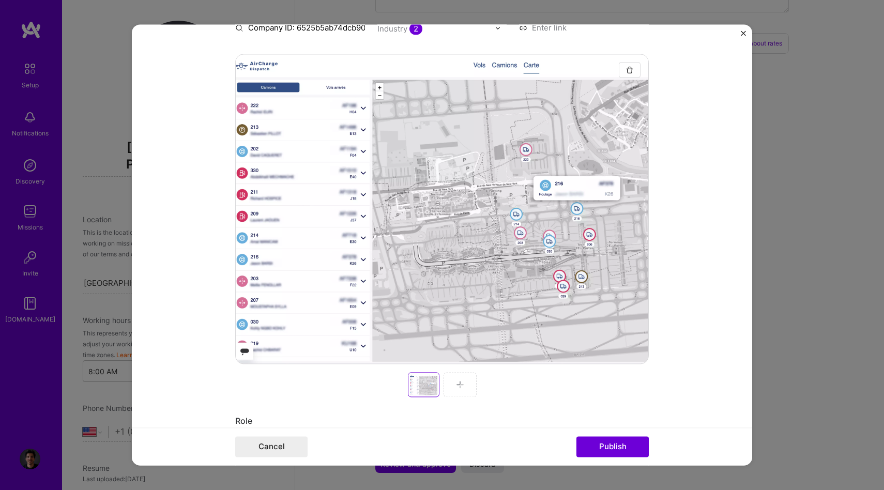
scroll to position [0, 0]
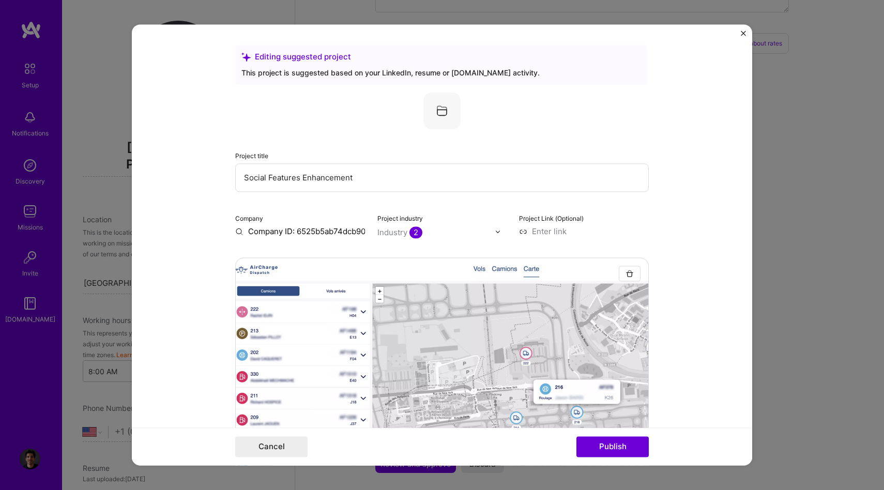
click at [393, 177] on input "Social Features Enhancement" at bounding box center [442, 177] width 414 height 28
click at [331, 234] on input "Company ID: 6525b5ab74dcb900119f315a" at bounding box center [300, 231] width 130 height 11
click at [315, 233] on input "Company ID: 6525b5ab74dcb900119f315a" at bounding box center [300, 231] width 130 height 11
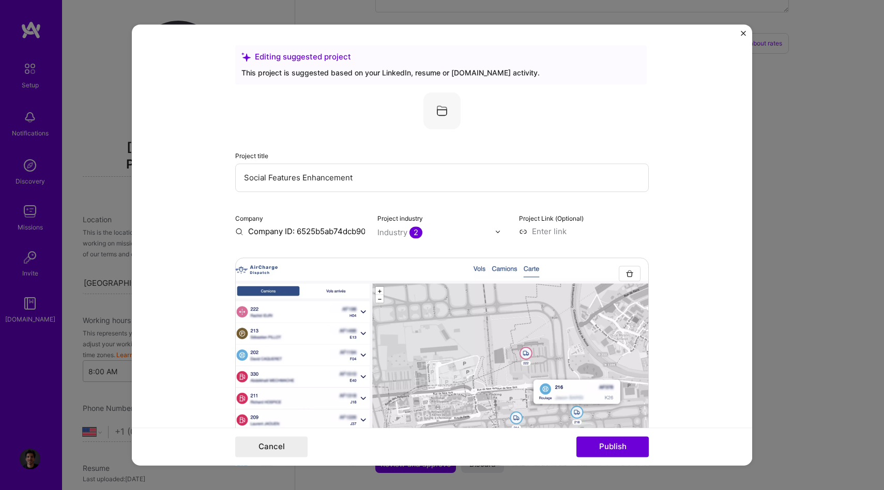
click at [315, 233] on input "Company ID: 6525b5ab74dcb900119f315a" at bounding box center [300, 231] width 130 height 11
type input "V"
type input "W"
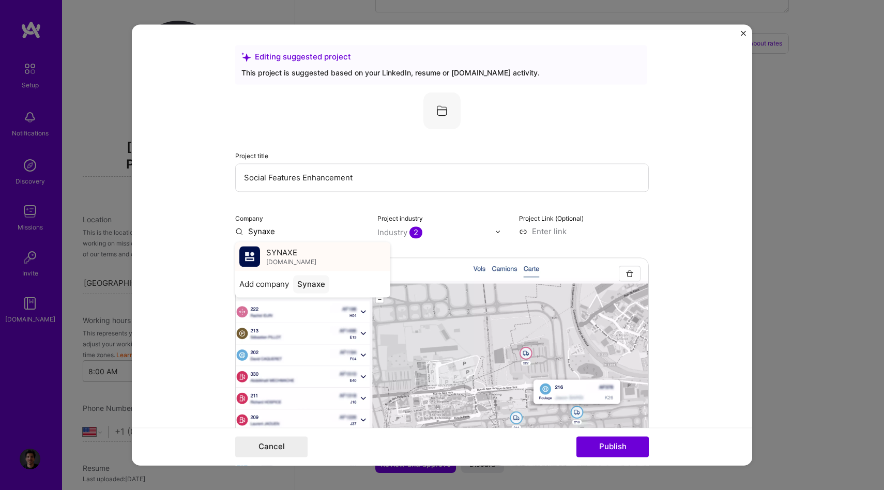
click at [361, 257] on div "SYNAXE [DOMAIN_NAME]" at bounding box center [312, 256] width 155 height 29
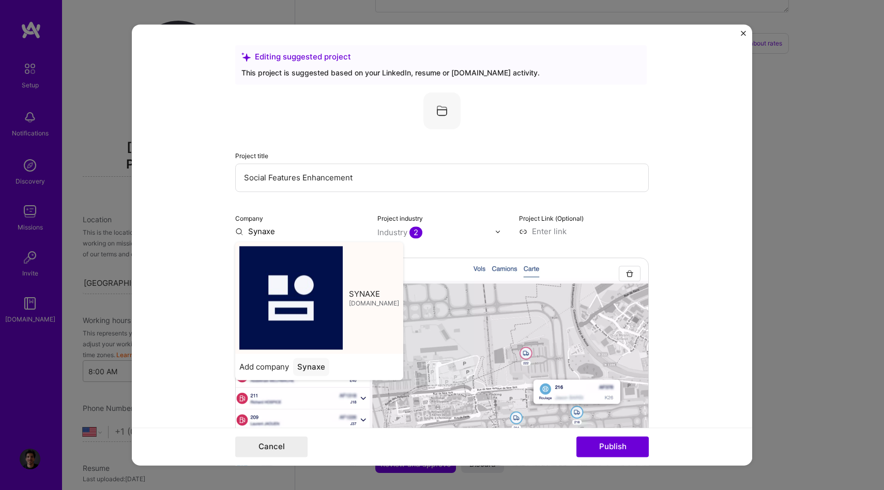
type input "SYNAXE"
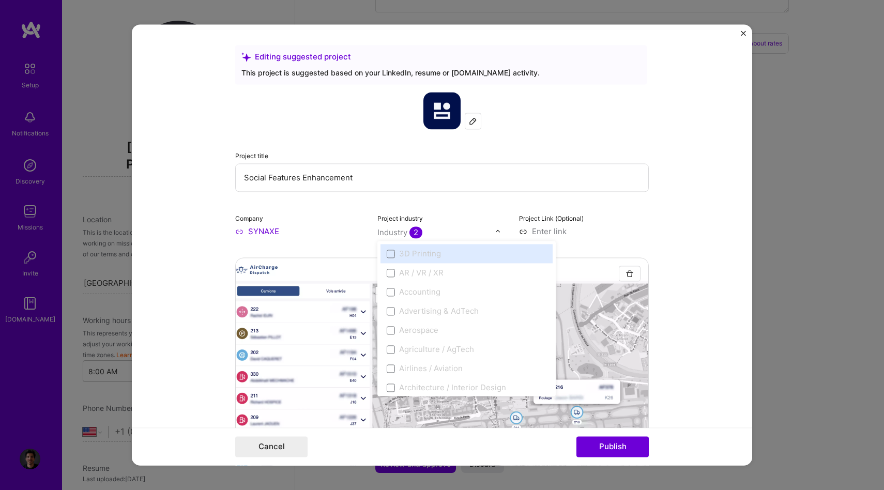
click at [399, 235] on div "Industry 2" at bounding box center [400, 232] width 45 height 11
click at [469, 227] on div at bounding box center [437, 232] width 118 height 13
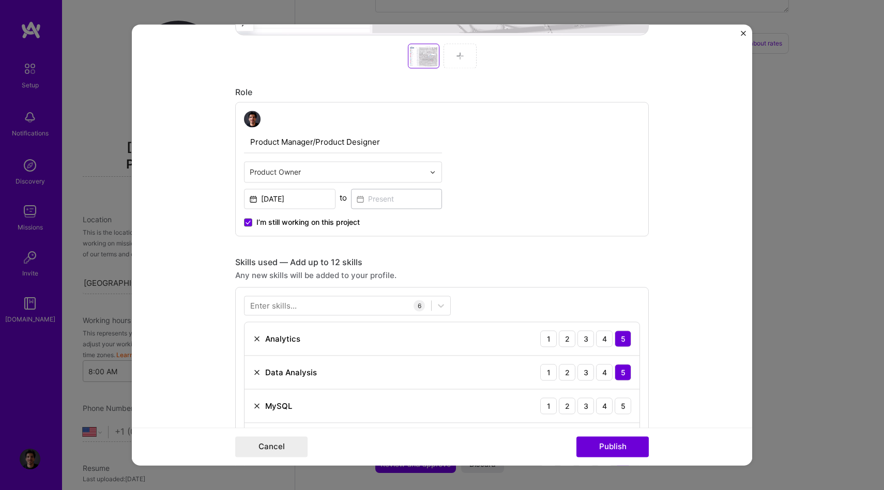
scroll to position [534, 0]
click at [294, 218] on span "I’m still working on this project" at bounding box center [308, 221] width 103 height 10
click at [0, 0] on input "I’m still working on this project" at bounding box center [0, 0] width 0 height 0
click at [308, 201] on input "[DATE]" at bounding box center [290, 198] width 92 height 20
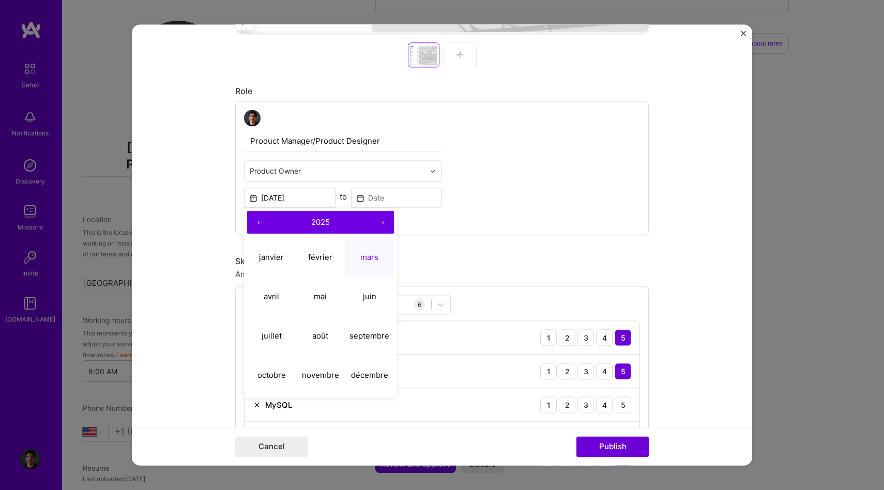
click at [261, 224] on button "‹" at bounding box center [258, 222] width 23 height 23
click at [315, 334] on abbr "août" at bounding box center [320, 336] width 16 height 10
type input "[DATE]"
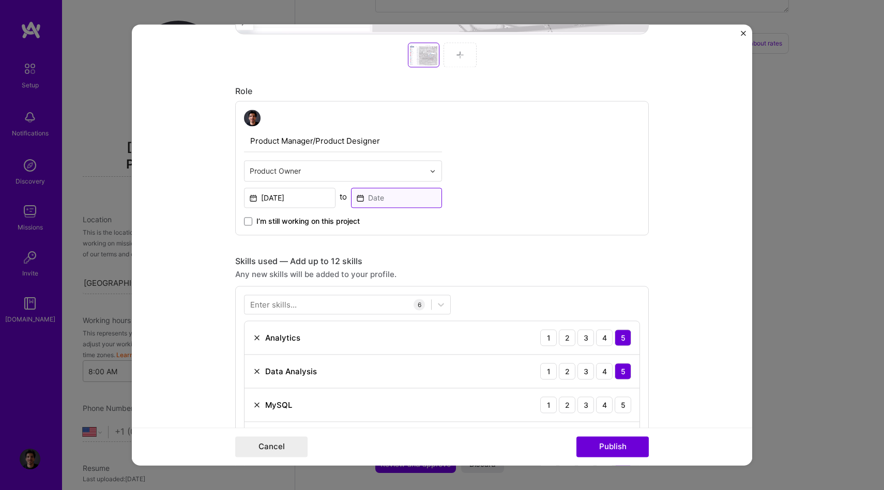
click at [380, 202] on input at bounding box center [397, 198] width 92 height 20
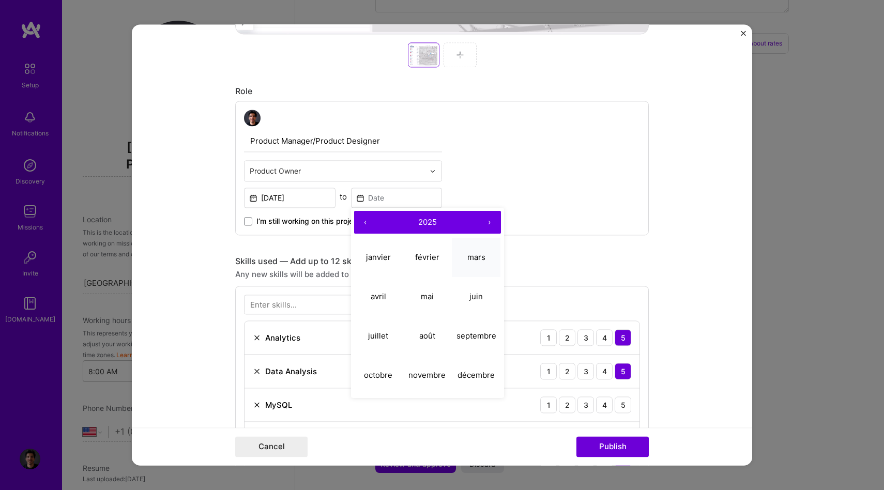
click at [489, 253] on button "mars" at bounding box center [476, 257] width 49 height 39
type input "[DATE]"
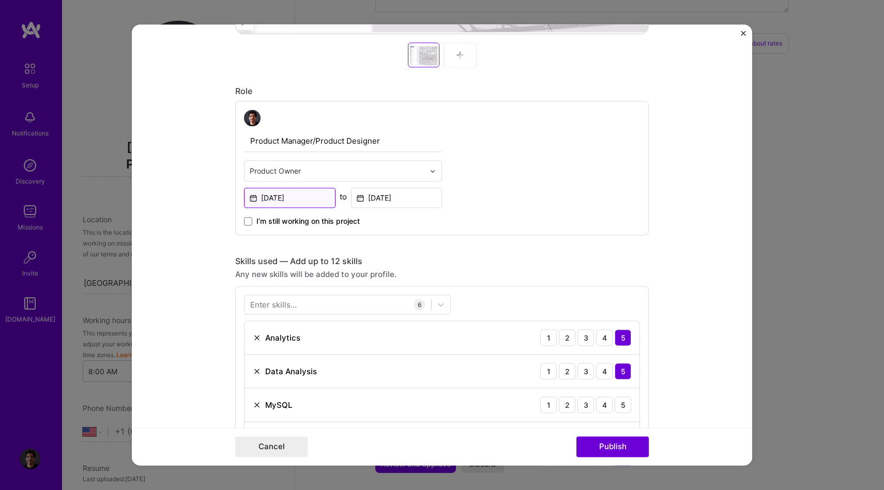
click at [274, 197] on input "[DATE]" at bounding box center [290, 198] width 92 height 20
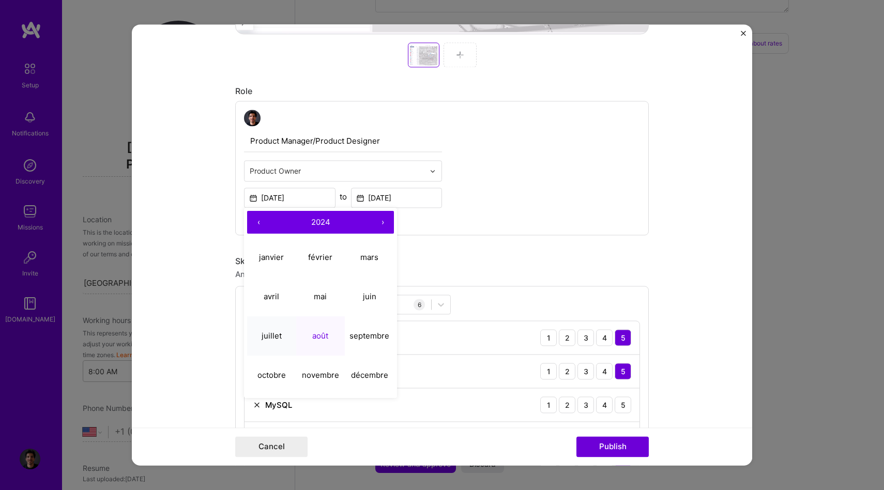
click at [274, 337] on abbr "juillet" at bounding box center [272, 336] width 20 height 10
type input "[DATE]"
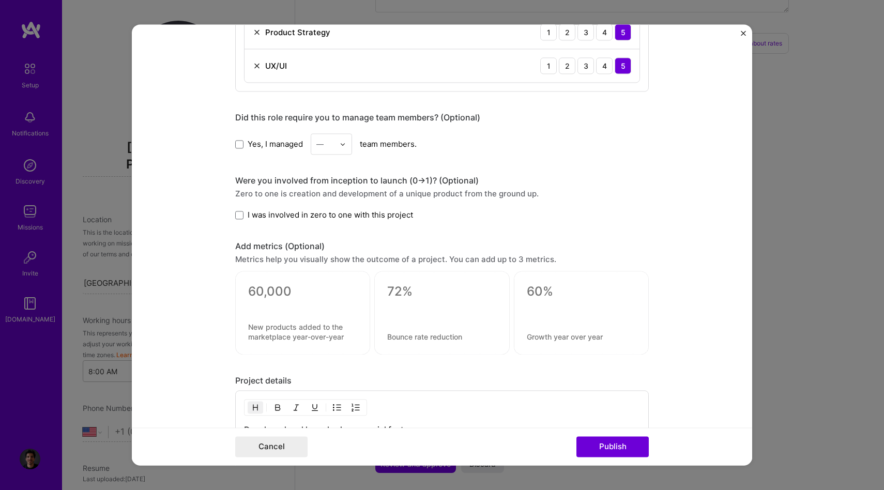
scroll to position [978, 0]
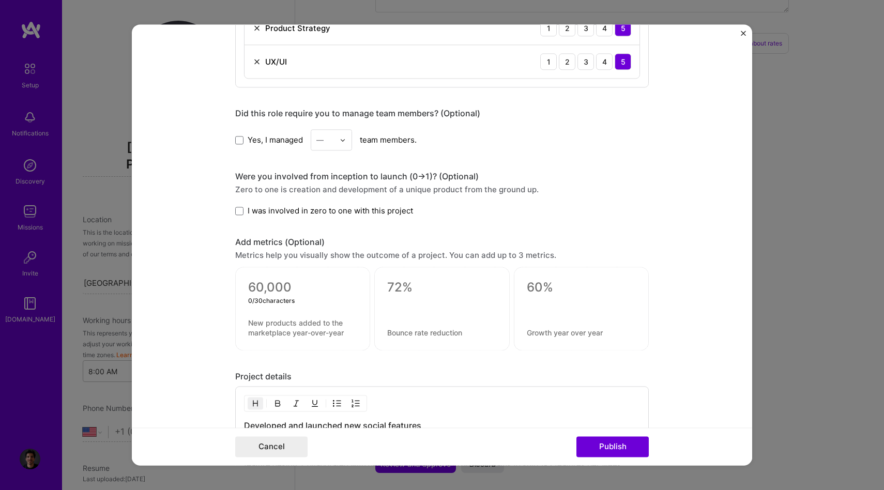
click at [275, 289] on textarea at bounding box center [302, 288] width 109 height 16
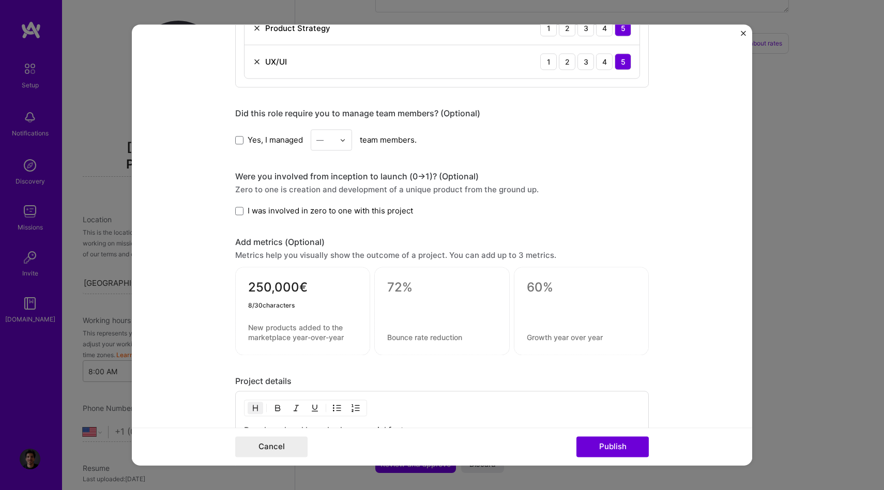
type textarea "250,000€"
click at [275, 327] on textarea at bounding box center [302, 333] width 109 height 20
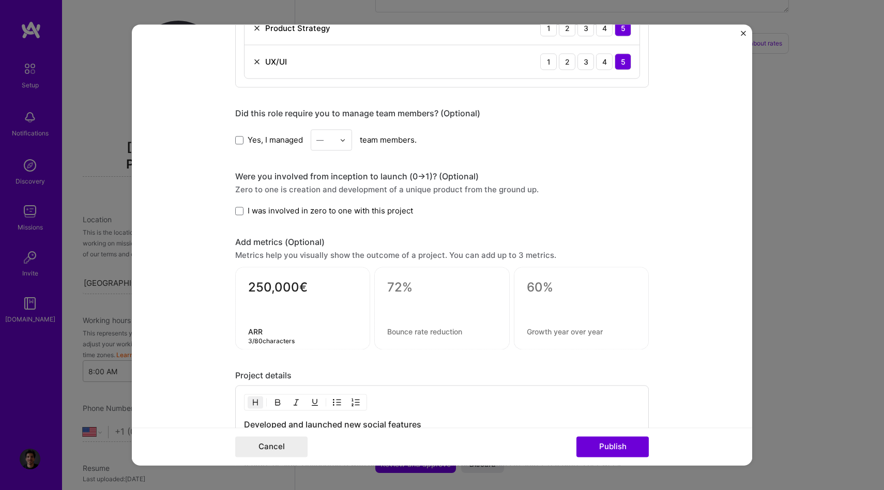
type textarea "ARR"
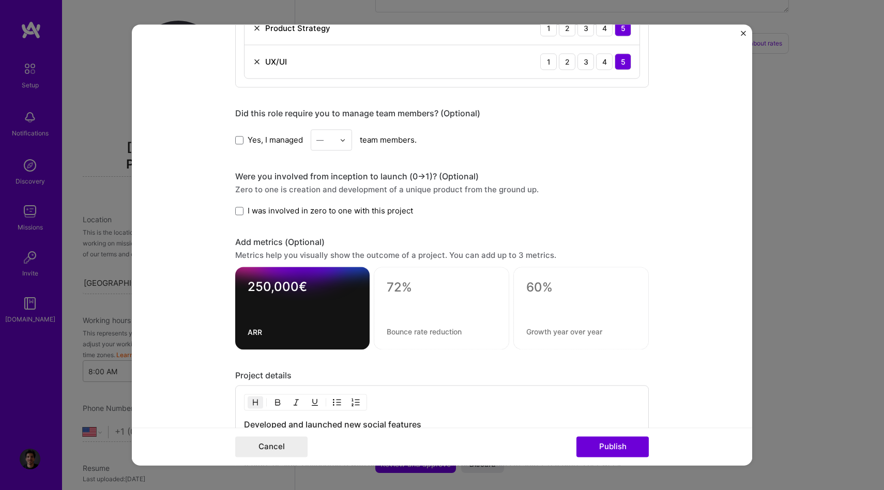
click at [399, 289] on textarea at bounding box center [442, 288] width 110 height 16
type textarea "+25%"
click at [402, 329] on textarea at bounding box center [442, 332] width 110 height 10
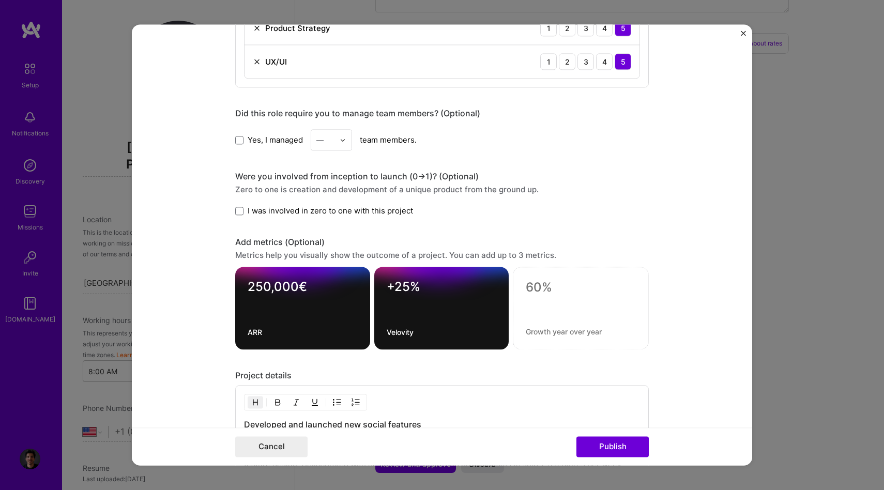
click at [405, 334] on textarea "Velovity" at bounding box center [442, 333] width 110 height 10
type textarea "Velocity"
click at [553, 336] on div at bounding box center [581, 308] width 136 height 83
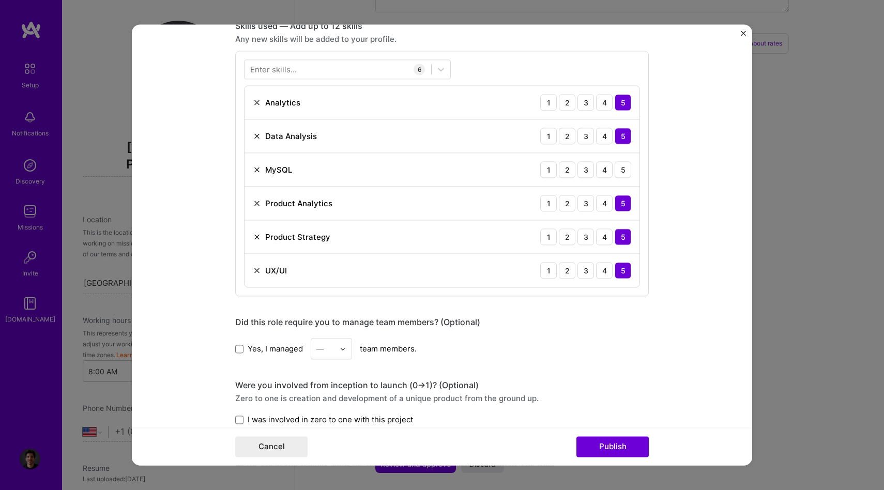
scroll to position [769, 0]
click at [289, 73] on div "Enter skills..." at bounding box center [273, 70] width 47 height 11
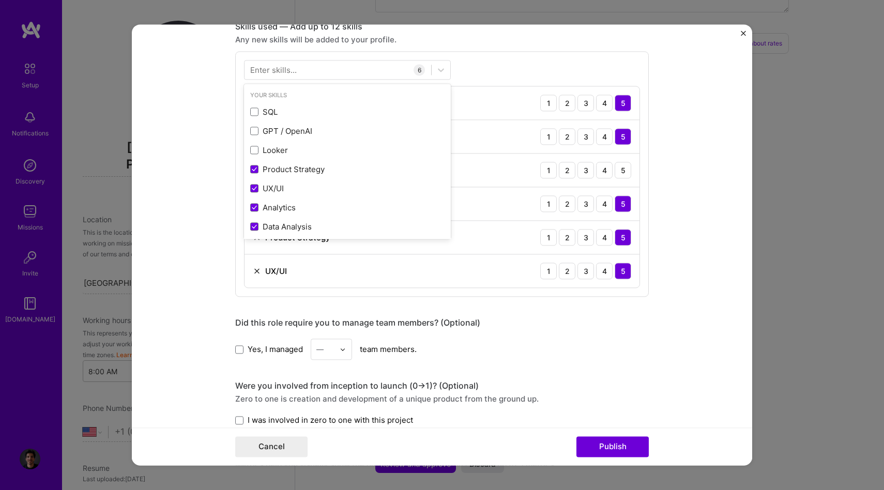
click at [280, 76] on div "Enter skills..." at bounding box center [273, 70] width 47 height 11
click at [268, 68] on div "Enter skills..." at bounding box center [273, 70] width 47 height 11
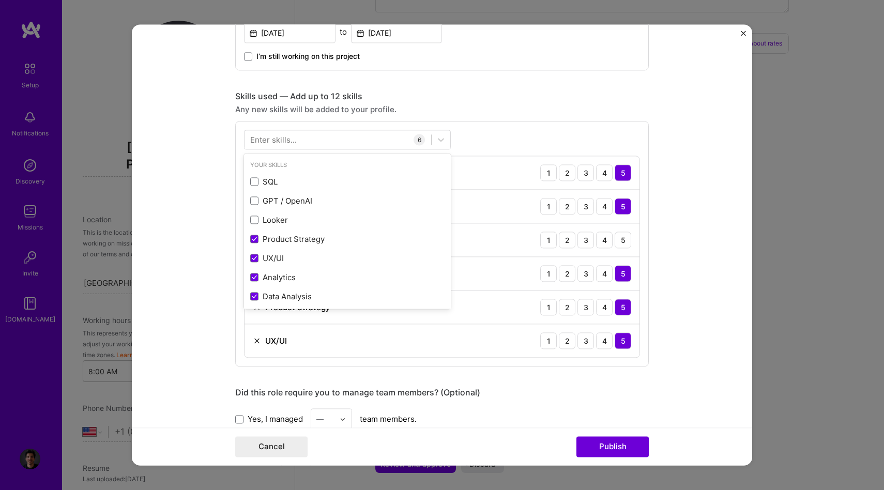
scroll to position [680, 0]
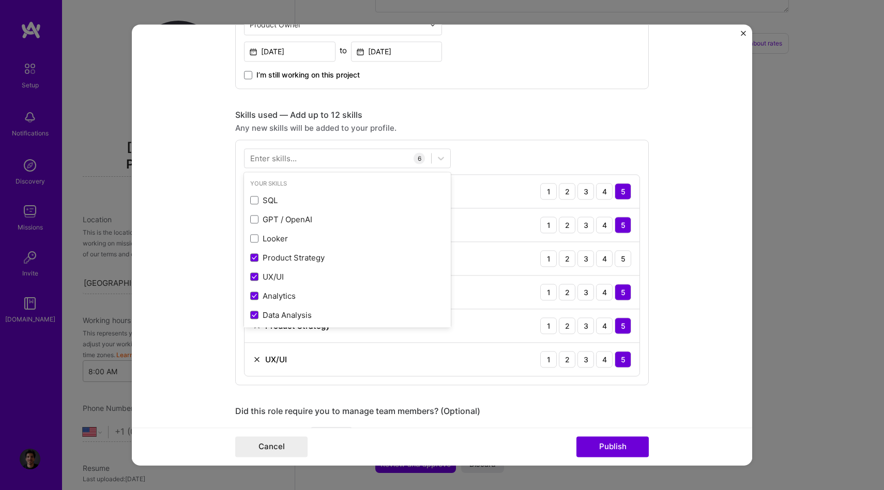
click at [505, 127] on div "Any new skills will be added to your profile." at bounding box center [442, 128] width 414 height 11
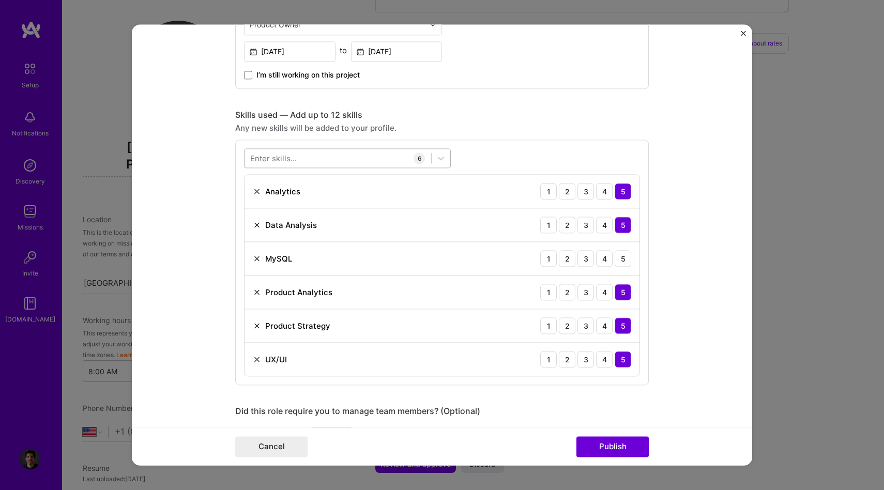
click at [378, 163] on div at bounding box center [338, 158] width 187 height 17
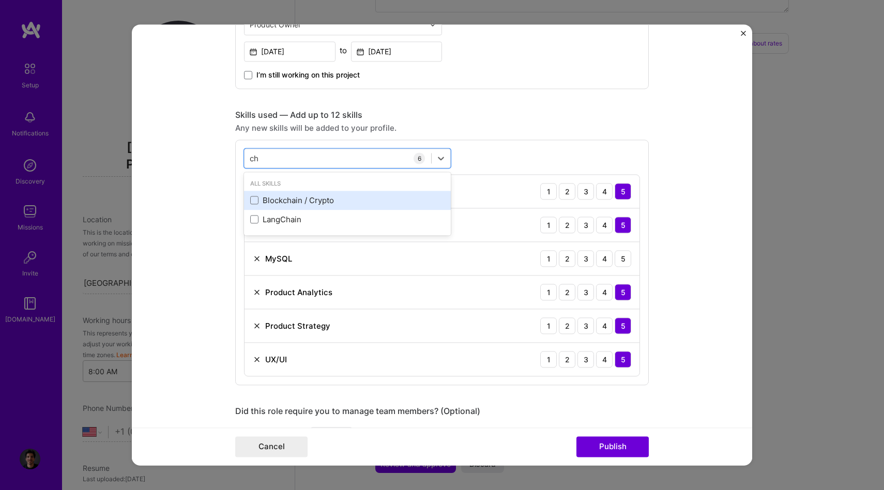
type input "c"
click at [272, 202] on div "Jira" at bounding box center [347, 200] width 194 height 11
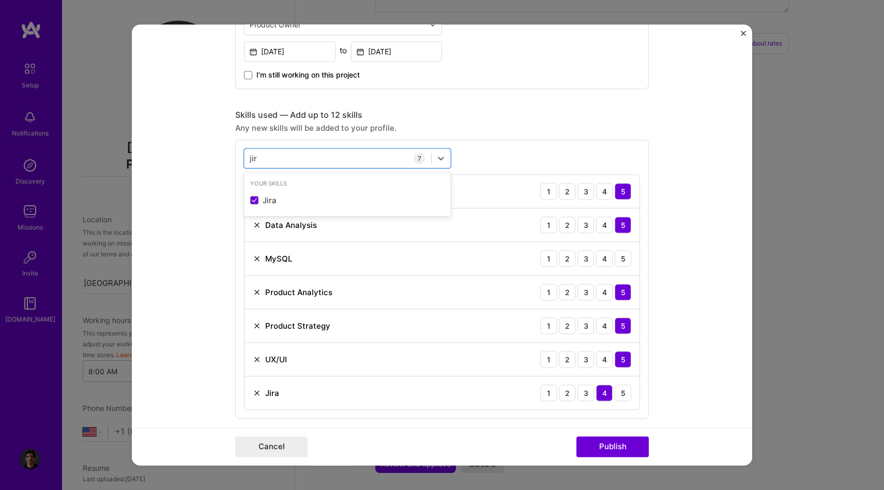
click at [468, 150] on div "option Jira, selected. option Jira selected, 0 of 2. 1 result available for sea…" at bounding box center [442, 279] width 414 height 279
click at [312, 158] on div "jir jir" at bounding box center [338, 158] width 187 height 17
type input "j"
click at [265, 197] on div "Figma" at bounding box center [347, 200] width 194 height 11
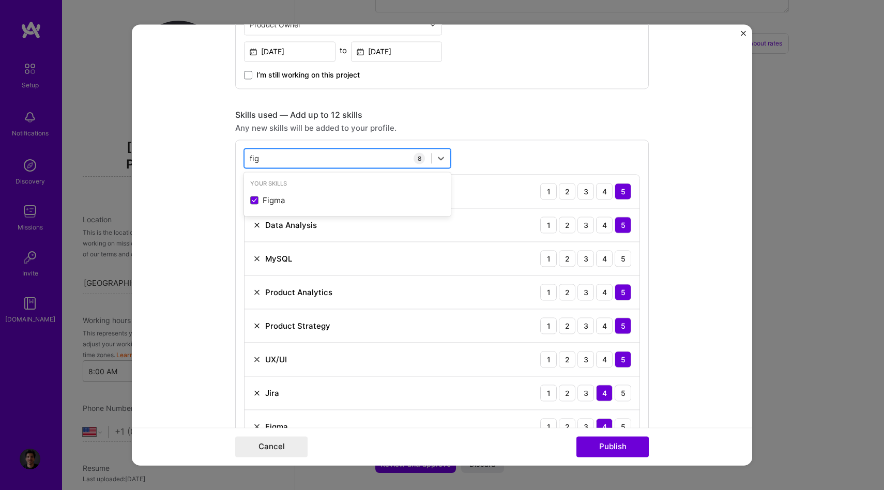
click at [267, 154] on div "fig fig" at bounding box center [338, 158] width 187 height 17
type input "f"
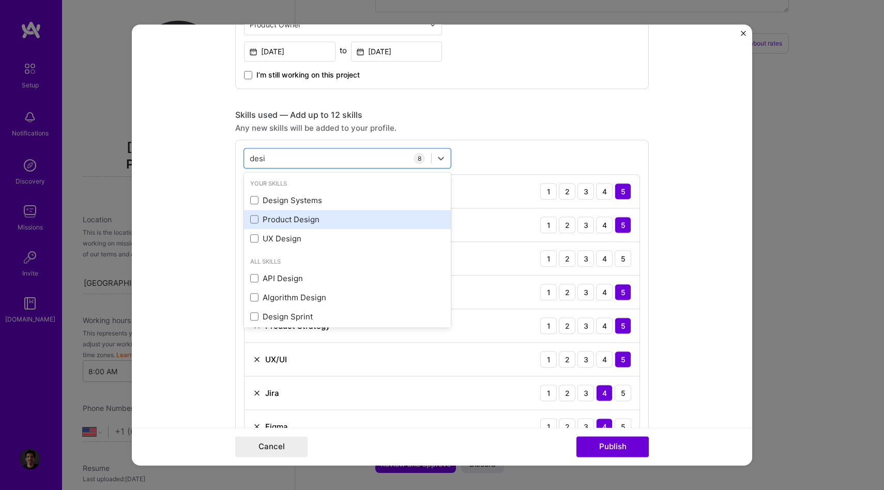
click at [277, 221] on div "Product Design" at bounding box center [347, 219] width 194 height 11
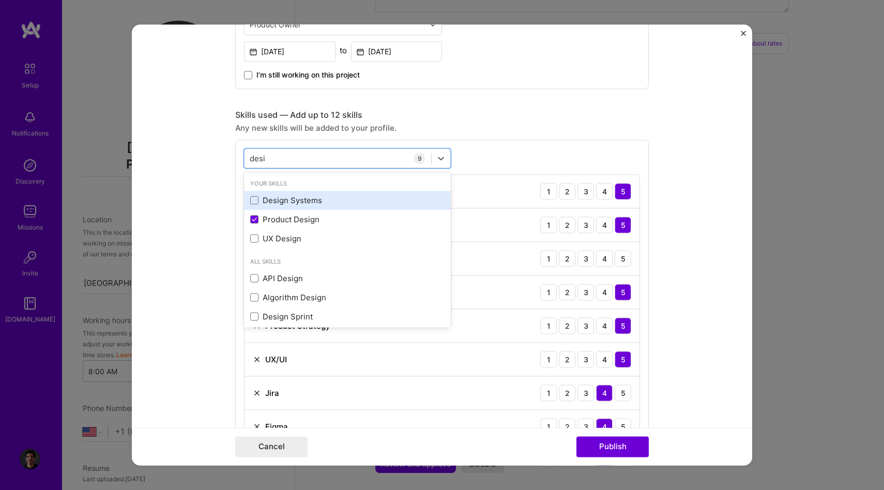
click at [277, 201] on div "Design Systems" at bounding box center [347, 200] width 194 height 11
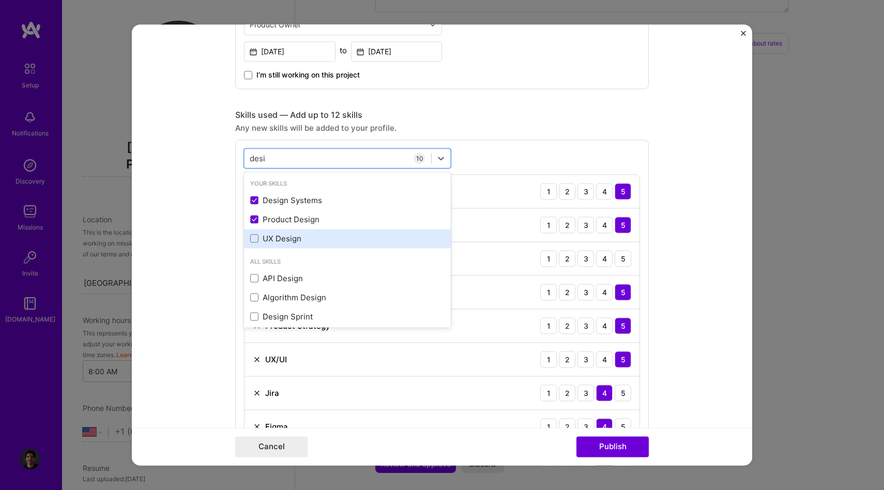
click at [312, 247] on div "UX Design" at bounding box center [347, 238] width 207 height 19
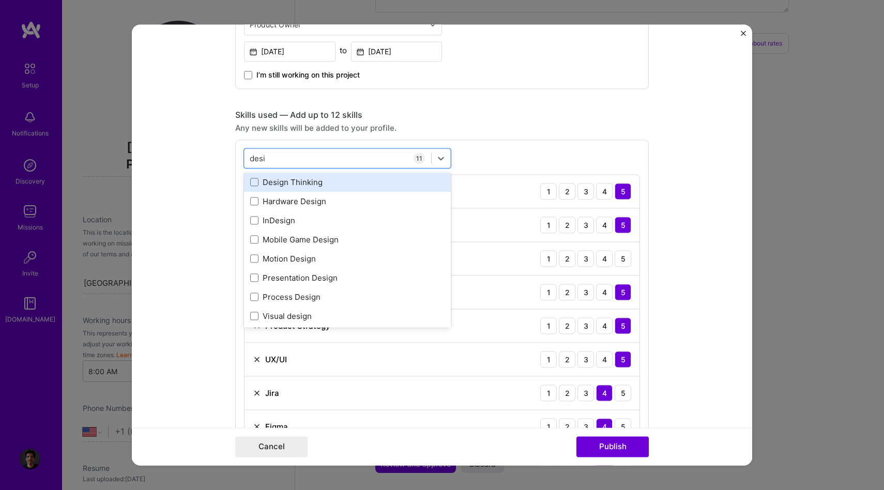
scroll to position [154, 0]
type input "desi"
click at [535, 157] on div "option UX Design, selected. option Design Thinking focused, 0 of 2. 15 results …" at bounding box center [442, 347] width 414 height 414
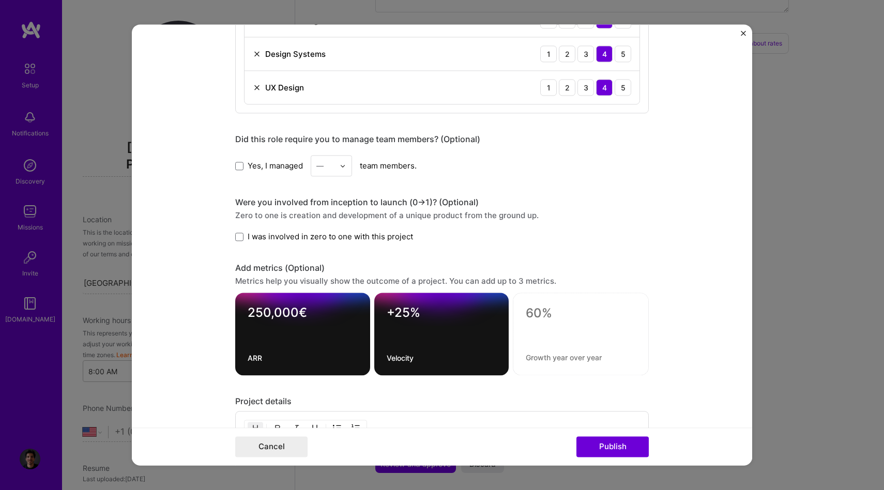
scroll to position [1122, 0]
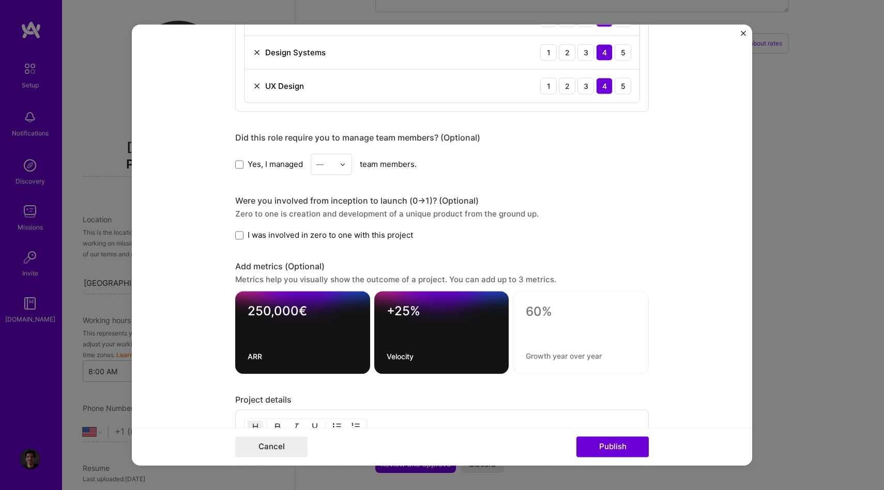
click at [538, 310] on textarea at bounding box center [581, 313] width 110 height 16
type textarea "5"
type textarea "+5%"
click at [543, 358] on textarea at bounding box center [581, 357] width 110 height 10
type textarea "NPS"
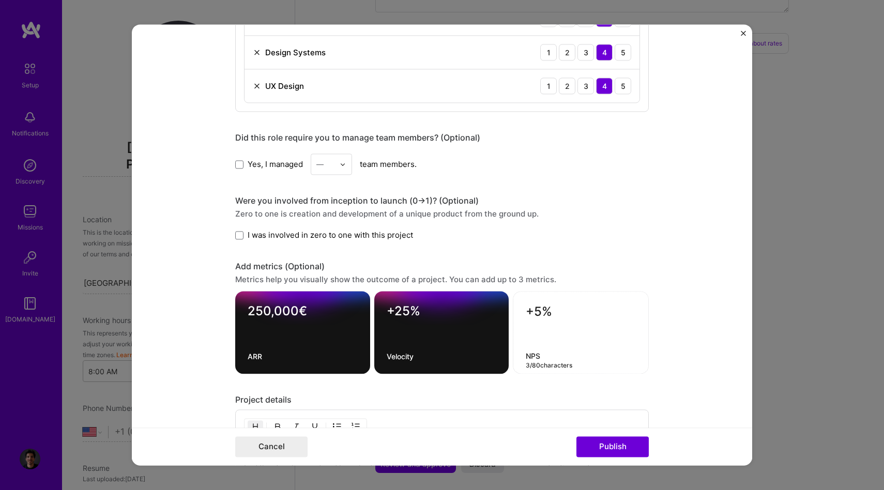
click at [662, 224] on form "Editing suggested project This project is suggested based on your LinkedIn, res…" at bounding box center [442, 244] width 621 height 441
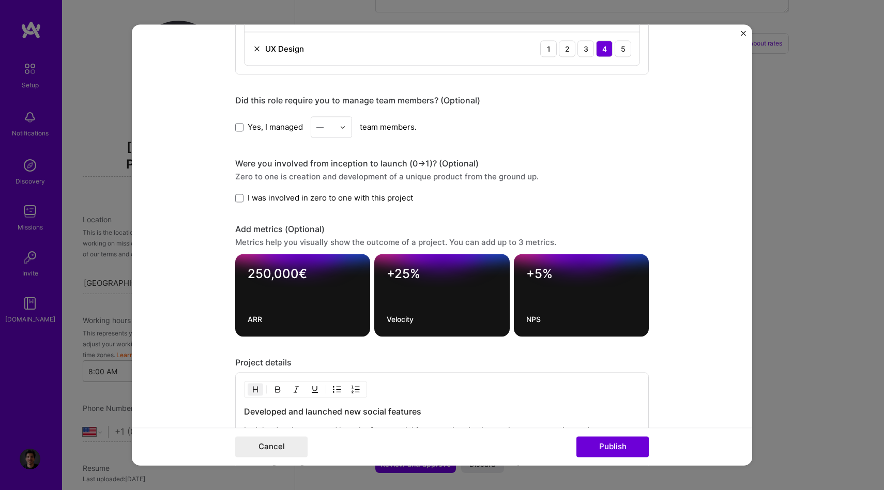
scroll to position [1156, 0]
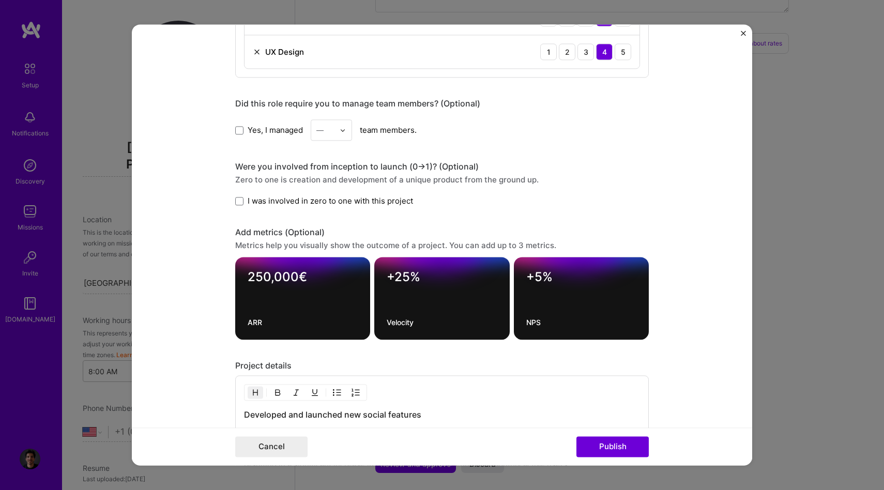
click at [249, 280] on textarea "250,000€" at bounding box center [303, 280] width 110 height 20
click at [675, 203] on form "Editing suggested project This project is suggested based on your LinkedIn, res…" at bounding box center [442, 244] width 621 height 441
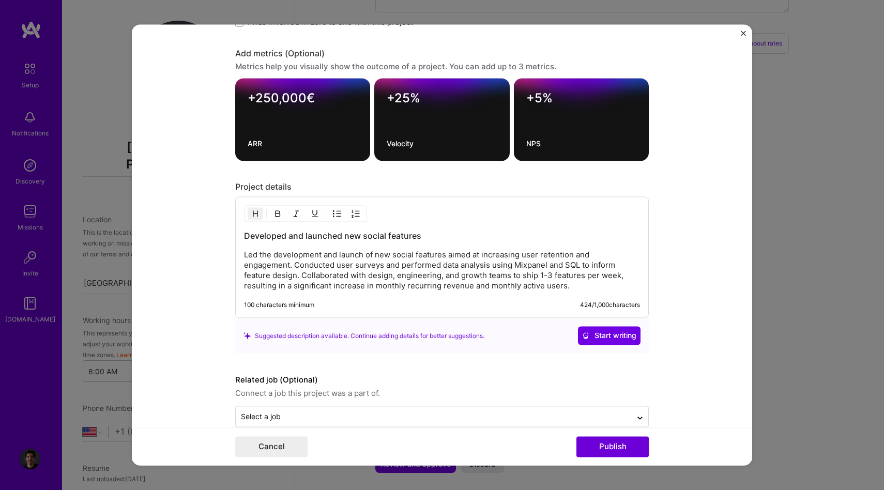
scroll to position [1354, 0]
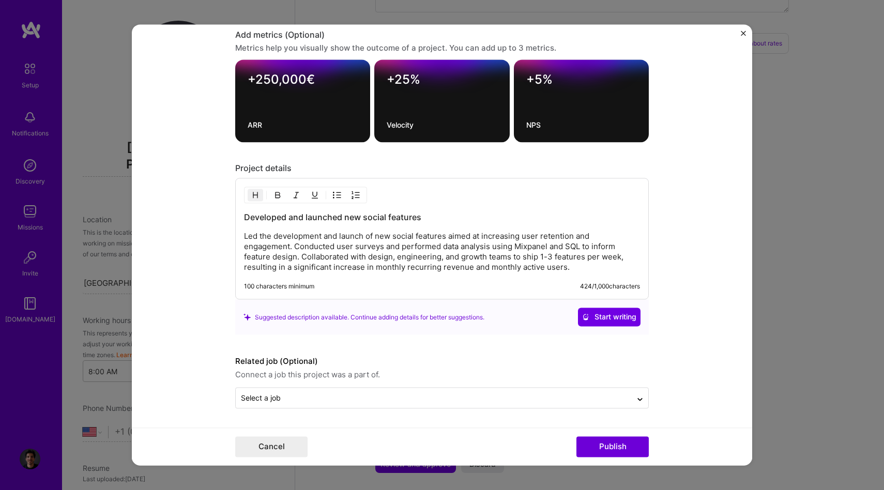
click at [444, 252] on p "Led the development and launch of new social features aimed at increasing user …" at bounding box center [442, 252] width 396 height 41
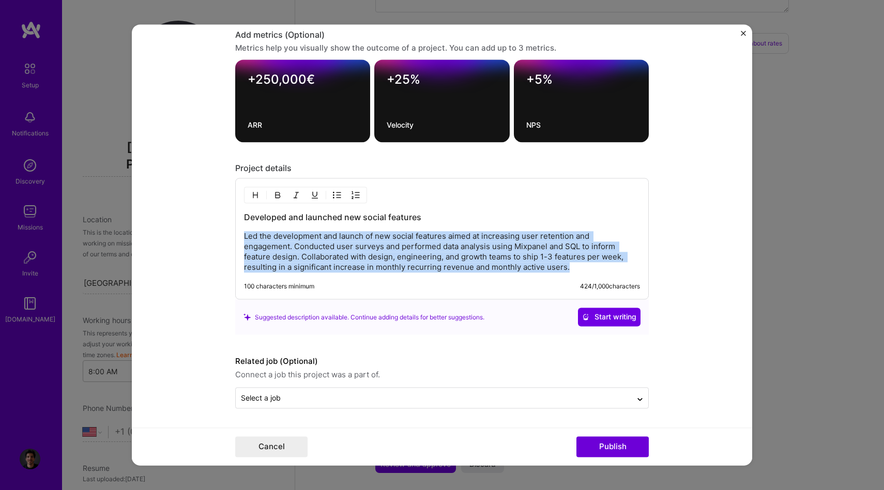
click at [444, 252] on p "Led the development and launch of new social features aimed at increasing user …" at bounding box center [442, 252] width 396 height 41
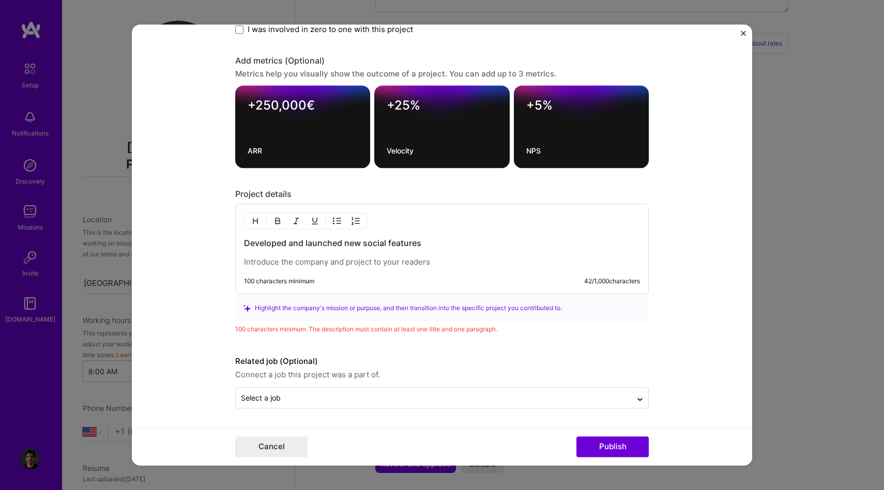
scroll to position [1328, 0]
click at [295, 307] on div "Highlight the company's mission or purpose, and then transition into the specif…" at bounding box center [442, 308] width 397 height 11
click at [313, 262] on p at bounding box center [442, 263] width 396 height 10
click at [369, 247] on h3 "Developed and launched new social features" at bounding box center [442, 243] width 396 height 11
click at [369, 255] on div "Developed and launched new social features" at bounding box center [442, 253] width 396 height 30
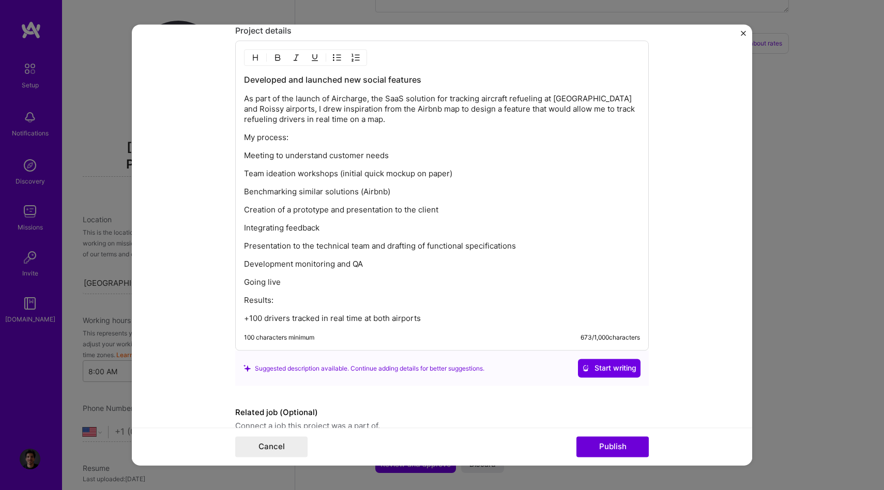
scroll to position [1498, 0]
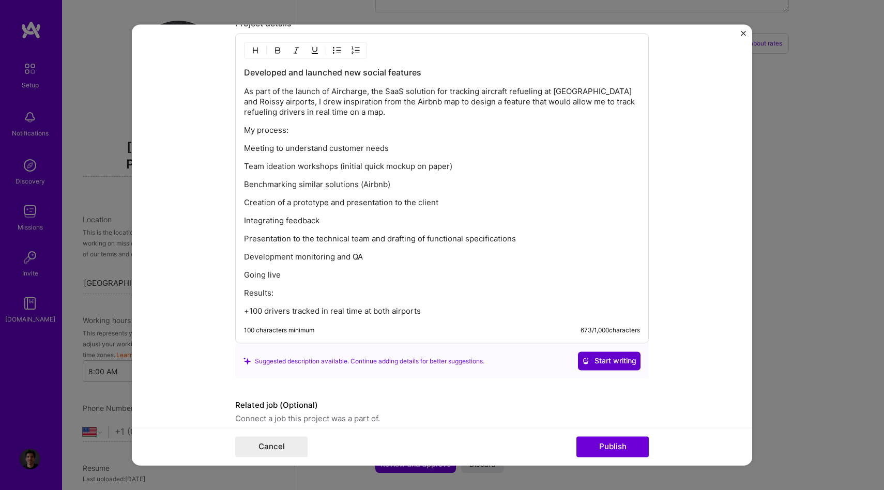
click at [606, 362] on span "Start writing" at bounding box center [609, 361] width 54 height 10
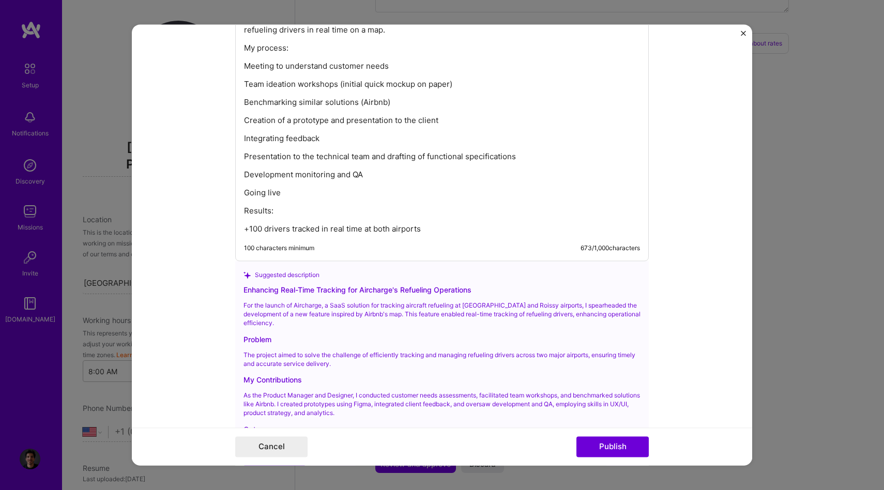
scroll to position [1651, 0]
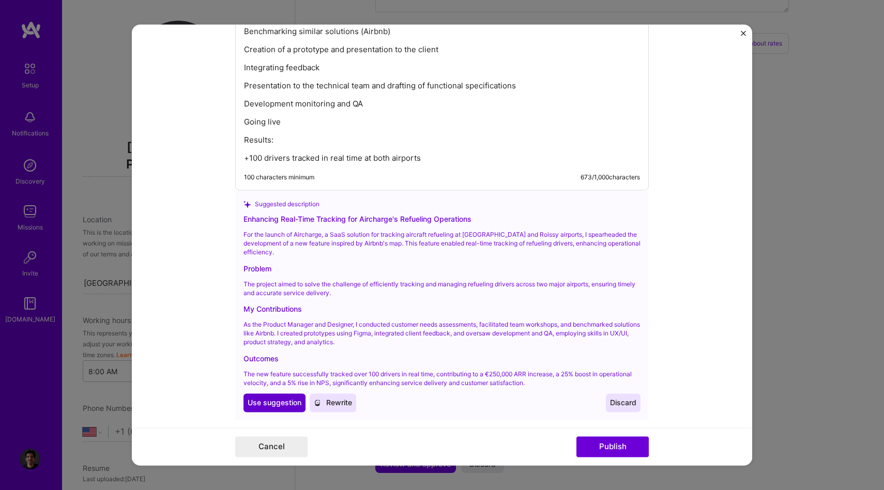
click at [279, 398] on span "Use suggestion" at bounding box center [275, 403] width 54 height 10
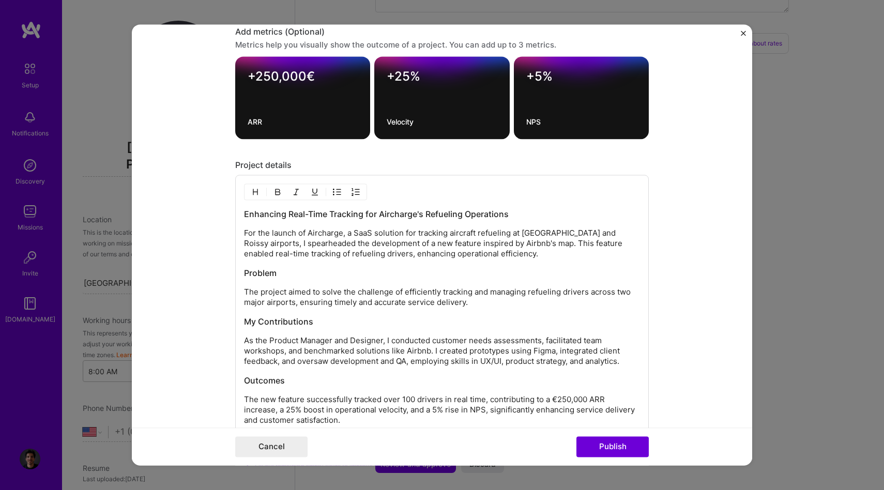
scroll to position [1335, 0]
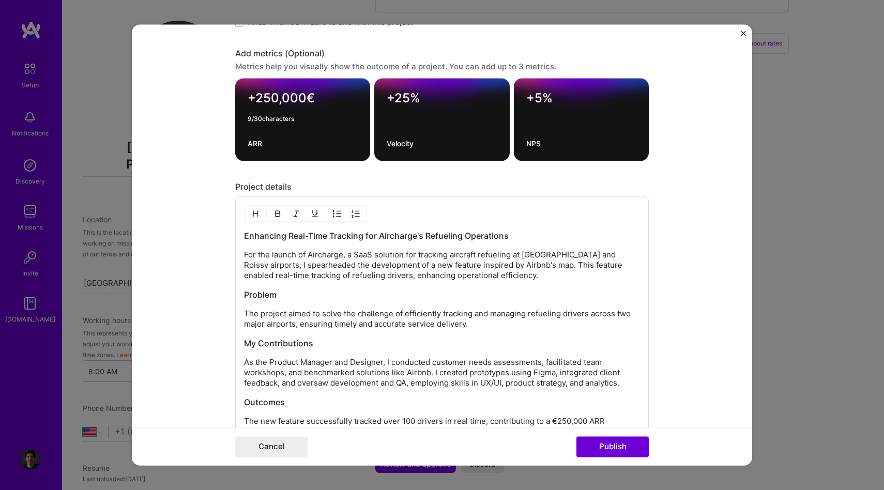
click at [269, 95] on textarea "+250,000€" at bounding box center [303, 101] width 110 height 20
click at [690, 160] on form "Editing suggested project This project is suggested based on your LinkedIn, res…" at bounding box center [442, 244] width 621 height 441
click at [269, 100] on textarea "+200,000€" at bounding box center [303, 101] width 110 height 20
type textarea "+250,000€"
click at [672, 129] on form "Editing suggested project This project is suggested based on your LinkedIn, res…" at bounding box center [442, 244] width 621 height 441
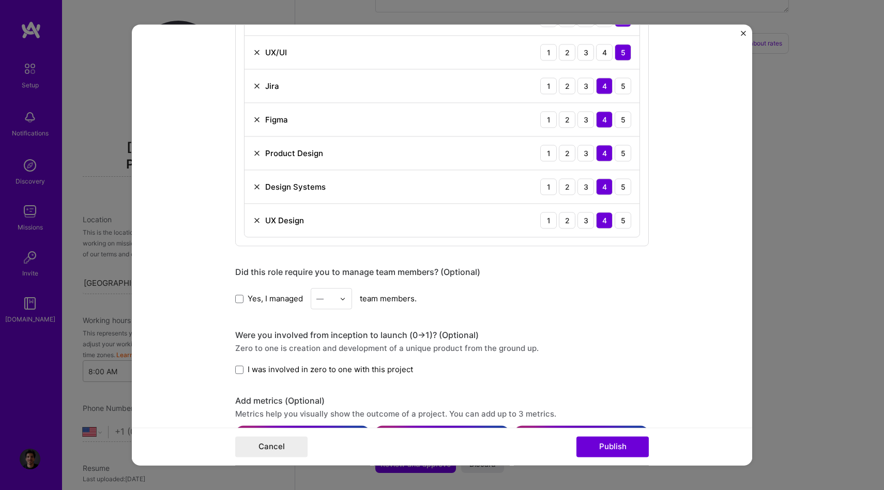
scroll to position [1059, 0]
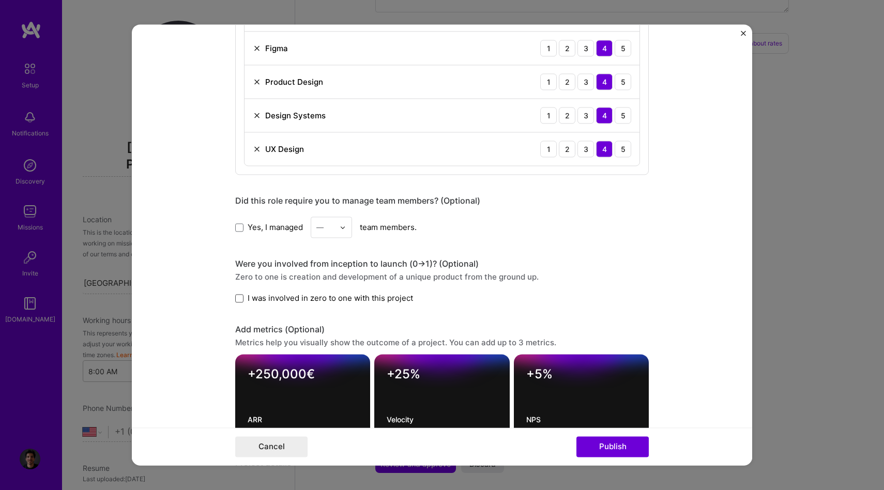
click at [239, 299] on span at bounding box center [239, 298] width 8 height 8
click at [0, 0] on input "I was involved in zero to one with this project" at bounding box center [0, 0] width 0 height 0
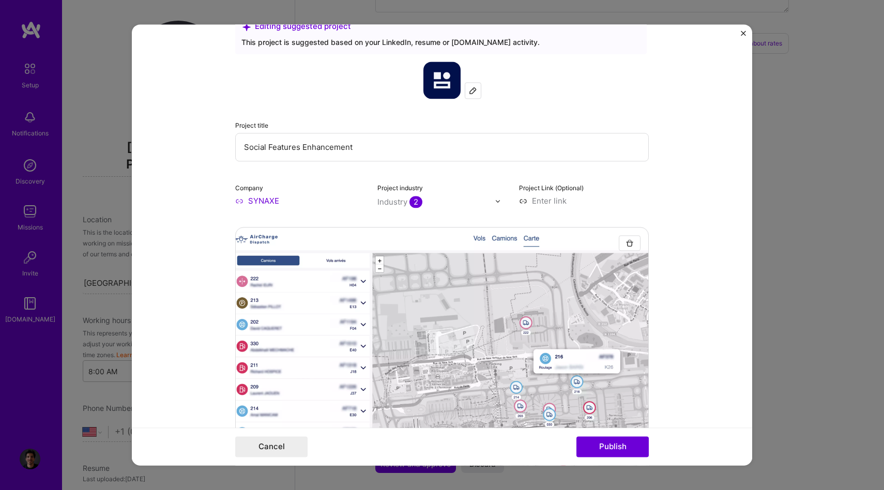
scroll to position [0, 0]
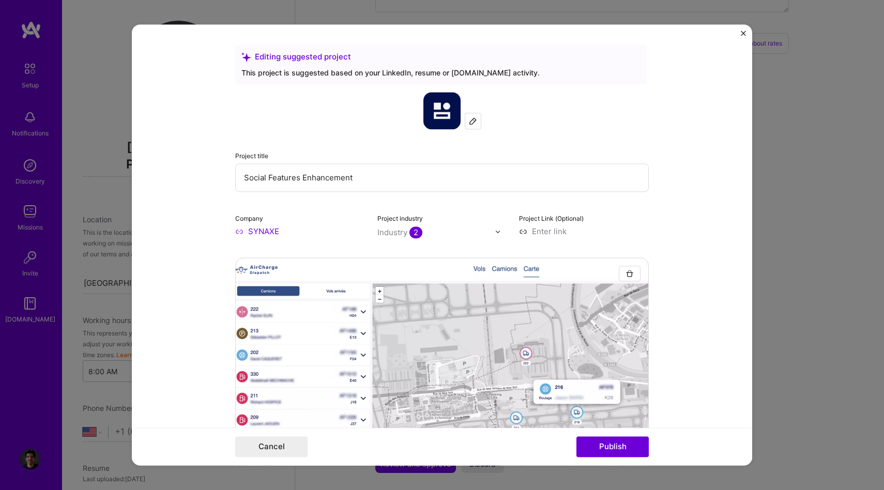
click at [272, 172] on input "Social Features Enhancement" at bounding box center [442, 177] width 414 height 28
paste input "Monitoring of refueling trucks within [GEOGRAPHIC_DATA]"
drag, startPoint x: 381, startPoint y: 176, endPoint x: 467, endPoint y: 176, distance: 85.9
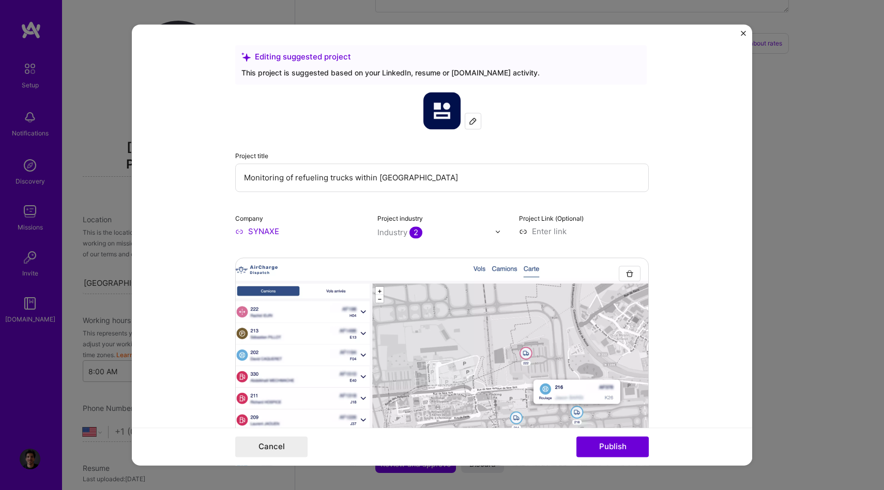
click at [467, 176] on input "Monitoring of refueling trucks within [GEOGRAPHIC_DATA]" at bounding box center [442, 177] width 414 height 28
click at [375, 180] on input "Monitoring of refueling trucks within french international airports" at bounding box center [442, 177] width 414 height 28
click at [477, 221] on div "Project industry Industry 2" at bounding box center [443, 225] width 130 height 24
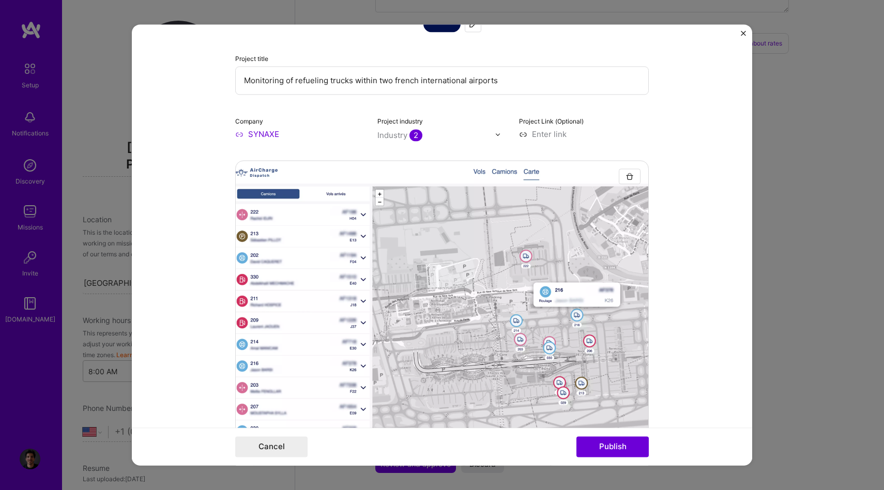
scroll to position [100, 0]
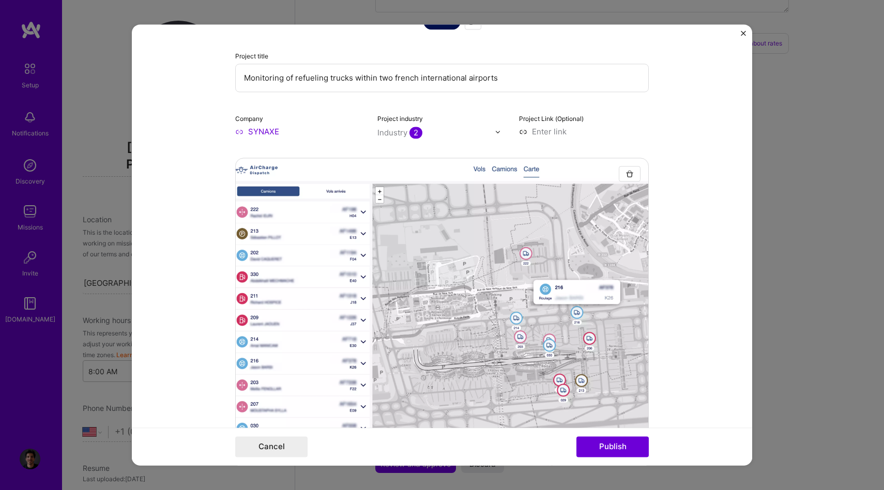
click at [288, 77] on input "Monitoring of refueling trucks within two french international airports" at bounding box center [442, 78] width 414 height 28
click at [357, 78] on input "Monitoring airplane refueling trucks within two french international airports" at bounding box center [442, 78] width 414 height 28
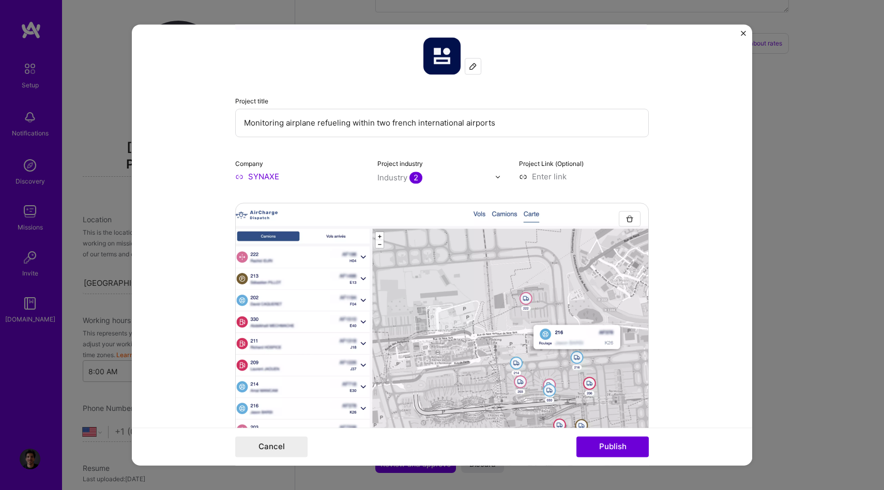
scroll to position [53, 0]
click at [297, 130] on input "Monitoring airplane refueling within two french international airports" at bounding box center [442, 124] width 414 height 28
click at [295, 129] on input "Monitoring airplane refueling within two french international airports" at bounding box center [442, 124] width 414 height 28
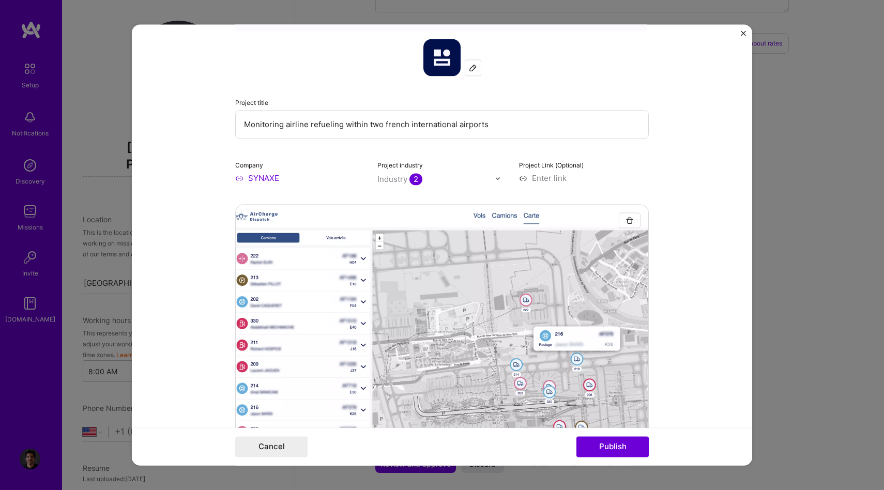
click at [392, 125] on input "Monitoring airline refueling within two french international airports" at bounding box center [442, 124] width 414 height 28
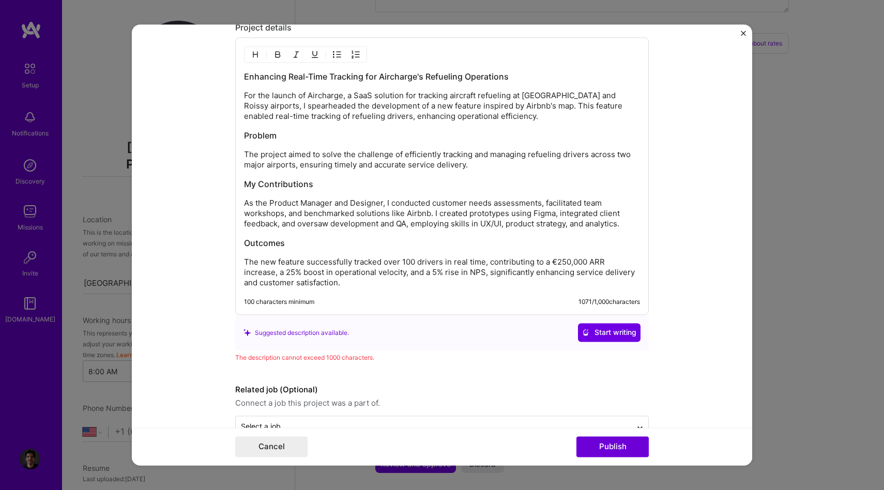
scroll to position [1523, 0]
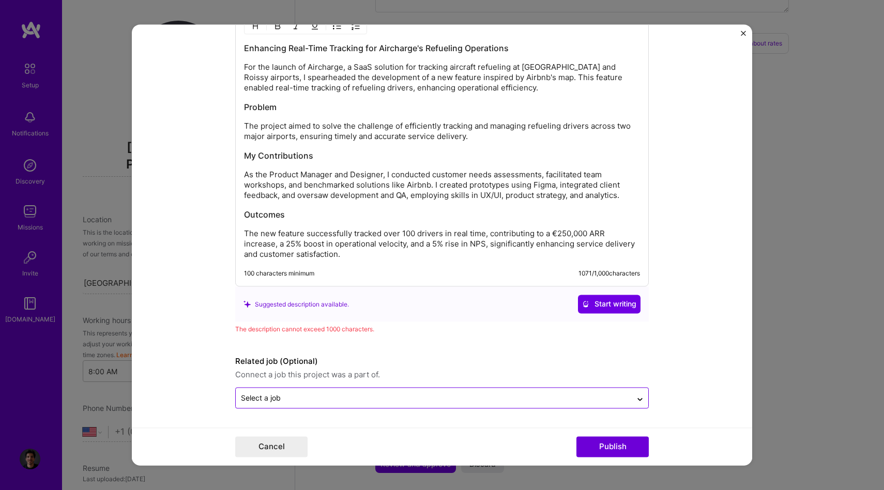
click at [455, 401] on input "text" at bounding box center [434, 398] width 386 height 11
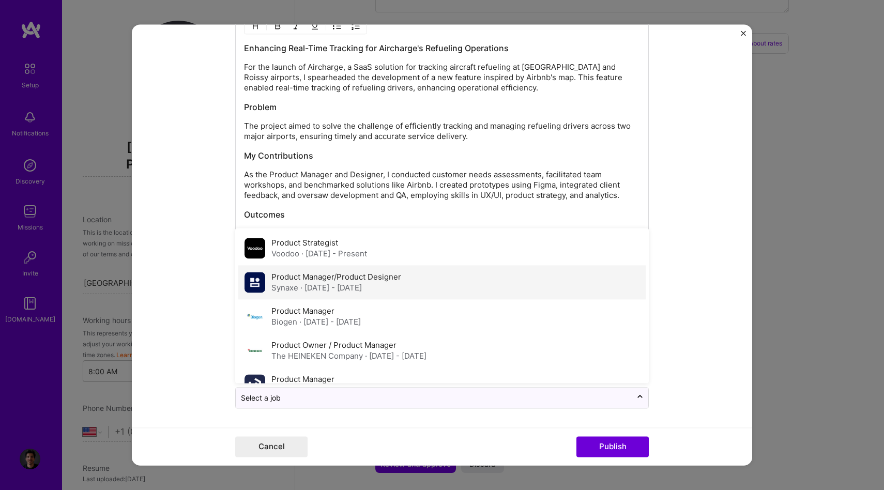
click at [339, 286] on span "· [DATE] - [DATE]" at bounding box center [331, 288] width 62 height 10
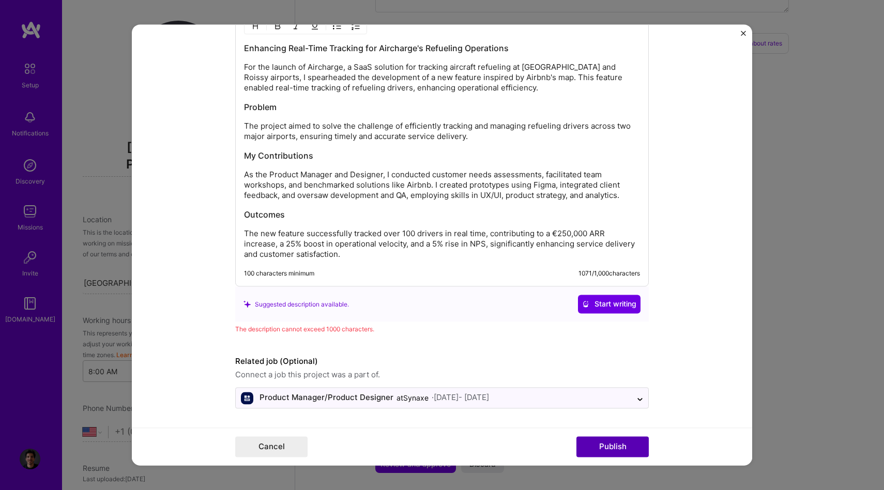
click at [612, 446] on button "Publish" at bounding box center [613, 447] width 72 height 21
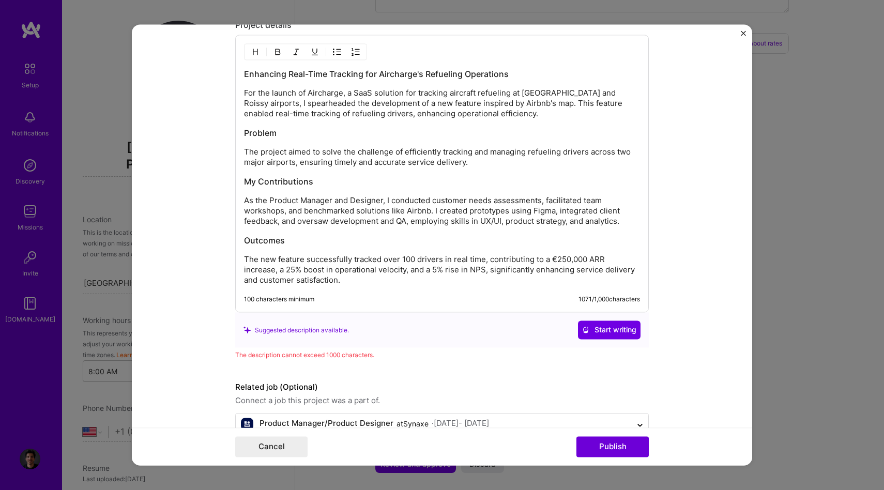
scroll to position [1504, 0]
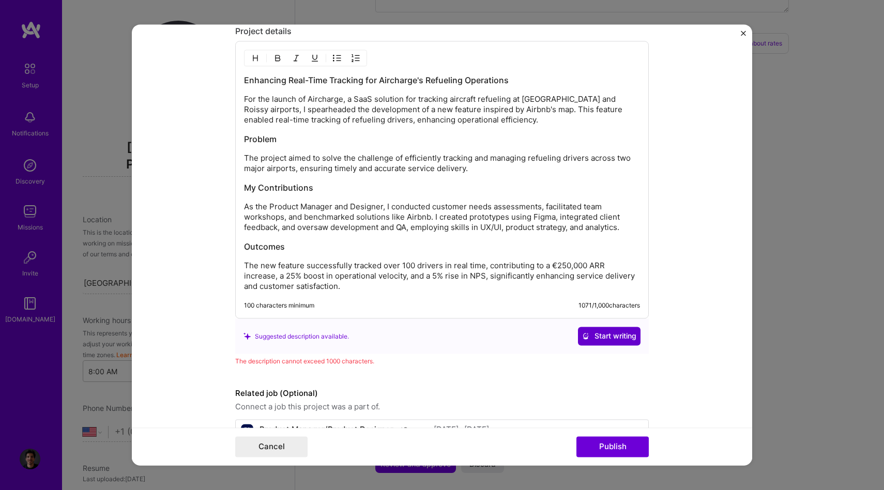
click at [609, 337] on span "Start writing" at bounding box center [609, 337] width 54 height 10
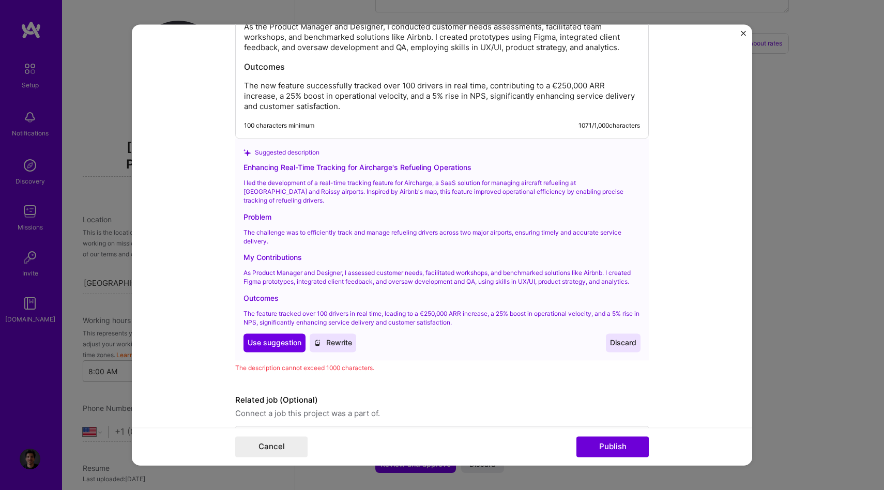
scroll to position [1676, 0]
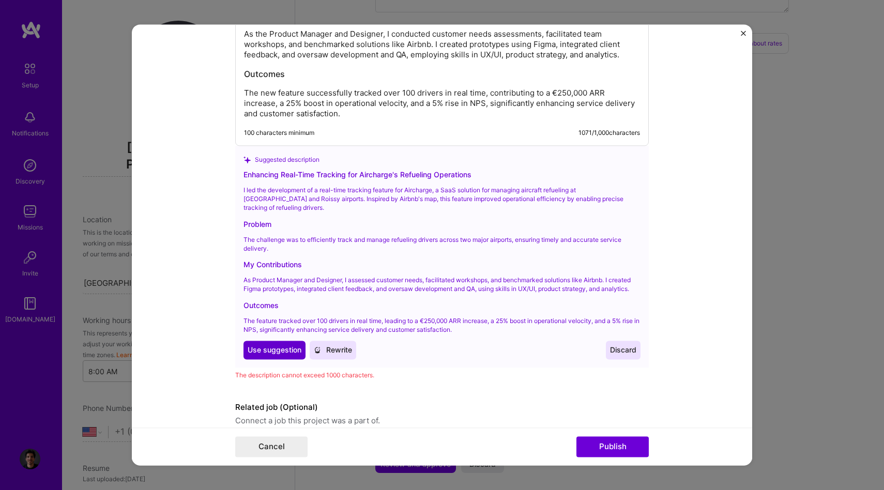
click at [278, 345] on span "Use suggestion" at bounding box center [275, 350] width 54 height 10
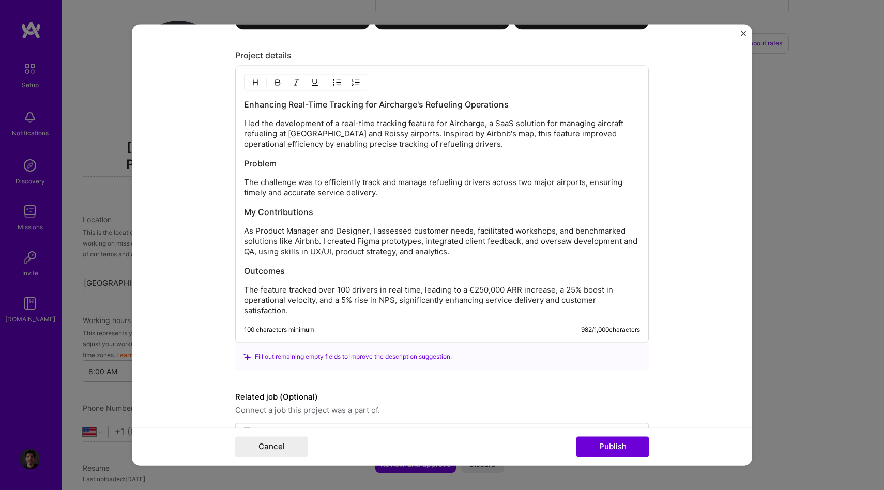
scroll to position [1479, 0]
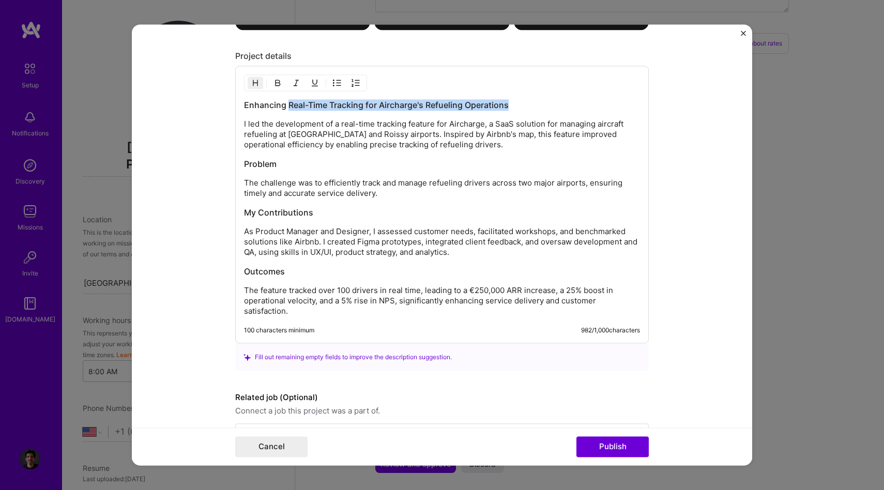
drag, startPoint x: 290, startPoint y: 105, endPoint x: 513, endPoint y: 102, distance: 222.9
click at [514, 102] on h3 "Enhancing Real-Time Tracking for Aircharge's Refueling Operations" at bounding box center [442, 105] width 396 height 11
click at [339, 144] on p "I led the development of a real-time tracking feature for Aircharge, a SaaS sol…" at bounding box center [442, 134] width 396 height 31
drag, startPoint x: 343, startPoint y: 123, endPoint x: 435, endPoint y: 125, distance: 92.1
click at [435, 125] on p "I led the development of a real-time tracking feature for Aircharge, a SaaS sol…" at bounding box center [442, 134] width 396 height 31
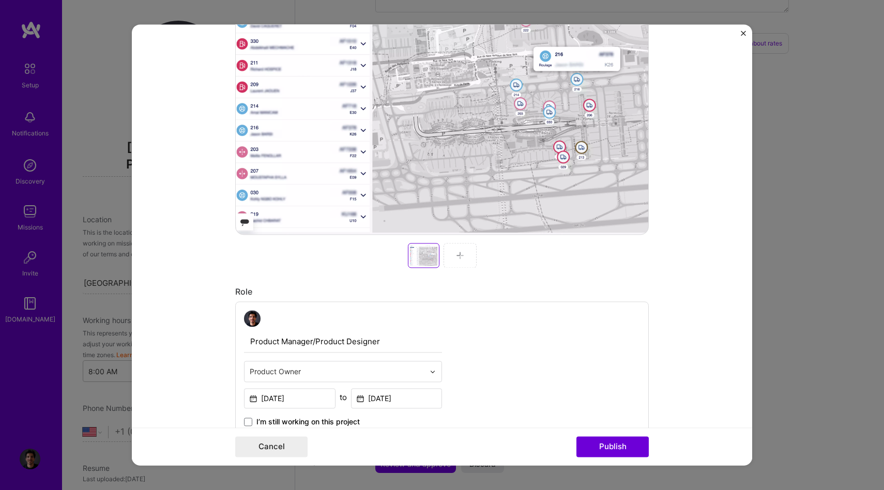
scroll to position [0, 0]
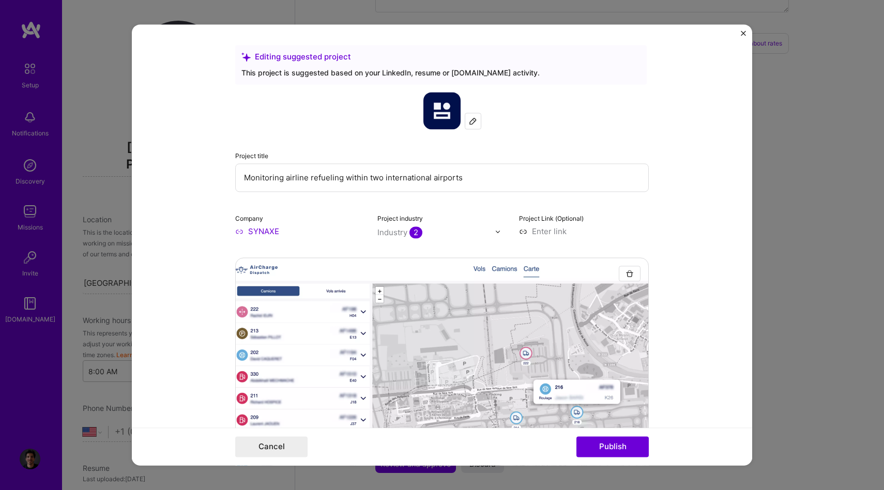
click at [299, 175] on input "Monitoring airline refueling within two international airports" at bounding box center [442, 177] width 414 height 28
paste input "of refueling trucks within [GEOGRAPHIC_DATA]"
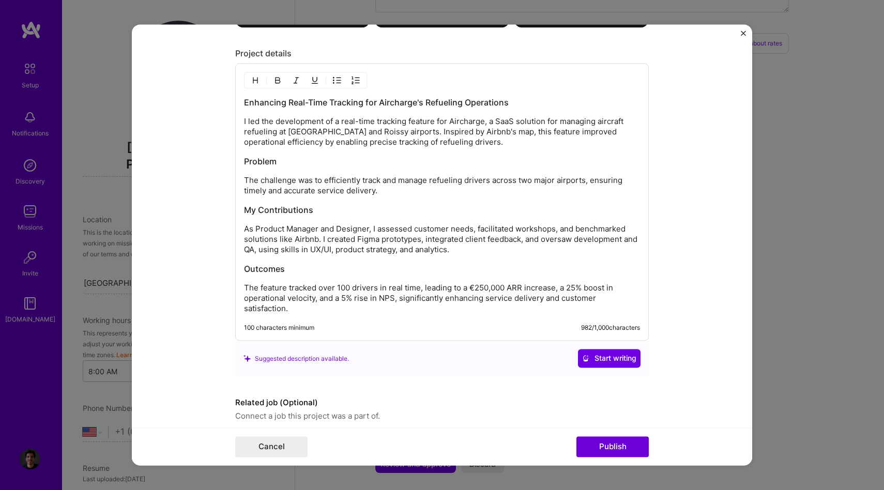
scroll to position [1475, 0]
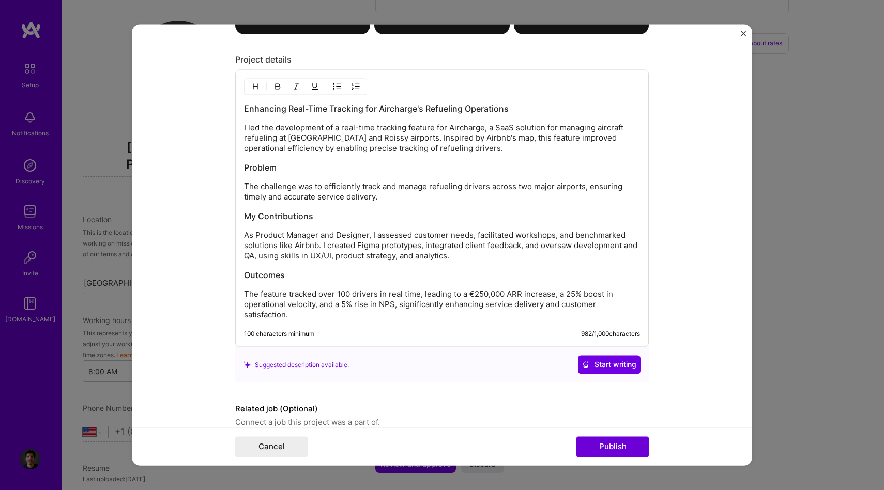
click at [333, 142] on p "I led the development of a real-time tracking feature for Aircharge, a SaaS sol…" at bounding box center [442, 138] width 396 height 31
drag, startPoint x: 342, startPoint y: 129, endPoint x: 360, endPoint y: 129, distance: 18.1
click at [360, 129] on p "I led the development of a real-time tracking feature for Aircharge, a SaaS sol…" at bounding box center [442, 138] width 396 height 31
click at [345, 129] on p "I led the development of a real-time tracking feature for Aircharge, a SaaS sol…" at bounding box center [442, 138] width 396 height 31
drag, startPoint x: 341, startPoint y: 129, endPoint x: 419, endPoint y: 129, distance: 78.1
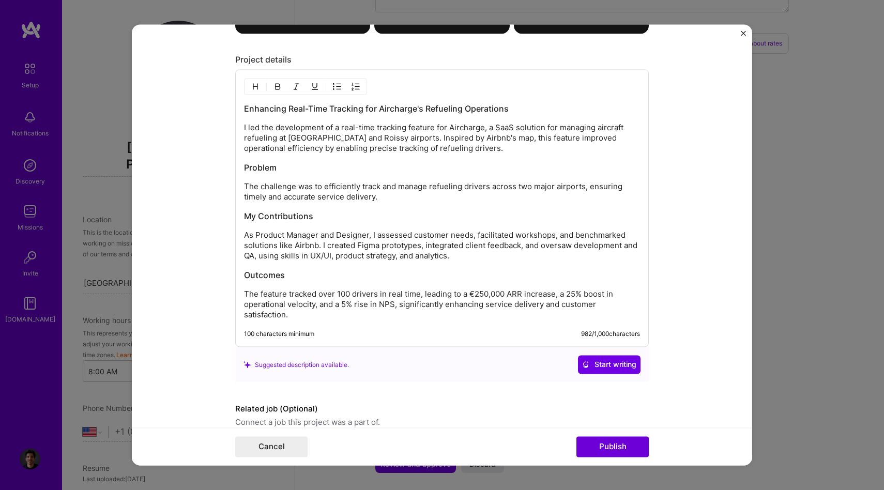
click at [419, 129] on p "I led the development of a real-time tracking feature for Aircharge, a SaaS sol…" at bounding box center [442, 138] width 396 height 31
drag, startPoint x: 341, startPoint y: 129, endPoint x: 428, endPoint y: 129, distance: 87.4
click at [428, 129] on p "I led the development of a real-time tracking feature for Aircharge, a SaaS sol…" at bounding box center [442, 138] width 396 height 31
drag, startPoint x: 454, startPoint y: 124, endPoint x: 341, endPoint y: 125, distance: 112.8
click at [341, 125] on p "I led the development of a real-time tracking feature for Aircharge, a SaaS sol…" at bounding box center [442, 138] width 396 height 31
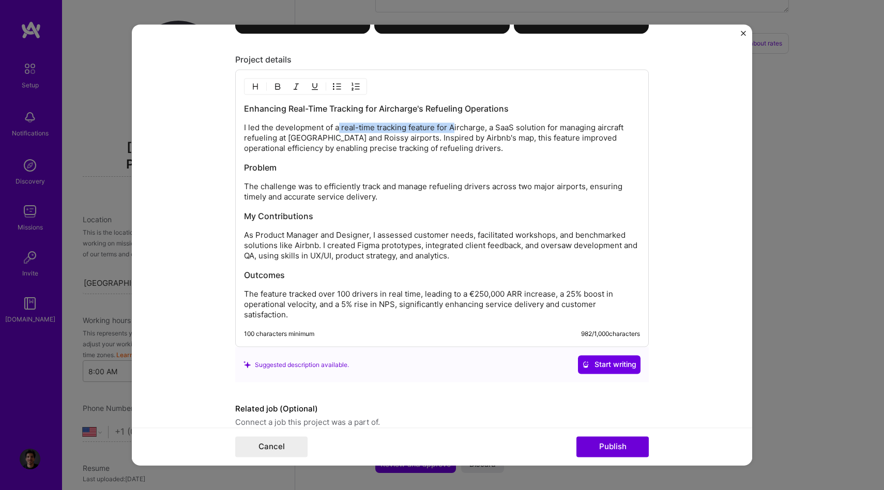
copy p "real-time tracking feature for A"
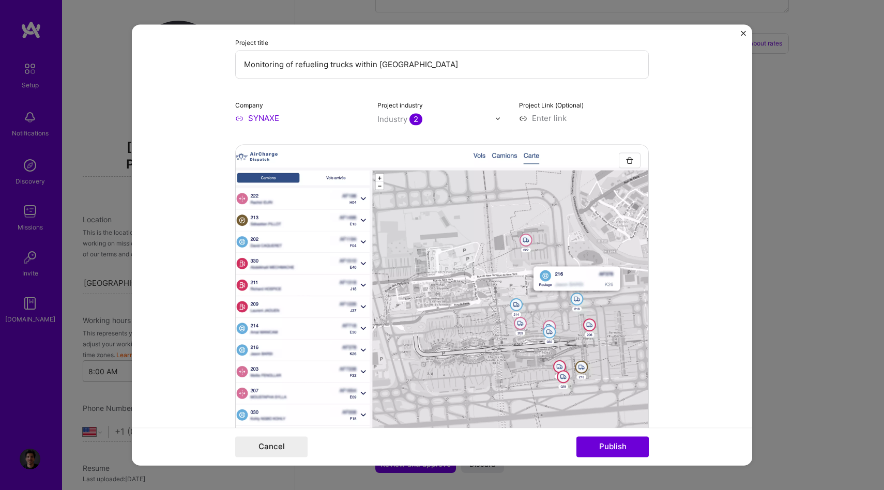
scroll to position [0, 0]
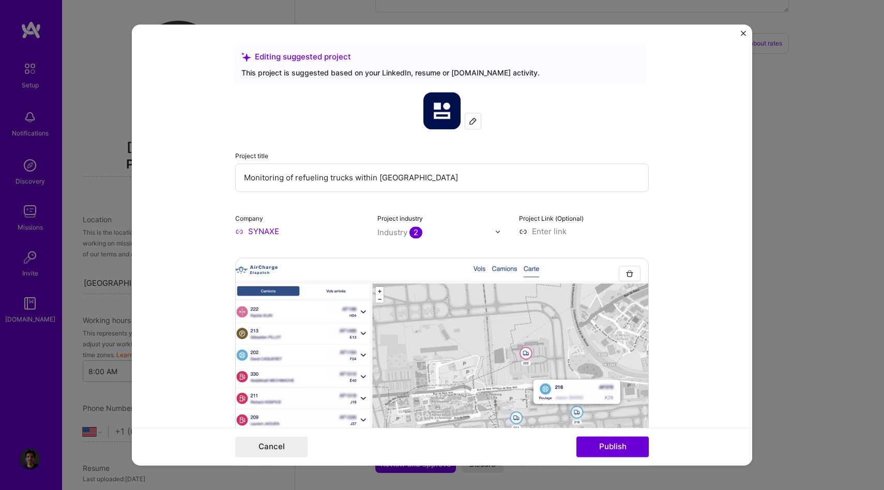
click at [332, 176] on input "Monitoring of refueling trucks within [GEOGRAPHIC_DATA]" at bounding box center [442, 177] width 414 height 28
paste input "real-time tracking feature for A"
click at [247, 180] on input "real-time tracking feature for A" at bounding box center [442, 177] width 414 height 28
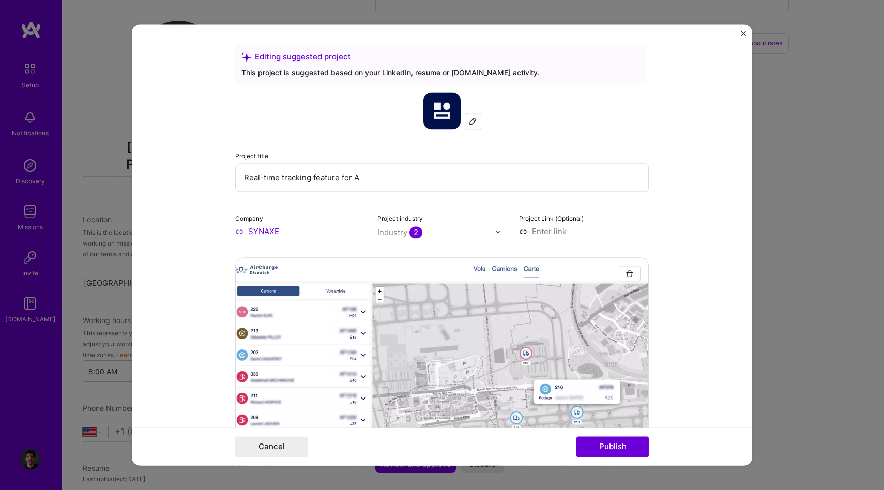
drag, startPoint x: 312, startPoint y: 176, endPoint x: 372, endPoint y: 176, distance: 60.0
click at [372, 176] on input "Real-time tracking feature for A" at bounding box center [442, 177] width 414 height 28
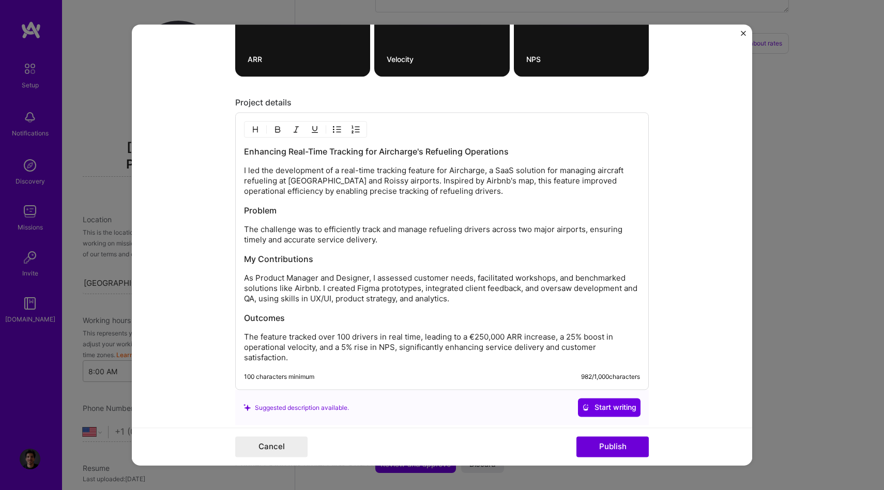
scroll to position [1427, 0]
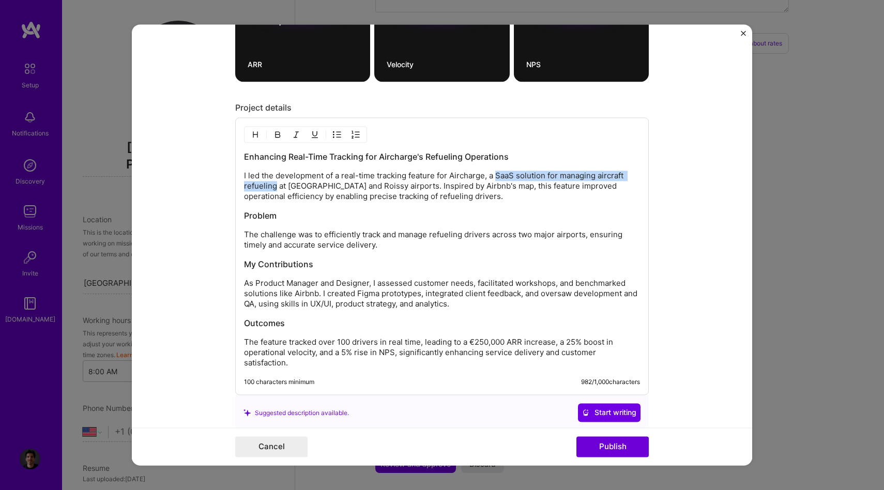
drag, startPoint x: 496, startPoint y: 176, endPoint x: 275, endPoint y: 188, distance: 221.7
click at [275, 188] on p "I led the development of a real-time tracking feature for Aircharge, a SaaS sol…" at bounding box center [442, 186] width 396 height 31
copy p "SaaS solution for managing aircraft refueling"
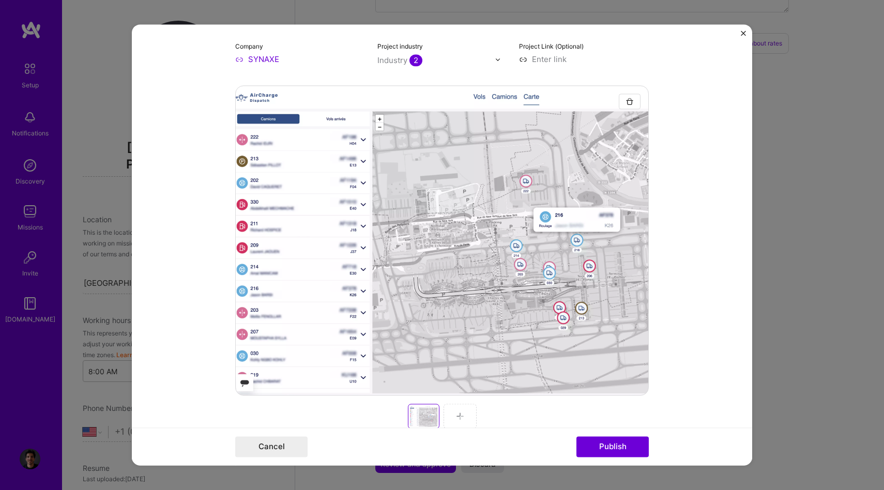
scroll to position [0, 0]
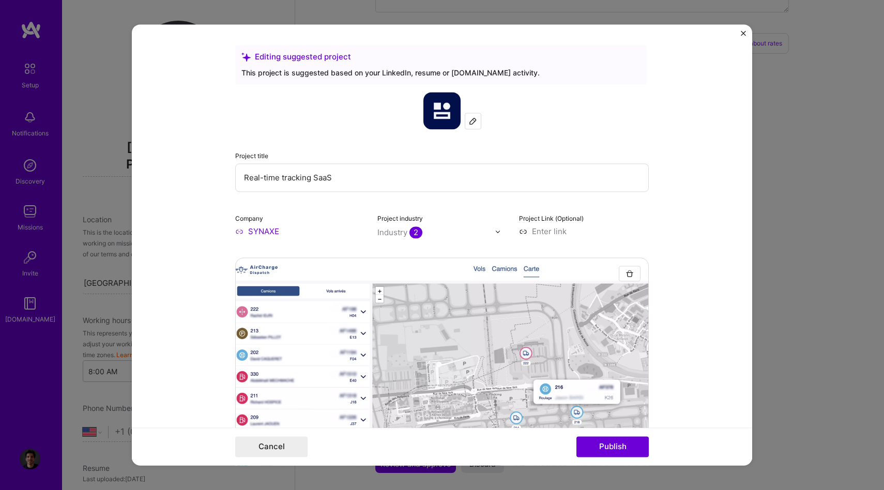
click at [321, 179] on input "Real-time tracking SaaS" at bounding box center [442, 177] width 414 height 28
paste input "solution for managing aircraft refueling"
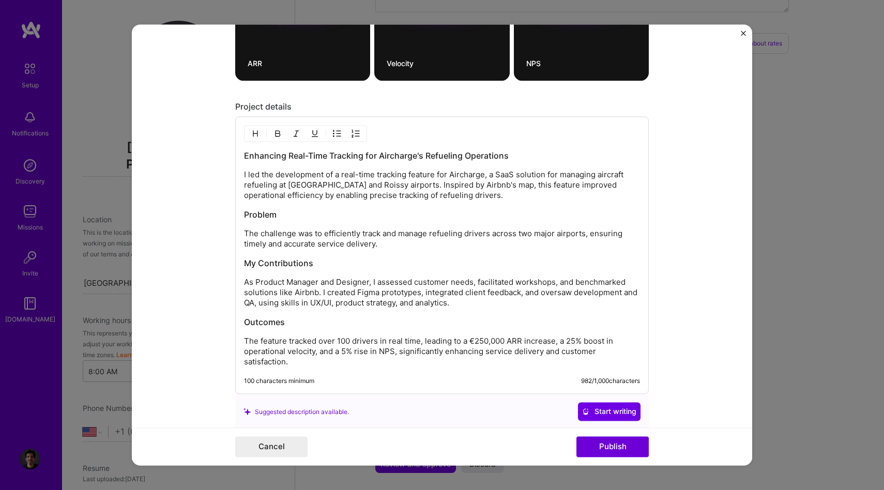
scroll to position [1523, 0]
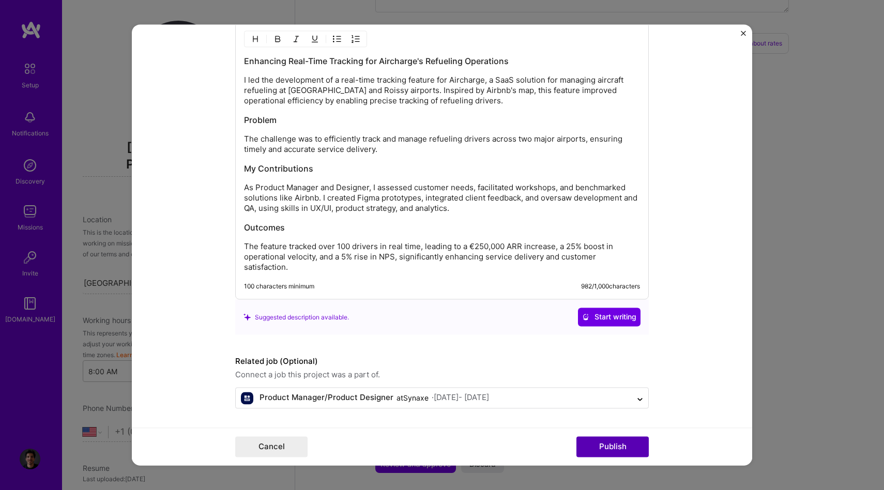
type input "Real-time tracking SaaS solution for managing aircraft refueling in two Interna…"
click at [615, 451] on button "Publish" at bounding box center [613, 447] width 72 height 21
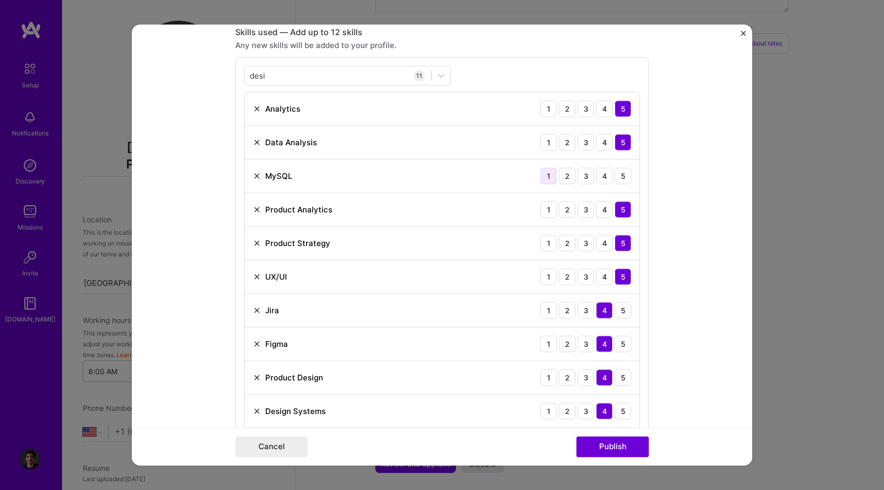
scroll to position [759, 0]
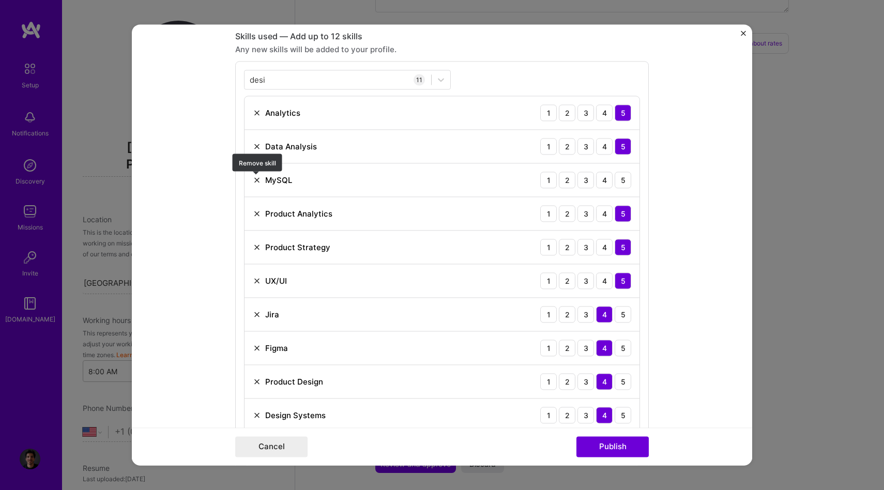
click at [259, 180] on img at bounding box center [257, 180] width 8 height 8
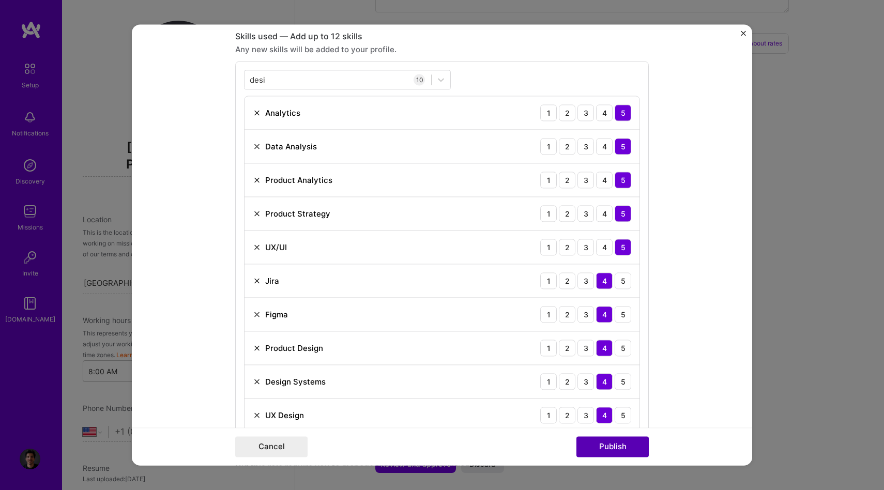
click at [603, 445] on button "Publish" at bounding box center [613, 447] width 72 height 21
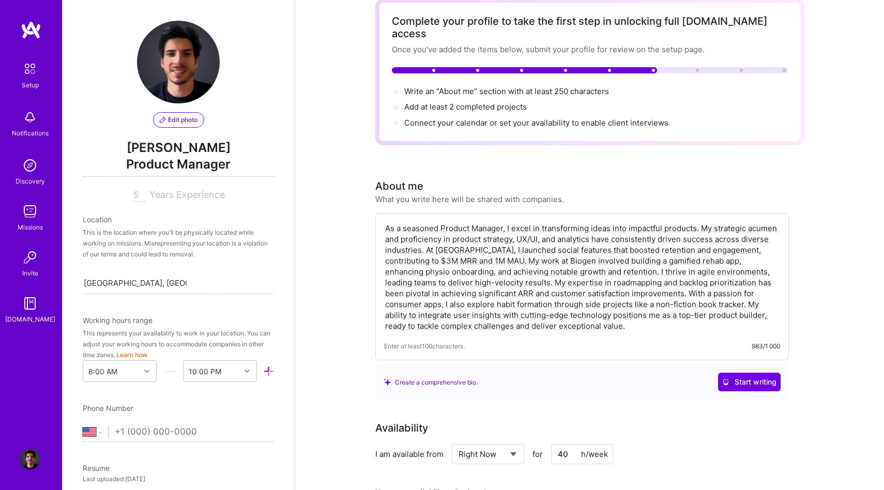
scroll to position [0, 0]
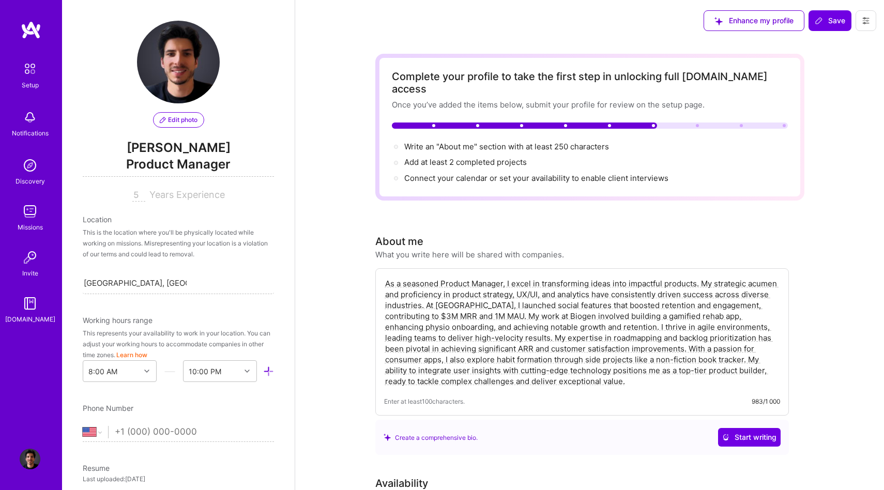
click at [823, 24] on icon at bounding box center [819, 21] width 8 height 8
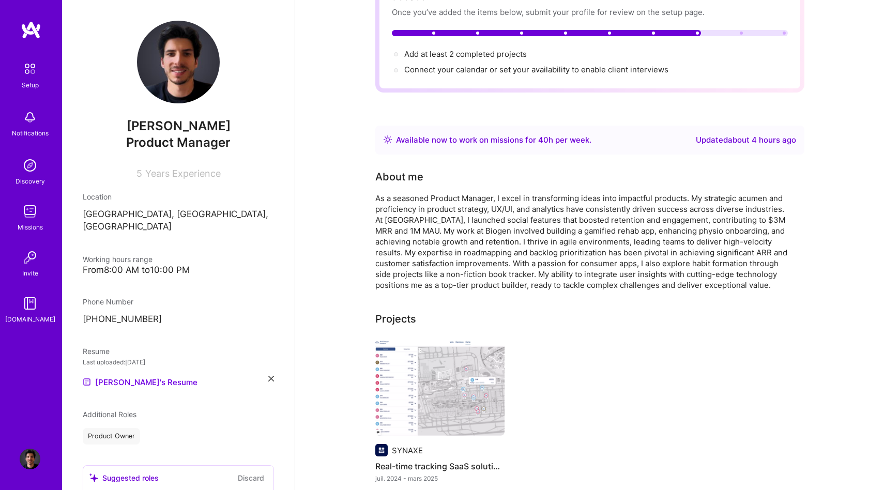
scroll to position [205, 0]
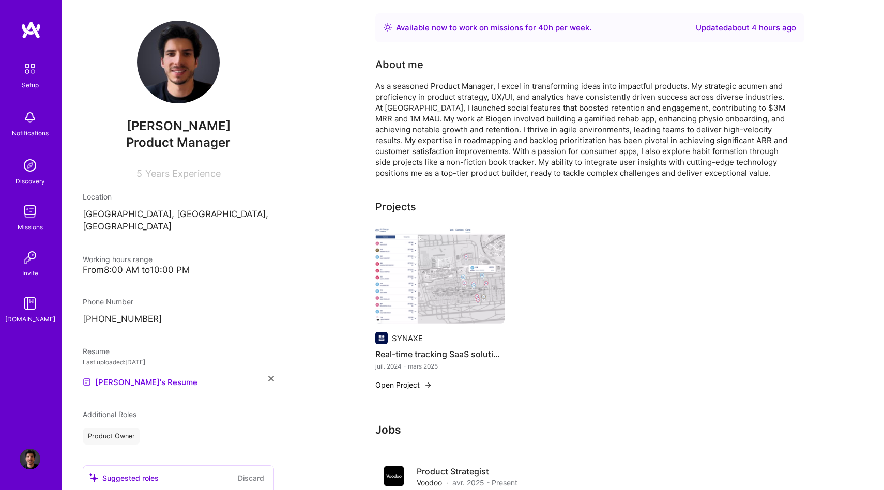
click at [648, 153] on div "As a seasoned Product Manager, I excel in transforming ideas into impactful pro…" at bounding box center [582, 130] width 414 height 98
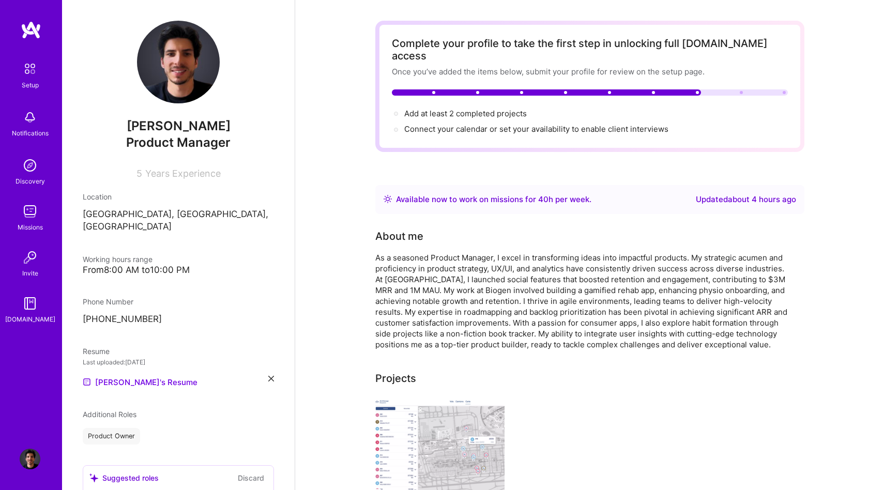
scroll to position [0, 0]
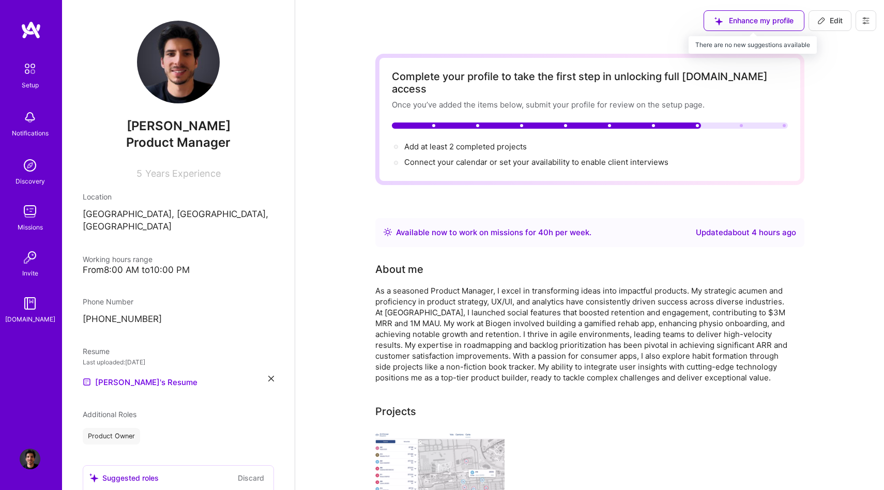
click at [769, 16] on div "Enhance my profile" at bounding box center [754, 20] width 101 height 21
click at [738, 21] on div "Enhance my profile" at bounding box center [754, 20] width 101 height 21
click at [834, 20] on span "Edit" at bounding box center [830, 21] width 25 height 10
select select "Right Now"
select select "FR"
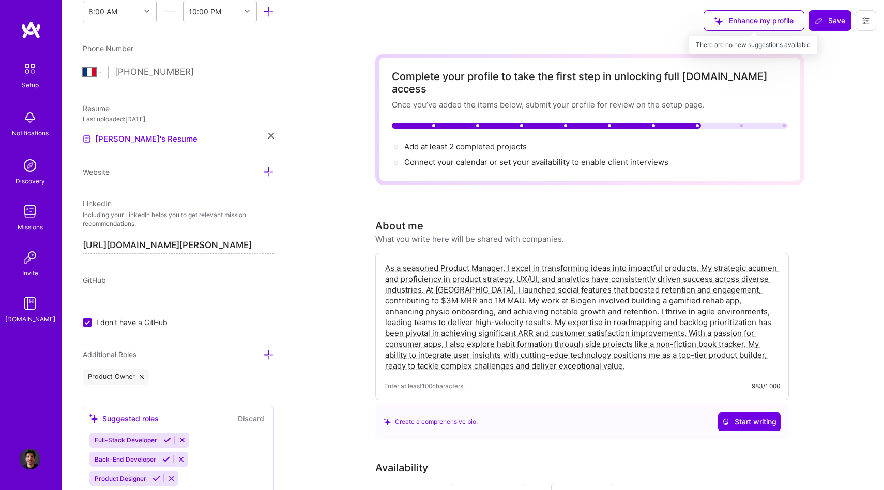
click at [748, 18] on div "Enhance my profile" at bounding box center [754, 20] width 101 height 21
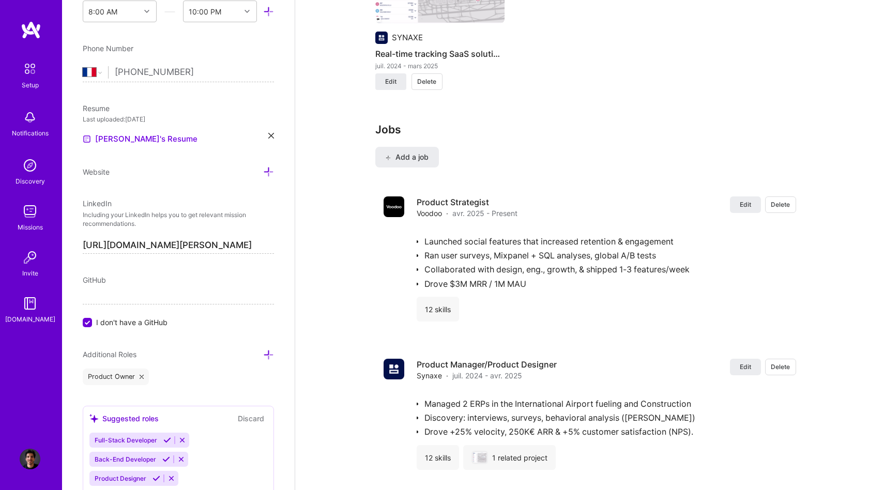
scroll to position [1024, 0]
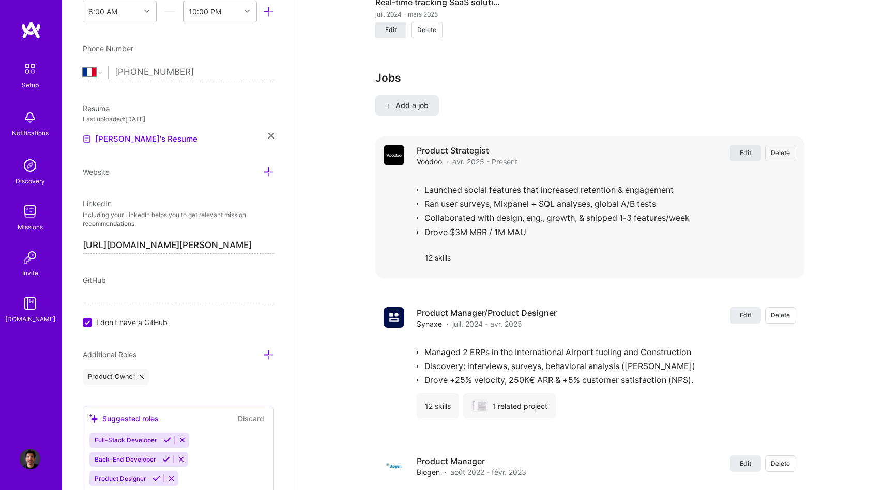
click at [751, 148] on span "Edit" at bounding box center [745, 152] width 11 height 9
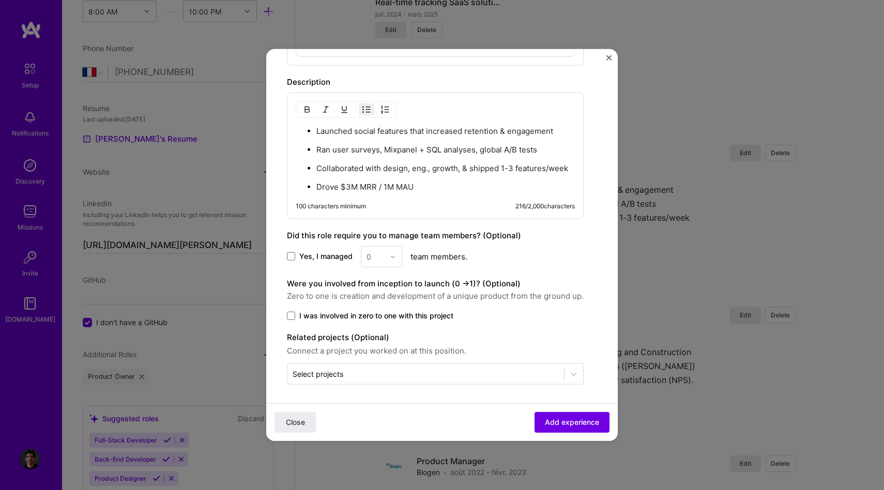
scroll to position [775, 0]
click at [608, 61] on button "Close" at bounding box center [609, 60] width 5 height 11
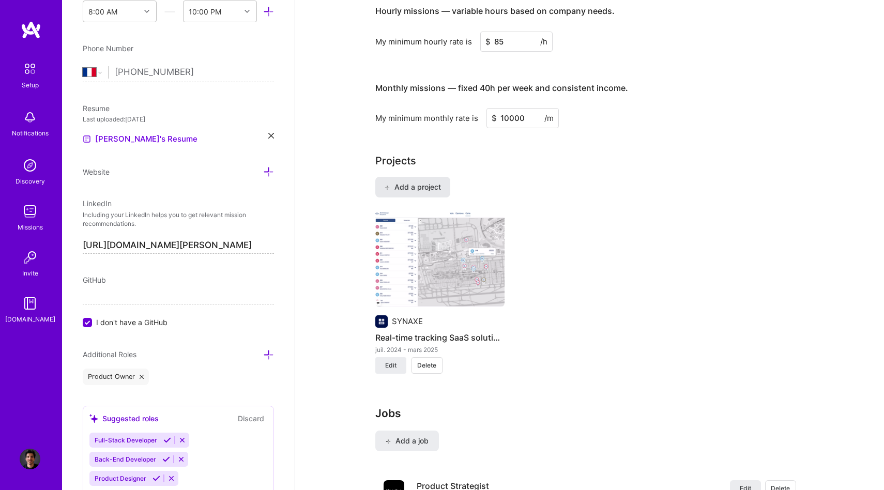
scroll to position [687, 0]
click at [420, 183] on span "Add a project" at bounding box center [412, 188] width 56 height 10
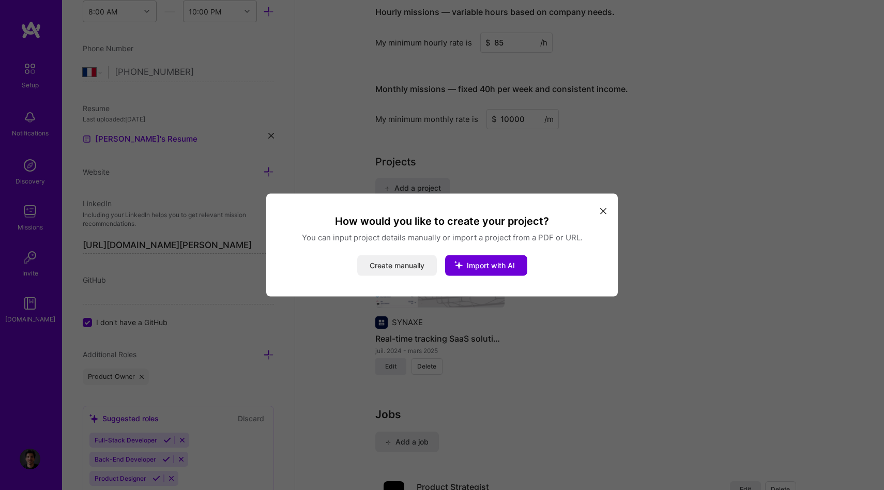
click at [386, 269] on button "Create manually" at bounding box center [397, 265] width 80 height 21
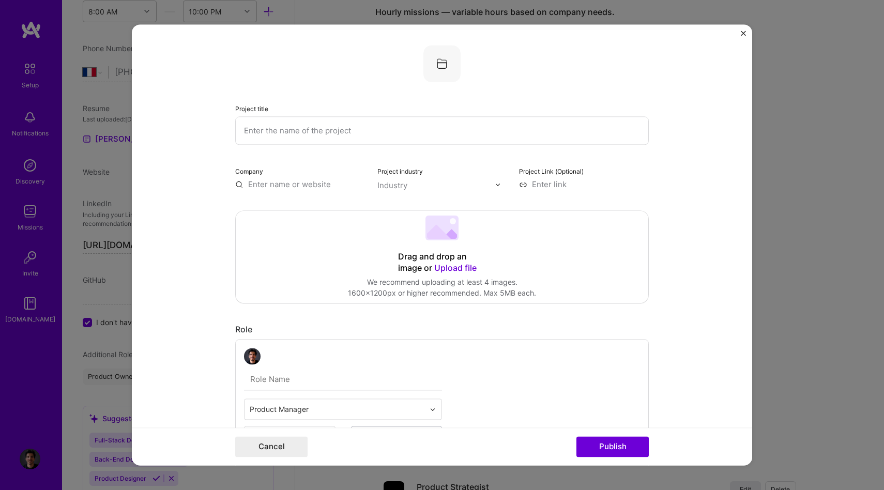
click at [443, 74] on img at bounding box center [442, 63] width 37 height 37
click at [308, 183] on input "text" at bounding box center [300, 184] width 130 height 11
type input "Voodoo"
click at [311, 208] on div "Voodoo [DOMAIN_NAME]" at bounding box center [312, 209] width 155 height 29
click at [555, 189] on input at bounding box center [584, 184] width 130 height 11
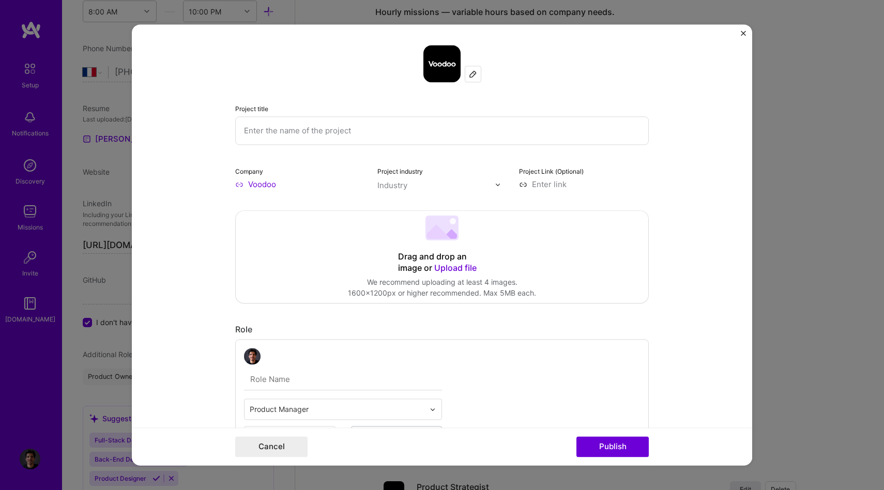
click at [555, 189] on input at bounding box center [584, 184] width 130 height 11
click at [407, 183] on div "Industry" at bounding box center [437, 185] width 118 height 12
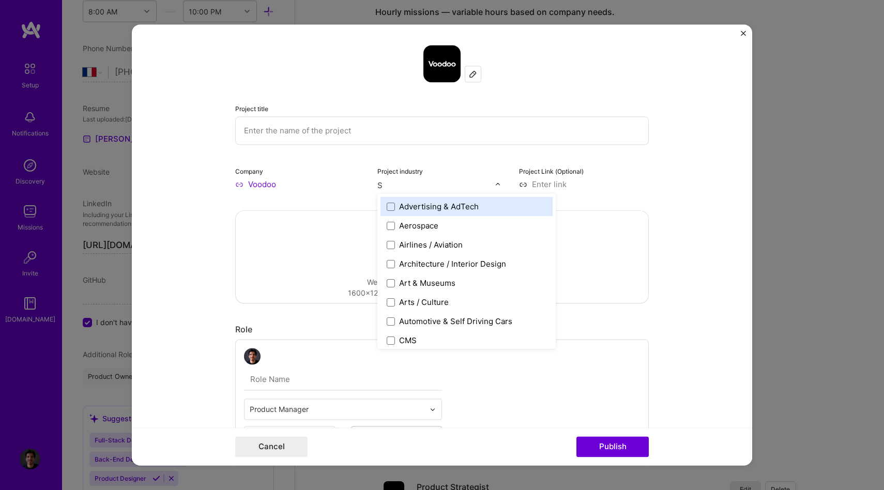
type input "So"
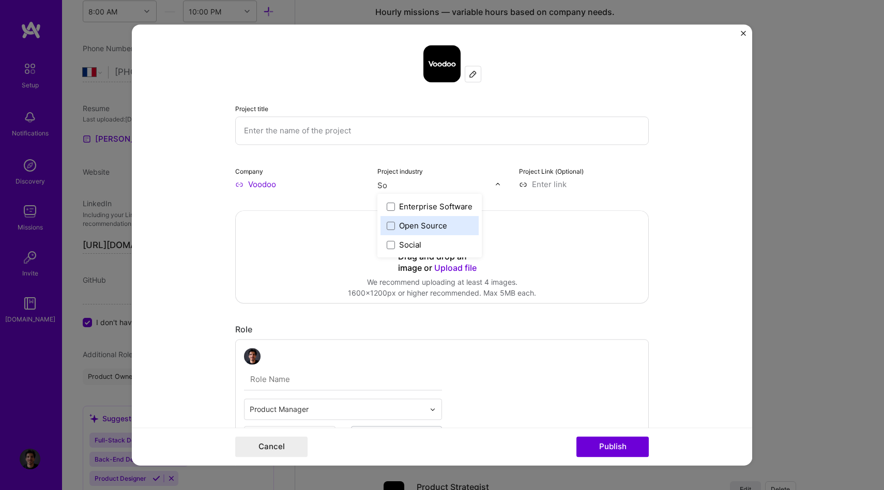
click at [412, 245] on div "Social" at bounding box center [410, 244] width 22 height 11
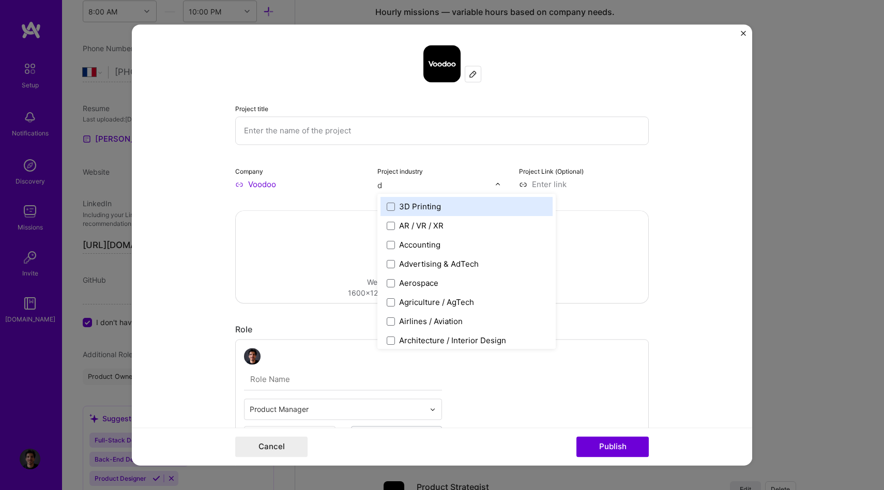
type input "da"
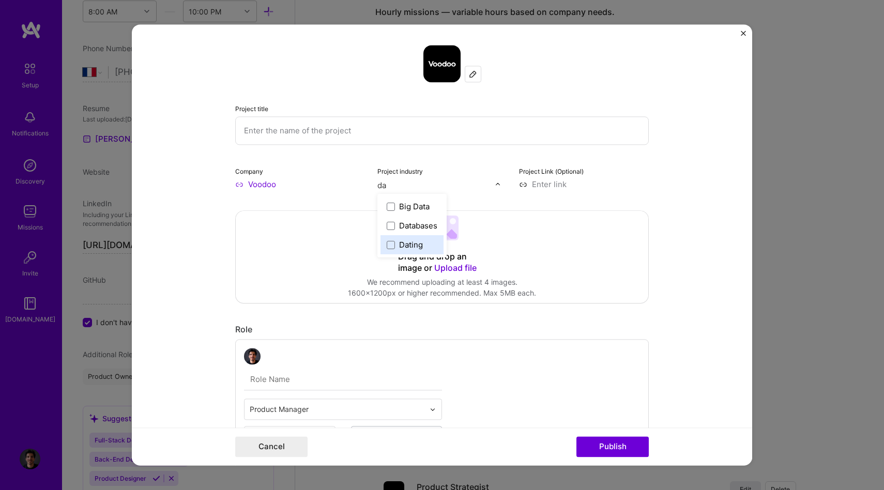
click at [415, 249] on div "Dating" at bounding box center [411, 244] width 24 height 11
click at [358, 136] on input "text" at bounding box center [442, 130] width 414 height 28
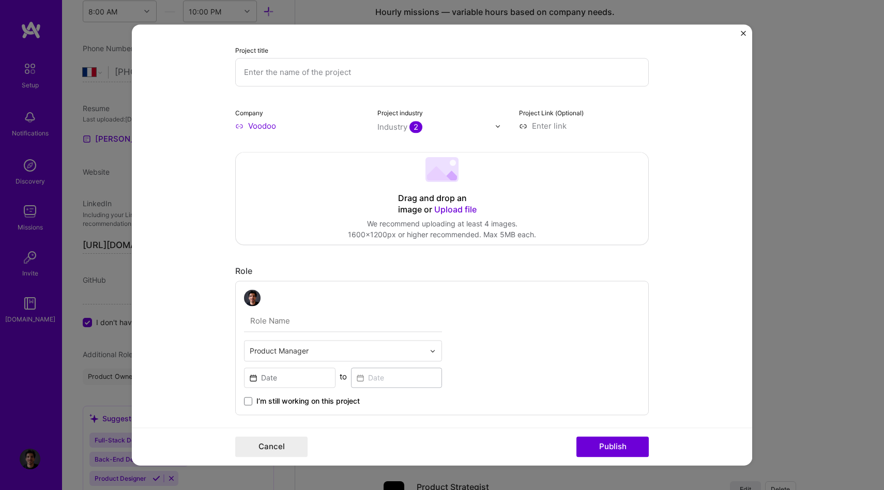
scroll to position [67, 0]
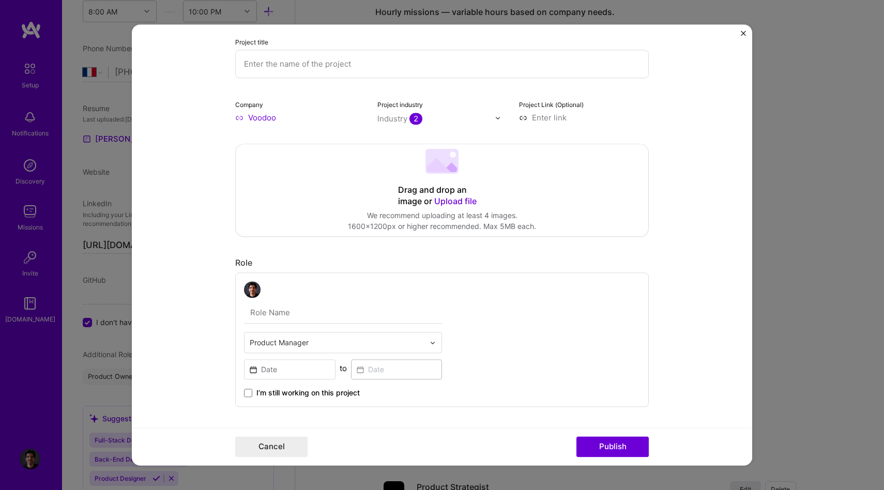
click at [446, 205] on span "Upload file" at bounding box center [455, 201] width 42 height 10
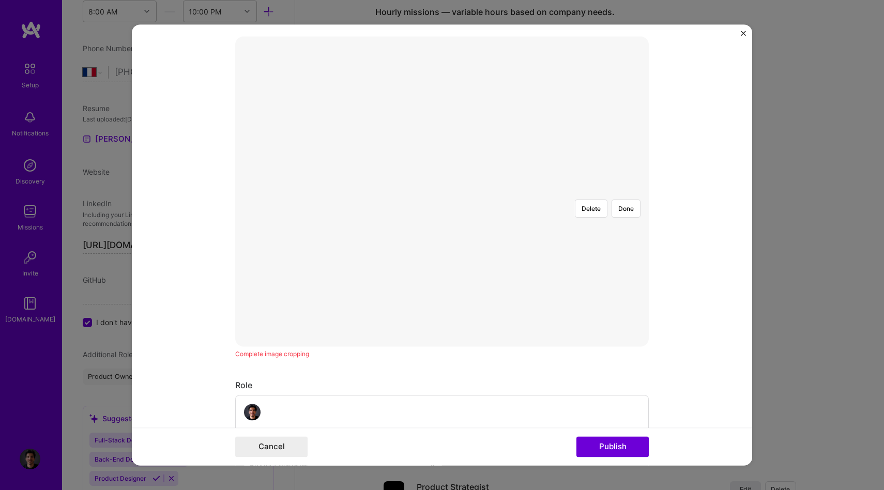
scroll to position [171, 0]
click at [442, 195] on div at bounding box center [638, 342] width 393 height 295
click at [551, 195] on div at bounding box center [638, 342] width 393 height 295
click at [639, 390] on div "Project title Company Voodoo Project industry Industry 2 Project Link (Optional…" at bounding box center [442, 493] width 414 height 1238
click at [553, 195] on div at bounding box center [638, 342] width 393 height 295
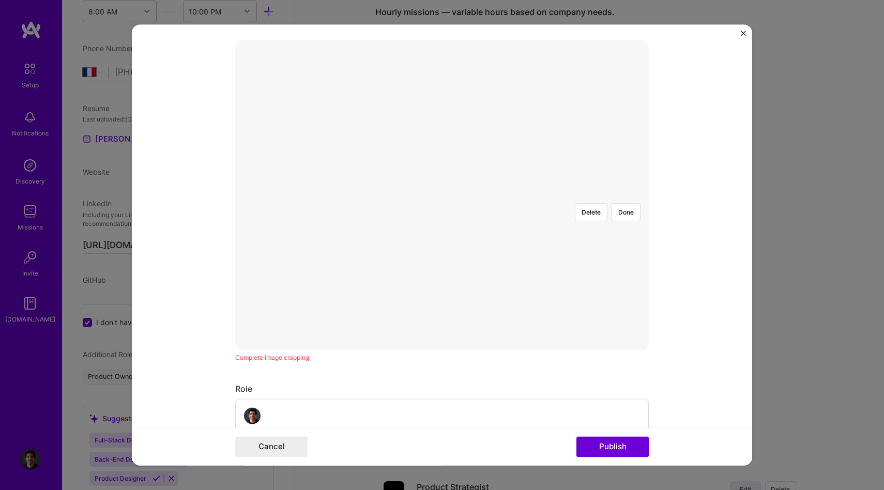
click at [531, 199] on div at bounding box center [638, 346] width 393 height 295
click at [622, 203] on button "Done" at bounding box center [626, 212] width 29 height 18
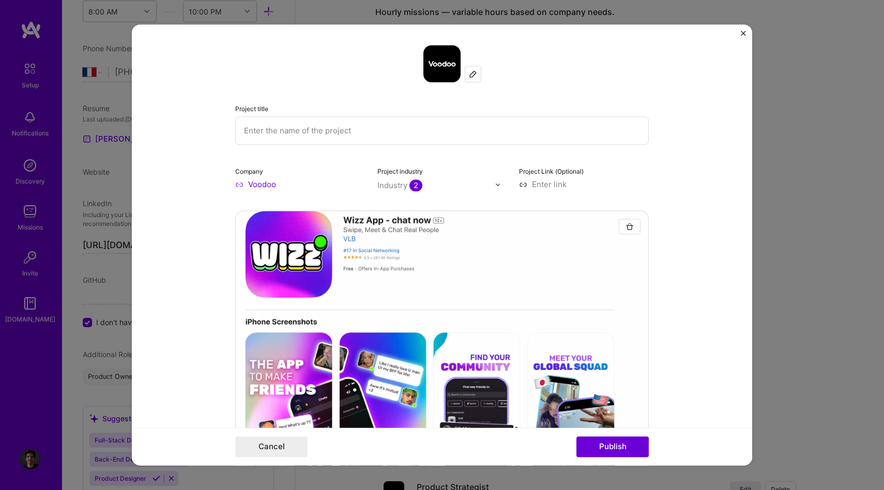
click at [302, 125] on input "text" at bounding box center [442, 130] width 414 height 28
drag, startPoint x: 287, startPoint y: 133, endPoint x: 401, endPoint y: 133, distance: 114.3
click at [401, 133] on input "Launching of Social feature for a Daint" at bounding box center [442, 130] width 414 height 28
click at [374, 129] on input "Launching of Social feature for a Daint" at bounding box center [442, 130] width 414 height 28
click at [395, 136] on input "Launching of Social feature for a Daint" at bounding box center [442, 130] width 414 height 28
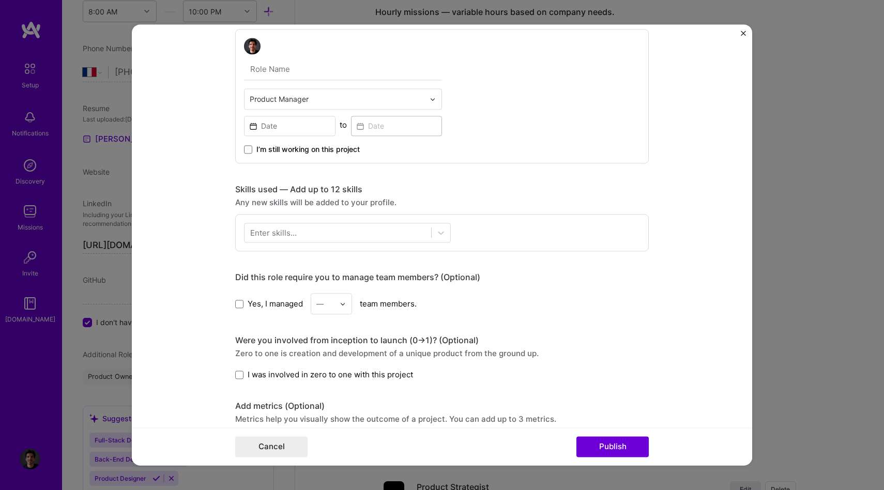
scroll to position [503, 0]
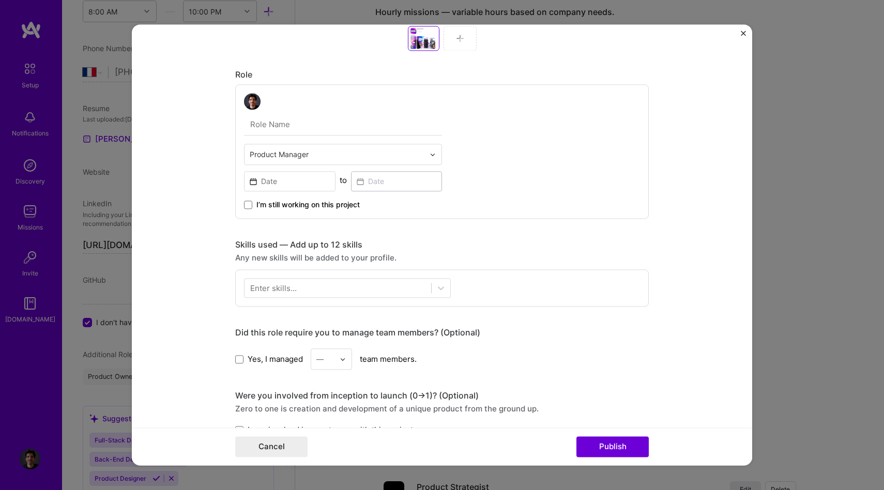
type input "Launching of Social feature for a Dating/social app for Gen Z"
click at [285, 155] on input "text" at bounding box center [337, 154] width 175 height 11
click at [275, 129] on input "text" at bounding box center [343, 125] width 198 height 22
type input "Product Strategist"
click at [298, 182] on input at bounding box center [290, 181] width 92 height 20
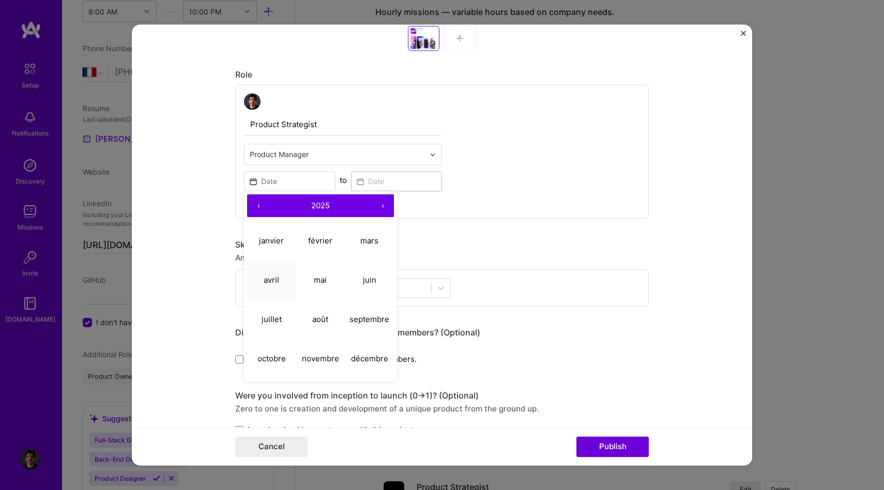
click at [283, 278] on button "avril" at bounding box center [271, 280] width 49 height 39
type input "[DATE]"
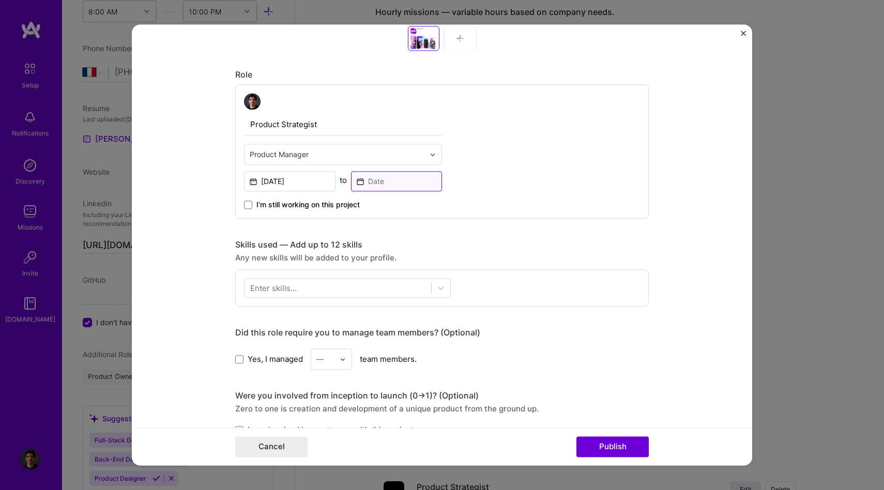
click at [398, 177] on input at bounding box center [397, 181] width 92 height 20
click at [537, 201] on div "Product Strategist Product Manager [DATE] to I’m still working on this project" at bounding box center [442, 151] width 414 height 134
click at [278, 200] on span "I’m still working on this project" at bounding box center [308, 205] width 103 height 10
click at [0, 0] on input "I’m still working on this project" at bounding box center [0, 0] width 0 height 0
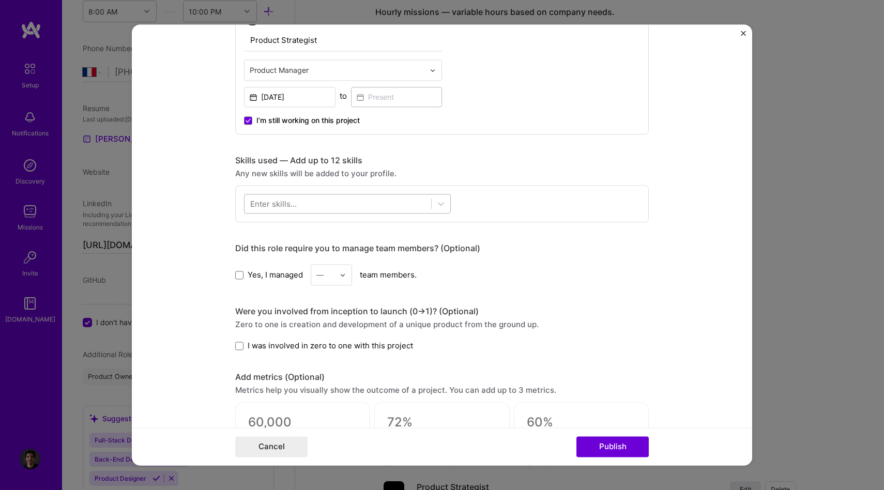
click at [340, 209] on div at bounding box center [338, 204] width 187 height 17
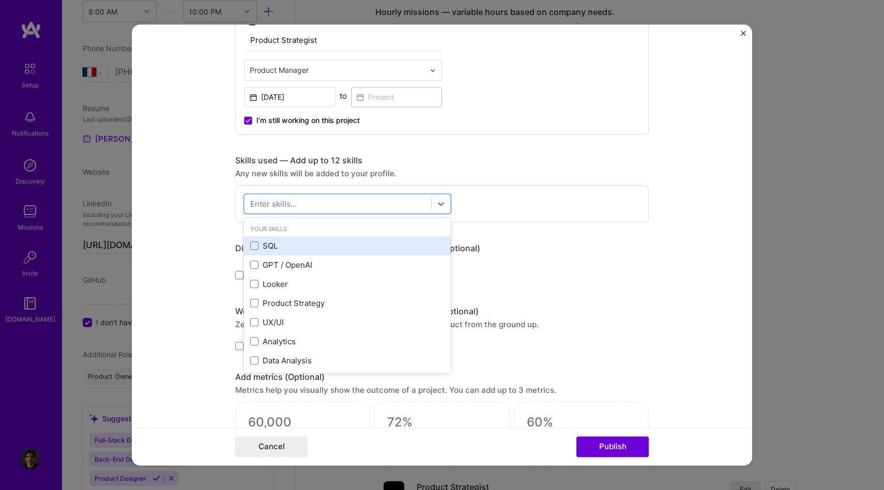
click at [283, 249] on div "SQL" at bounding box center [347, 246] width 194 height 11
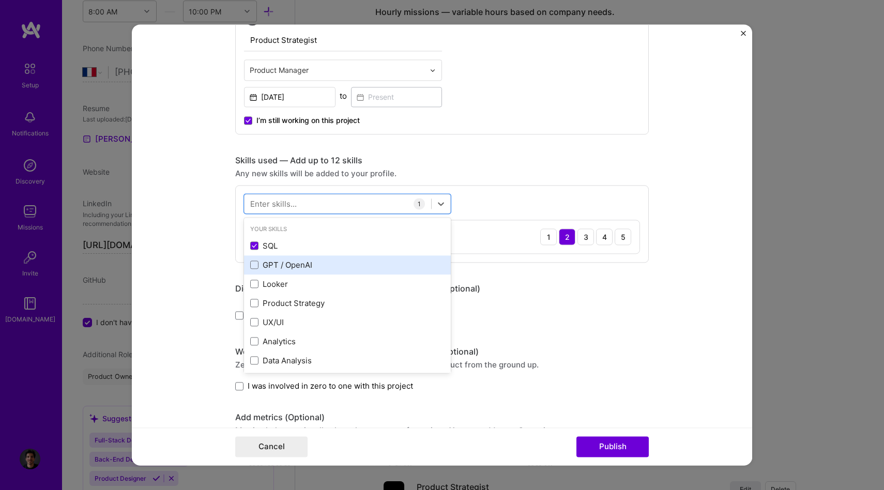
click at [302, 267] on div "GPT / OpenAI" at bounding box center [347, 265] width 194 height 11
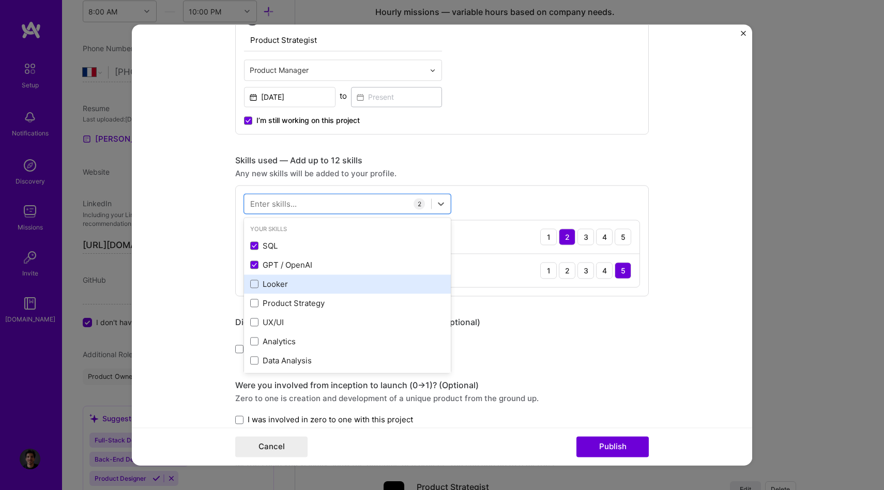
click at [298, 288] on div "Looker" at bounding box center [347, 284] width 194 height 11
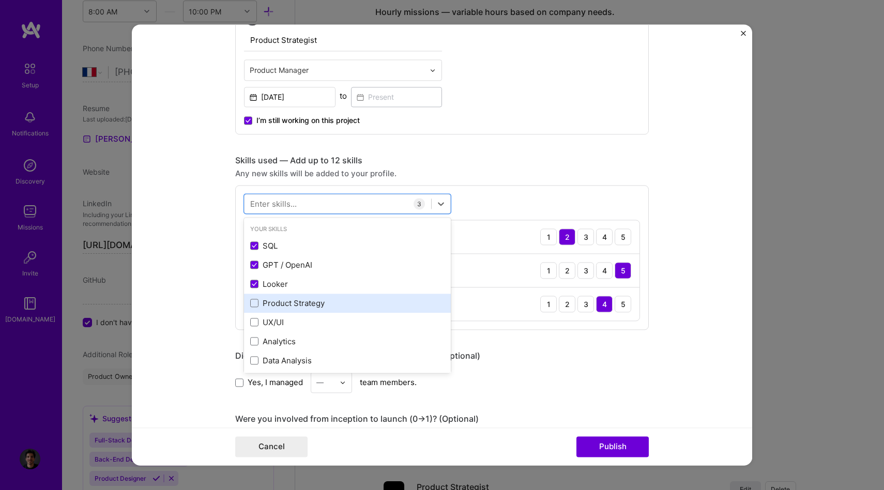
click at [298, 309] on div "Product Strategy" at bounding box center [347, 303] width 207 height 19
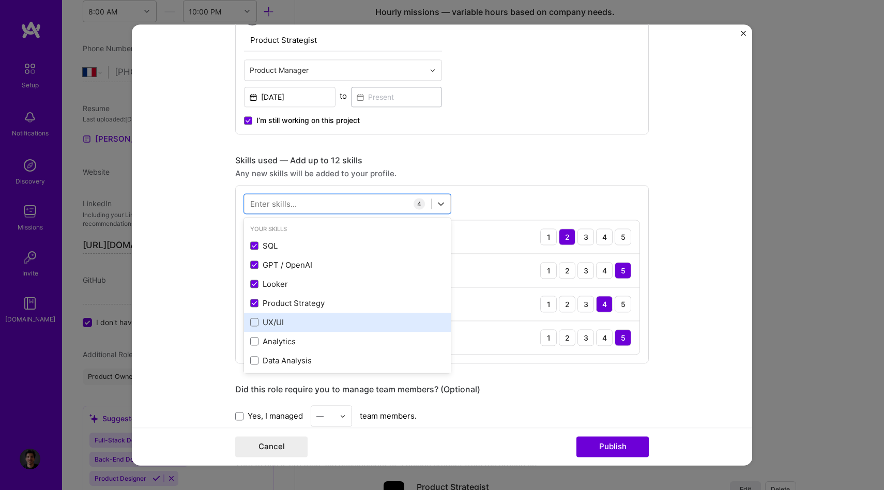
click at [307, 329] on div "UX/UI" at bounding box center [347, 322] width 207 height 19
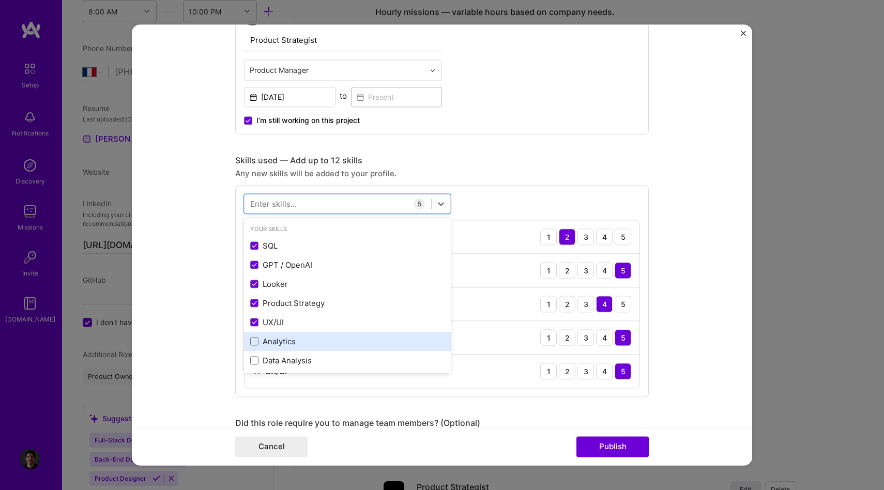
click at [307, 351] on div "Analytics" at bounding box center [347, 341] width 207 height 19
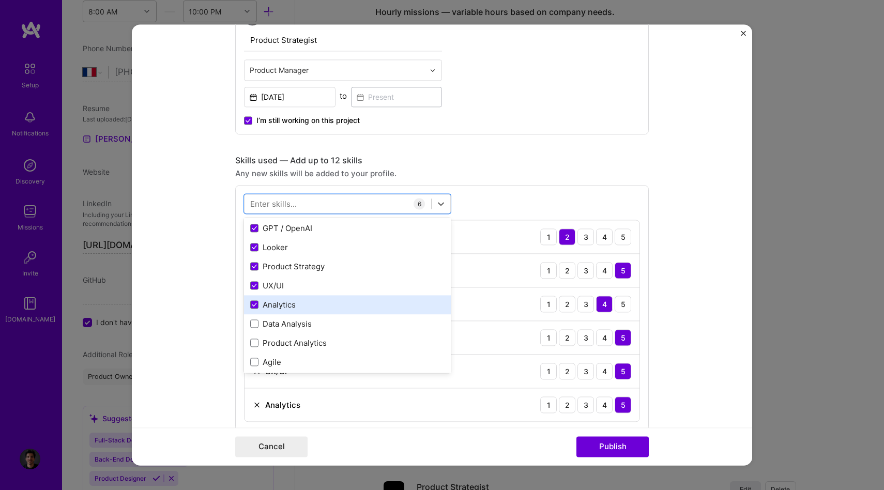
scroll to position [48, 0]
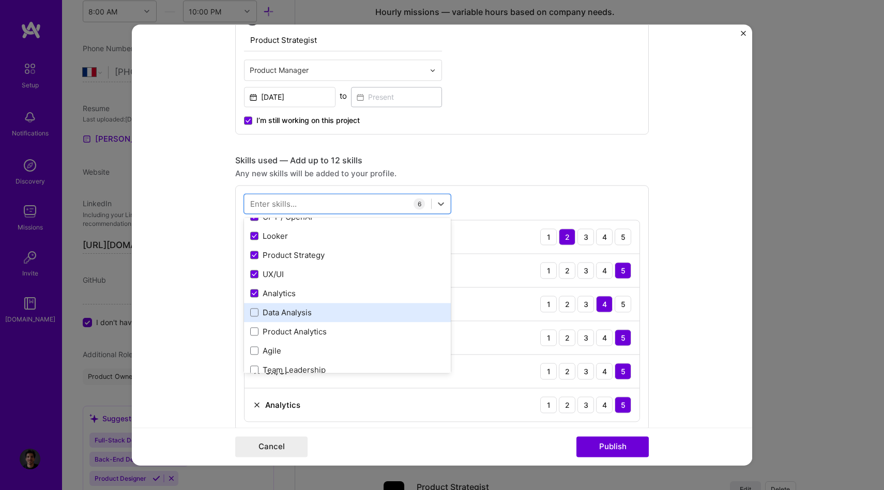
click at [307, 315] on div "Data Analysis" at bounding box center [347, 312] width 194 height 11
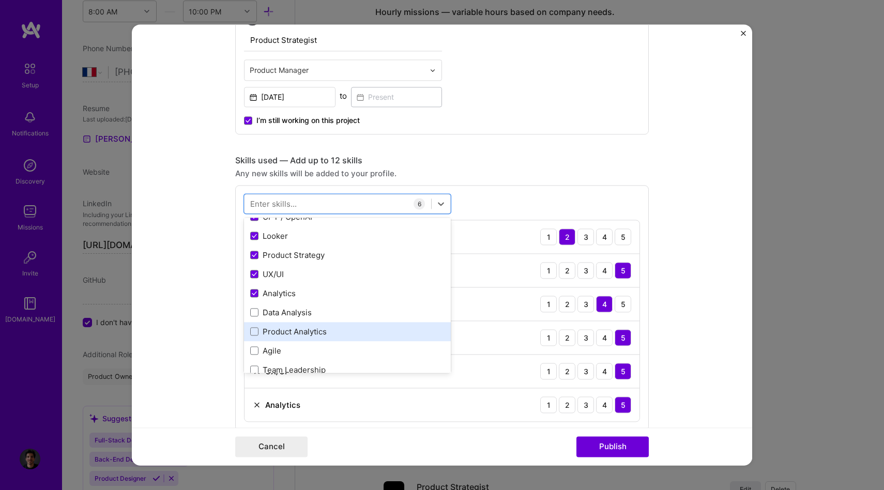
click at [307, 334] on div "Product Analytics" at bounding box center [347, 331] width 194 height 11
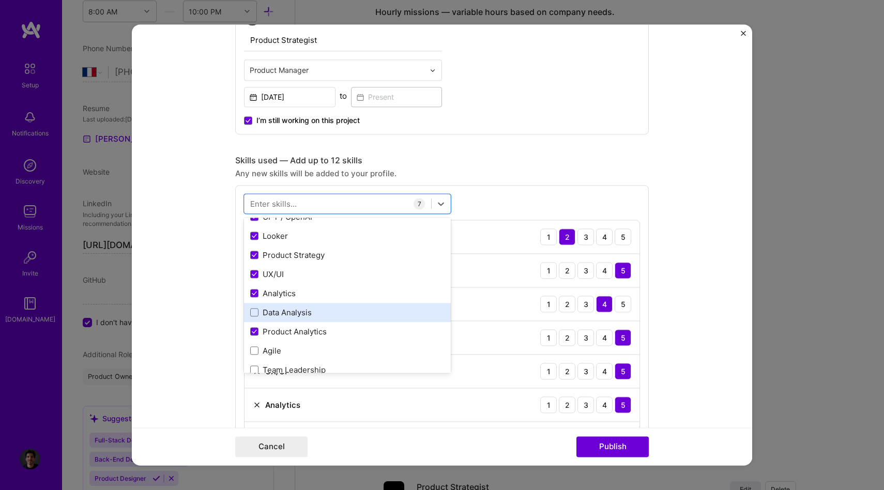
click at [306, 313] on div "Data Analysis" at bounding box center [347, 312] width 194 height 11
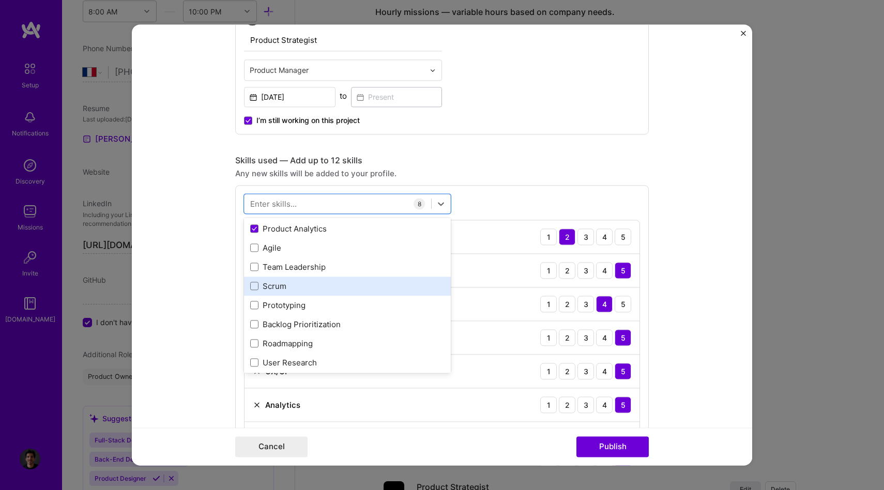
scroll to position [153, 0]
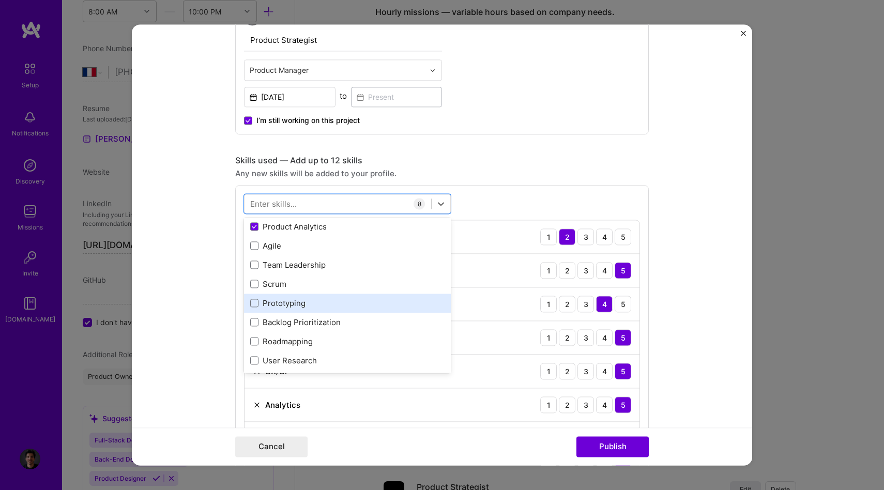
click at [309, 297] on div "Prototyping" at bounding box center [347, 303] width 207 height 19
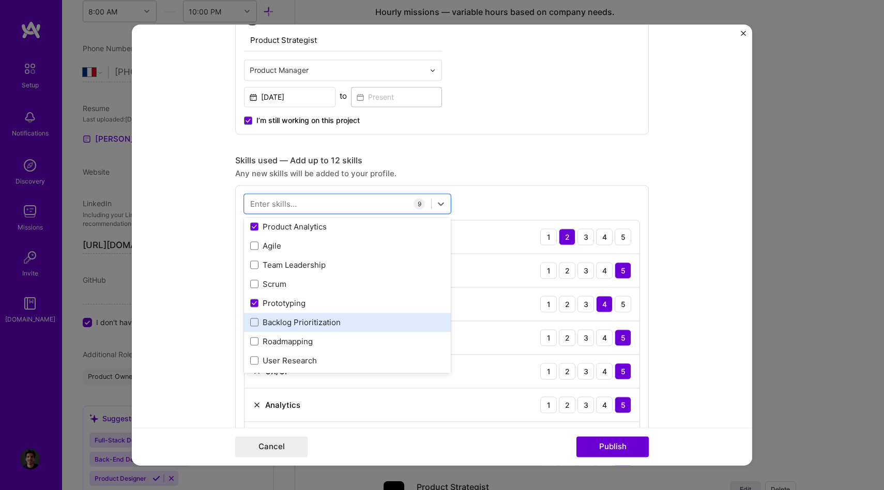
click at [309, 329] on div "Backlog Prioritization" at bounding box center [347, 322] width 207 height 19
click at [303, 324] on div "Backlog Prioritization" at bounding box center [347, 322] width 194 height 11
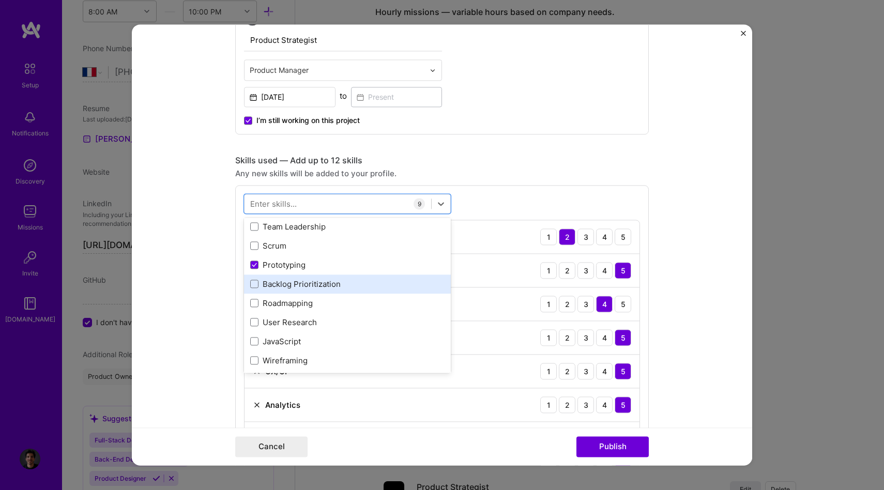
click at [303, 324] on div "User Research" at bounding box center [347, 322] width 194 height 11
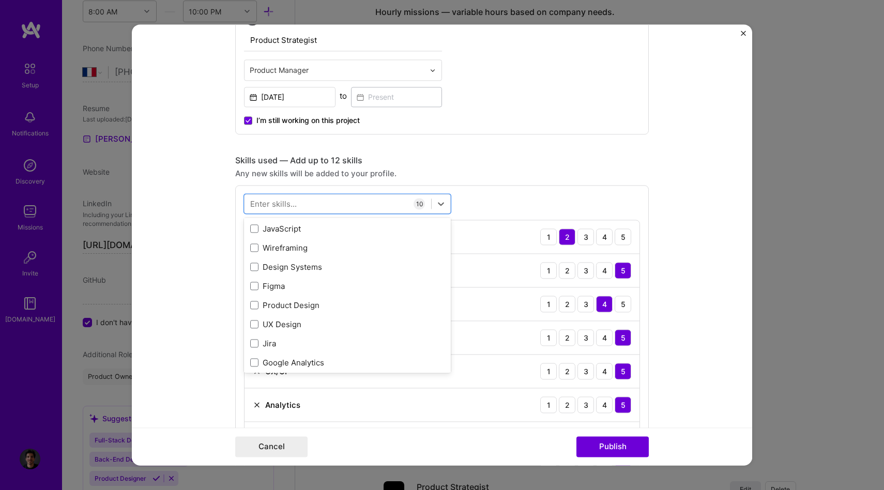
scroll to position [307, 0]
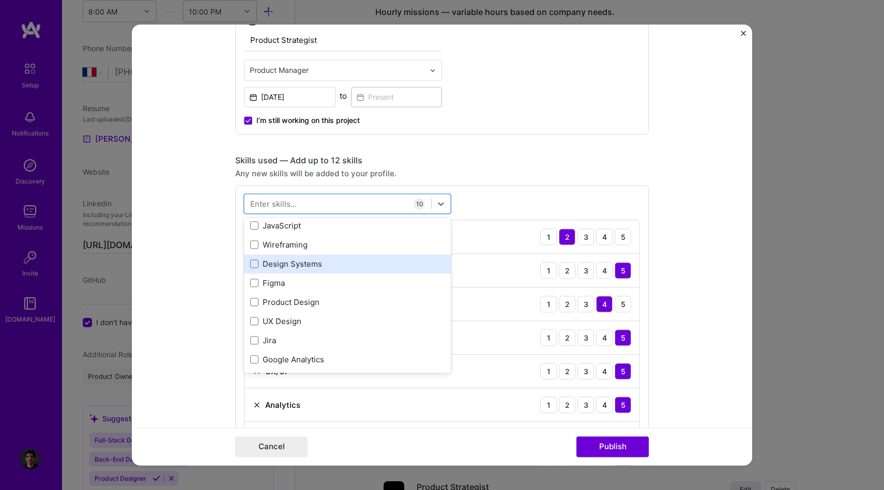
click at [304, 267] on div "Design Systems" at bounding box center [347, 264] width 194 height 11
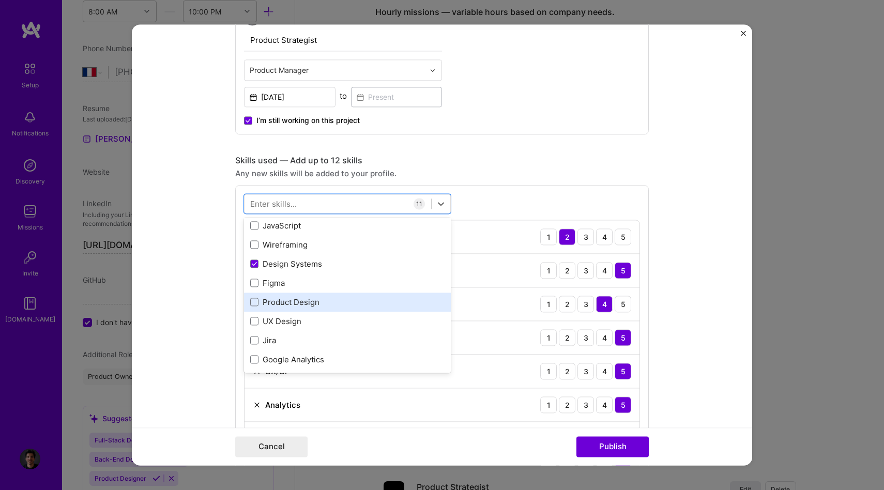
click at [299, 296] on div "Product Design" at bounding box center [347, 302] width 207 height 19
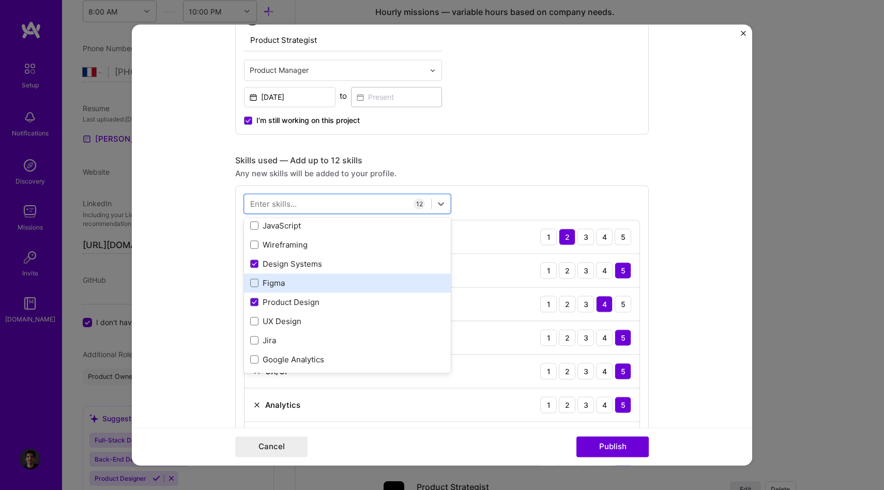
click at [299, 286] on div "Figma" at bounding box center [347, 283] width 194 height 11
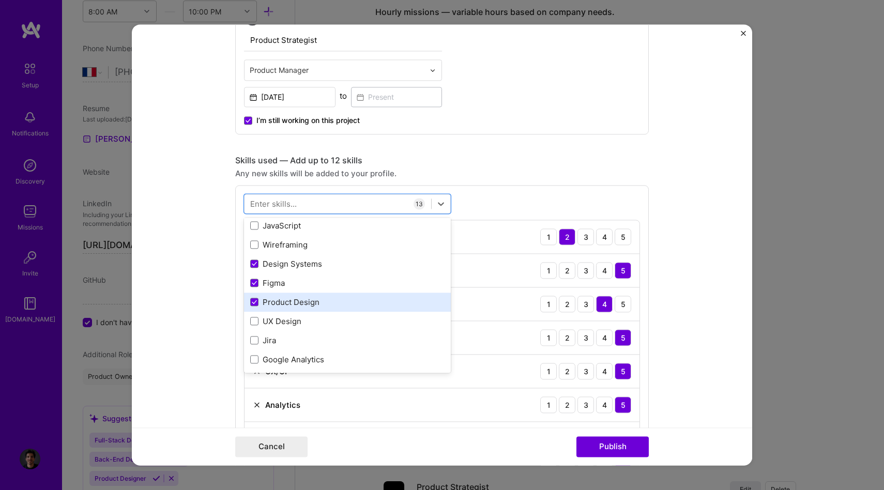
scroll to position [375, 0]
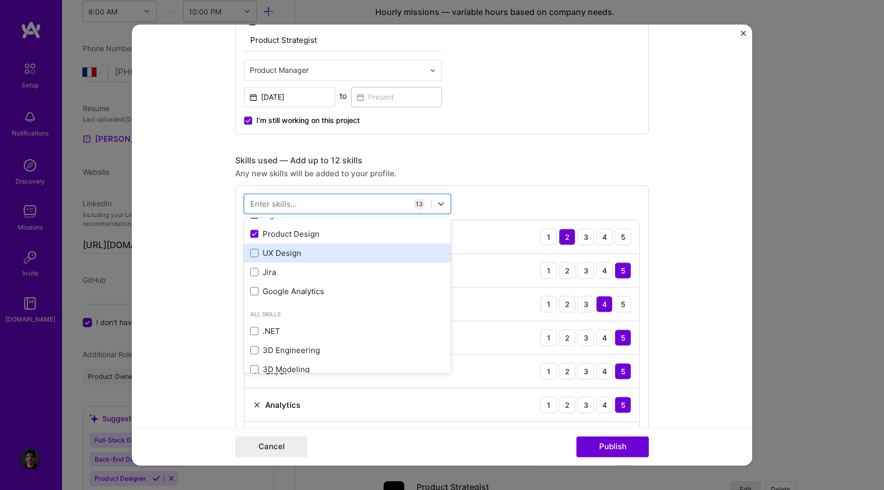
click at [298, 255] on div "UX Design" at bounding box center [347, 253] width 194 height 11
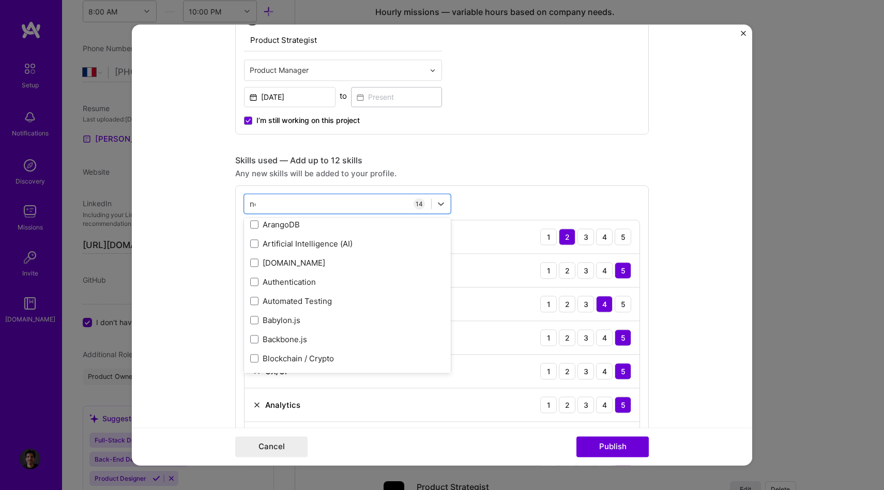
scroll to position [0, 0]
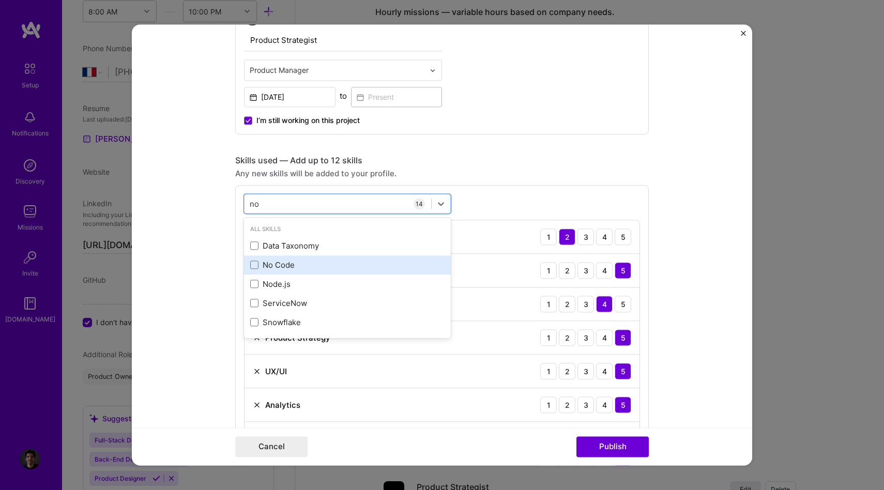
type input "n"
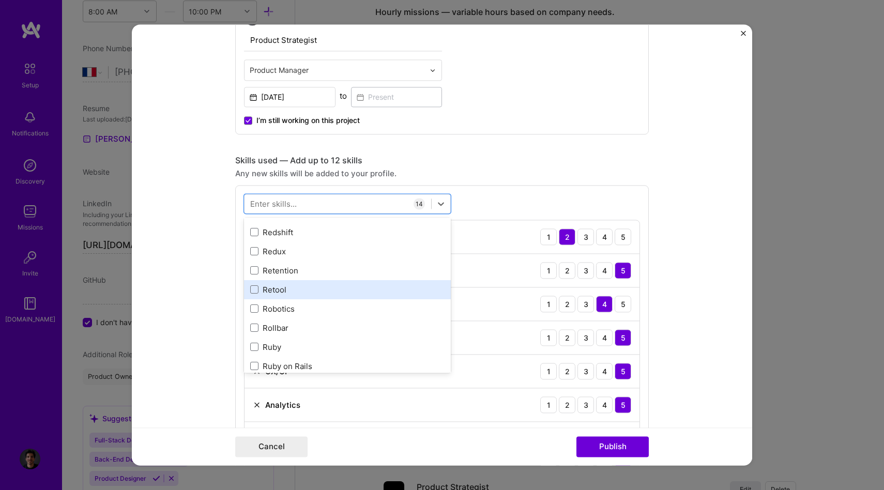
scroll to position [5359, 0]
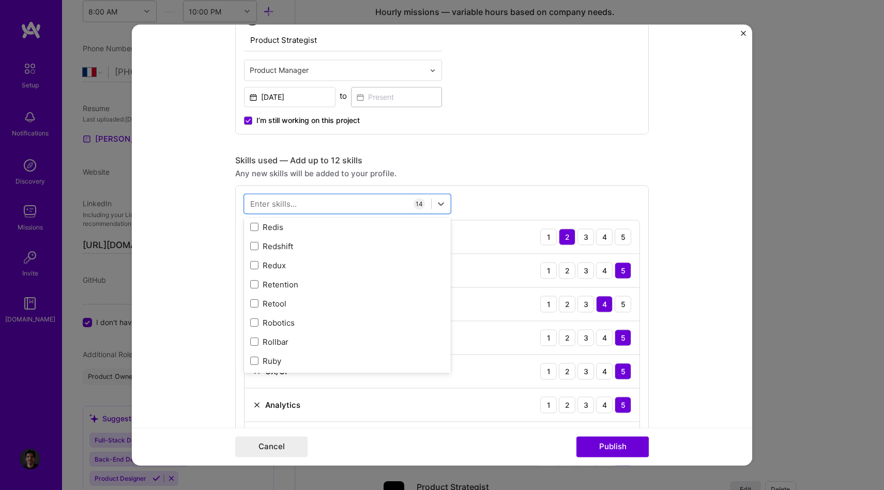
click at [538, 177] on div "Any new skills will be added to your profile." at bounding box center [442, 173] width 414 height 11
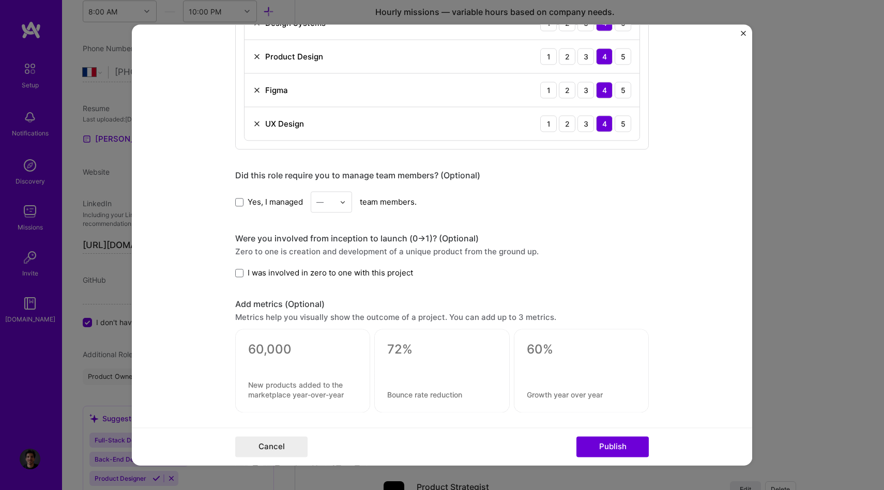
scroll to position [1247, 0]
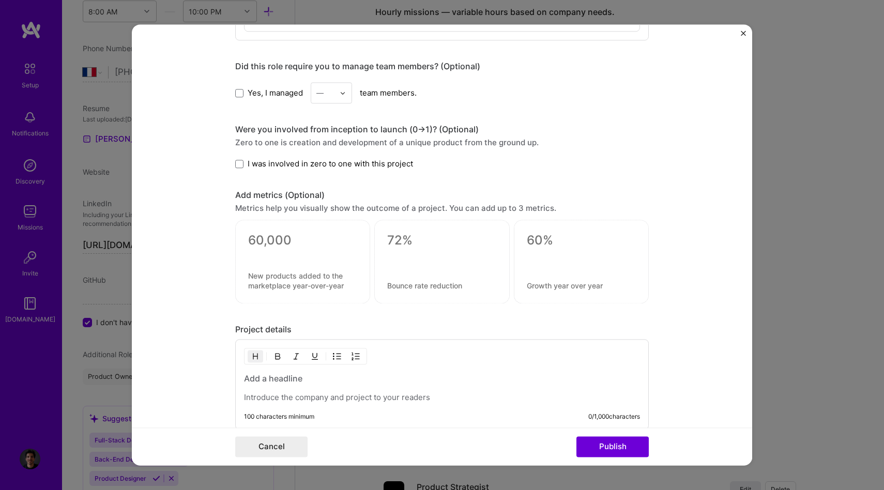
click at [268, 238] on textarea at bounding box center [302, 241] width 109 height 16
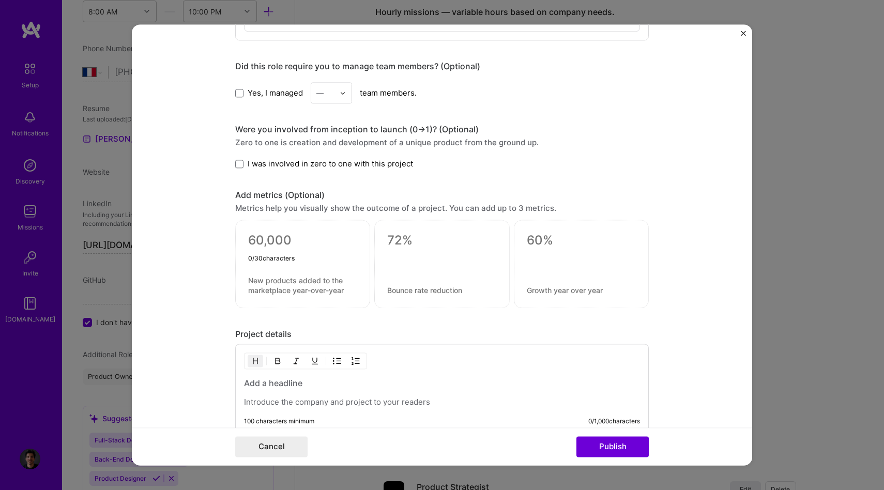
type textarea "3"
type textarea "x3"
click at [273, 285] on textarea at bounding box center [302, 286] width 109 height 20
type textarea "P"
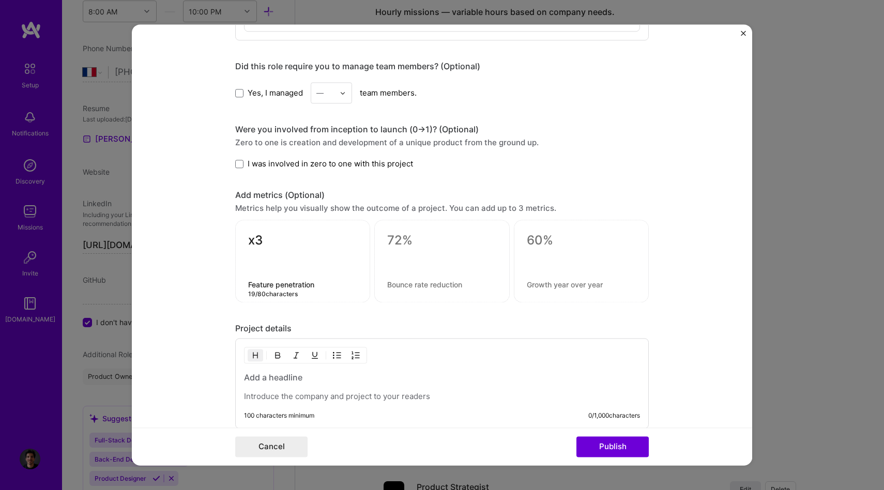
type textarea "Feature penetration"
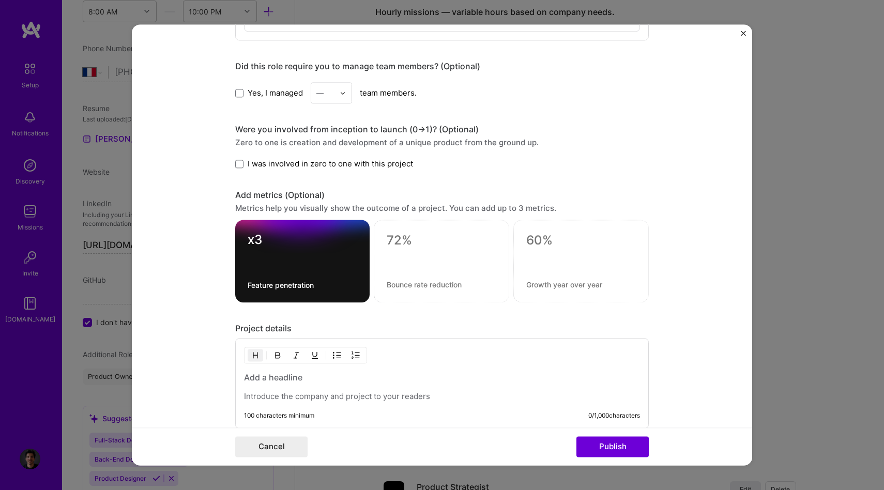
click at [446, 253] on div at bounding box center [442, 261] width 136 height 83
click at [405, 242] on textarea at bounding box center [442, 241] width 110 height 16
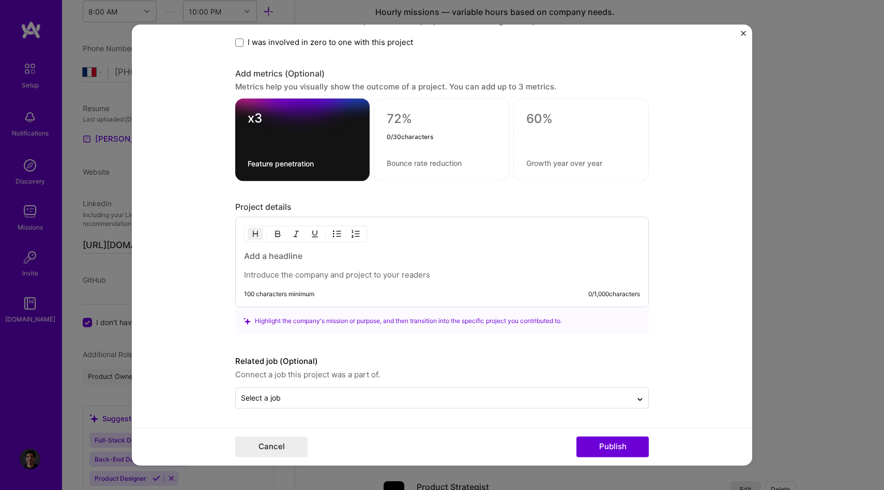
scroll to position [1369, 0]
click at [286, 282] on div "100 characters minimum 0 / 1,000 characters" at bounding box center [442, 262] width 414 height 91
click at [287, 278] on p at bounding box center [442, 275] width 396 height 10
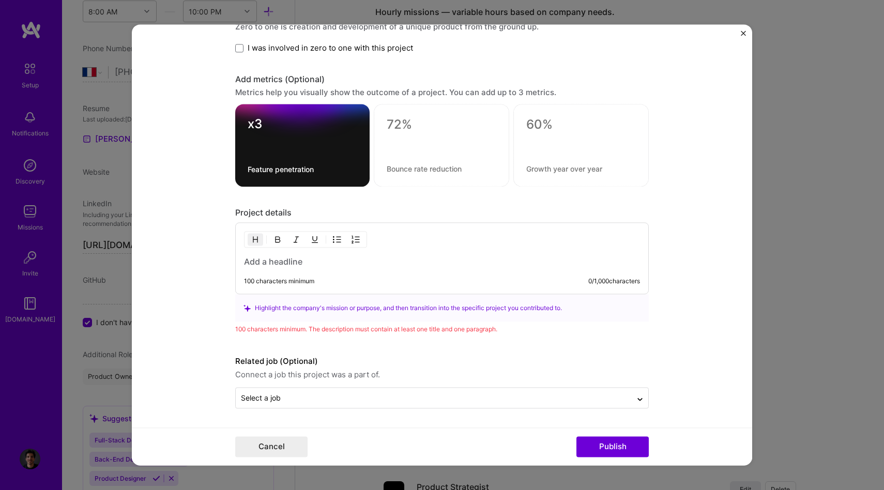
scroll to position [1363, 0]
click at [268, 264] on h3 "I've participae" at bounding box center [442, 262] width 396 height 11
drag, startPoint x: 399, startPoint y: 263, endPoint x: 497, endPoint y: 263, distance: 97.8
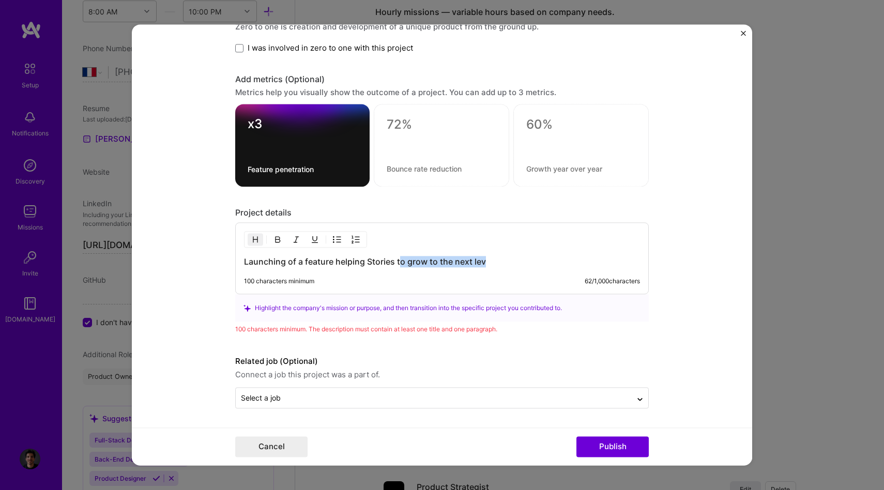
click at [496, 263] on h3 "Launching of a feature helping Stories to grow to the next lev" at bounding box center [442, 262] width 396 height 11
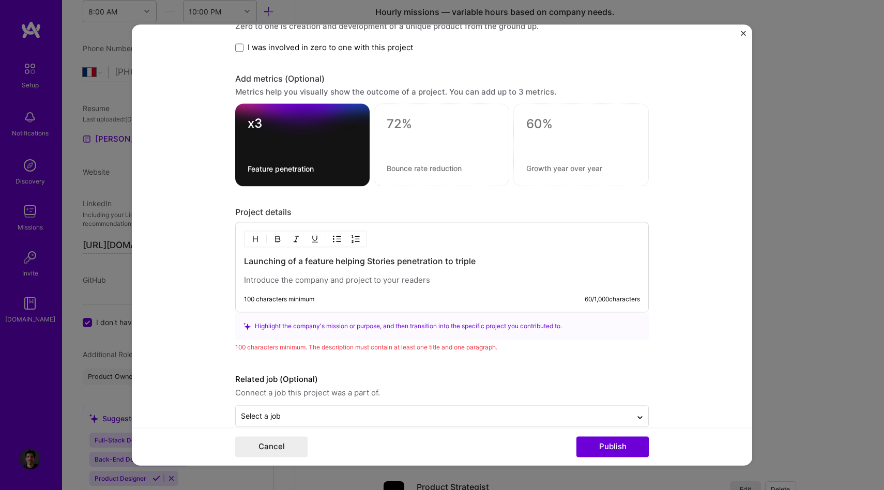
scroll to position [1369, 0]
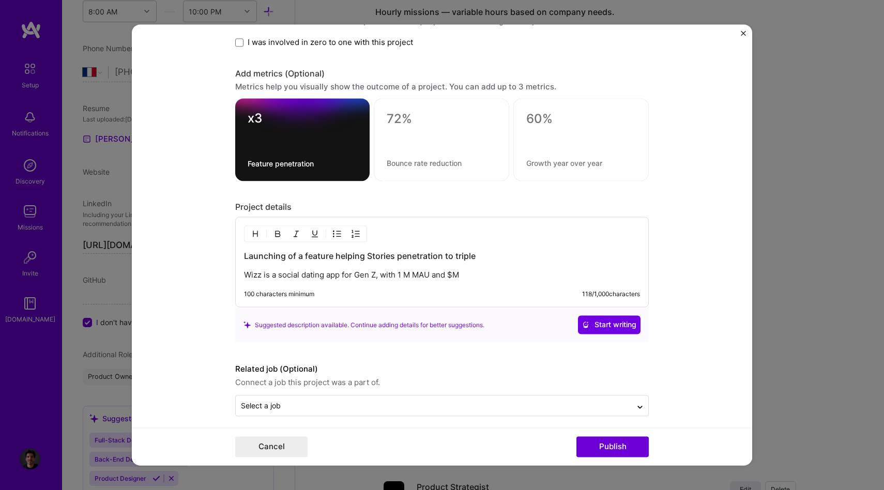
click at [402, 276] on p "Wizz is a social dating app for Gen Z, with 1 M MAU and $M" at bounding box center [442, 275] width 396 height 10
click at [487, 278] on p "Wizz is a social dating app for Gen Z, with +1 M MAU and $M" at bounding box center [442, 275] width 396 height 10
click at [410, 278] on p "Wizz is a social dating app for Gen Z, with +1 M MAU and $M" at bounding box center [442, 275] width 396 height 10
click at [478, 274] on p "Wizz is a social dating app for Gen Z, with +1M MAU and $M" at bounding box center [442, 275] width 396 height 10
click at [555, 274] on p "Wizz is a social dating app for Gen Z, with +1M MAU and $3M MRR top 20 in Socia…" at bounding box center [442, 275] width 396 height 10
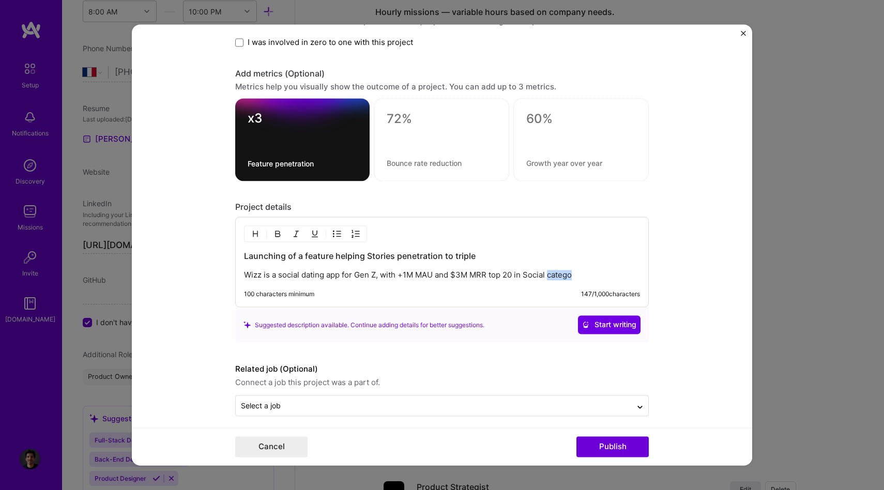
click at [555, 274] on p "Wizz is a social dating app for Gen Z, with +1M MAU and $3M MRR top 20 in Socia…" at bounding box center [442, 275] width 396 height 10
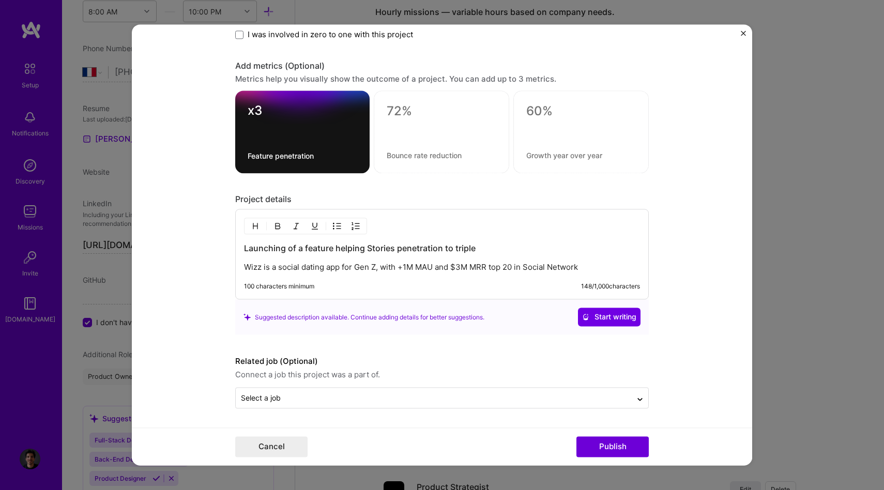
scroll to position [1370, 0]
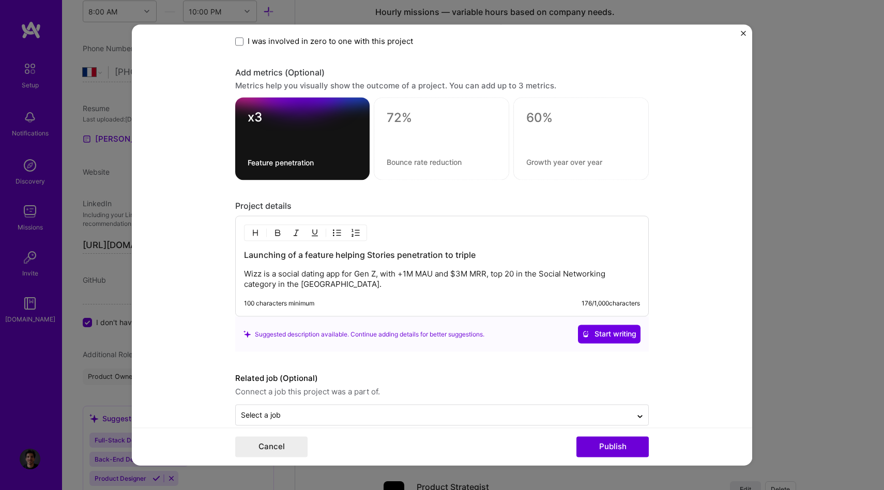
click at [502, 291] on div "Launching of a feature helping Stories penetration to triple Wizz is a social d…" at bounding box center [442, 266] width 414 height 101
click at [415, 290] on p "Wizz is a social dating app for Gen Z, with +1M MAU and $3M MRR, top 20 in the …" at bounding box center [442, 279] width 396 height 21
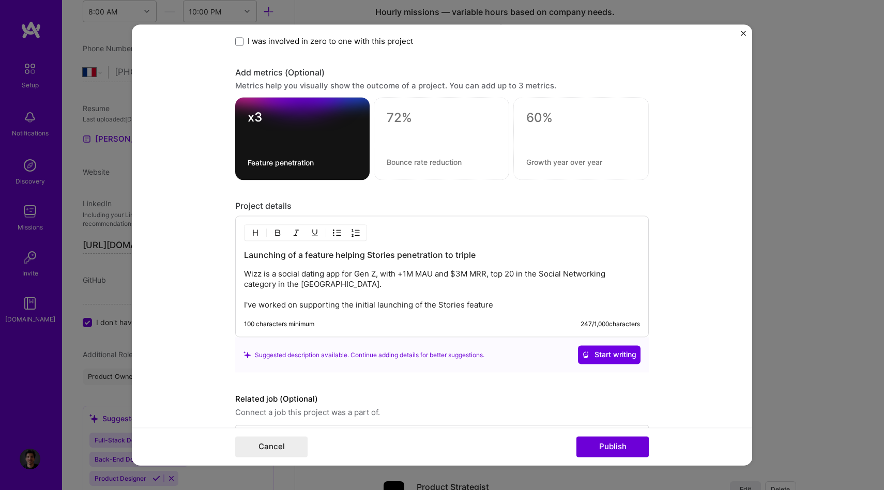
scroll to position [1408, 0]
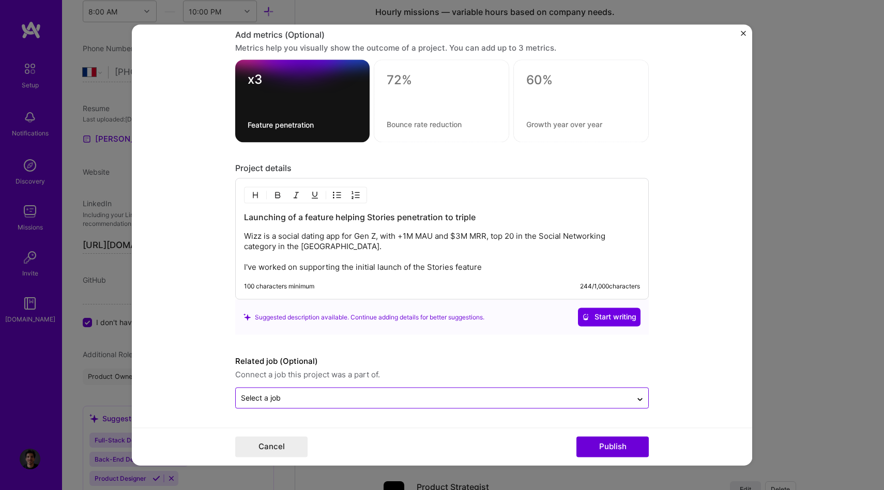
click at [312, 396] on input "text" at bounding box center [434, 398] width 386 height 11
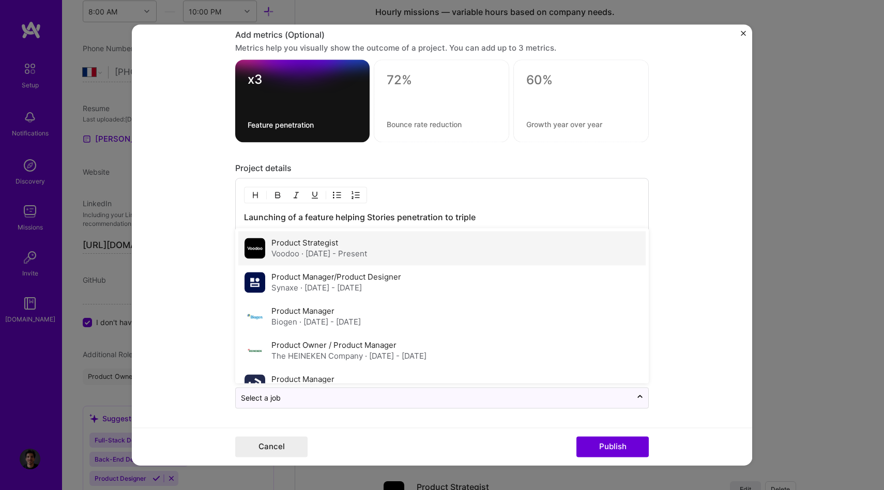
click at [287, 256] on div "Voodoo · [DATE] - Present" at bounding box center [320, 254] width 96 height 11
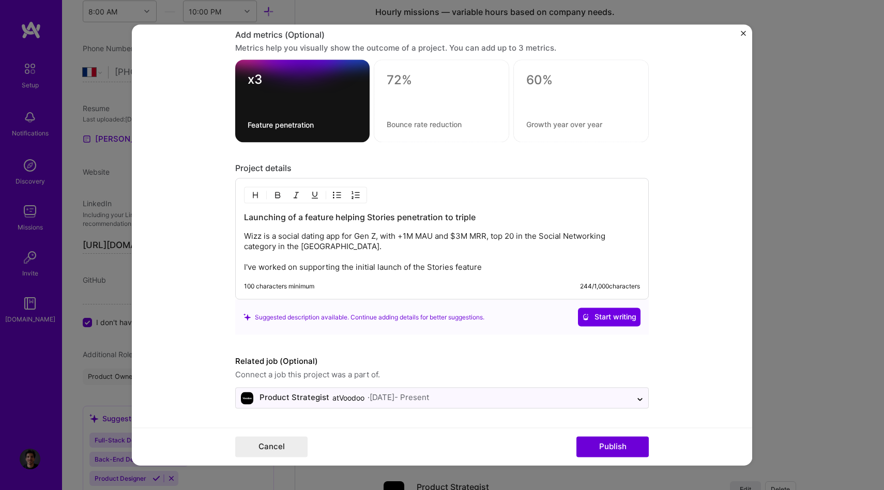
click at [499, 273] on div "Launching of a feature helping Stories penetration to triple Wizz is a social d…" at bounding box center [442, 239] width 414 height 122
click at [477, 270] on p "Wizz is a social dating app for Gen Z, with +1M MAU and $3M MRR, top 20 in the …" at bounding box center [442, 252] width 396 height 41
click at [483, 270] on p "Wizz is a social dating app for Gen Z, with +1M MAU and $3M MRR, top 20 in the …" at bounding box center [442, 252] width 396 height 41
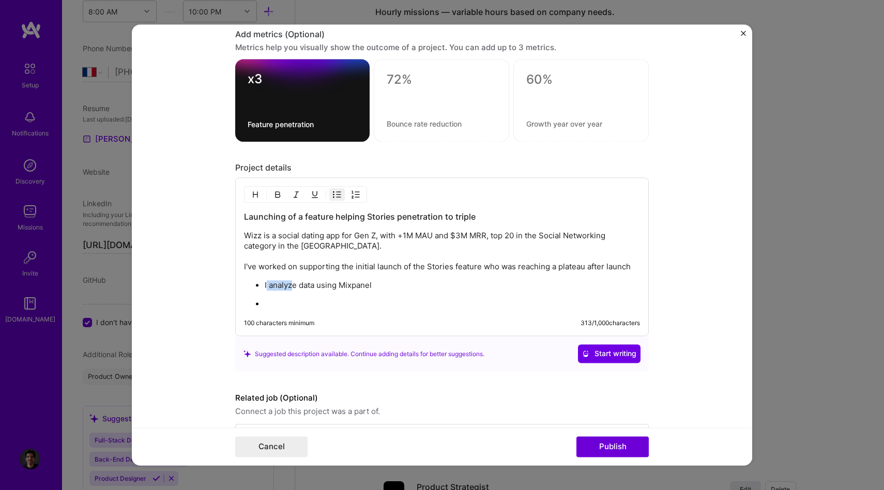
drag, startPoint x: 294, startPoint y: 287, endPoint x: 265, endPoint y: 284, distance: 29.1
click at [265, 284] on p "I analyze data using Mixpanel" at bounding box center [452, 286] width 375 height 10
click at [278, 289] on p "Analyzed data using Mixpanel" at bounding box center [452, 286] width 375 height 10
click at [281, 298] on ul "Analyzed data using Mixpanel" at bounding box center [442, 294] width 396 height 29
click at [306, 285] on p "Analyzed data using Mixpanel" at bounding box center [452, 286] width 375 height 10
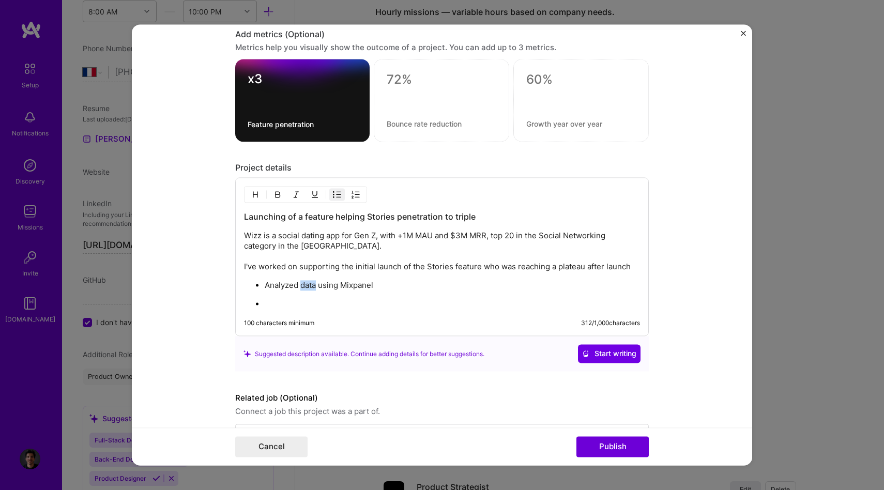
click at [306, 285] on p "Analyzed data using Mixpanel" at bounding box center [452, 286] width 375 height 10
click at [300, 292] on ul "Analyzed user behavior using Mixpanel" at bounding box center [442, 294] width 396 height 29
click at [309, 284] on p "Analyzed user behavior using Mixpanel" at bounding box center [452, 286] width 375 height 10
click at [304, 308] on p "Target" at bounding box center [452, 304] width 375 height 10
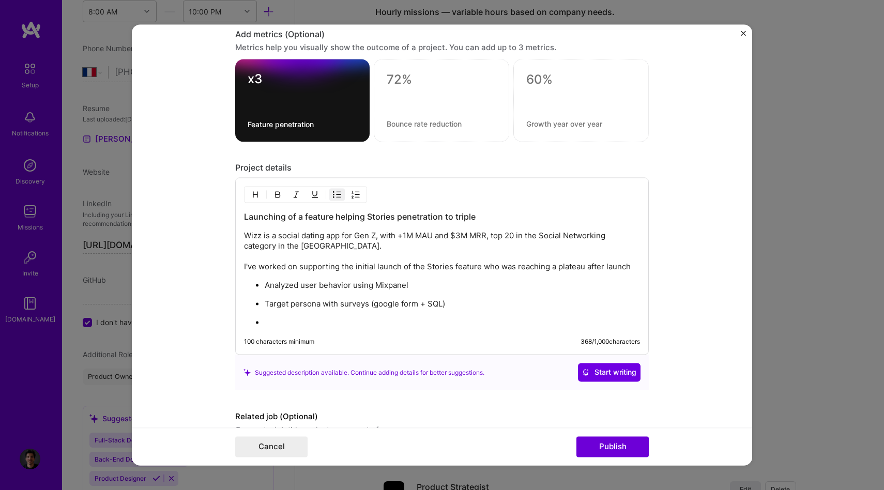
click at [292, 306] on p "Target persona with surveys (google form + SQL)" at bounding box center [452, 304] width 375 height 10
click at [292, 311] on ul "Analyzed user behavior using Mixpanel Targeted persona with surveys (google for…" at bounding box center [442, 304] width 396 height 48
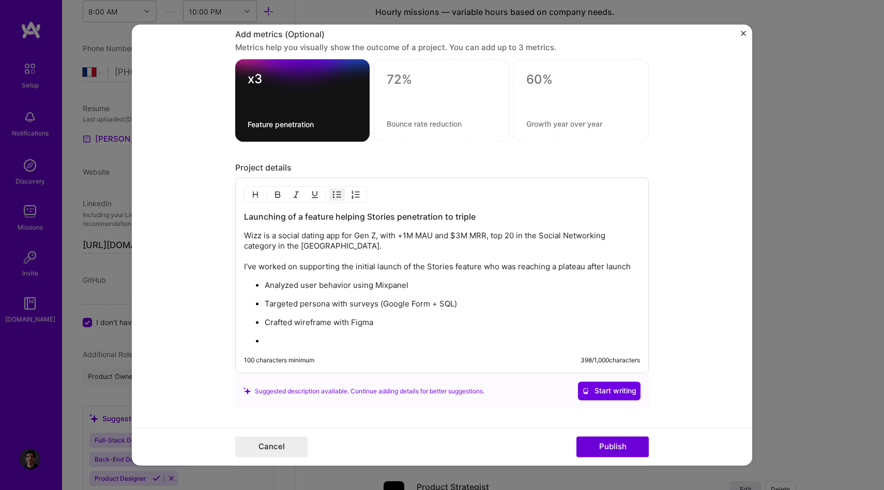
click at [353, 346] on div "Launching of a feature helping Stories penetration to triple Wizz is a social d…" at bounding box center [442, 276] width 414 height 196
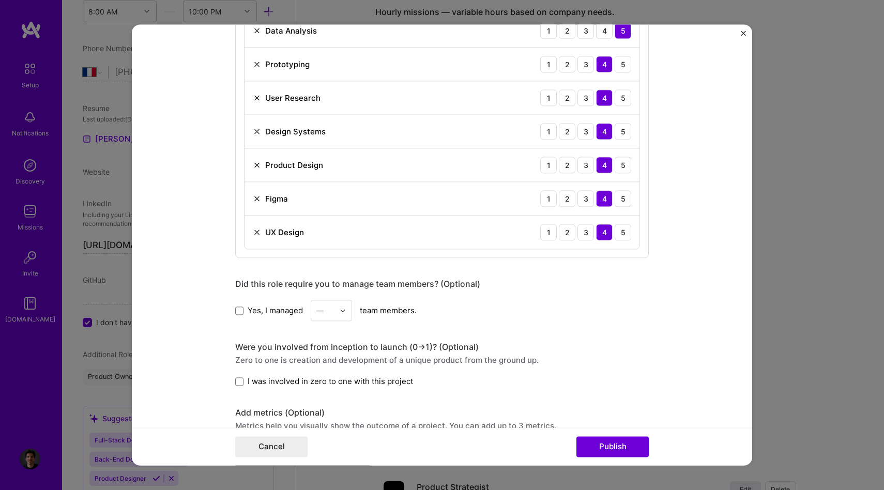
scroll to position [1481, 0]
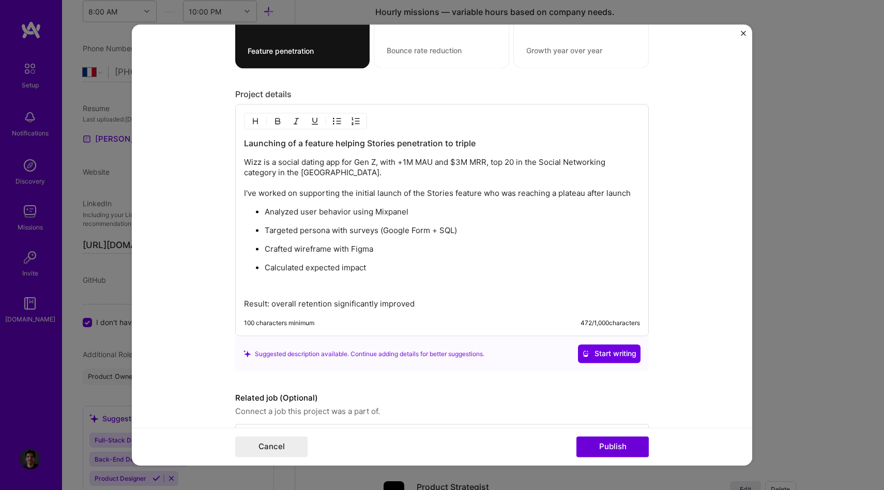
click at [271, 306] on p "Result: overall retention significantly improved" at bounding box center [442, 304] width 396 height 10
click at [612, 350] on span "Start writing" at bounding box center [609, 354] width 54 height 10
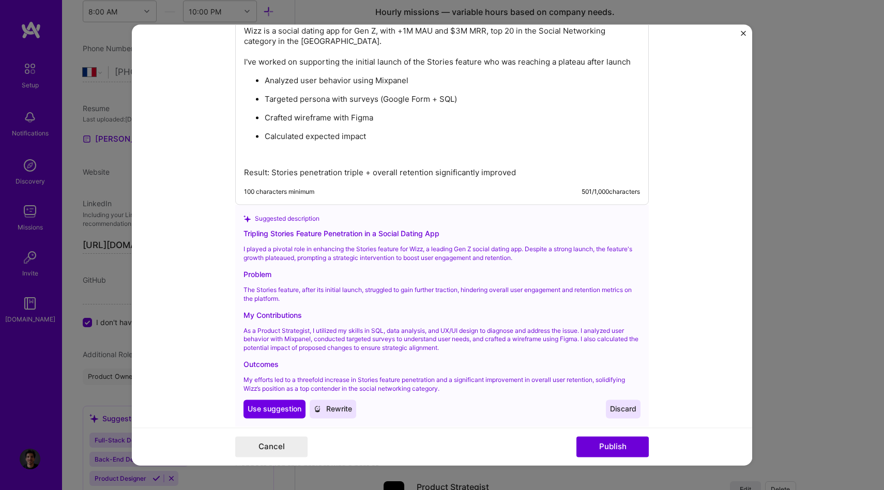
scroll to position [1613, 0]
click at [267, 408] on span "Use suggestion" at bounding box center [275, 408] width 54 height 10
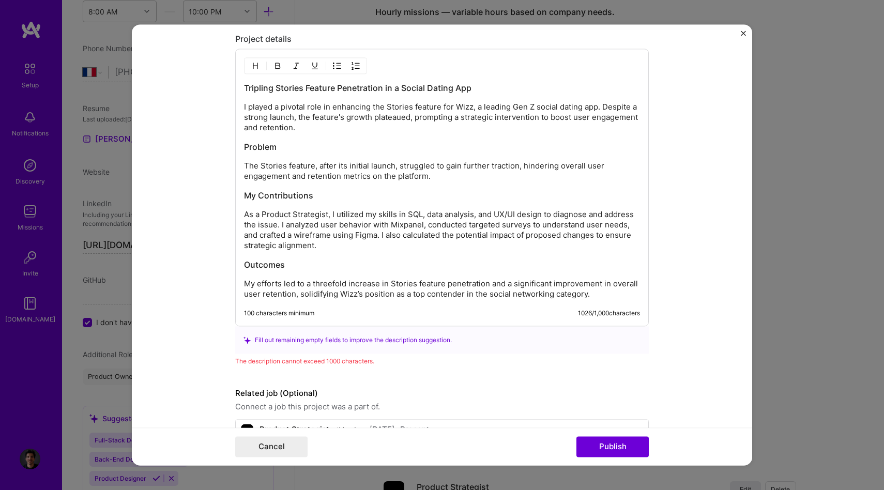
scroll to position [1569, 0]
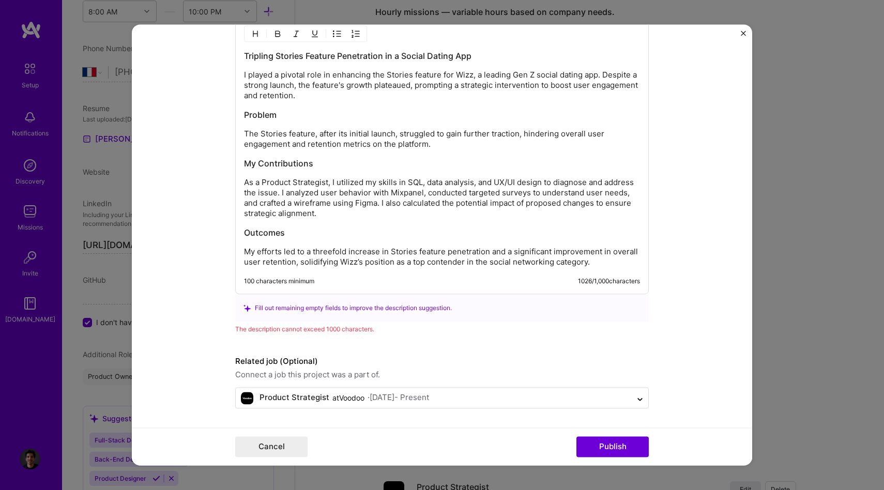
click at [326, 278] on div "100 characters minimum 1026 / 1,000 characters" at bounding box center [442, 282] width 396 height 8
click at [308, 278] on div "100 characters minimum" at bounding box center [279, 282] width 70 height 8
click at [317, 262] on p "My efforts led to a threefold increase in Stories feature penetration and a sig…" at bounding box center [442, 257] width 396 height 21
click at [355, 255] on p "My efforts led to a threefold increase in Stories feature penetration and a sig…" at bounding box center [442, 257] width 396 height 21
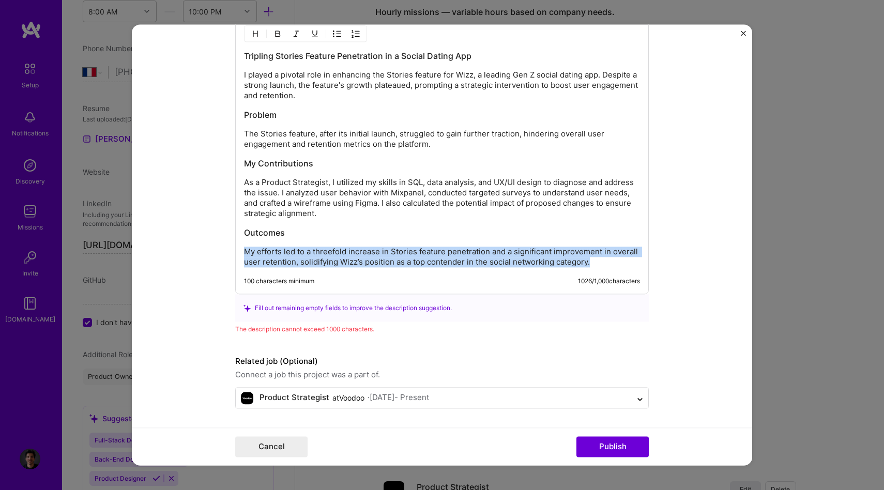
click at [355, 255] on p "My efforts led to a threefold increase in Stories feature penetration and a sig…" at bounding box center [442, 257] width 396 height 21
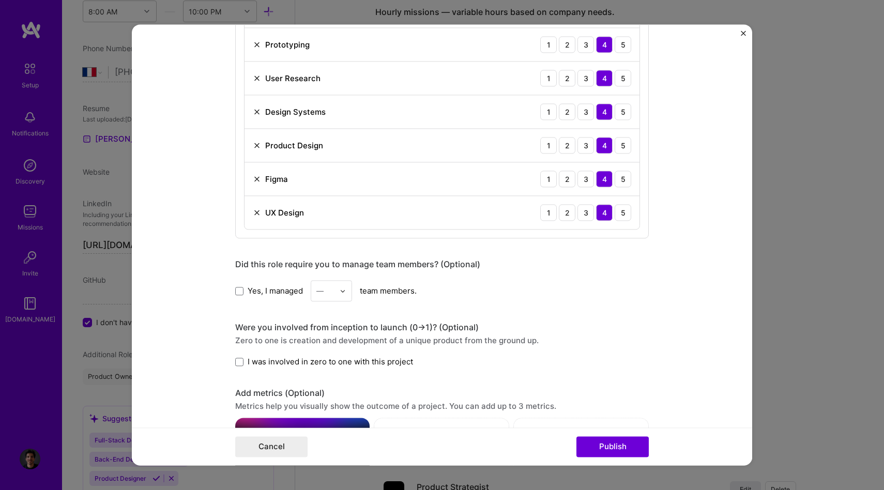
scroll to position [1140, 0]
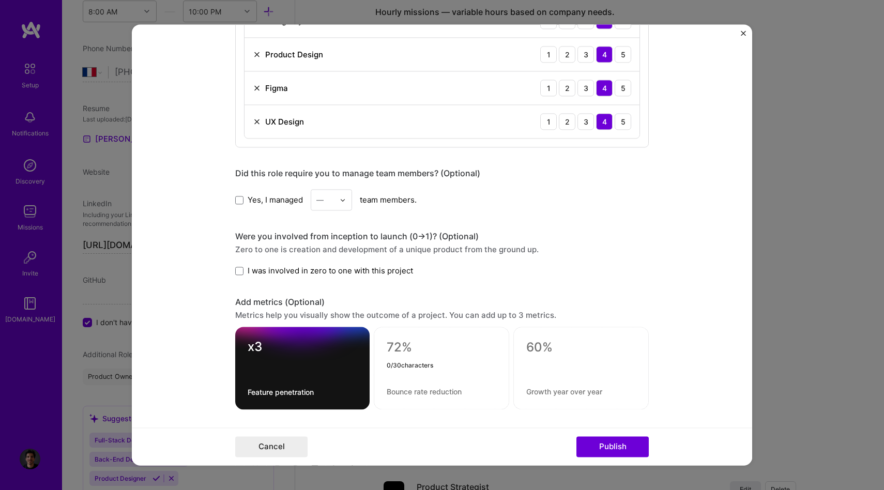
click at [400, 348] on textarea at bounding box center [442, 348] width 110 height 16
type textarea "O"
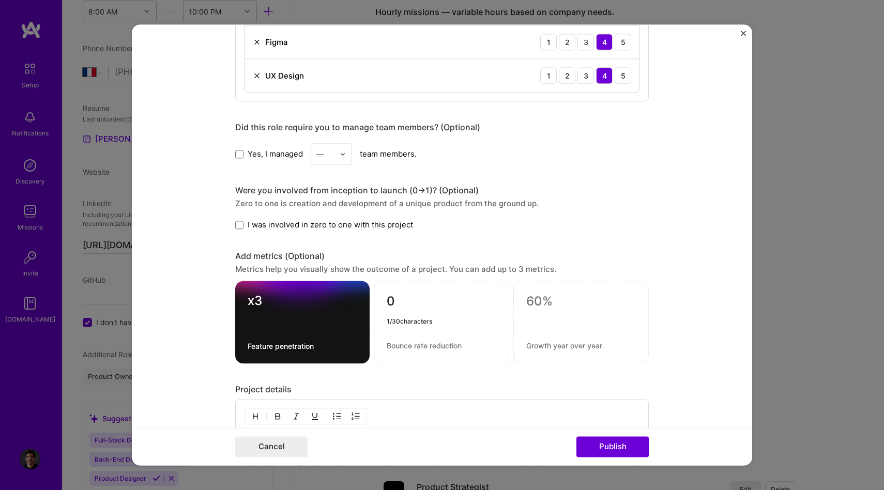
type textarea "0"
click at [544, 297] on textarea at bounding box center [582, 302] width 110 height 16
type textarea "0"
click at [445, 345] on textarea at bounding box center [442, 346] width 110 height 10
type textarea "0"
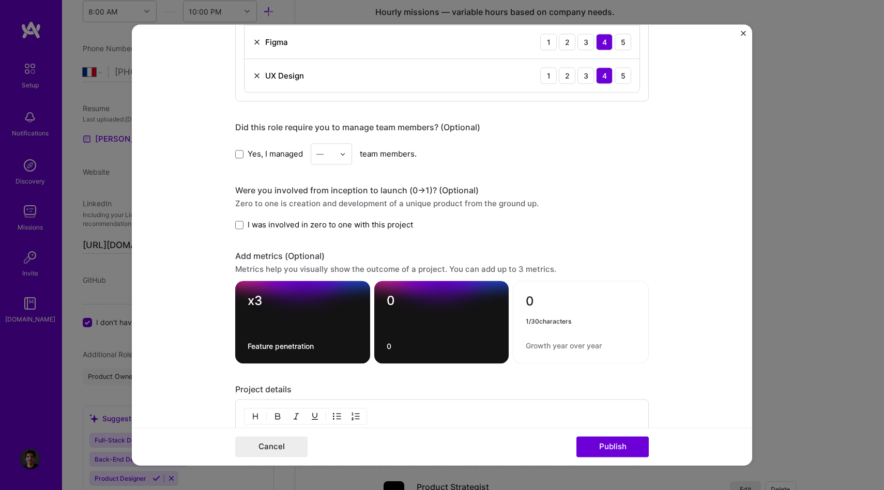
click at [548, 340] on div "0 1 / 30 characters" at bounding box center [581, 322] width 136 height 83
click at [545, 348] on textarea at bounding box center [581, 346] width 110 height 10
type textarea "0"
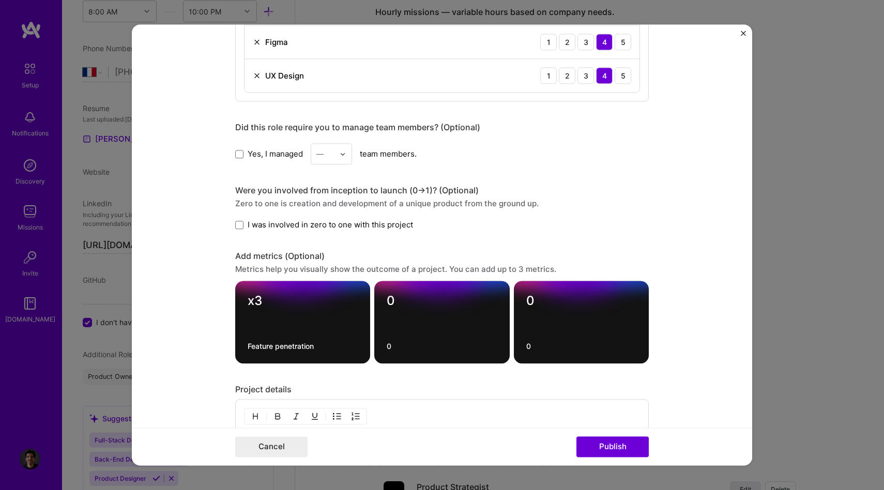
click at [697, 146] on form "Project title Launching of Social feature for a Dating/social app for Gen Z Com…" at bounding box center [442, 244] width 621 height 441
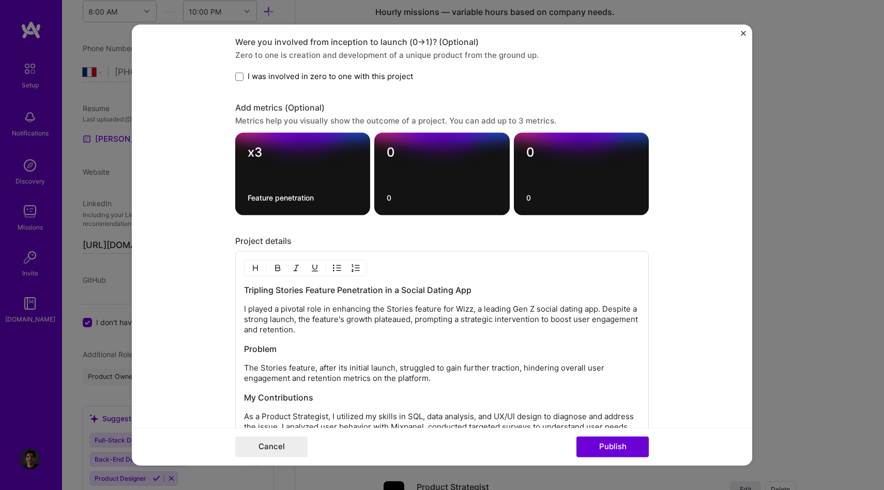
scroll to position [1209, 0]
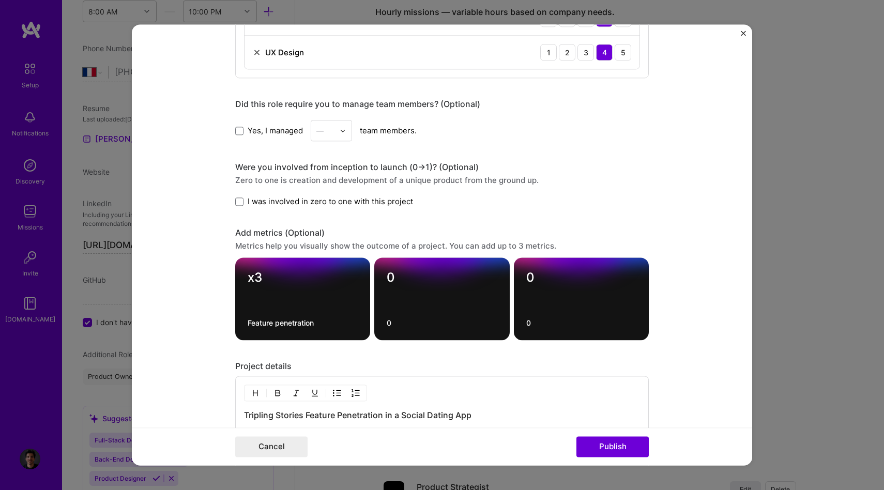
click at [548, 280] on textarea "0" at bounding box center [582, 280] width 110 height 20
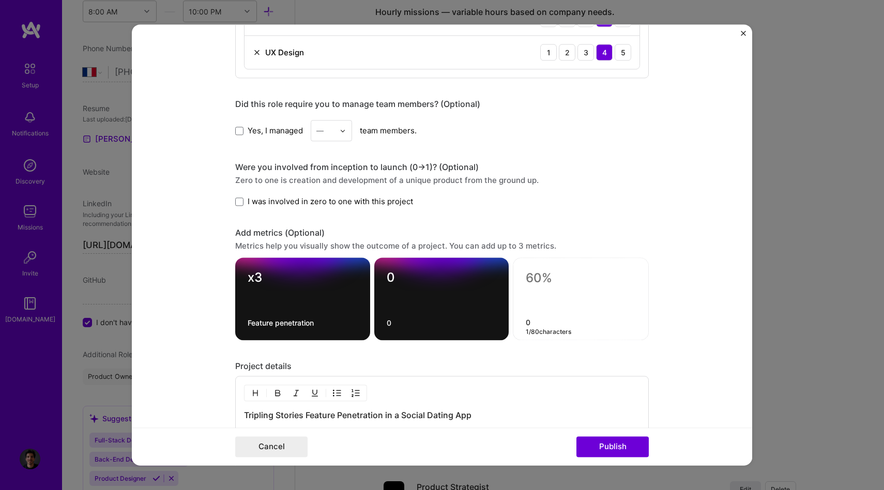
click at [532, 327] on div "0 1 / 80 characters" at bounding box center [581, 299] width 136 height 83
click at [433, 273] on textarea "0" at bounding box center [442, 280] width 110 height 20
click at [409, 326] on textarea "0" at bounding box center [442, 324] width 110 height 10
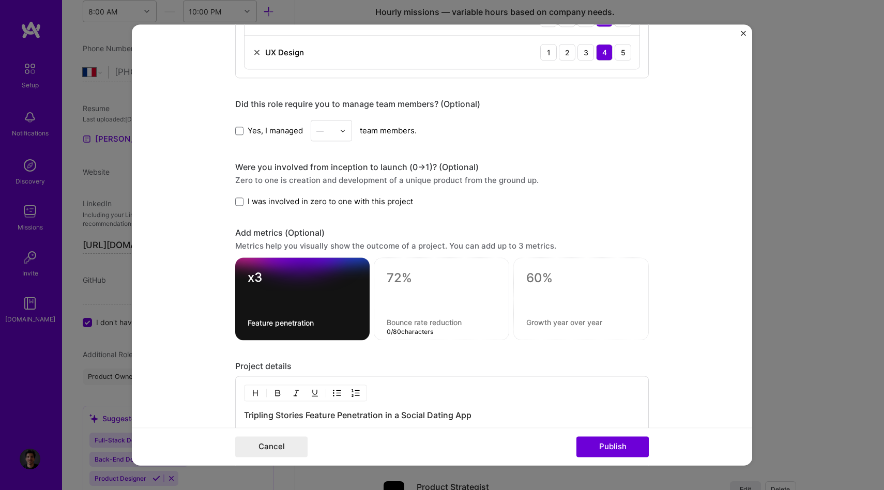
click at [610, 196] on div "Were you involved from inception to launch (0 -> 1)? (Optional) Zero to one is …" at bounding box center [442, 184] width 414 height 45
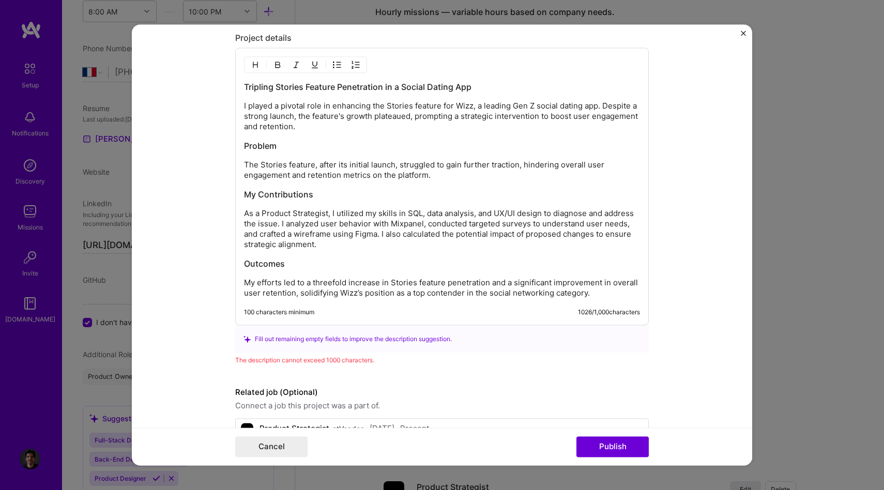
scroll to position [1216, 0]
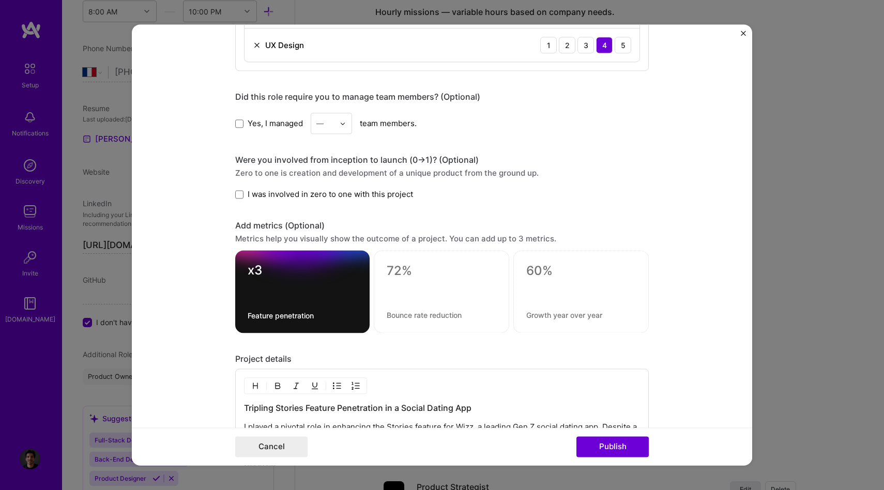
click at [423, 266] on textarea at bounding box center [442, 274] width 110 height 20
type textarea "+X"
click at [416, 317] on textarea at bounding box center [442, 316] width 110 height 10
type textarea "points retention"
click at [648, 175] on div "Zero to one is creation and development of a unique product from the ground up." at bounding box center [442, 173] width 414 height 11
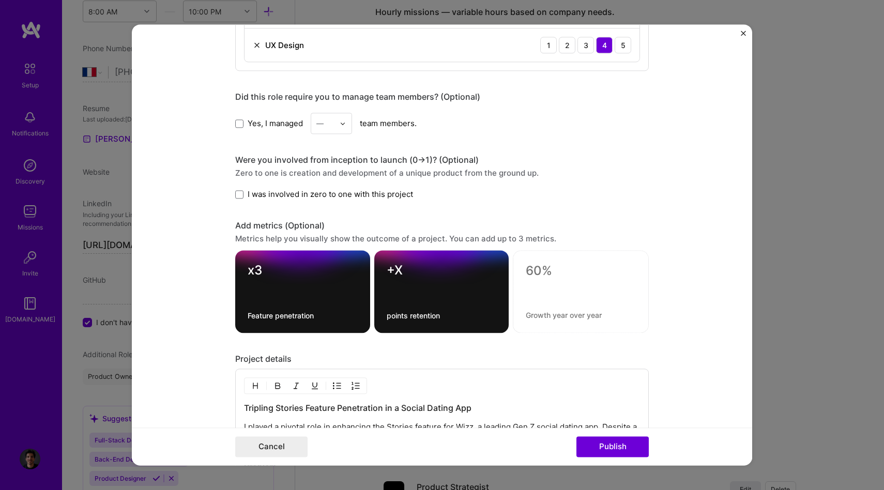
click at [536, 280] on textarea at bounding box center [581, 274] width 110 height 20
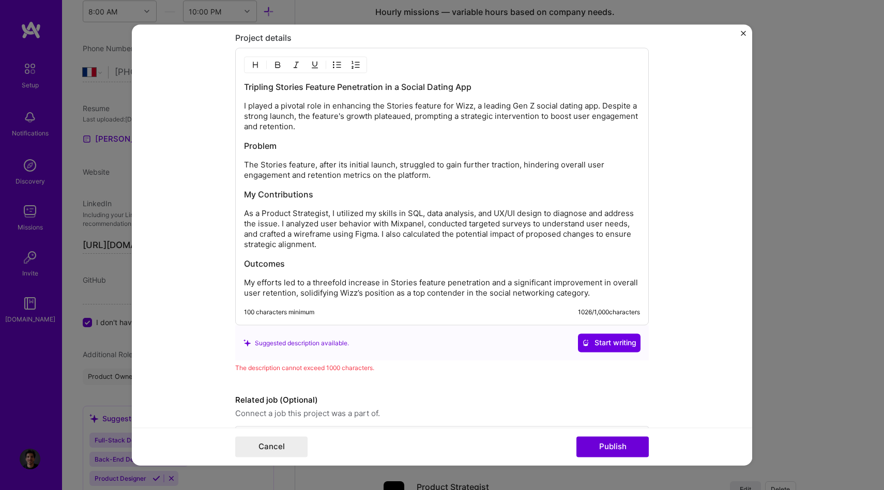
scroll to position [1527, 0]
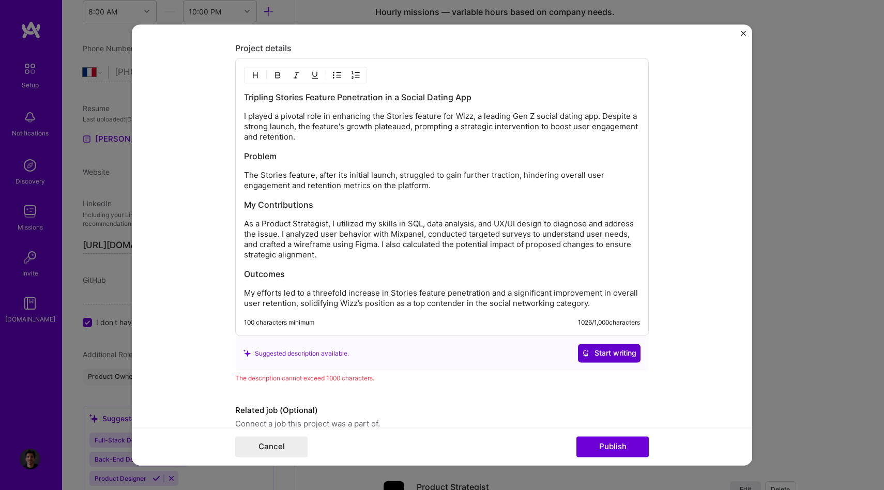
click at [618, 351] on span "Start writing" at bounding box center [609, 354] width 54 height 10
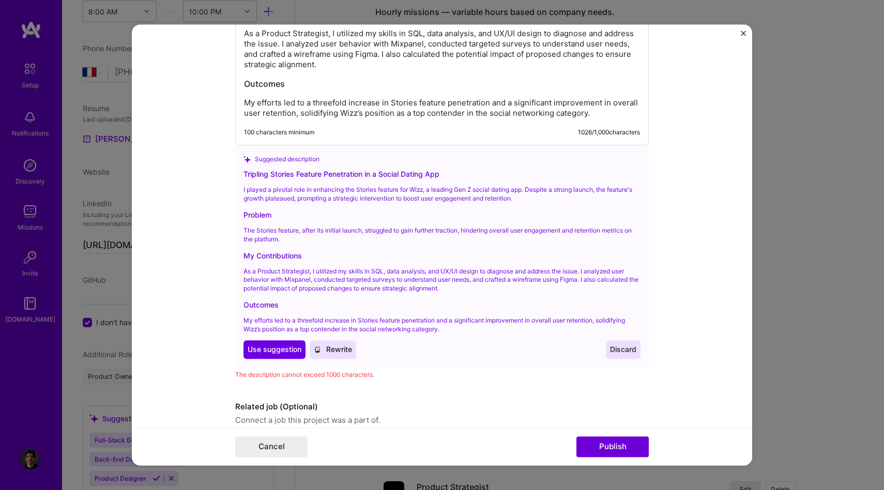
scroll to position [1714, 0]
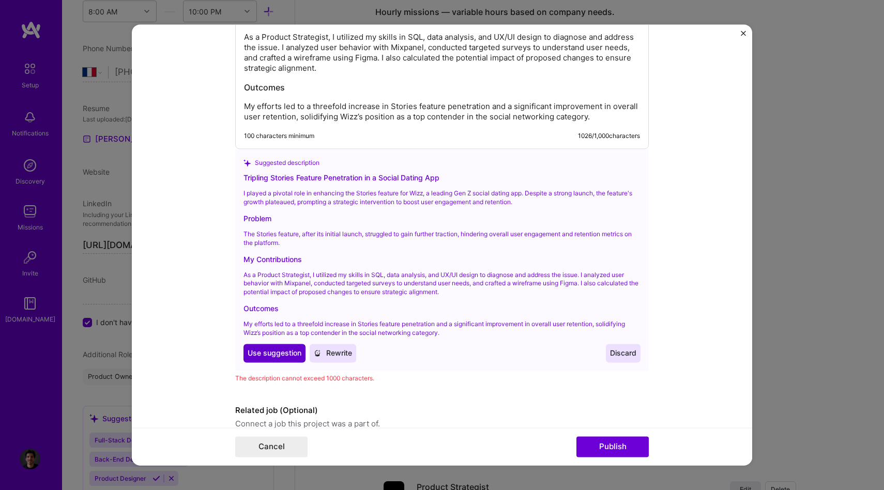
click at [278, 359] on button "Use Use suggestion" at bounding box center [275, 353] width 62 height 19
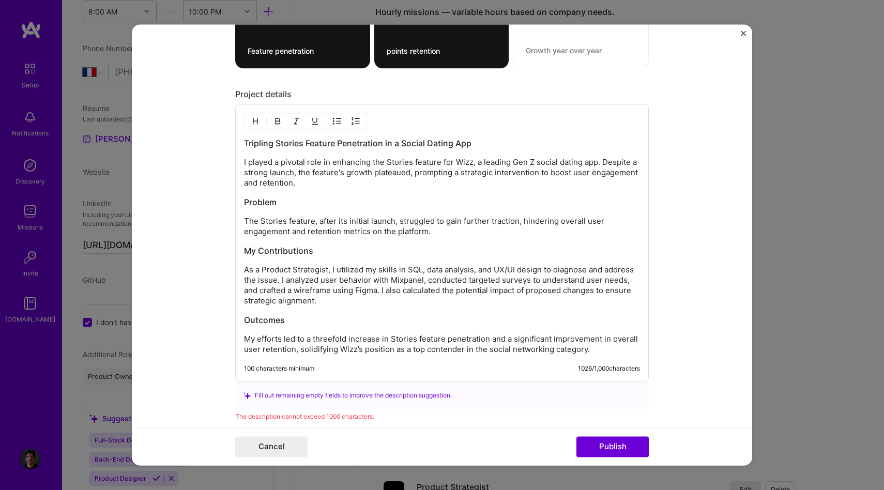
scroll to position [1480, 0]
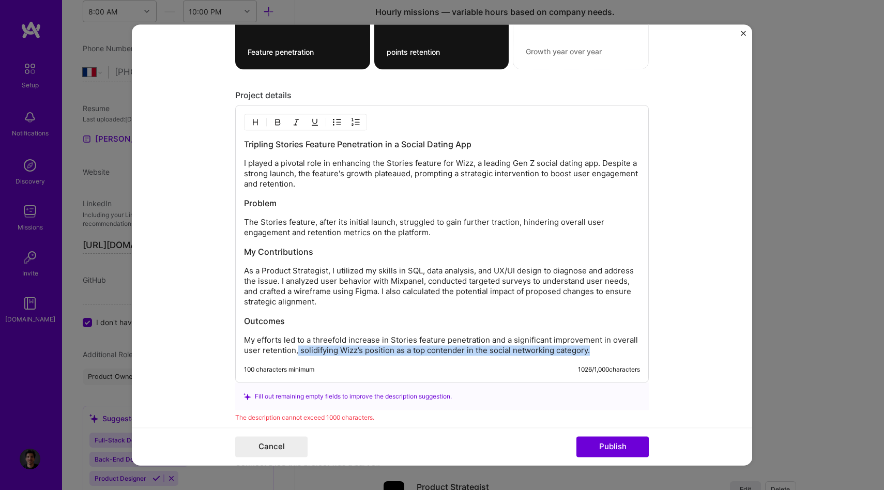
drag, startPoint x: 601, startPoint y: 352, endPoint x: 297, endPoint y: 350, distance: 303.6
click at [297, 350] on p "My efforts led to a threefold increase in Stories feature penetration and a sig…" at bounding box center [442, 346] width 396 height 21
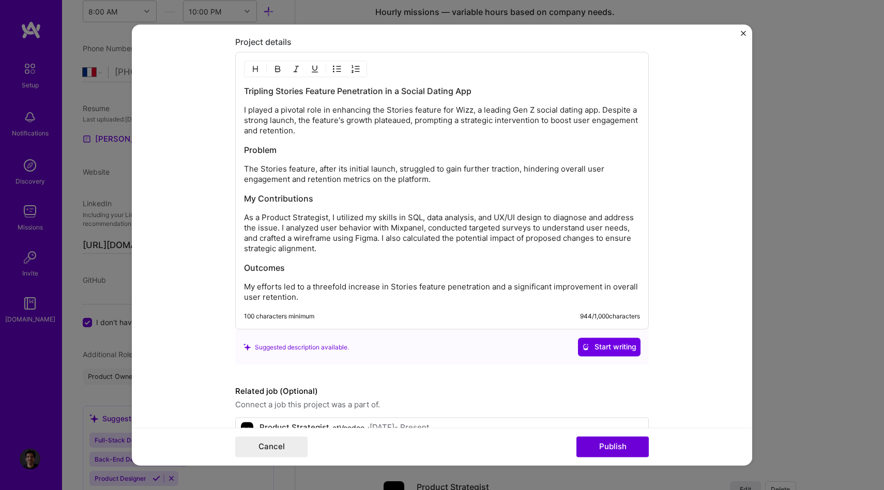
scroll to position [1535, 0]
click at [309, 304] on div "Tripling Stories Feature Penetration in a Social Dating App I played a pivotal …" at bounding box center [442, 190] width 414 height 278
click at [307, 296] on p "My efforts led to a threefold increase in Stories feature penetration and a sig…" at bounding box center [442, 291] width 396 height 21
click at [307, 297] on p "My efforts led to a threefold increase in Stories feature penetration and a sig…" at bounding box center [442, 291] width 396 height 21
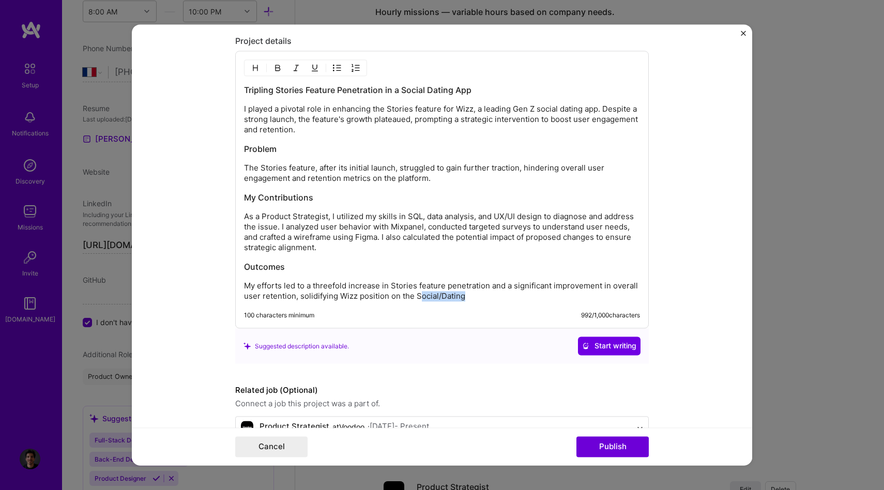
drag, startPoint x: 463, startPoint y: 297, endPoint x: 423, endPoint y: 296, distance: 40.4
click at [423, 296] on p "My efforts led to a threefold increase in Stories feature penetration and a sig…" at bounding box center [442, 291] width 396 height 21
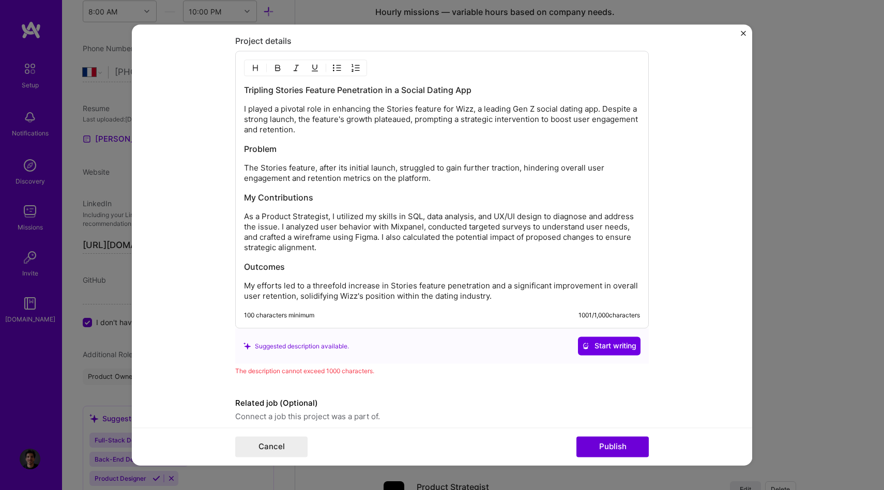
click at [479, 296] on p "My efforts led to a threefold increase in Stories feature penetration and a sig…" at bounding box center [442, 291] width 396 height 21
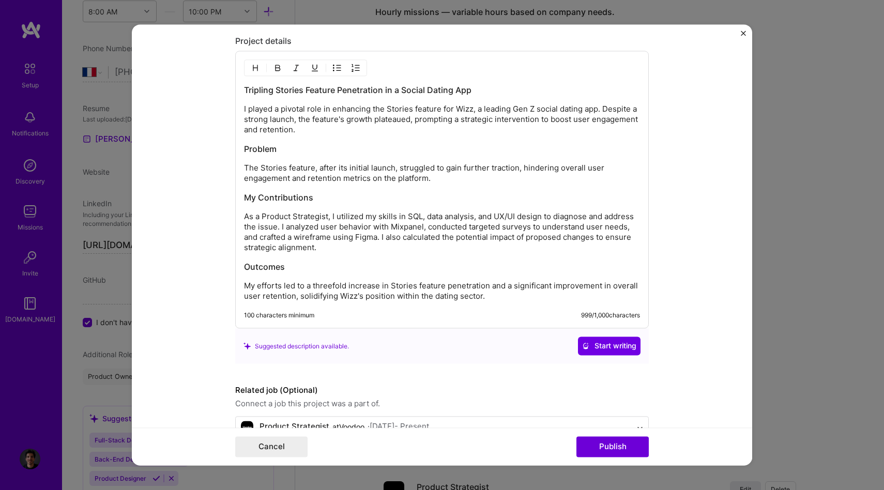
drag, startPoint x: 397, startPoint y: 296, endPoint x: 527, endPoint y: 298, distance: 129.8
click at [527, 298] on p "My efforts led to a threefold increase in Stories feature penetration and a sig…" at bounding box center [442, 291] width 396 height 21
click at [402, 298] on p "My efforts led to a threefold increase in Stories feature penetration and a sig…" at bounding box center [442, 291] width 396 height 21
click at [455, 297] on p "My efforts led to a threefold increase in Stories feature penetration and a sig…" at bounding box center [442, 291] width 396 height 21
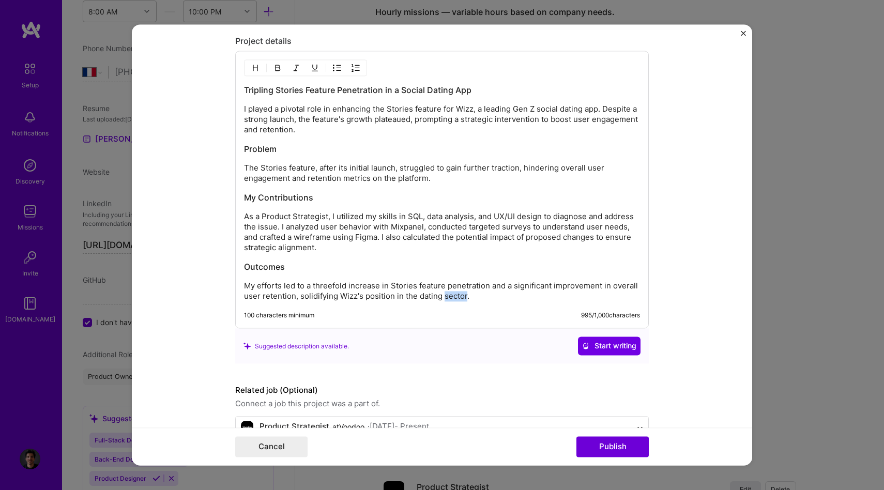
click at [455, 297] on p "My efforts led to a threefold increase in Stories feature penetration and a sig…" at bounding box center [442, 291] width 396 height 21
click at [488, 311] on div "Tripling Stories Feature Penetration in a Social Dating App I played a pivotal …" at bounding box center [442, 190] width 414 height 278
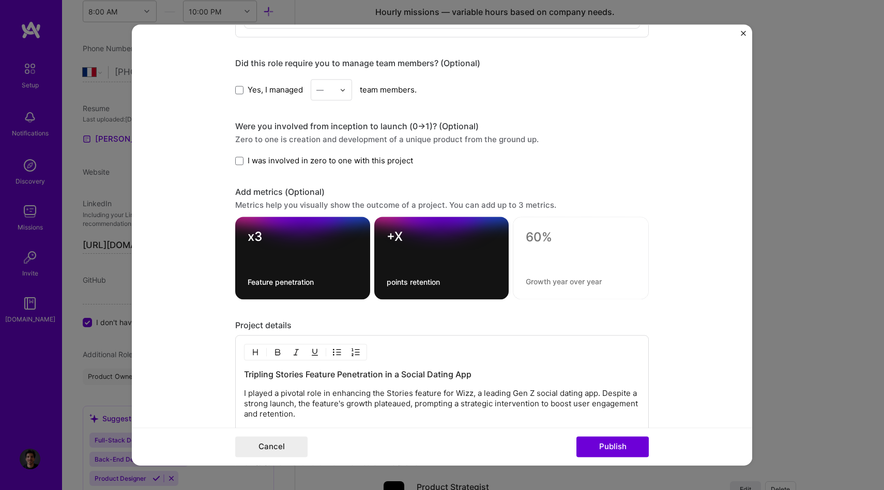
scroll to position [1377, 0]
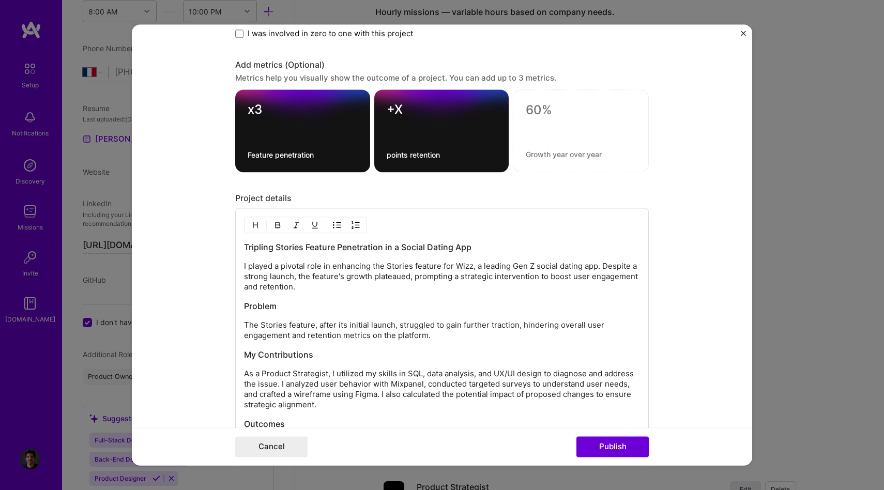
click at [379, 360] on h3 "My Contributions" at bounding box center [442, 355] width 396 height 11
copy div "Tripling Stories Feature Penetration in a Social Dating App I played a pivotal …"
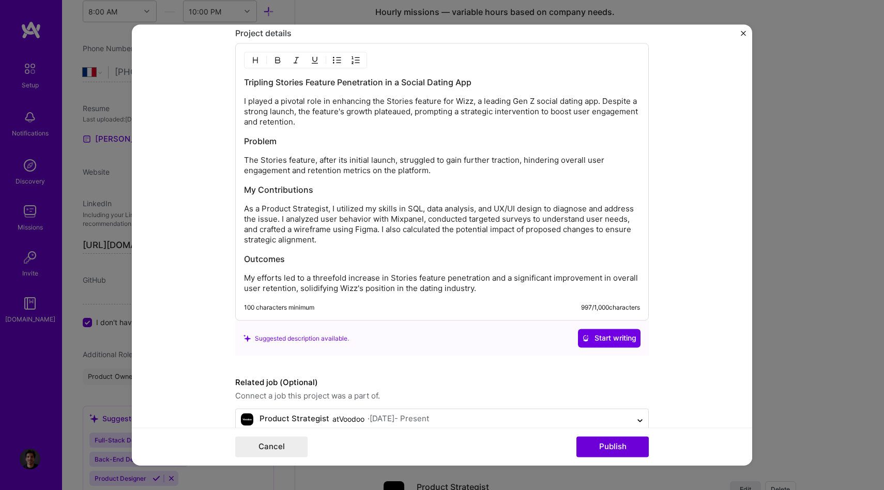
scroll to position [1564, 0]
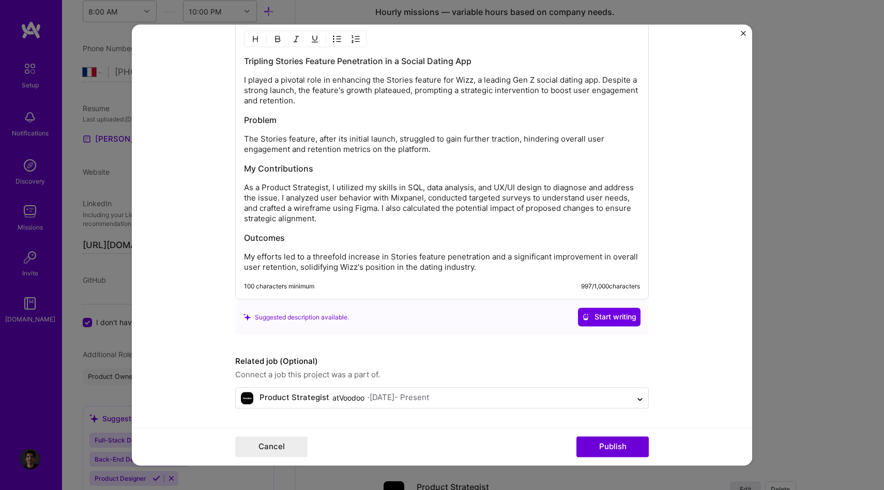
click at [700, 216] on form "Project title Launching of Social feature for a Dating/social app for Gen Z Com…" at bounding box center [442, 244] width 621 height 441
click at [625, 445] on button "Publish" at bounding box center [613, 447] width 72 height 21
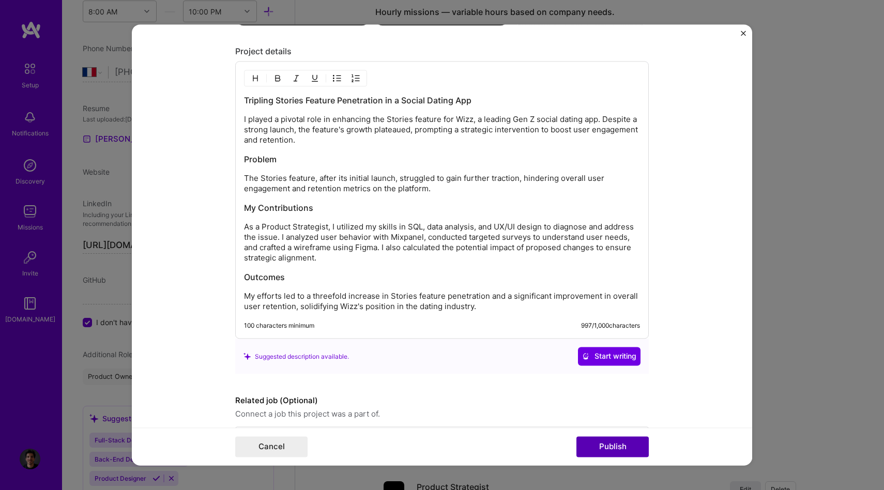
click at [605, 447] on button "Publish" at bounding box center [613, 447] width 72 height 21
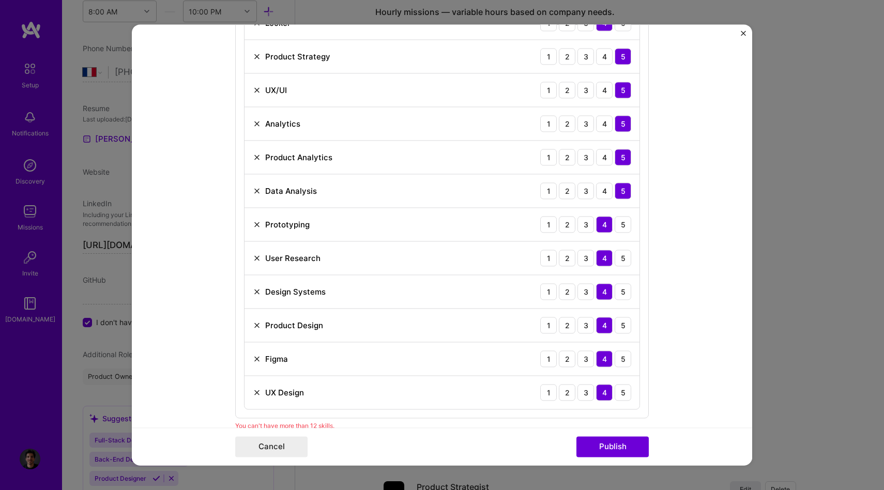
scroll to position [866, 0]
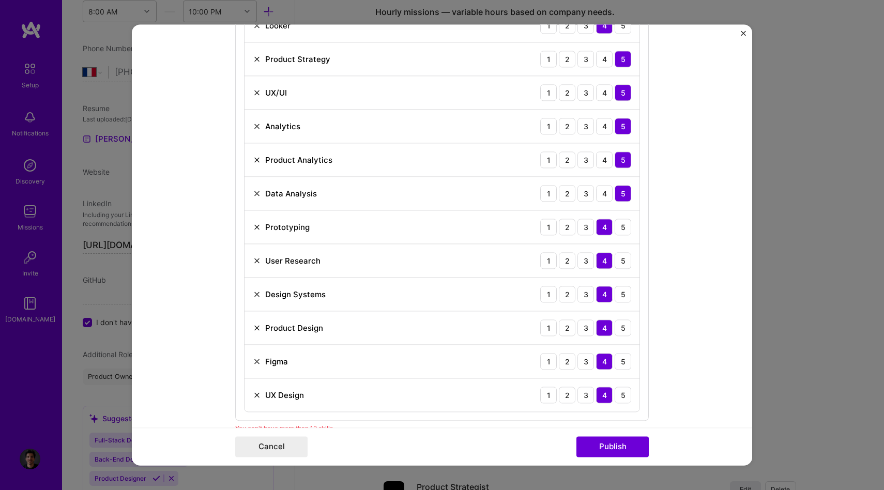
click at [262, 227] on div "Prototyping" at bounding box center [281, 227] width 57 height 11
click at [257, 227] on img at bounding box center [257, 227] width 8 height 8
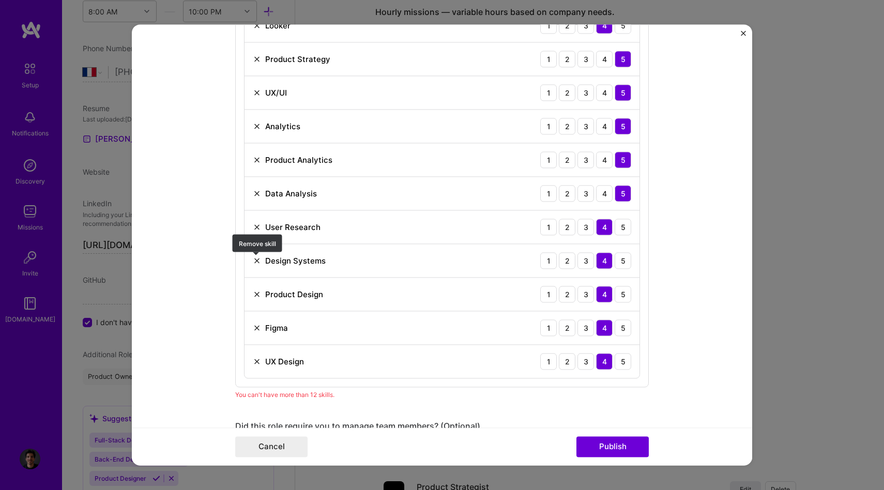
click at [257, 260] on img at bounding box center [257, 261] width 8 height 8
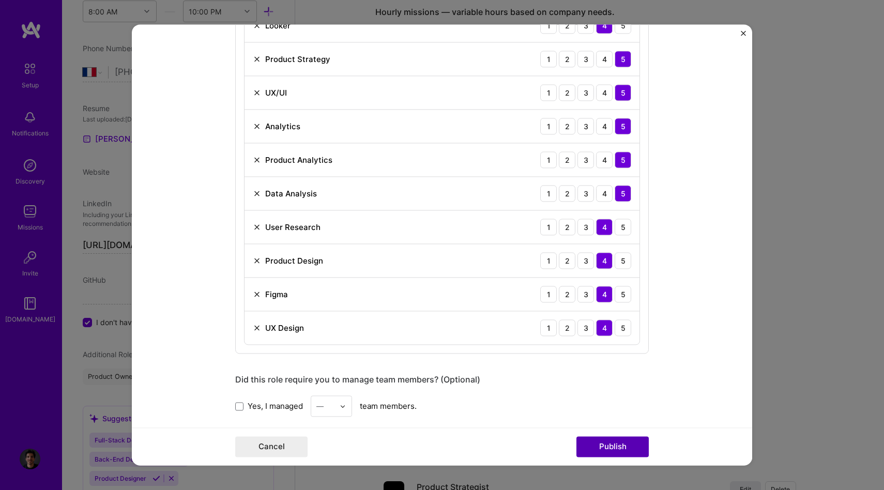
click at [613, 449] on button "Publish" at bounding box center [613, 447] width 72 height 21
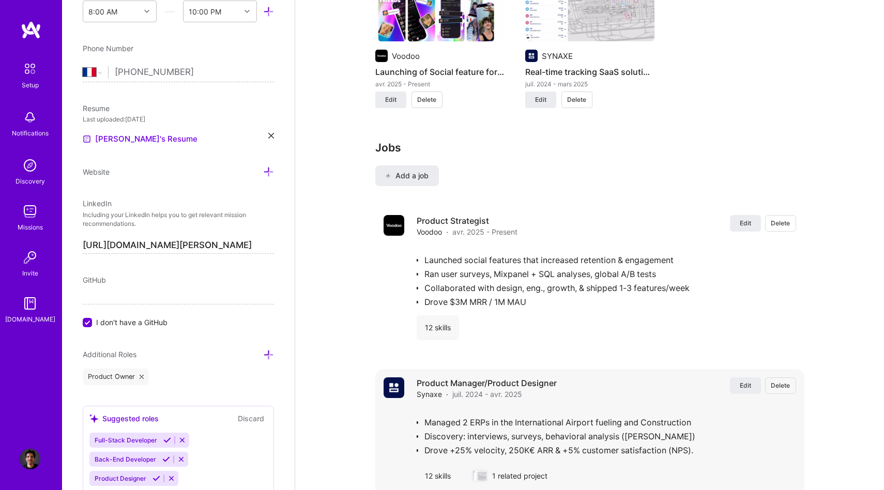
scroll to position [863, 0]
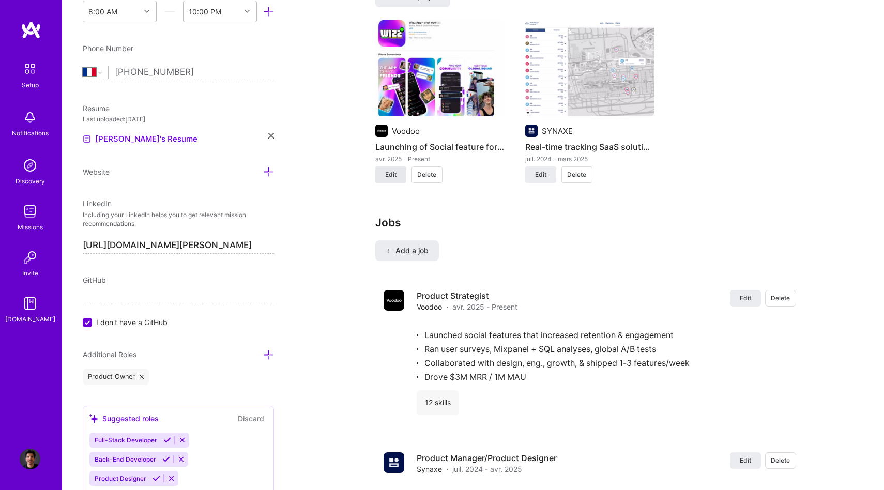
click at [392, 170] on button "Edit" at bounding box center [390, 175] width 31 height 17
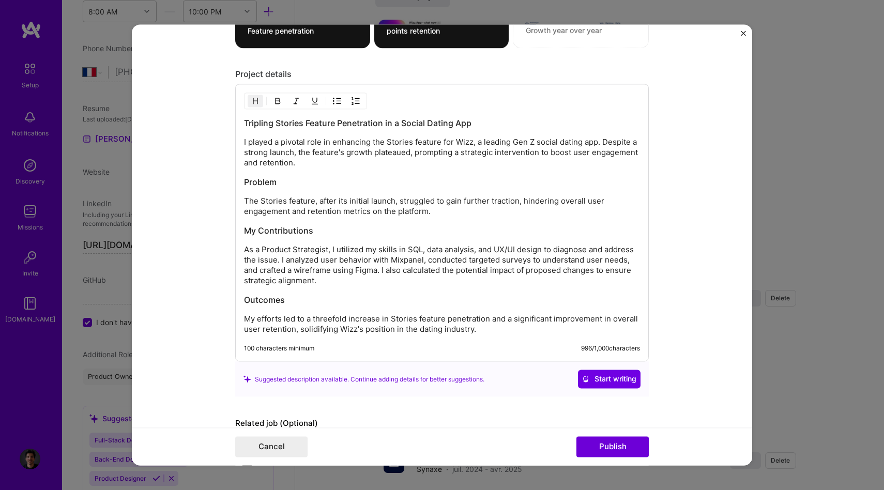
scroll to position [1497, 0]
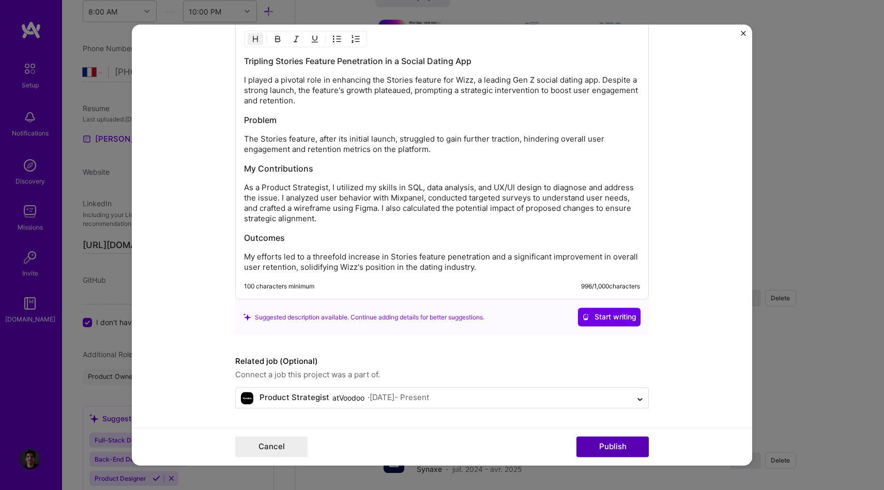
click at [607, 449] on button "Publish" at bounding box center [613, 447] width 72 height 21
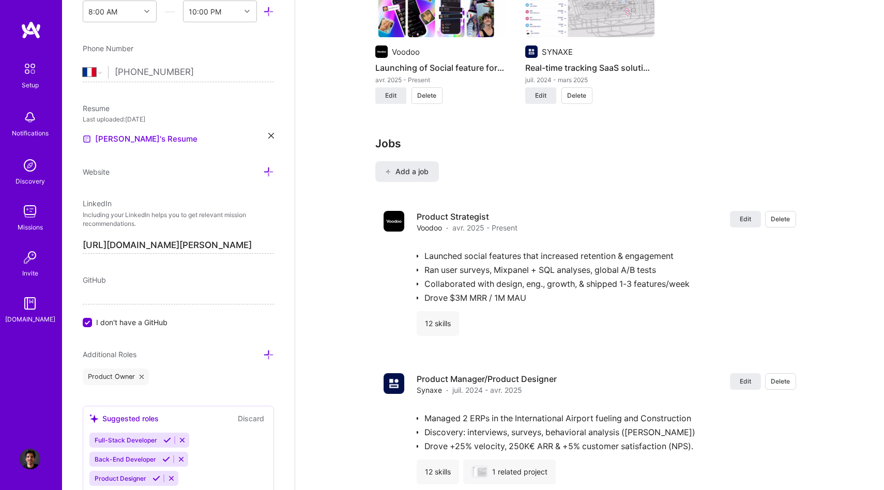
scroll to position [1032, 0]
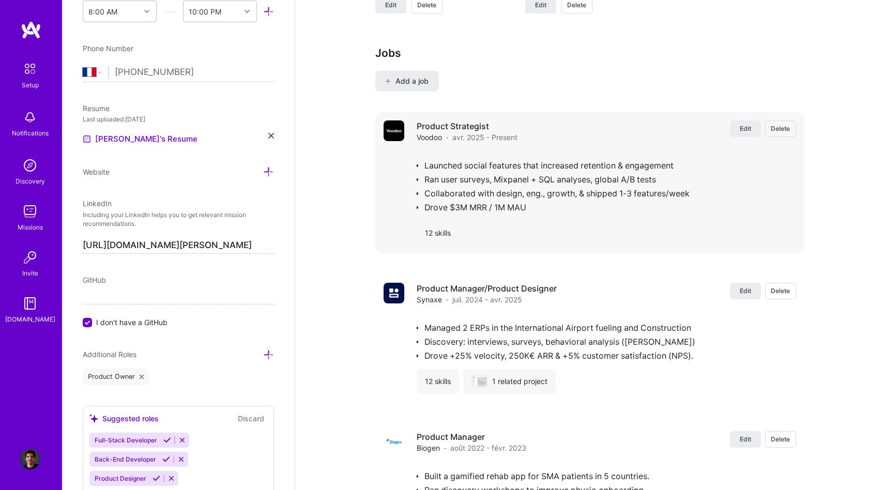
click at [513, 221] on div "12 skills" at bounding box center [607, 233] width 380 height 25
click at [502, 131] on div "Product Strategist Voodoo · avr. 2025 - Present Edit Delete Launched social fea…" at bounding box center [607, 183] width 380 height 125
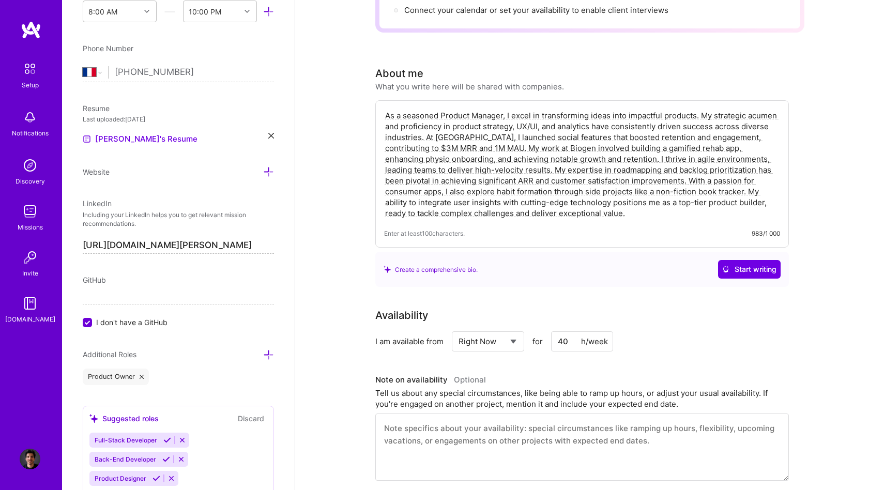
scroll to position [0, 0]
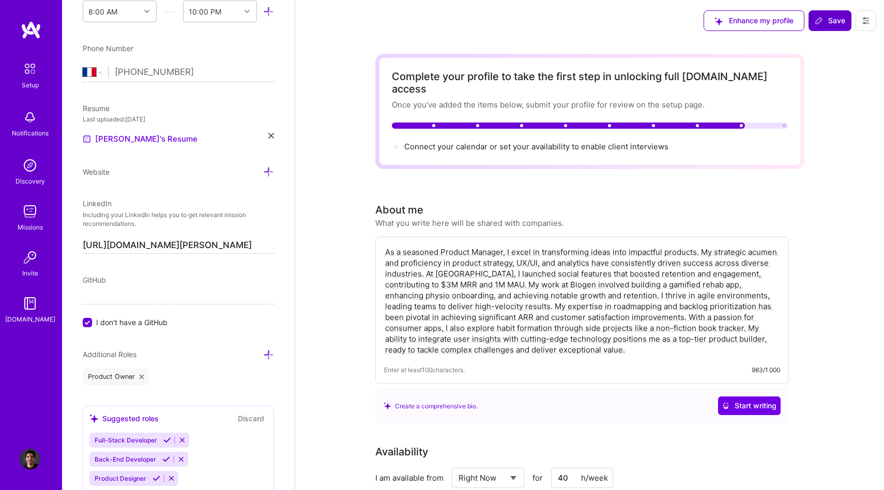
click at [827, 24] on span "Save" at bounding box center [830, 21] width 31 height 10
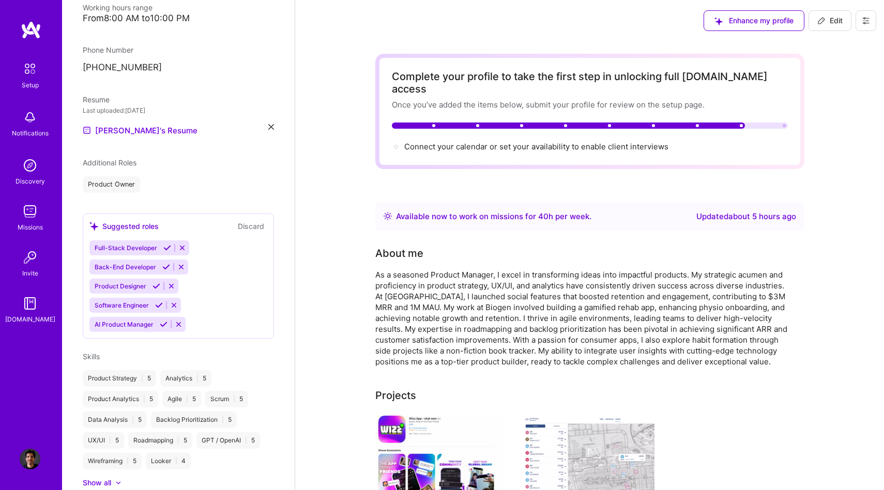
click at [507, 285] on div "As a seasoned Product Manager, I excel in transforming ideas into impactful pro…" at bounding box center [582, 318] width 414 height 98
click at [835, 23] on span "Edit" at bounding box center [830, 21] width 25 height 10
select select "Right Now"
select select "FR"
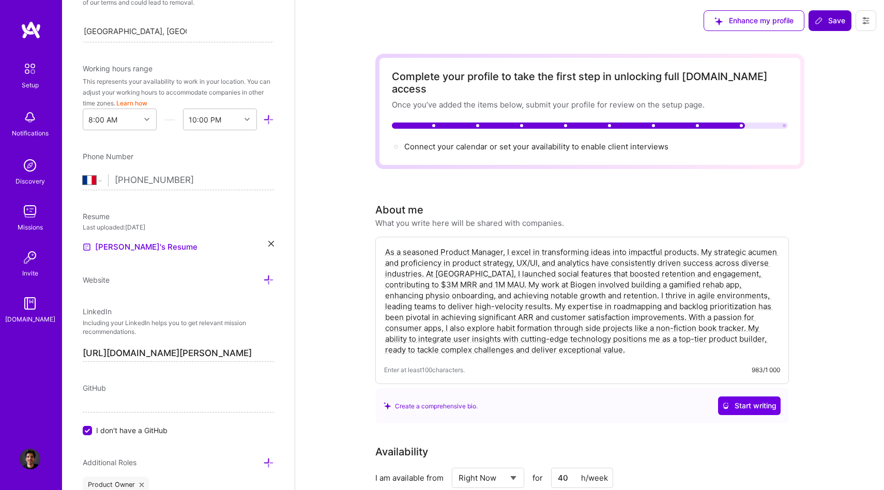
scroll to position [360, 0]
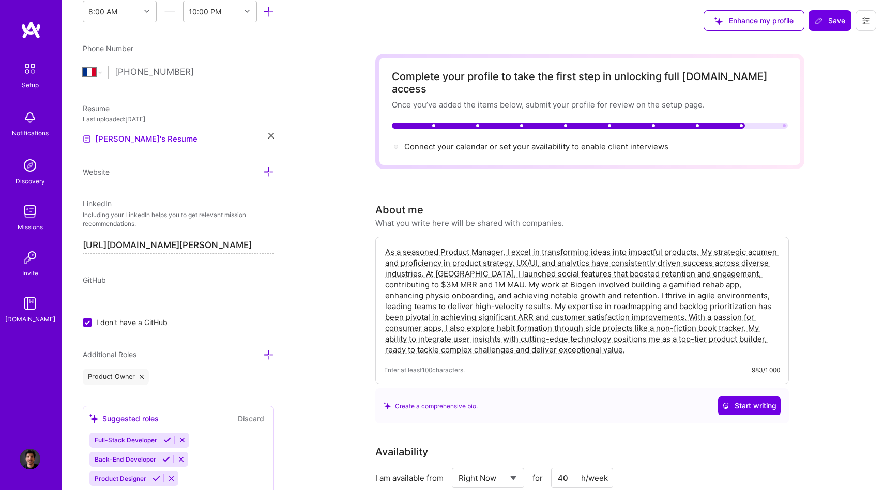
click at [609, 311] on textarea "As a seasoned Product Manager, I excel in transforming ideas into impactful pro…" at bounding box center [582, 301] width 396 height 111
click at [735, 401] on span "Start writing" at bounding box center [750, 406] width 54 height 10
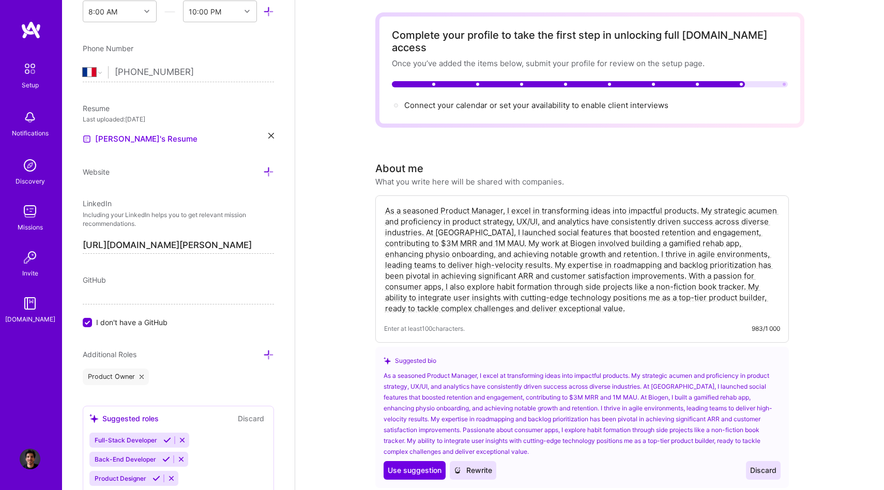
scroll to position [114, 0]
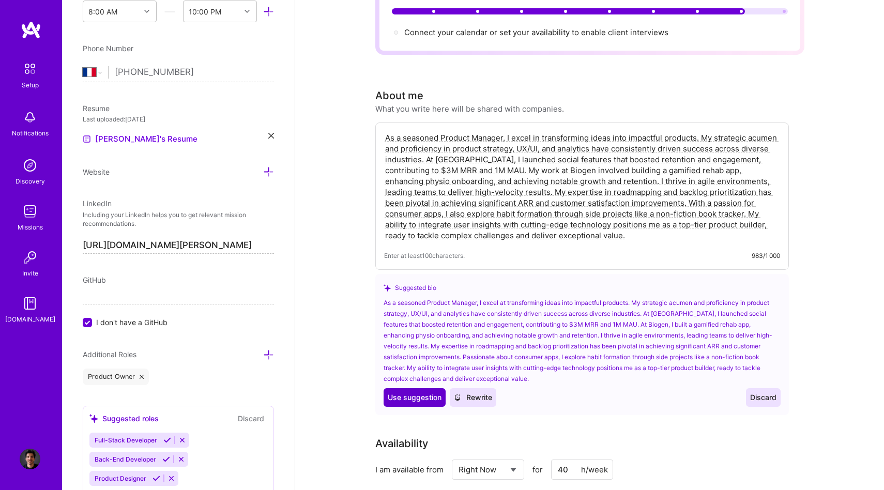
click at [420, 393] on span "Use suggestion" at bounding box center [415, 398] width 54 height 10
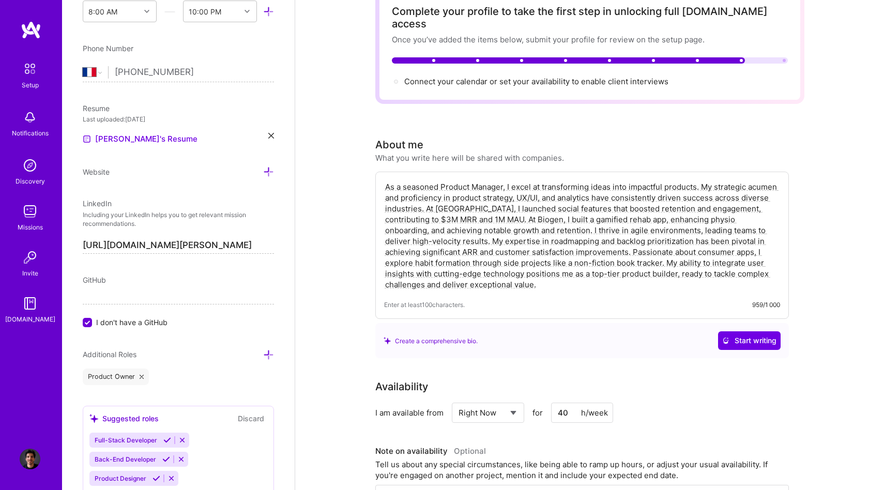
scroll to position [62, 0]
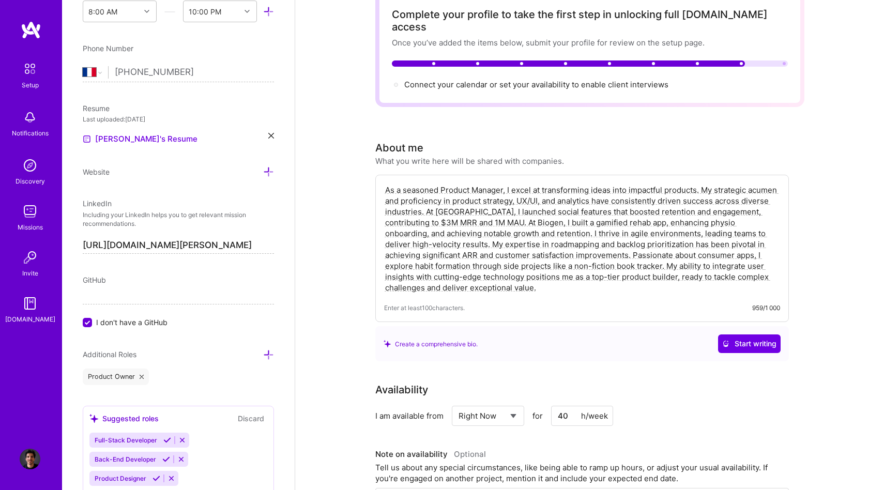
drag, startPoint x: 613, startPoint y: 255, endPoint x: 596, endPoint y: 243, distance: 21.2
click at [596, 243] on textarea "As a seasoned Product Manager, I excel at transforming ideas into impactful pro…" at bounding box center [582, 239] width 396 height 111
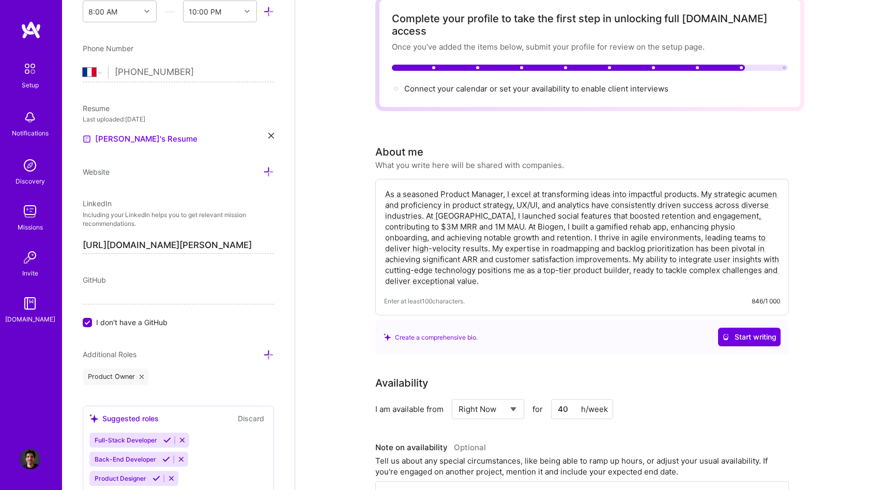
scroll to position [0, 0]
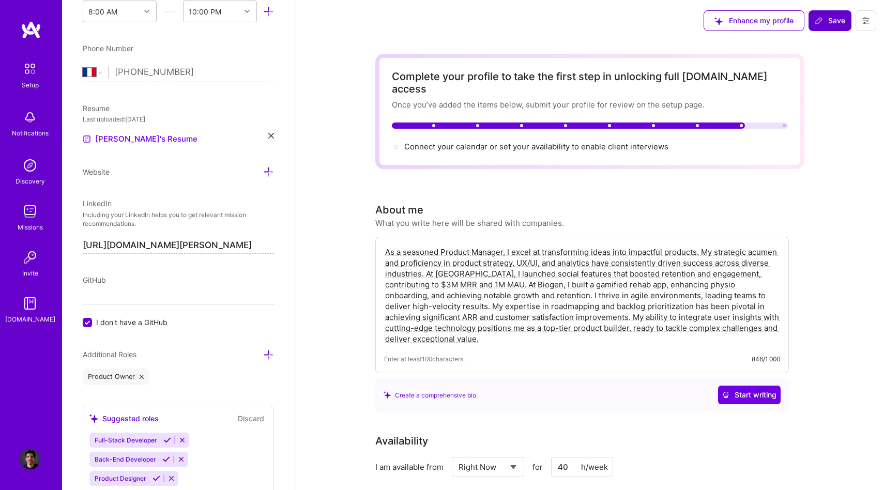
type textarea "As a seasoned Product Manager, I excel at transforming ideas into impactful pro…"
click at [832, 16] on span "Save" at bounding box center [830, 21] width 31 height 10
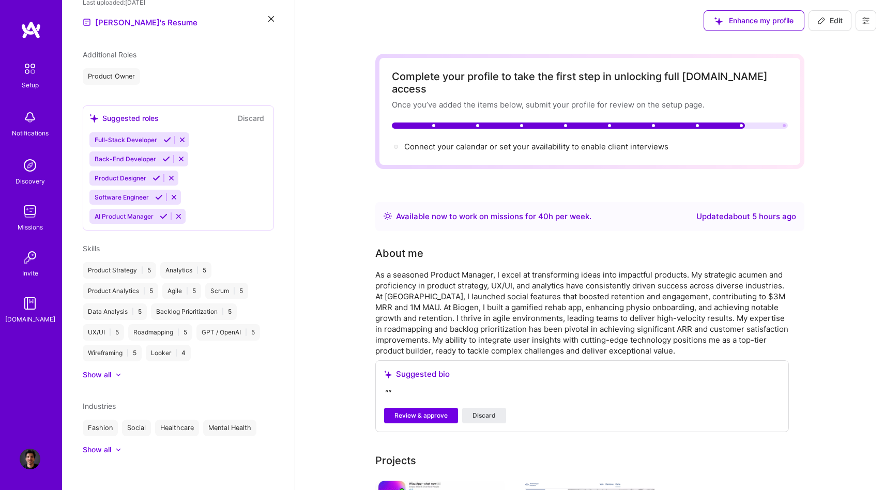
scroll to position [252, 0]
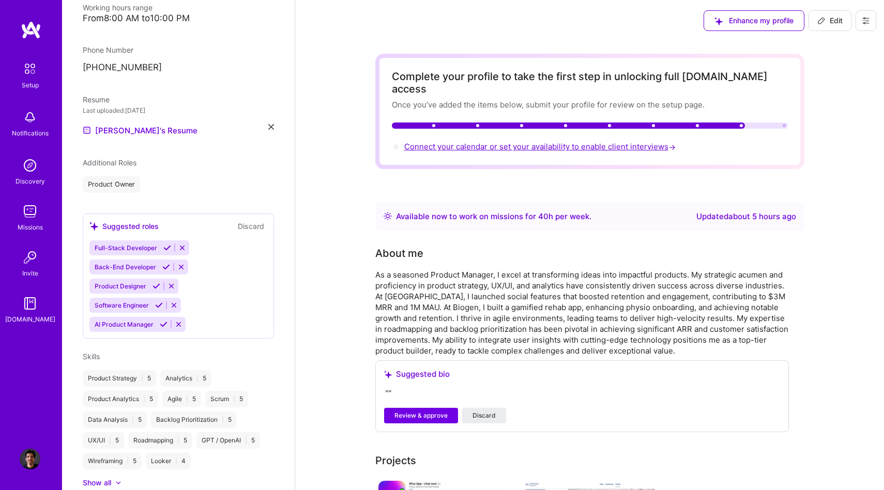
click at [661, 142] on span "Connect your calendar or set your availability to enable client interviews →" at bounding box center [541, 147] width 274 height 10
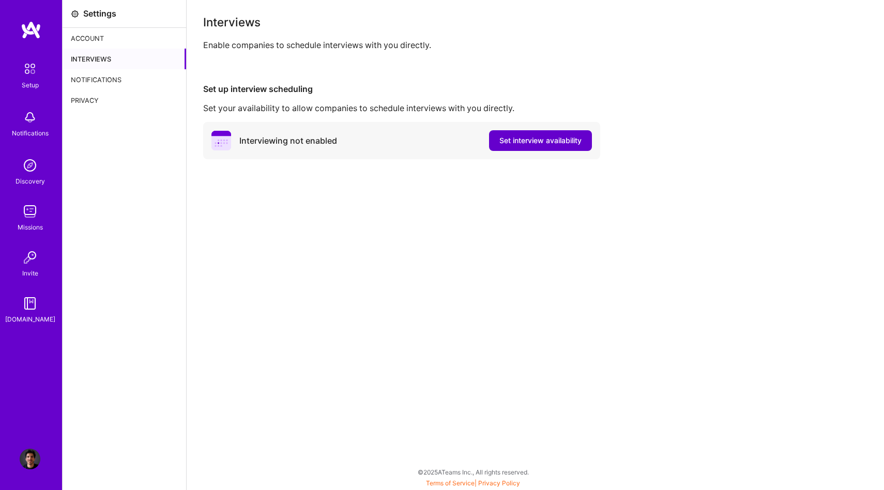
click at [541, 143] on span "Set interview availability" at bounding box center [541, 141] width 82 height 10
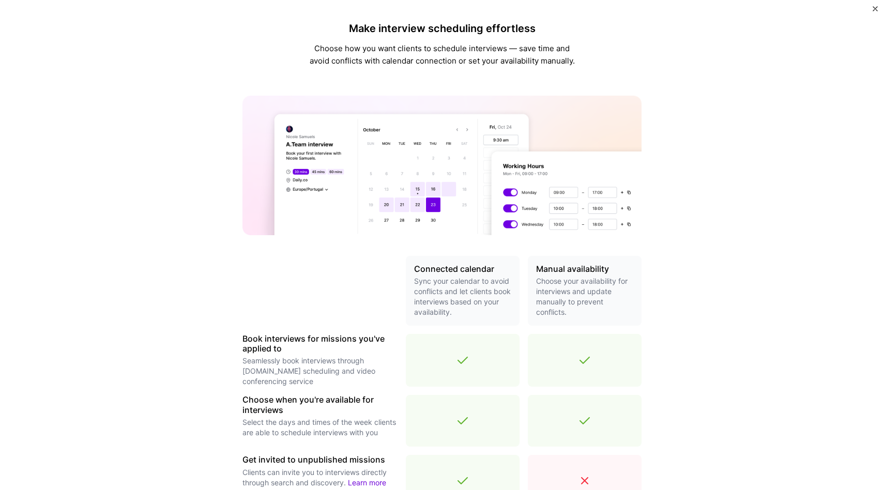
scroll to position [234, 0]
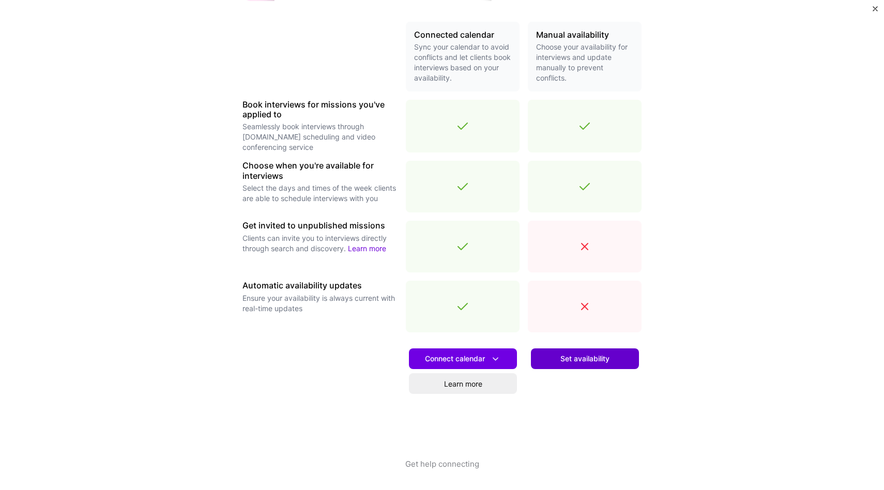
click at [585, 358] on span "Set availability" at bounding box center [585, 359] width 49 height 10
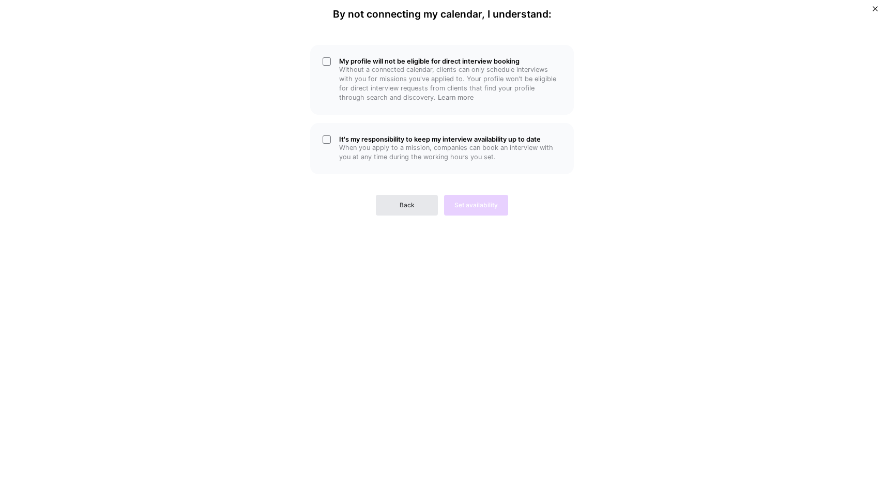
click at [402, 203] on span "Back" at bounding box center [407, 205] width 15 height 9
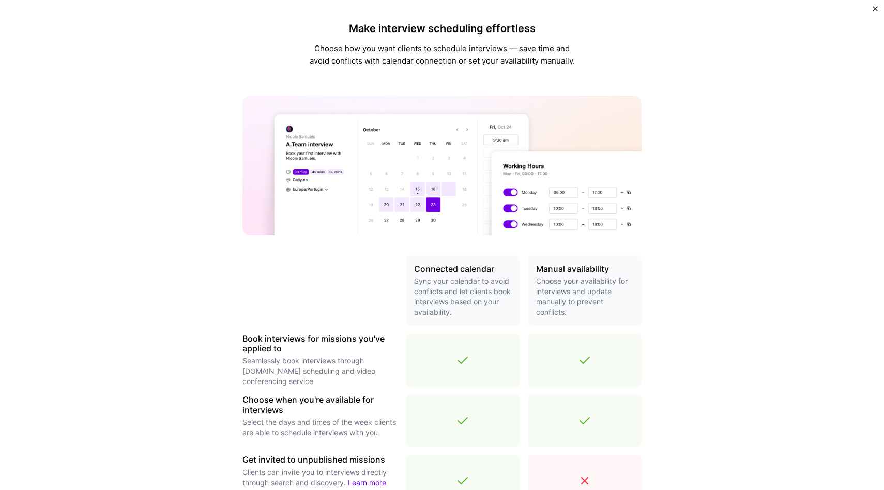
scroll to position [234, 0]
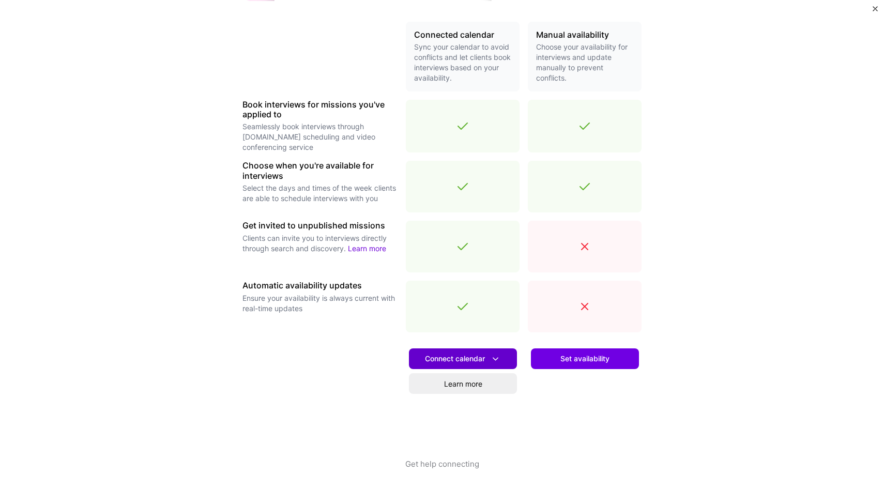
click at [456, 360] on span "Connect calendar" at bounding box center [463, 359] width 76 height 11
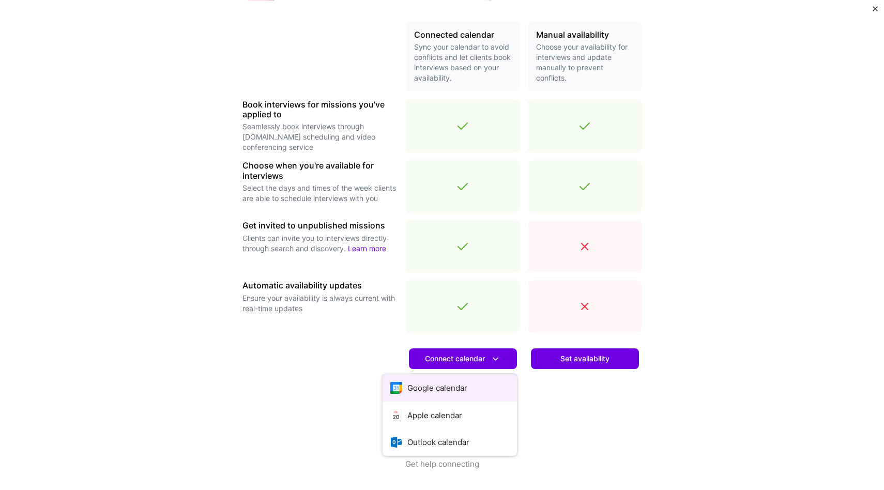
click at [454, 386] on button "Google calendar" at bounding box center [450, 387] width 134 height 27
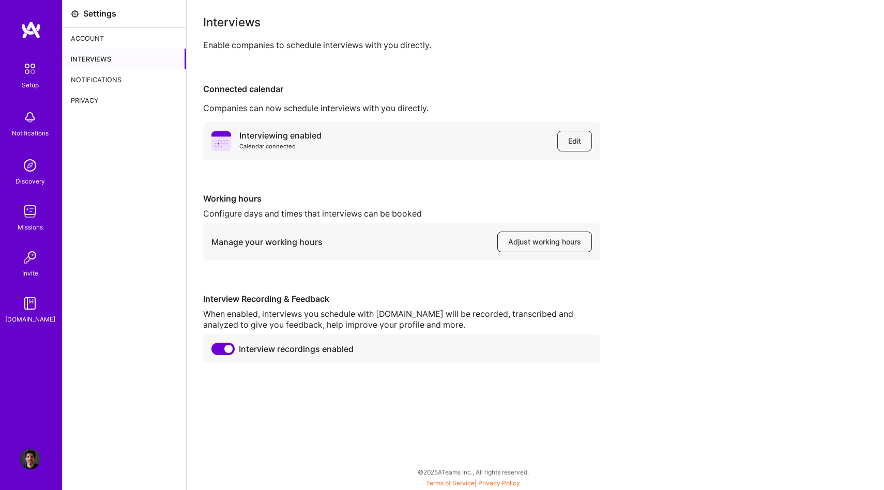
click at [535, 246] on span "Adjust working hours" at bounding box center [544, 242] width 73 height 10
click at [94, 34] on div "Account" at bounding box center [125, 38] width 124 height 21
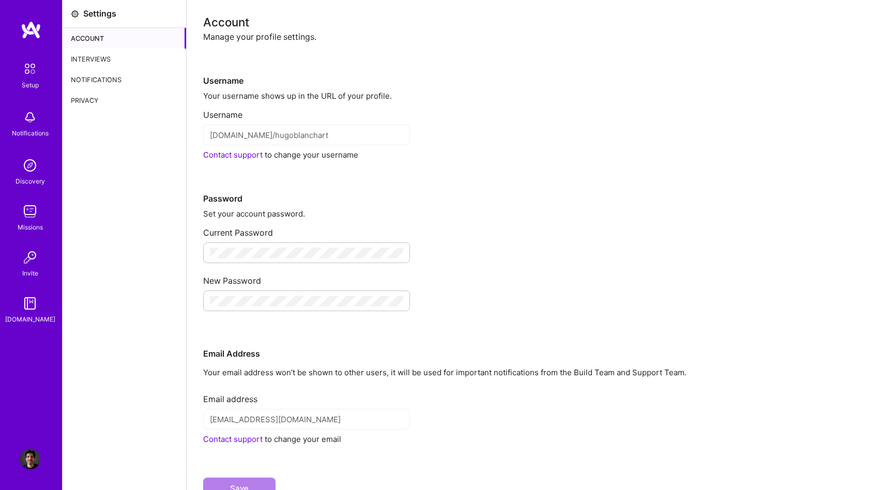
scroll to position [23, 0]
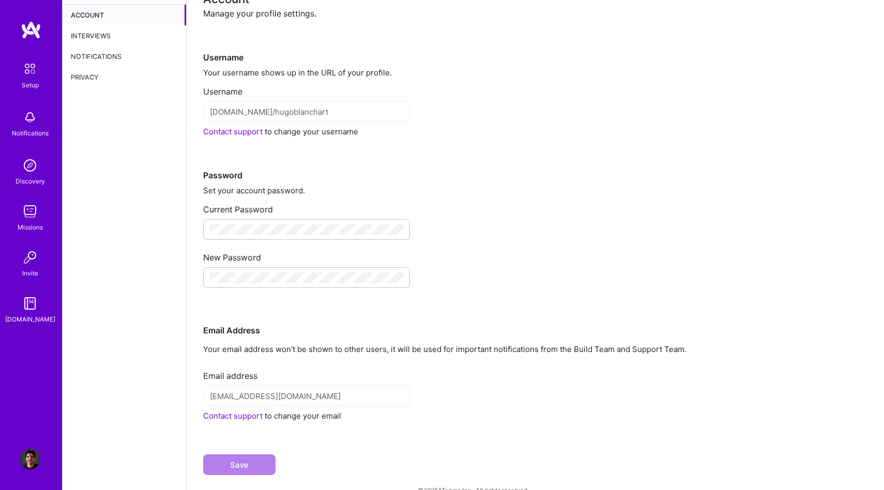
click at [29, 74] on img at bounding box center [30, 69] width 22 height 22
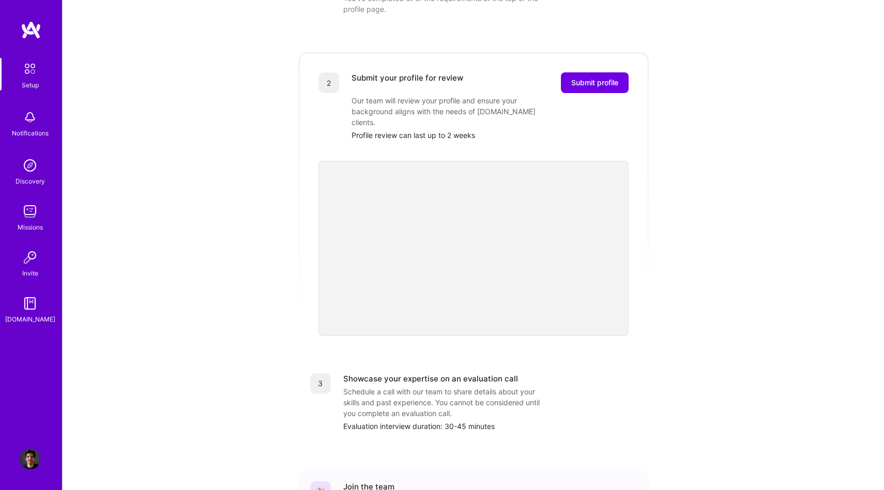
scroll to position [272, 0]
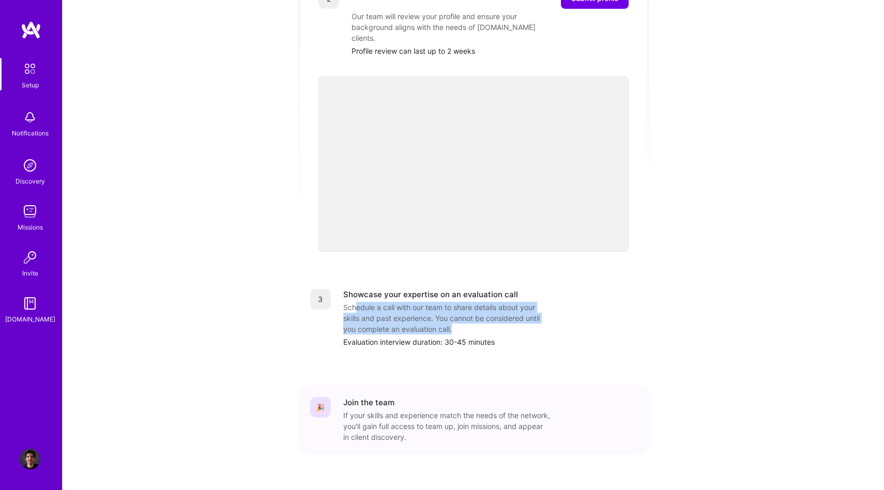
drag, startPoint x: 355, startPoint y: 284, endPoint x: 543, endPoint y: 312, distance: 189.8
click at [542, 312] on div "Schedule a call with our team to share details about your skills and past exper…" at bounding box center [446, 318] width 207 height 33
click at [543, 312] on div "Schedule a call with our team to share details about your skills and past exper…" at bounding box center [446, 318] width 207 height 33
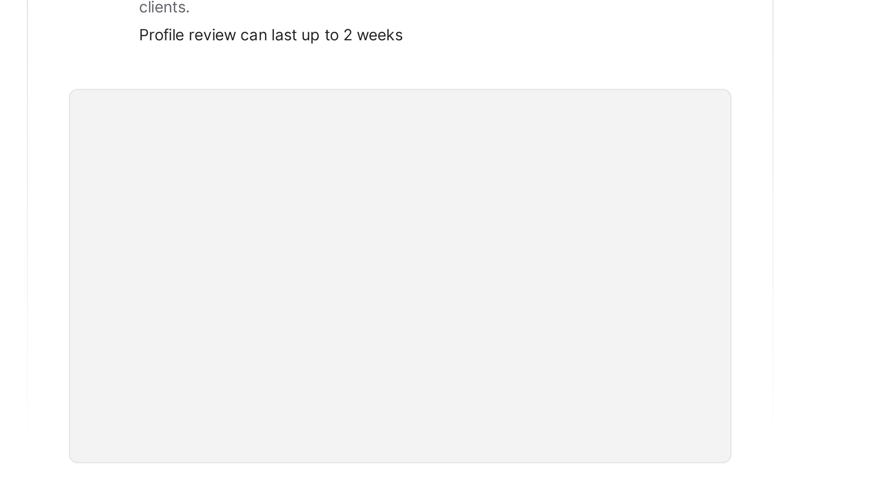
click at [686, 148] on div "Getting started as an A.Team Builder Complete the steps below to request to joi…" at bounding box center [473, 120] width 641 height 769
click at [673, 125] on div "Getting started as an A.Team Builder Complete the steps below to request to joi…" at bounding box center [473, 120] width 641 height 769
click at [652, 186] on div "Getting started as an A.Team Builder Complete the steps below to request to joi…" at bounding box center [473, 120] width 641 height 769
click at [628, 239] on div "Build a stellar profile to stand out Completed You've completed all of the requ…" at bounding box center [474, 179] width 352 height 593
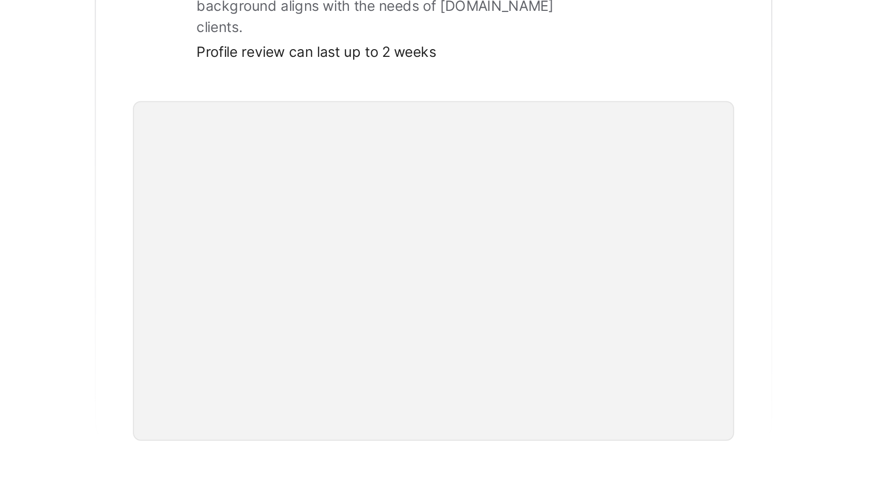
click at [659, 142] on div "Getting started as an A.Team Builder Complete the steps below to request to joi…" at bounding box center [473, 120] width 641 height 769
click at [306, 72] on div "2 Submit your profile for review Submit profile Our team will review your profi…" at bounding box center [474, 109] width 352 height 284
click at [681, 120] on div "Getting started as an A.Team Builder Complete the steps below to request to joi…" at bounding box center [473, 120] width 641 height 769
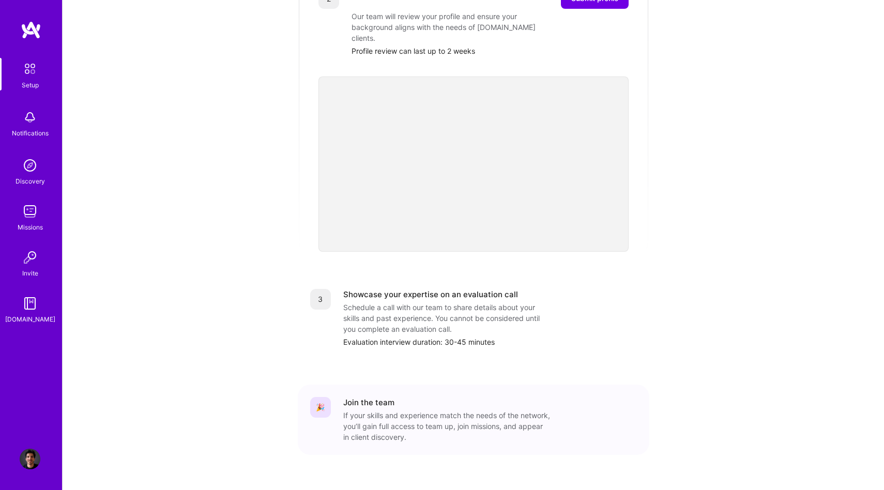
scroll to position [0, 0]
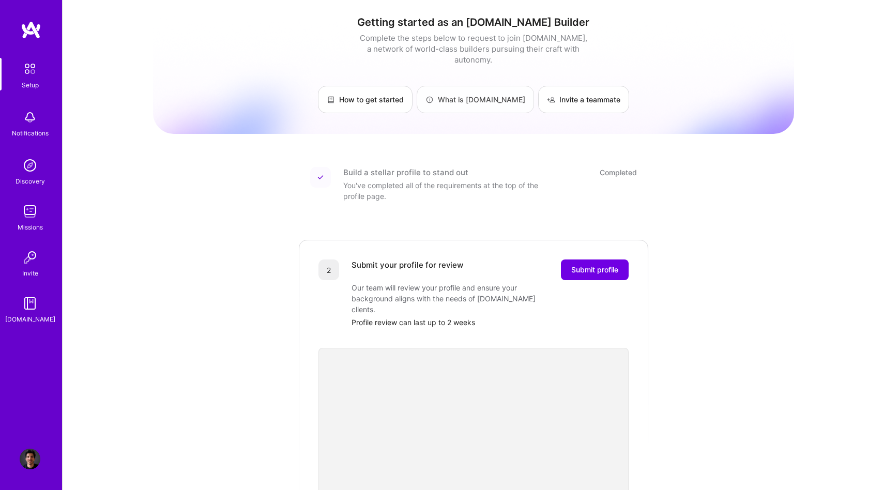
click at [470, 86] on link "What is A.Team" at bounding box center [475, 99] width 117 height 27
click at [31, 173] on img at bounding box center [30, 165] width 21 height 21
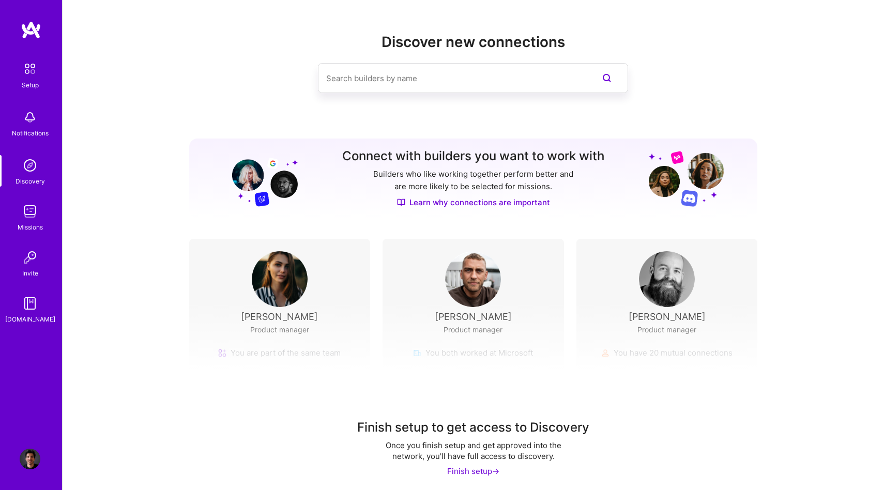
click at [437, 83] on input at bounding box center [452, 78] width 252 height 26
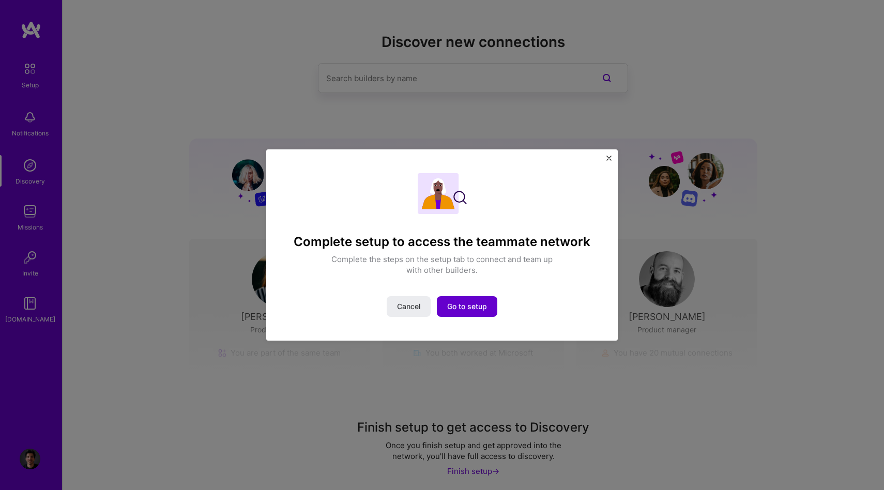
click at [467, 304] on span "Go to setup" at bounding box center [467, 307] width 40 height 10
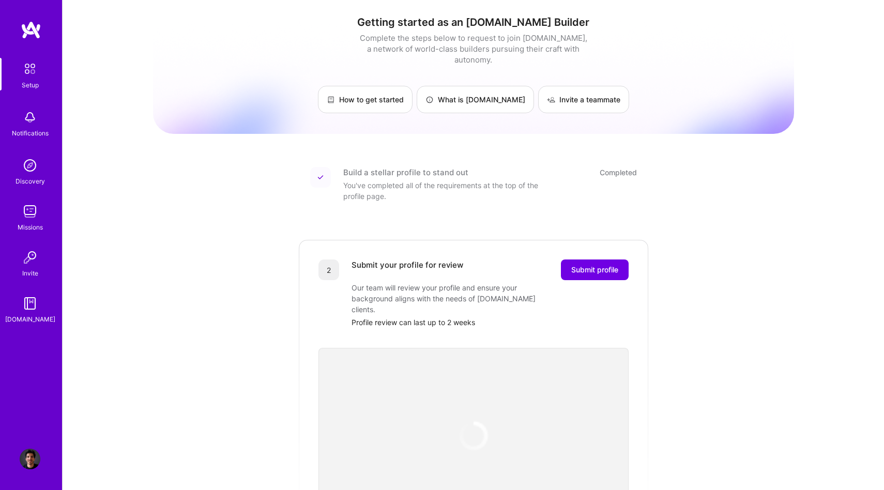
click at [25, 122] on img at bounding box center [30, 117] width 21 height 21
click at [26, 166] on img at bounding box center [30, 165] width 21 height 21
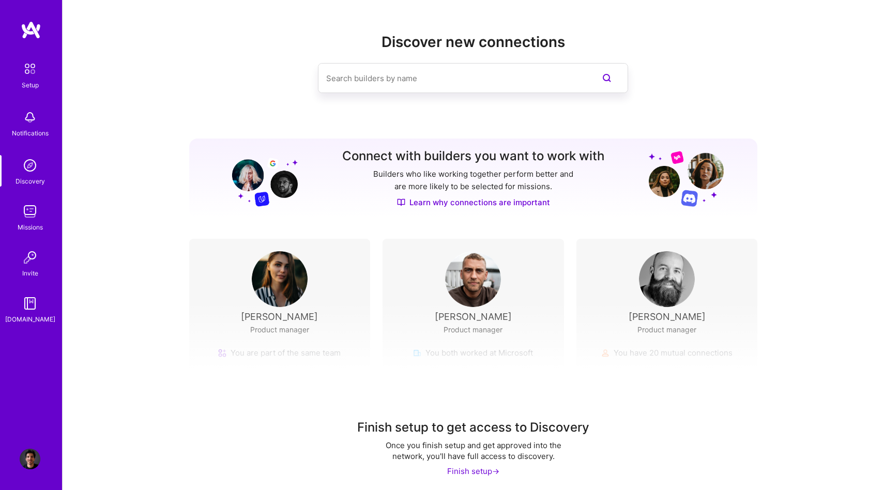
click at [30, 211] on img at bounding box center [30, 211] width 21 height 21
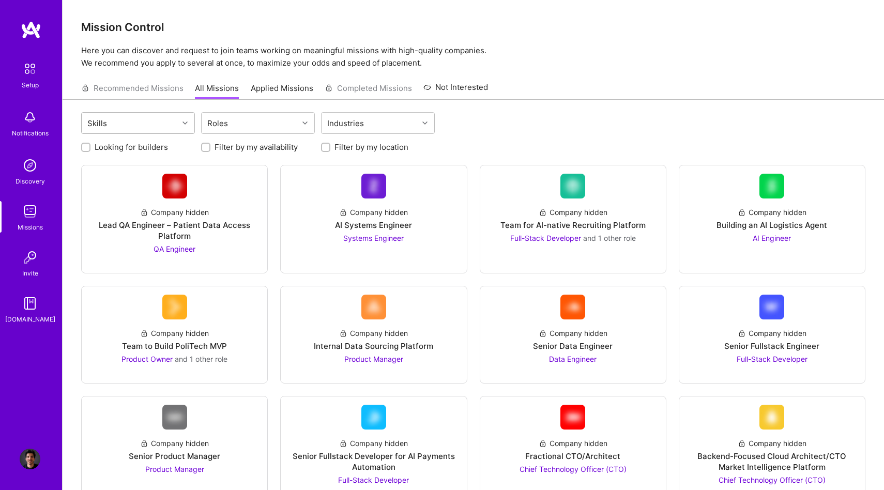
click at [103, 131] on div "Skills" at bounding box center [130, 123] width 97 height 21
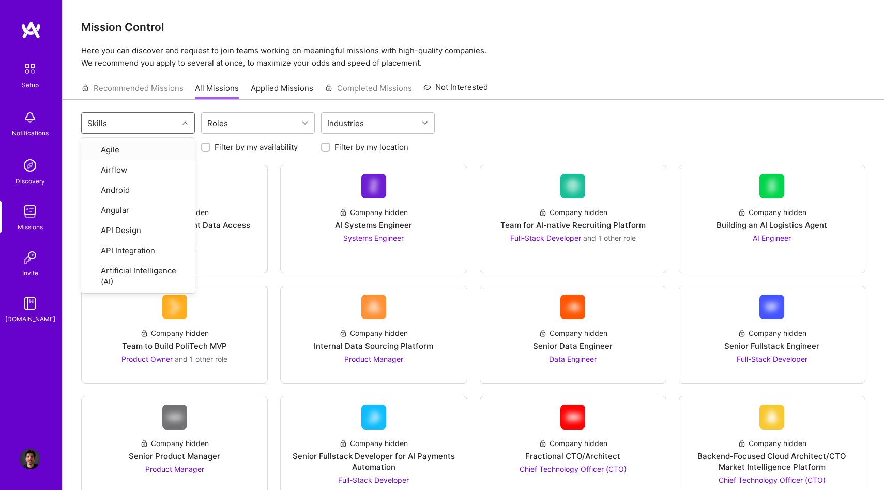
click at [618, 99] on div "Recommended Missions All Missions Applied Missions Completed Missions Not Inter…" at bounding box center [474, 88] width 822 height 23
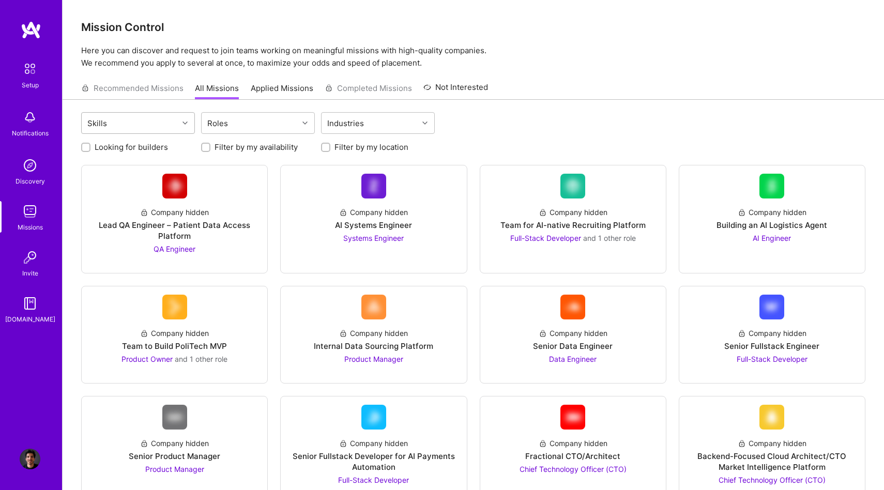
click at [176, 116] on div "Skills" at bounding box center [130, 123] width 97 height 21
type input "pro"
click at [152, 189] on div "Product Strategy" at bounding box center [137, 188] width 101 height 11
checkbox input "true"
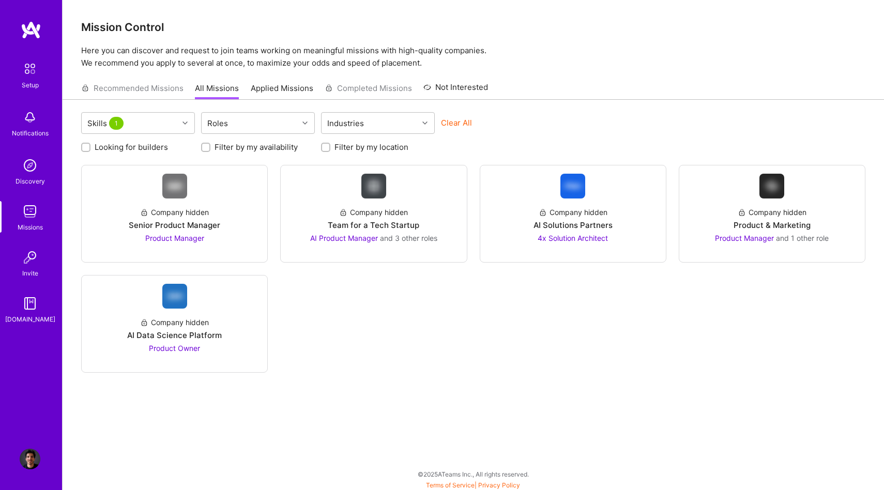
click at [539, 112] on div "Skills 1 Roles Industries Clear All Looking for builders Filter by my availabil…" at bounding box center [474, 296] width 822 height 392
click at [234, 243] on div "Company hidden Senior Product Manager Product Manager" at bounding box center [174, 221] width 169 height 45
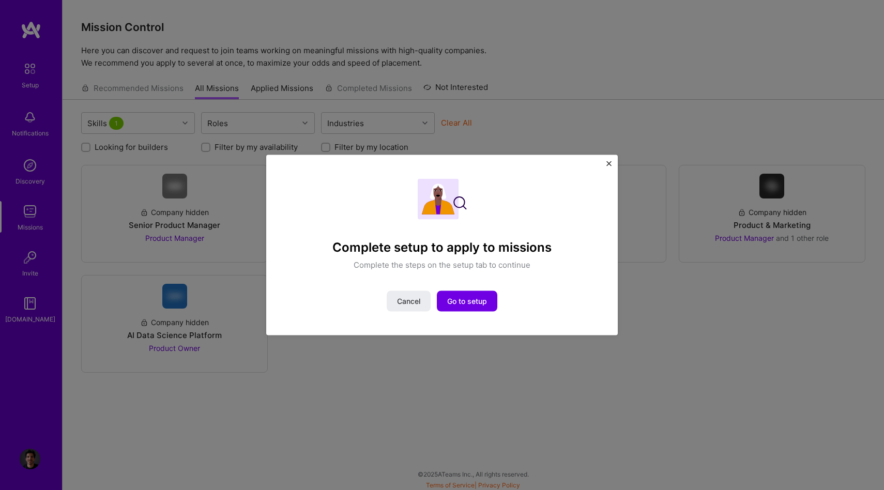
click at [611, 161] on img "Close" at bounding box center [609, 163] width 5 height 5
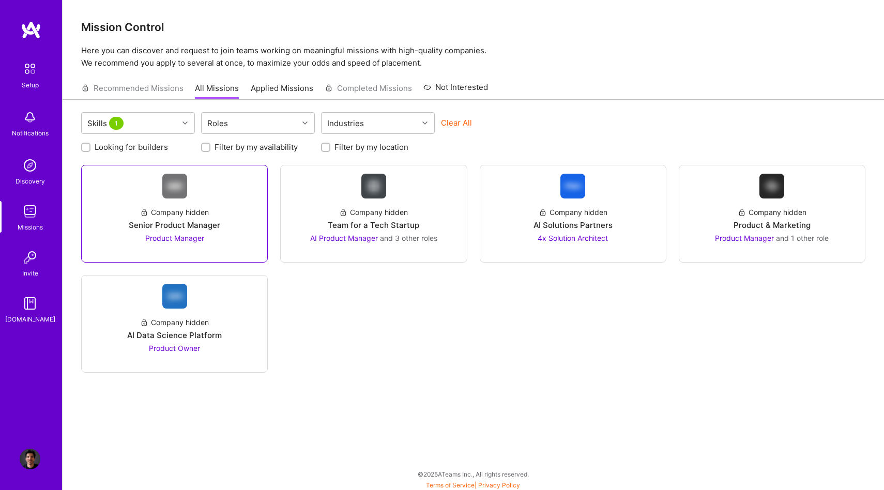
click at [226, 200] on div "Company hidden Senior Product Manager Product Manager" at bounding box center [174, 221] width 169 height 45
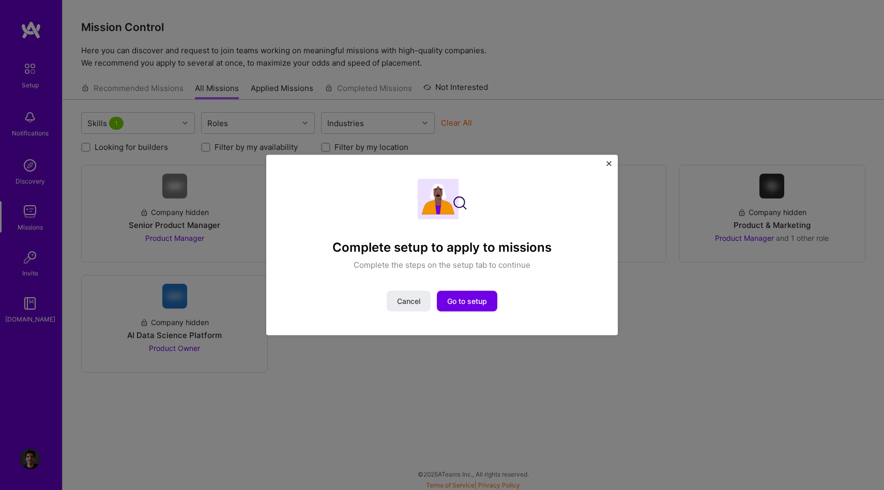
drag, startPoint x: 366, startPoint y: 256, endPoint x: 572, endPoint y: 247, distance: 206.0
click at [572, 247] on div "Complete setup to apply to missions Complete the steps on the setup tab to cont…" at bounding box center [442, 225] width 304 height 92
click at [604, 163] on div "Complete setup to apply to missions Complete the steps on the setup tab to cont…" at bounding box center [442, 245] width 352 height 181
click at [605, 163] on div "Complete setup to apply to missions Complete the steps on the setup tab to cont…" at bounding box center [442, 245] width 352 height 181
click at [605, 162] on div "Complete setup to apply to missions Complete the steps on the setup tab to cont…" at bounding box center [442, 245] width 352 height 181
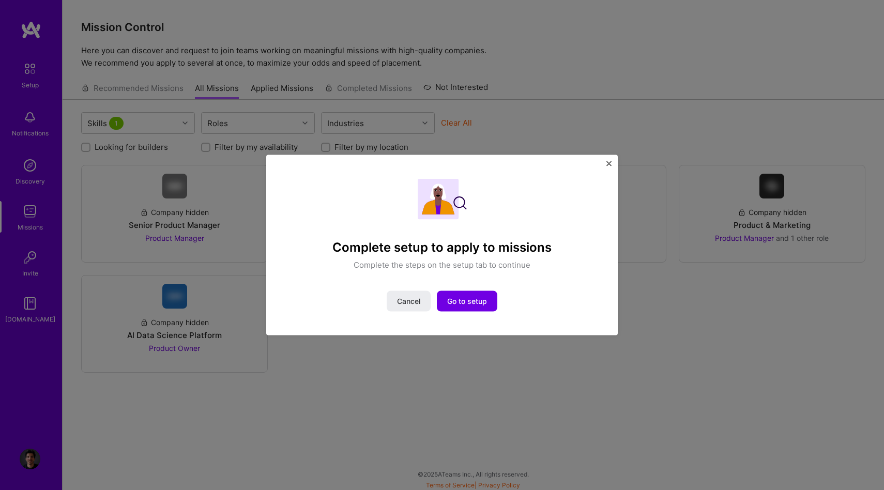
click at [607, 163] on img "Close" at bounding box center [609, 163] width 5 height 5
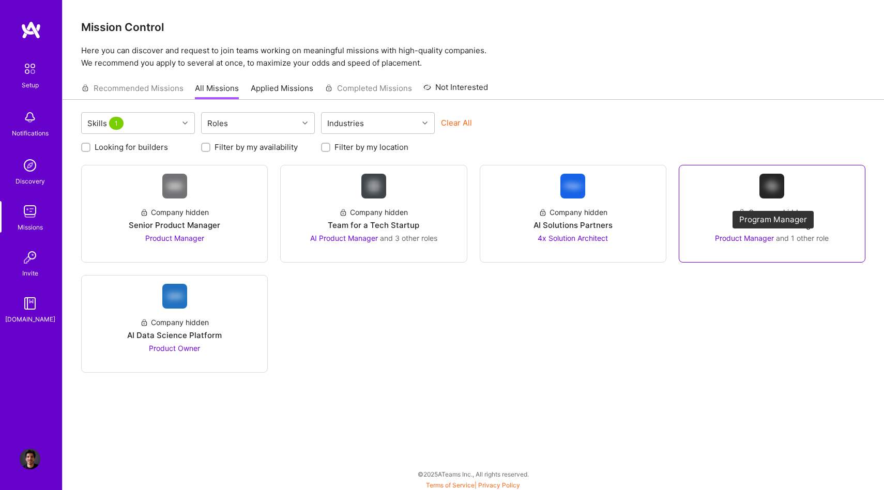
click at [742, 242] on span "Product Manager" at bounding box center [744, 238] width 59 height 9
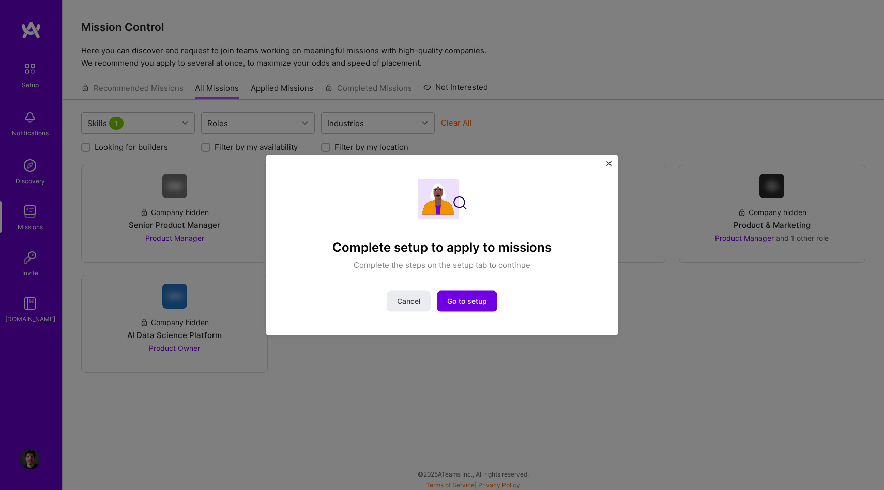
click at [606, 165] on div "Complete setup to apply to missions Complete the steps on the setup tab to cont…" at bounding box center [442, 245] width 352 height 181
click at [608, 165] on img "Close" at bounding box center [609, 163] width 5 height 5
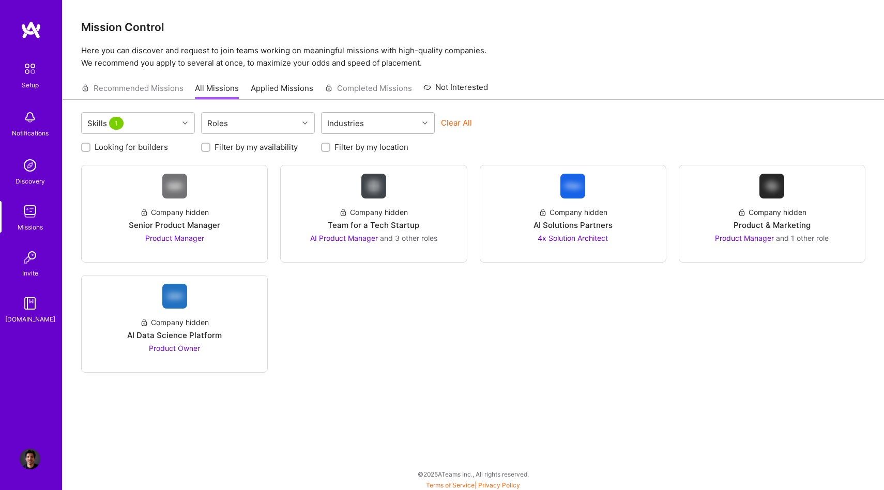
click at [364, 119] on div "Industries" at bounding box center [346, 123] width 42 height 15
click at [532, 134] on div "Clear All" at bounding box center [498, 126] width 114 height 19
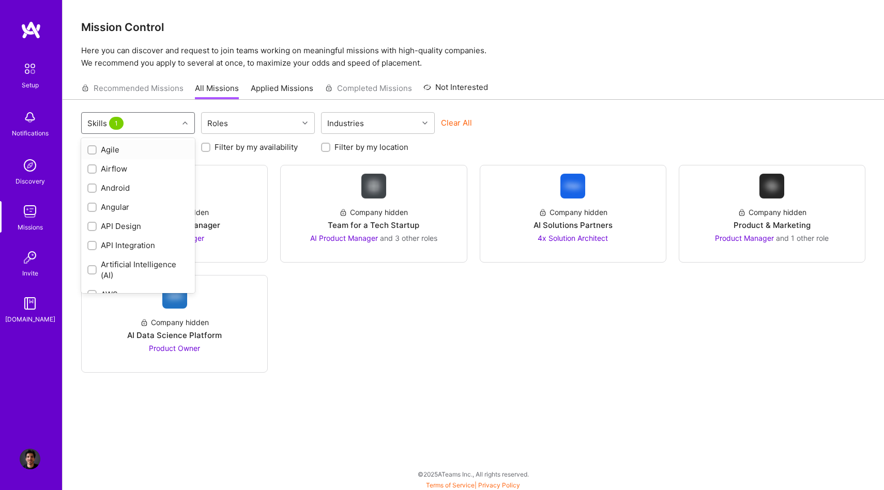
click at [153, 128] on div "Skills 1" at bounding box center [130, 123] width 97 height 21
click at [129, 124] on input "text" at bounding box center [129, 123] width 1 height 11
click at [185, 127] on div at bounding box center [186, 122] width 16 height 13
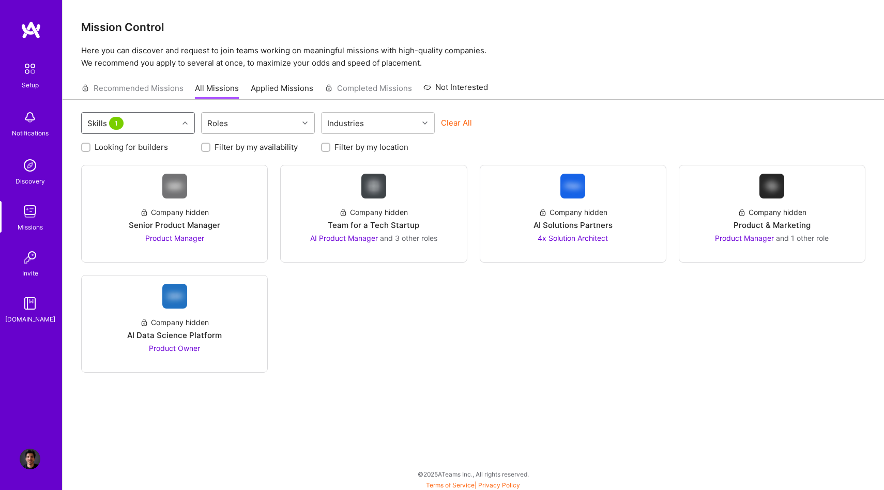
click at [232, 127] on input "text" at bounding box center [232, 123] width 1 height 11
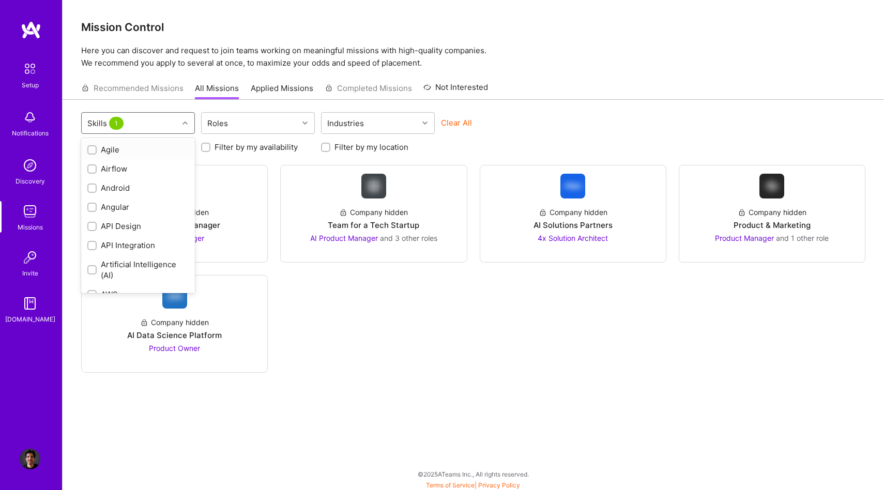
click at [163, 128] on div "Skills 1" at bounding box center [130, 123] width 97 height 21
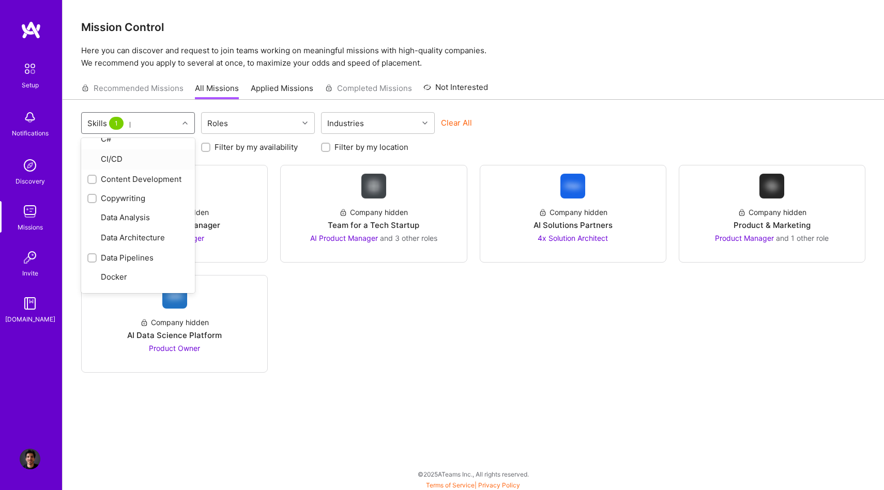
scroll to position [37, 0]
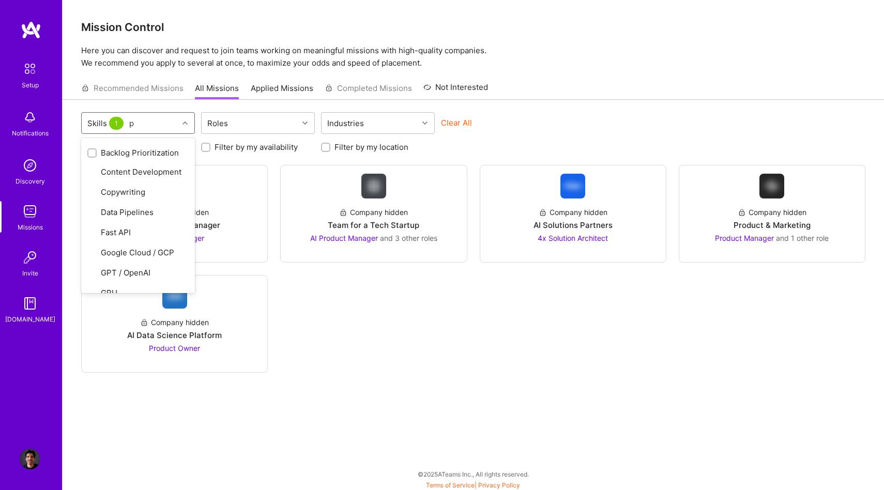
type input "pr"
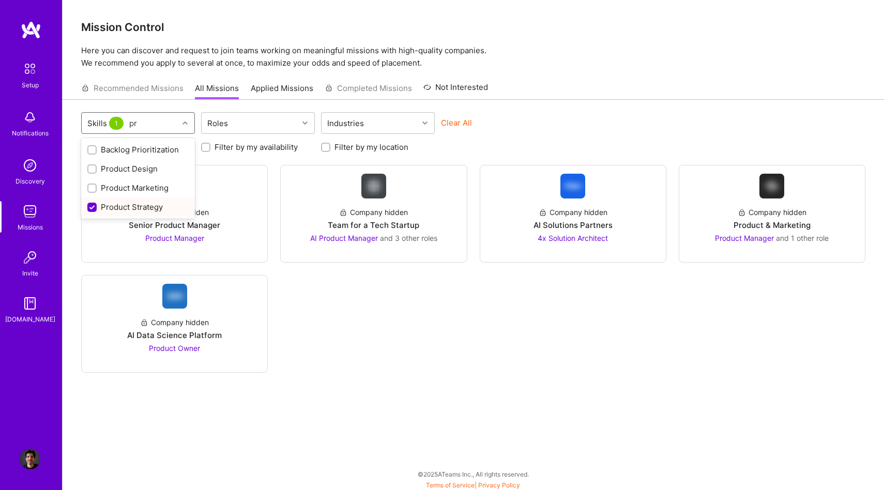
click at [92, 203] on input "checkbox" at bounding box center [92, 207] width 9 height 9
checkbox input "false"
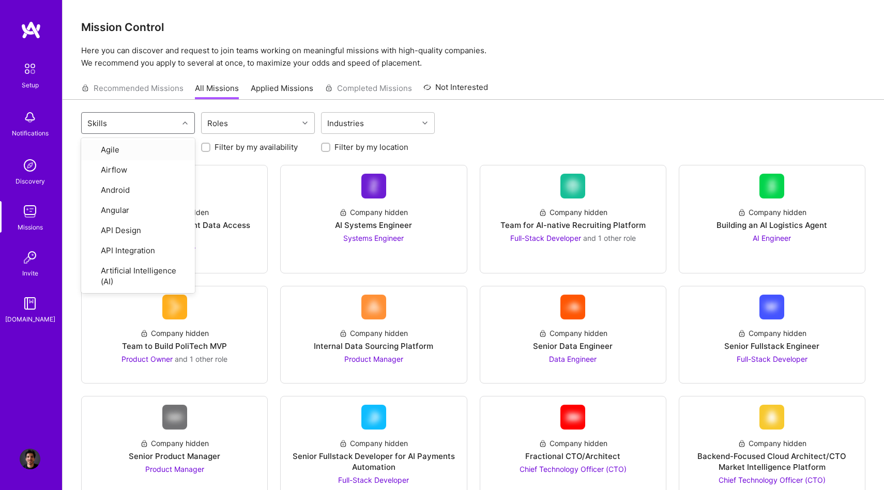
click at [260, 117] on div "Roles" at bounding box center [250, 123] width 97 height 21
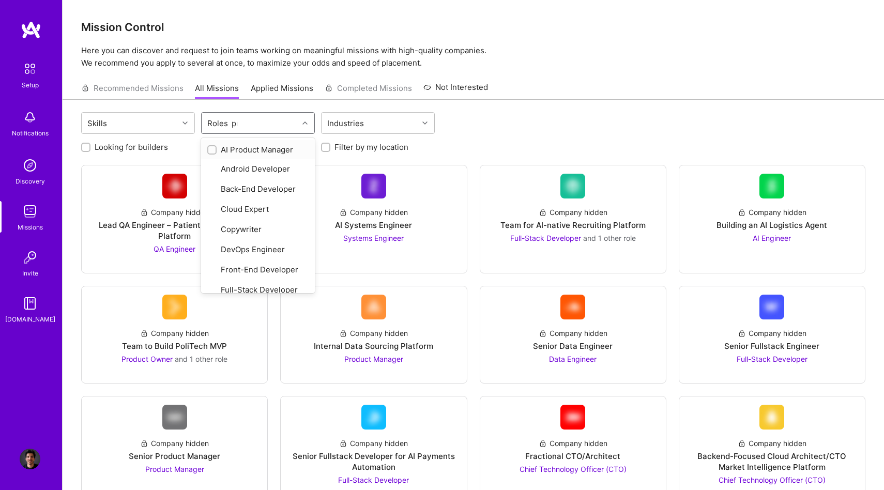
type input "pro"
click at [262, 189] on div "Product Manager" at bounding box center [257, 188] width 101 height 11
checkbox input "true"
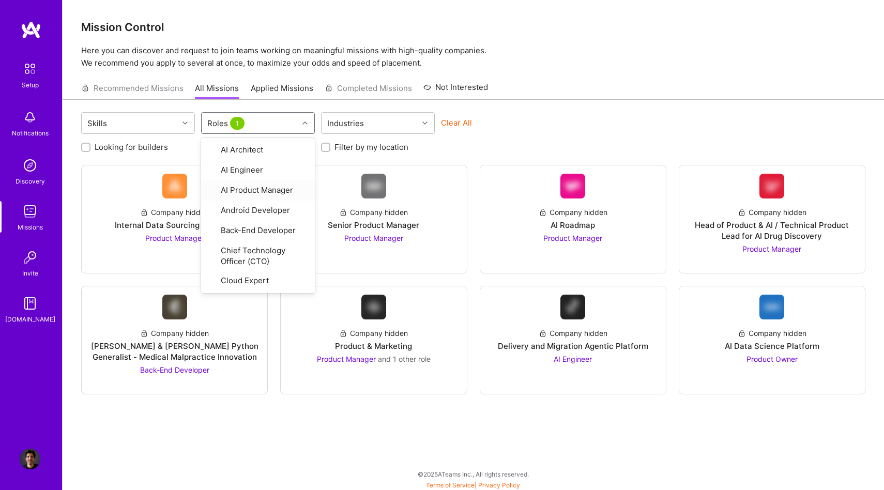
click at [582, 125] on div "Skills option Product Manager, selected. option AI Product Manager focused, 3 o…" at bounding box center [473, 124] width 785 height 24
click at [258, 120] on div "Roles 1" at bounding box center [250, 123] width 97 height 21
type input "pr"
click at [248, 229] on div "Product Owner" at bounding box center [258, 237] width 114 height 19
checkbox input "true"
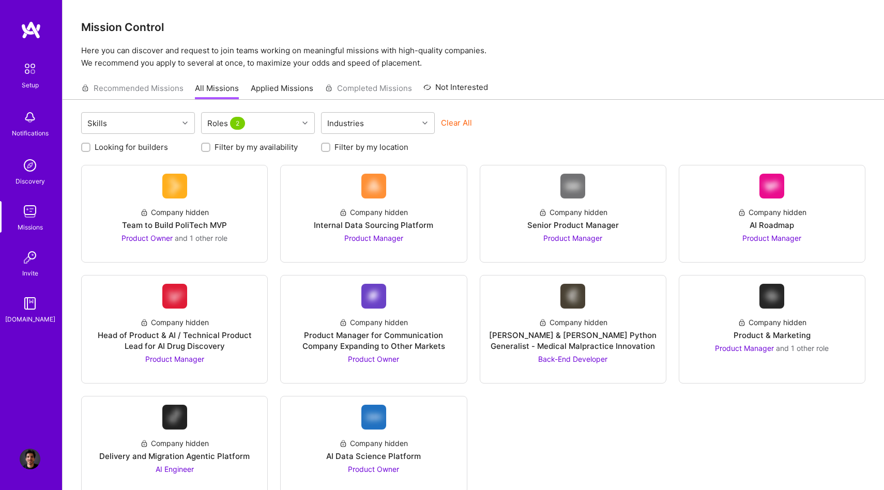
click at [531, 114] on div "Skills Roles 2 Industries Clear All" at bounding box center [473, 124] width 785 height 24
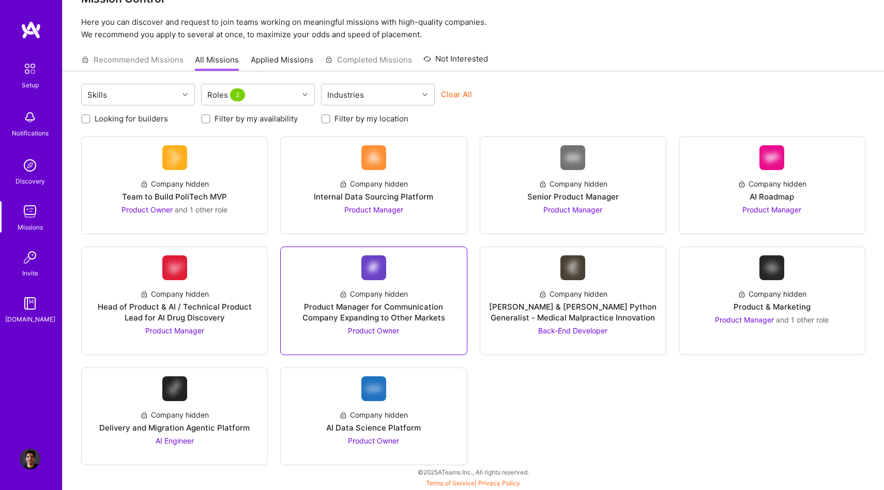
click at [356, 317] on div "Product Manager for Communication Company Expanding to Other Markets" at bounding box center [373, 313] width 169 height 22
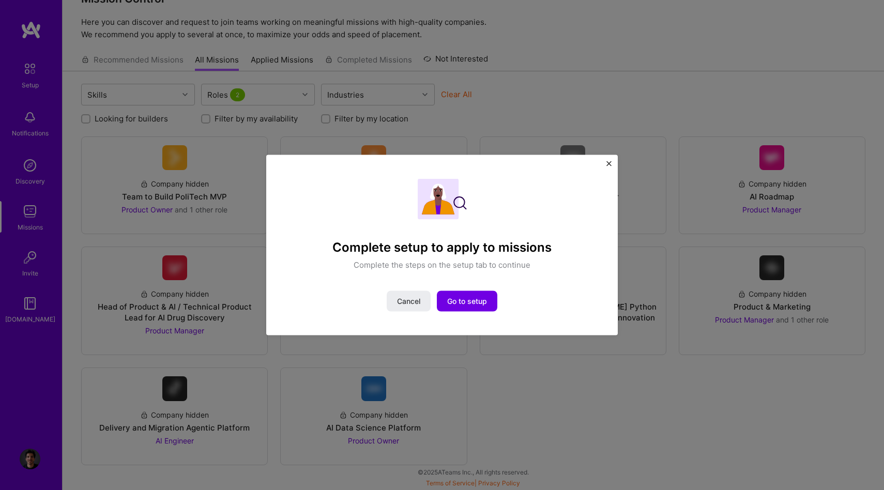
click at [612, 165] on div "Complete setup to apply to missions Complete the steps on the setup tab to cont…" at bounding box center [442, 245] width 352 height 181
click at [610, 163] on img "Close" at bounding box center [609, 163] width 5 height 5
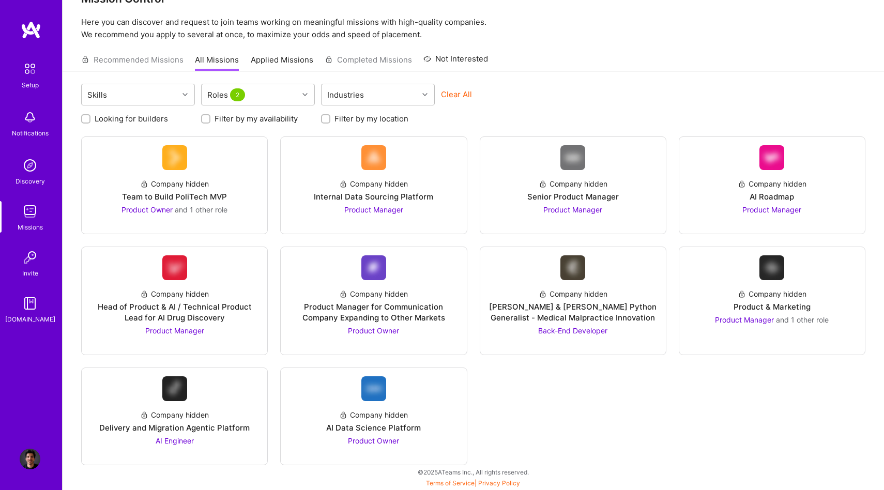
click at [613, 92] on div "Skills Roles 2 Industries Clear All" at bounding box center [473, 96] width 785 height 24
click at [209, 176] on div "Company hidden Team to Build PoliTech MVP Product Owner and 1 other role" at bounding box center [174, 192] width 169 height 45
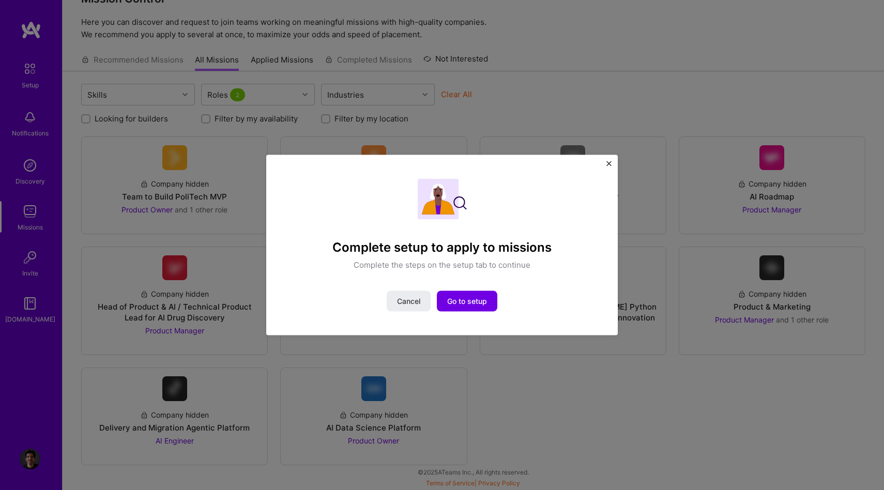
click at [210, 178] on div "Complete setup to apply to missions Complete the steps on the setup tab to cont…" at bounding box center [442, 245] width 884 height 490
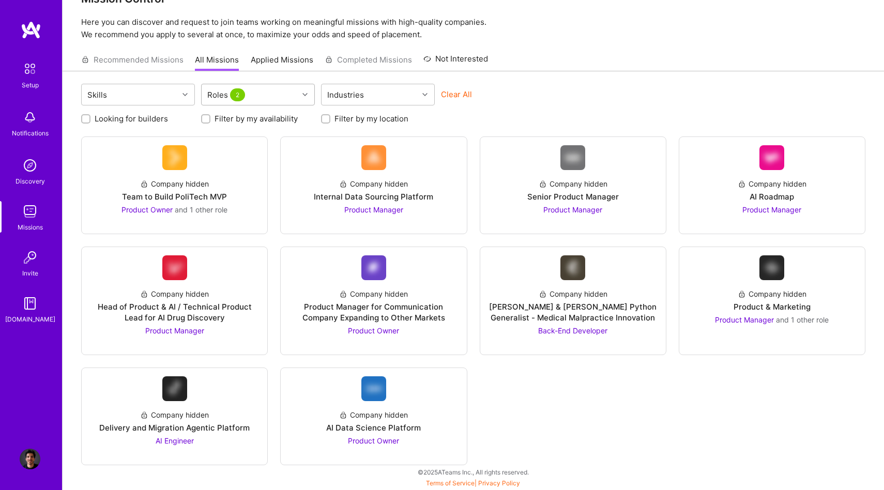
click at [257, 93] on div "Roles 2" at bounding box center [250, 94] width 97 height 21
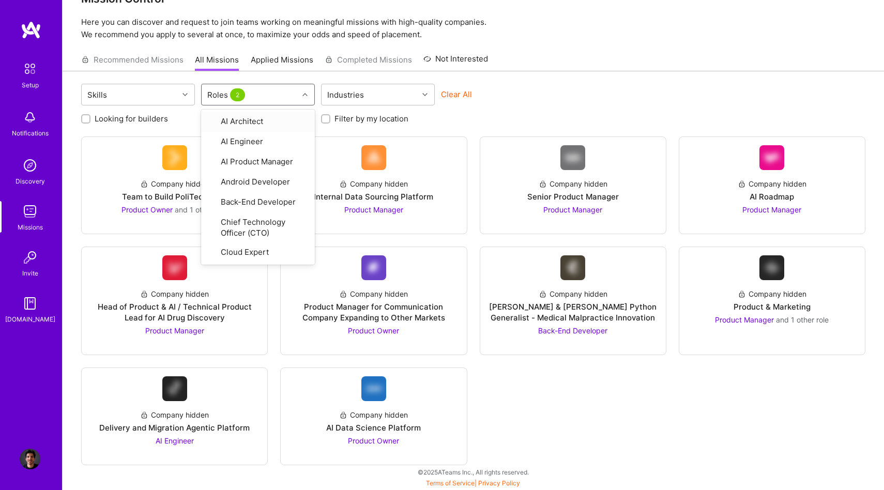
click at [24, 217] on img at bounding box center [30, 211] width 21 height 21
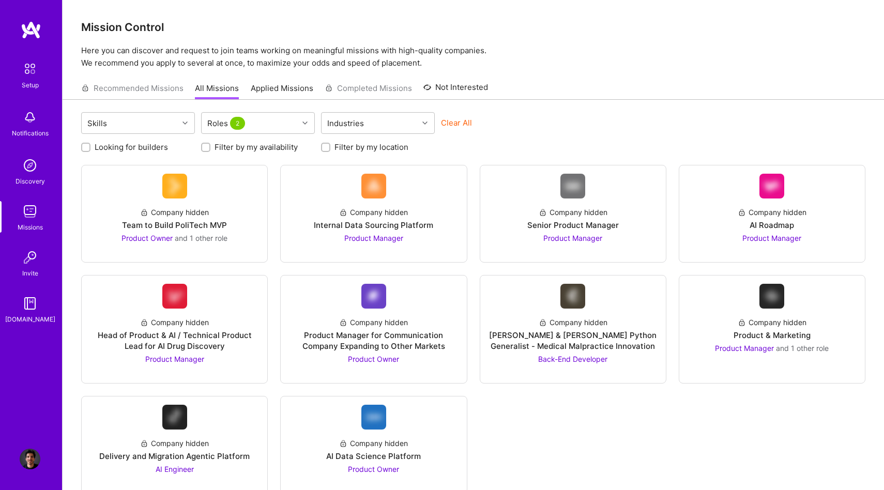
click at [24, 282] on div "Setup Notifications Discovery Missions Invite A.Guide" at bounding box center [31, 191] width 62 height 267
click at [24, 270] on div "Invite" at bounding box center [30, 273] width 16 height 11
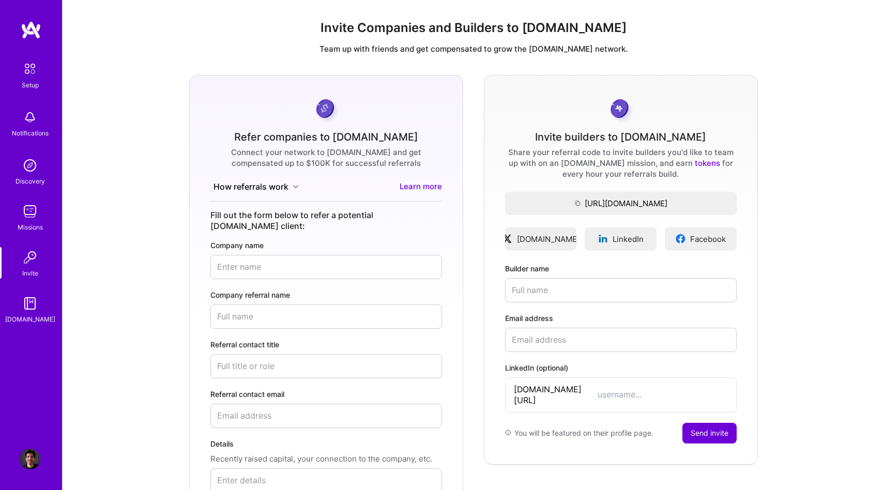
click at [30, 309] on img at bounding box center [30, 303] width 21 height 21
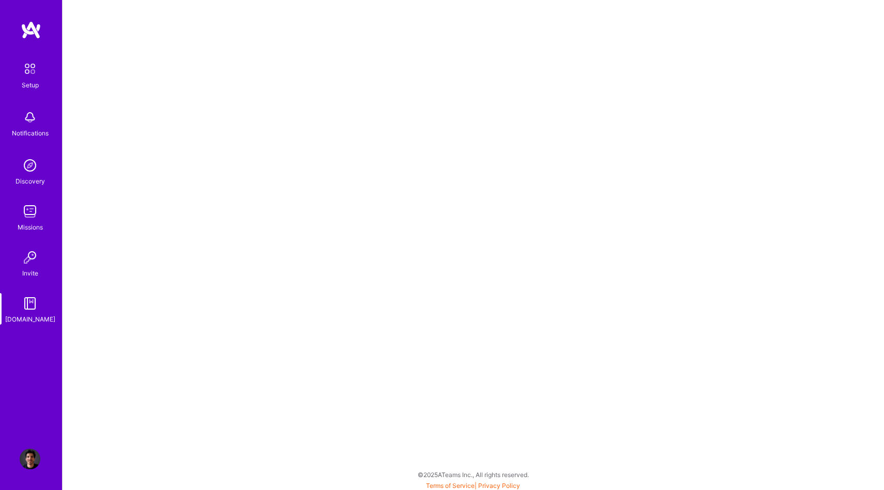
click at [44, 58] on link "Setup" at bounding box center [30, 74] width 64 height 33
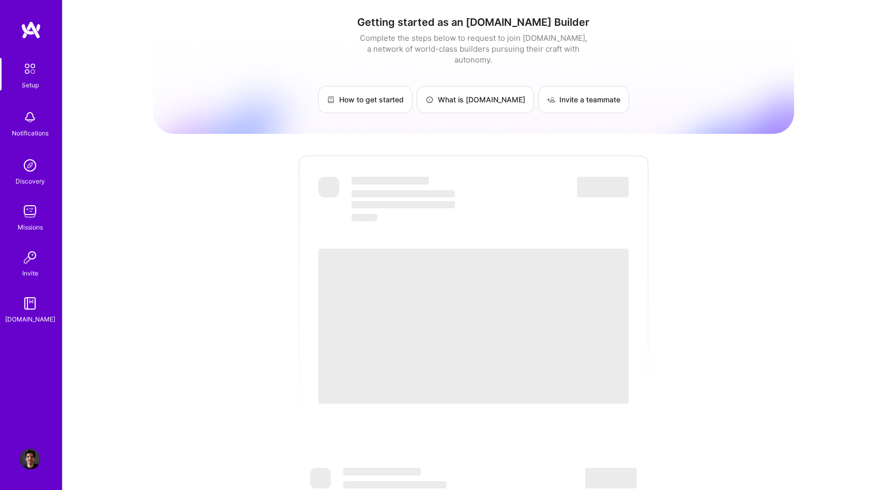
click at [36, 68] on img at bounding box center [30, 69] width 22 height 22
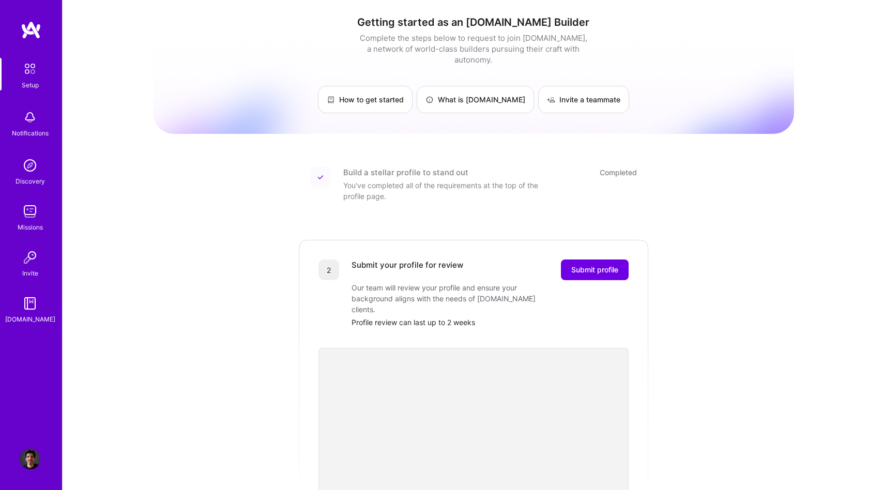
click at [29, 463] on img at bounding box center [30, 459] width 21 height 21
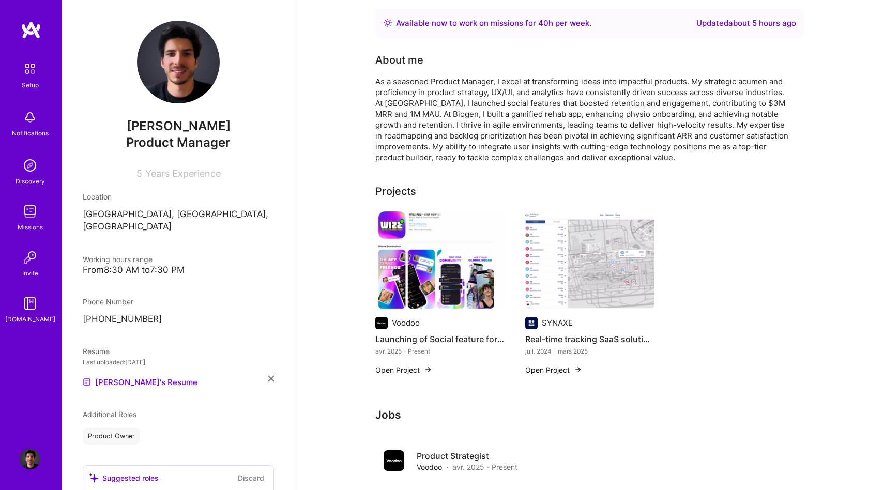
scroll to position [160, 0]
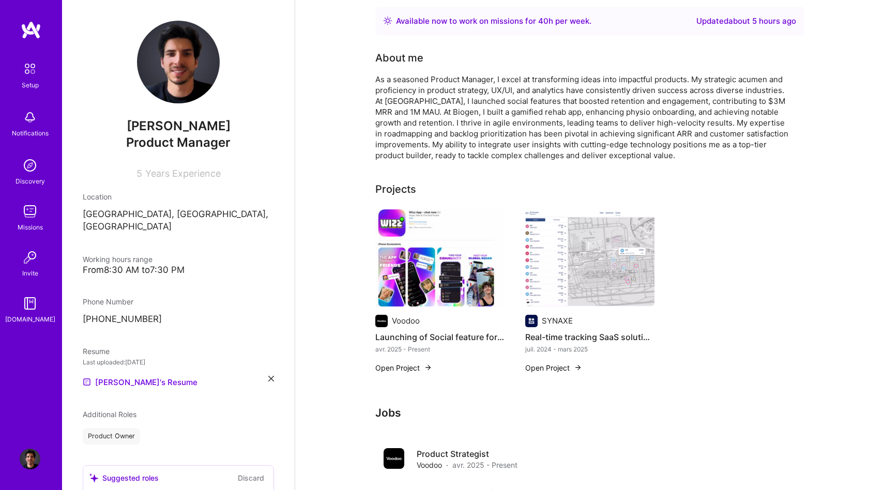
click at [605, 250] on img at bounding box center [589, 257] width 129 height 97
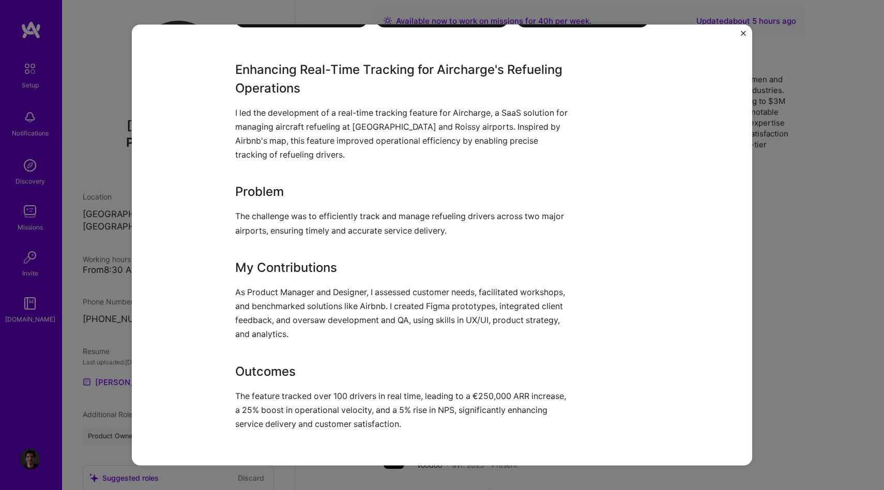
scroll to position [1014, 0]
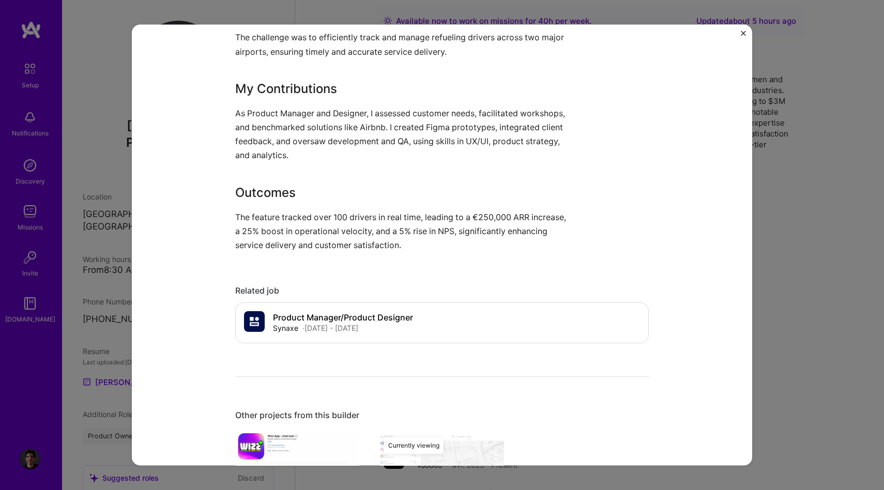
click at [808, 223] on div "Real-time tracking SaaS solution for managing aircraft refueling in two Interna…" at bounding box center [442, 245] width 884 height 490
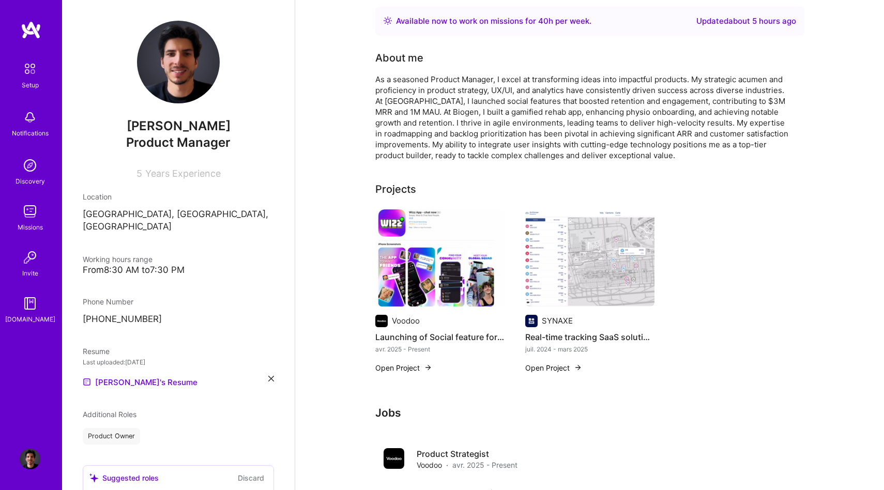
click at [596, 272] on img at bounding box center [589, 257] width 129 height 97
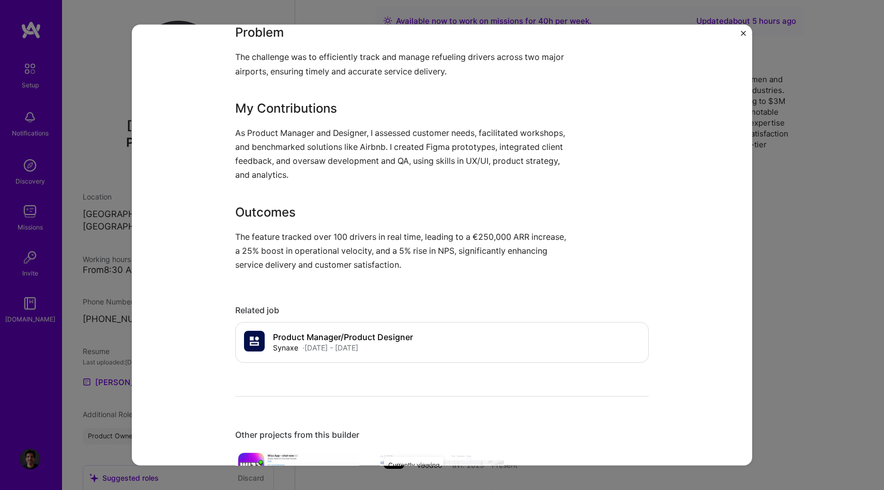
scroll to position [926, 0]
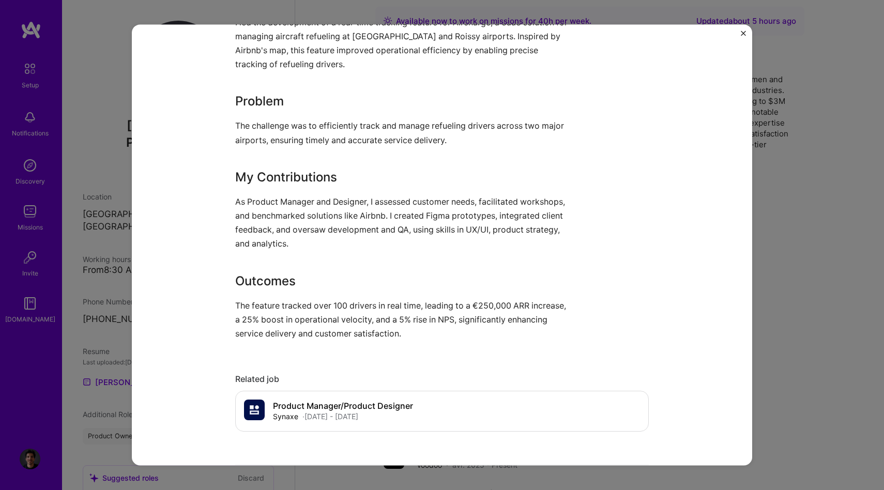
click at [795, 252] on div "Real-time tracking SaaS solution for managing aircraft refueling in two Interna…" at bounding box center [442, 245] width 884 height 490
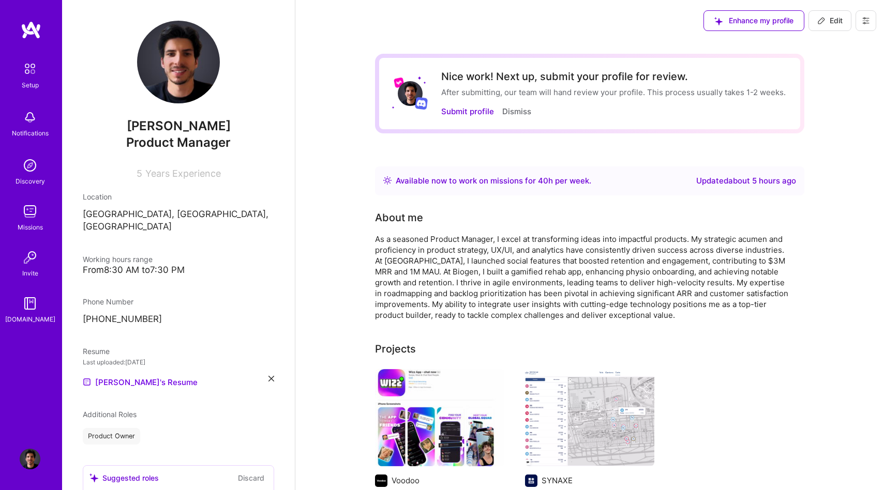
click at [834, 34] on div "Enhance my profile Edit" at bounding box center [790, 20] width 188 height 41
click at [830, 25] on span "Edit" at bounding box center [829, 21] width 25 height 10
select select "FR"
select select "Right Now"
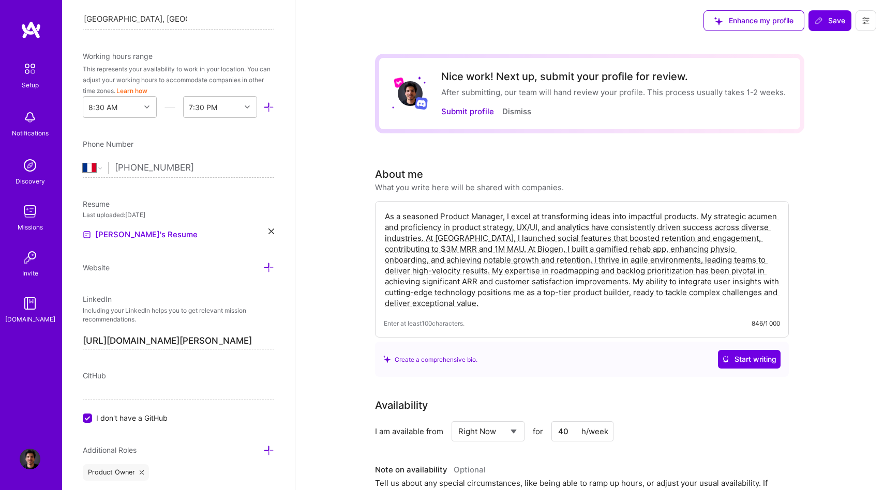
scroll to position [157, 0]
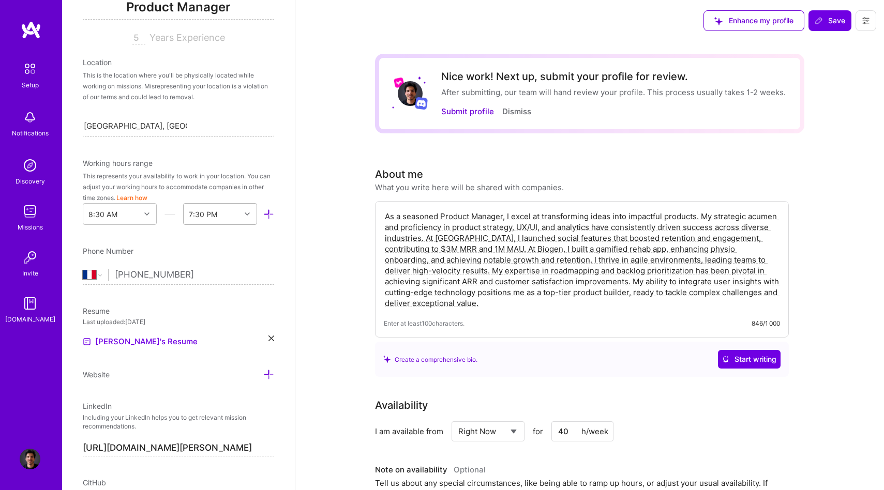
click at [233, 215] on div "7:30 PM" at bounding box center [212, 214] width 57 height 21
click at [209, 340] on div "10:00 PM" at bounding box center [220, 338] width 74 height 19
click at [829, 23] on span "Save" at bounding box center [830, 21] width 31 height 10
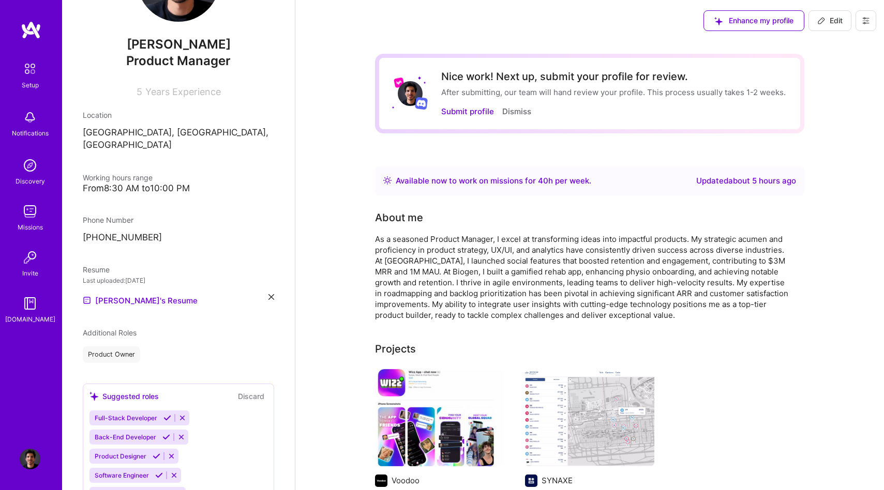
scroll to position [0, 0]
